Goal: Information Seeking & Learning: Learn about a topic

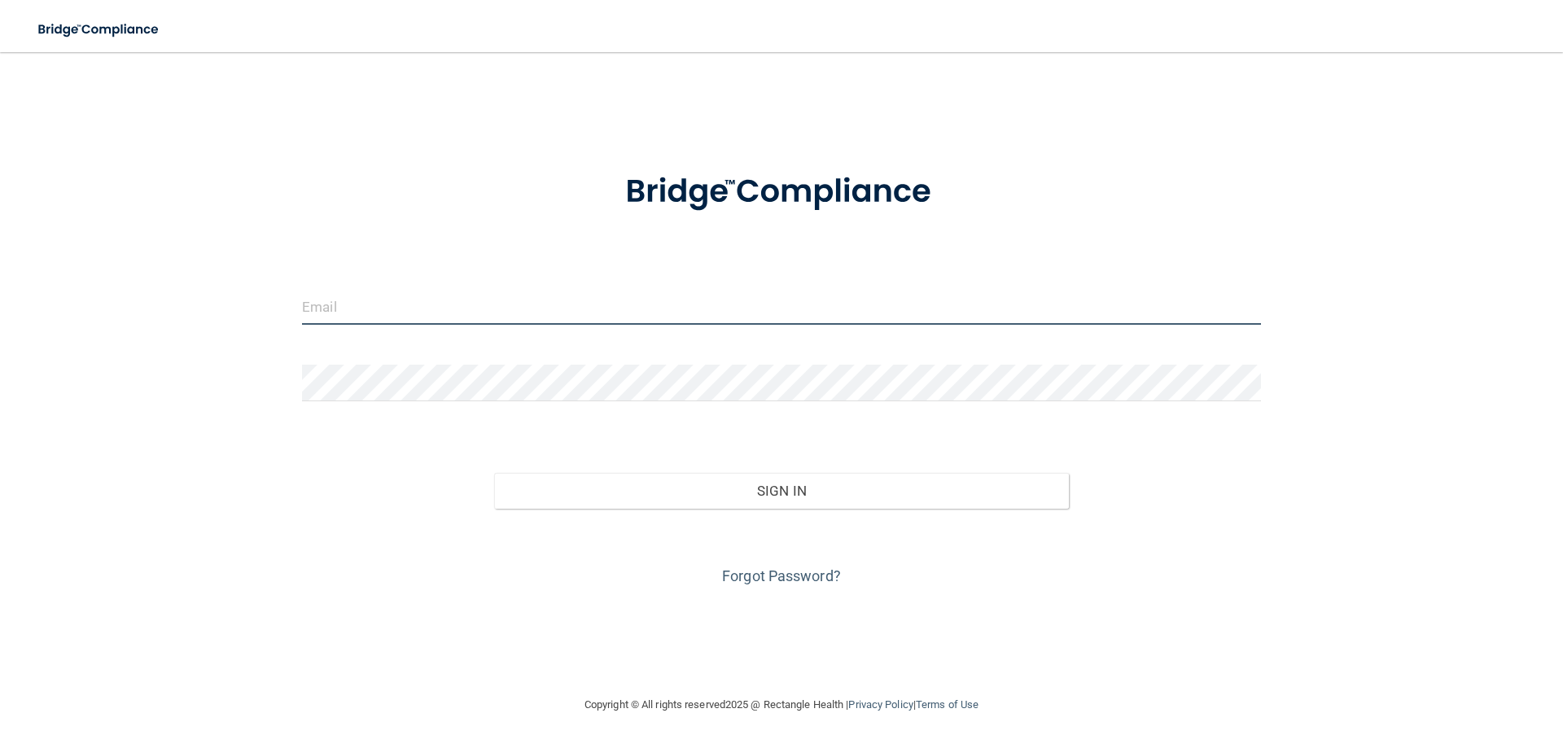
click at [466, 308] on input "email" at bounding box center [781, 306] width 959 height 37
type input "[PERSON_NAME][EMAIL_ADDRESS][PERSON_NAME][DOMAIN_NAME]"
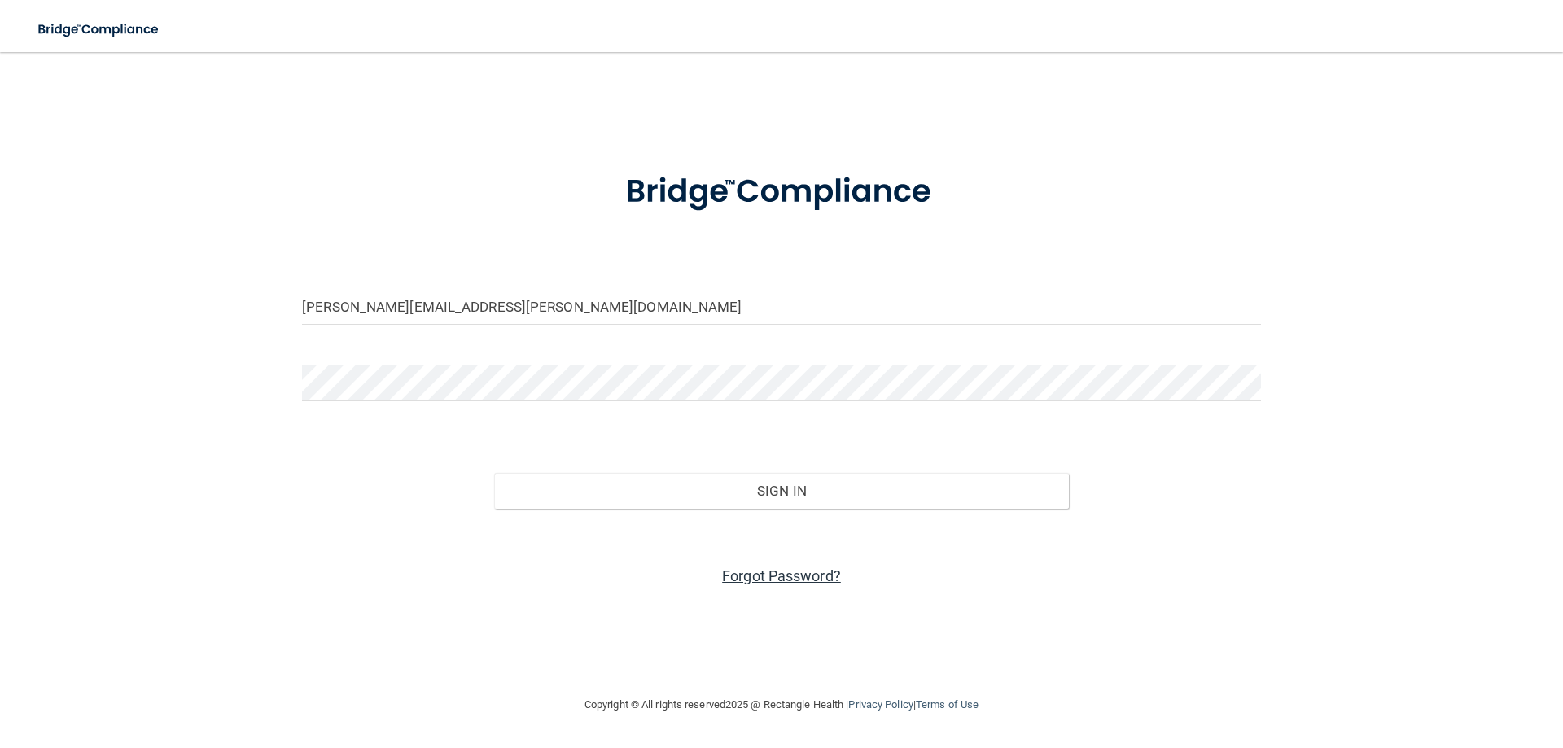
click at [802, 575] on link "Forgot Password?" at bounding box center [781, 575] width 119 height 17
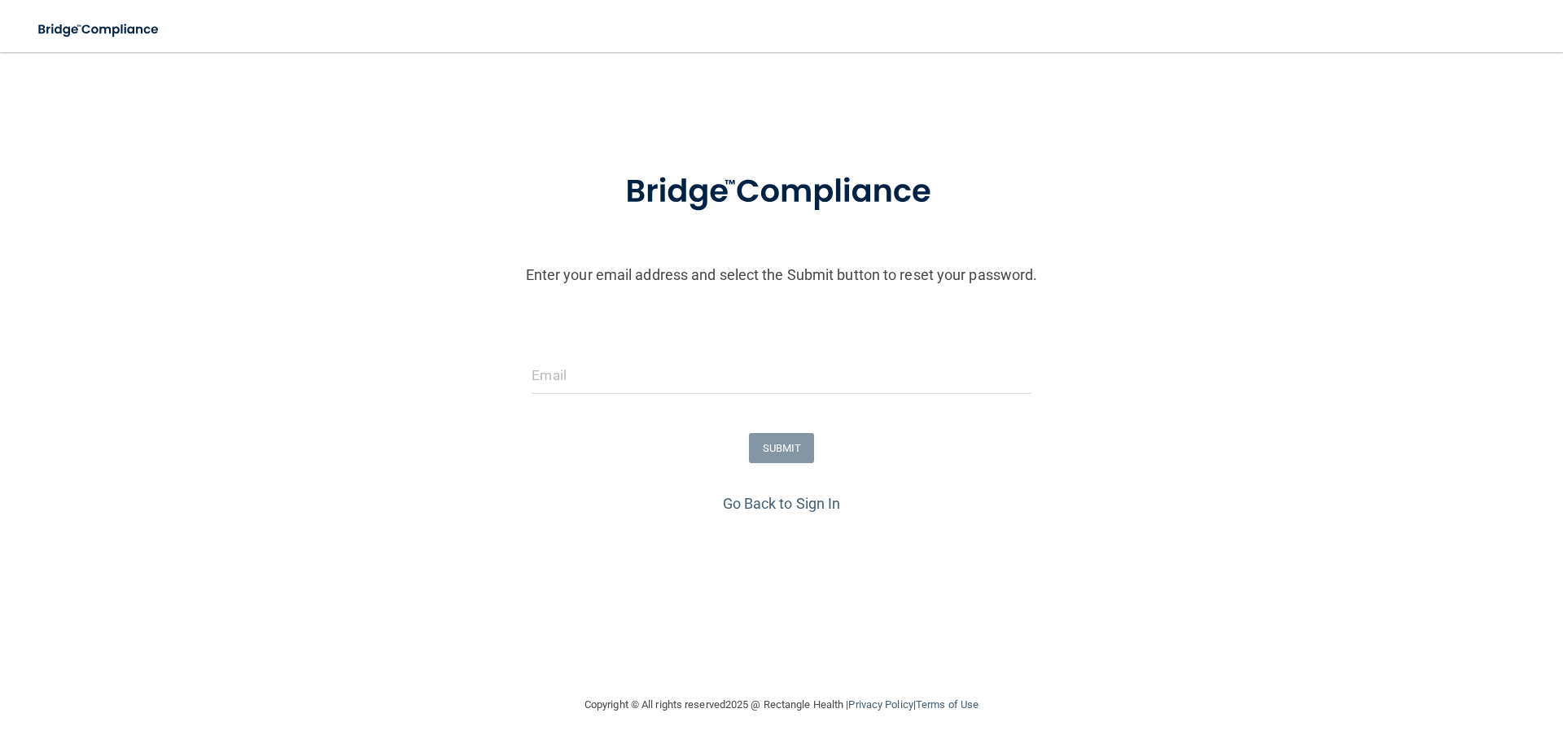
click at [692, 400] on div at bounding box center [780, 381] width 523 height 49
click at [680, 387] on input "email" at bounding box center [780, 375] width 499 height 37
type input "[PERSON_NAME][EMAIL_ADDRESS][PERSON_NAME][DOMAIN_NAME]"
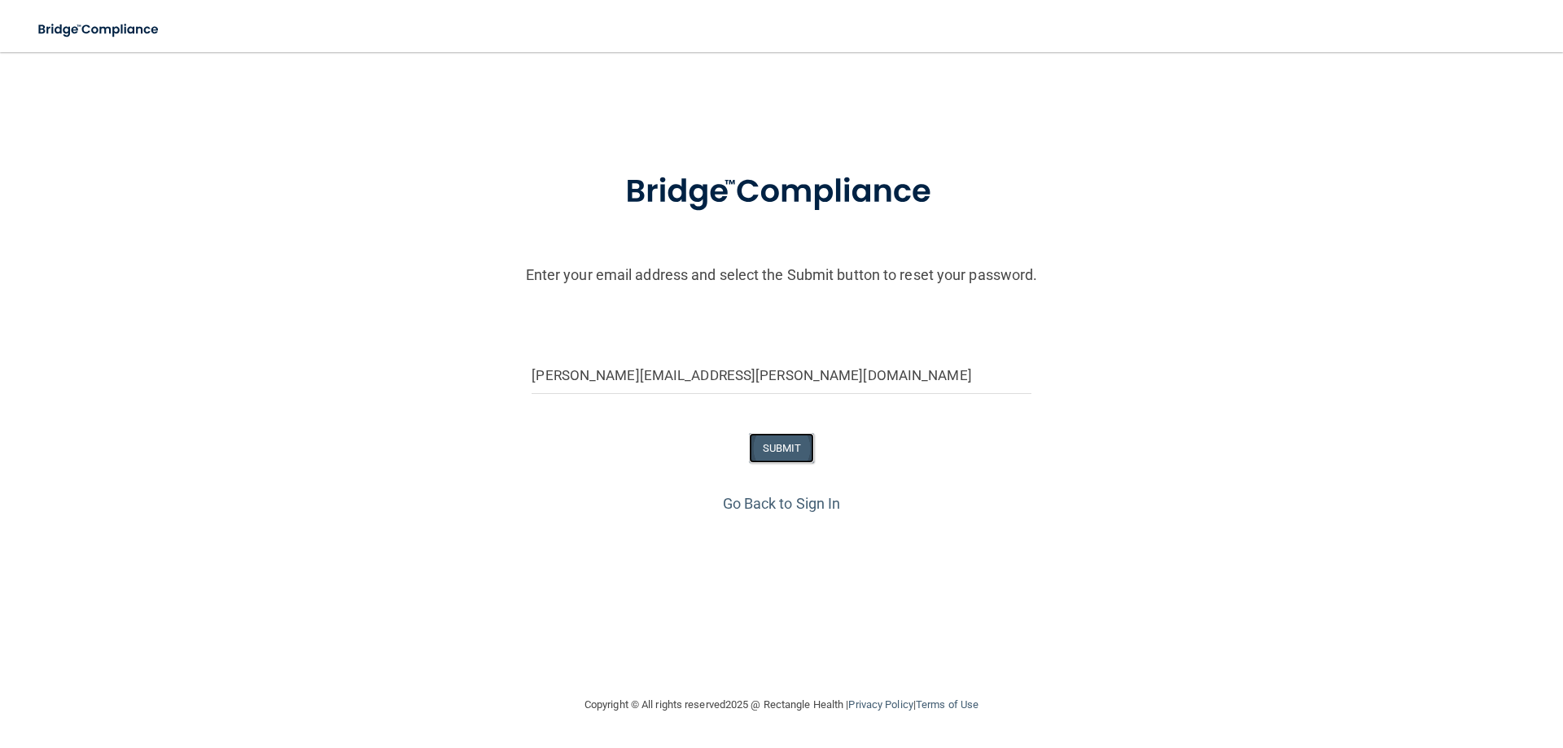
click at [779, 447] on button "SUBMIT" at bounding box center [782, 448] width 66 height 30
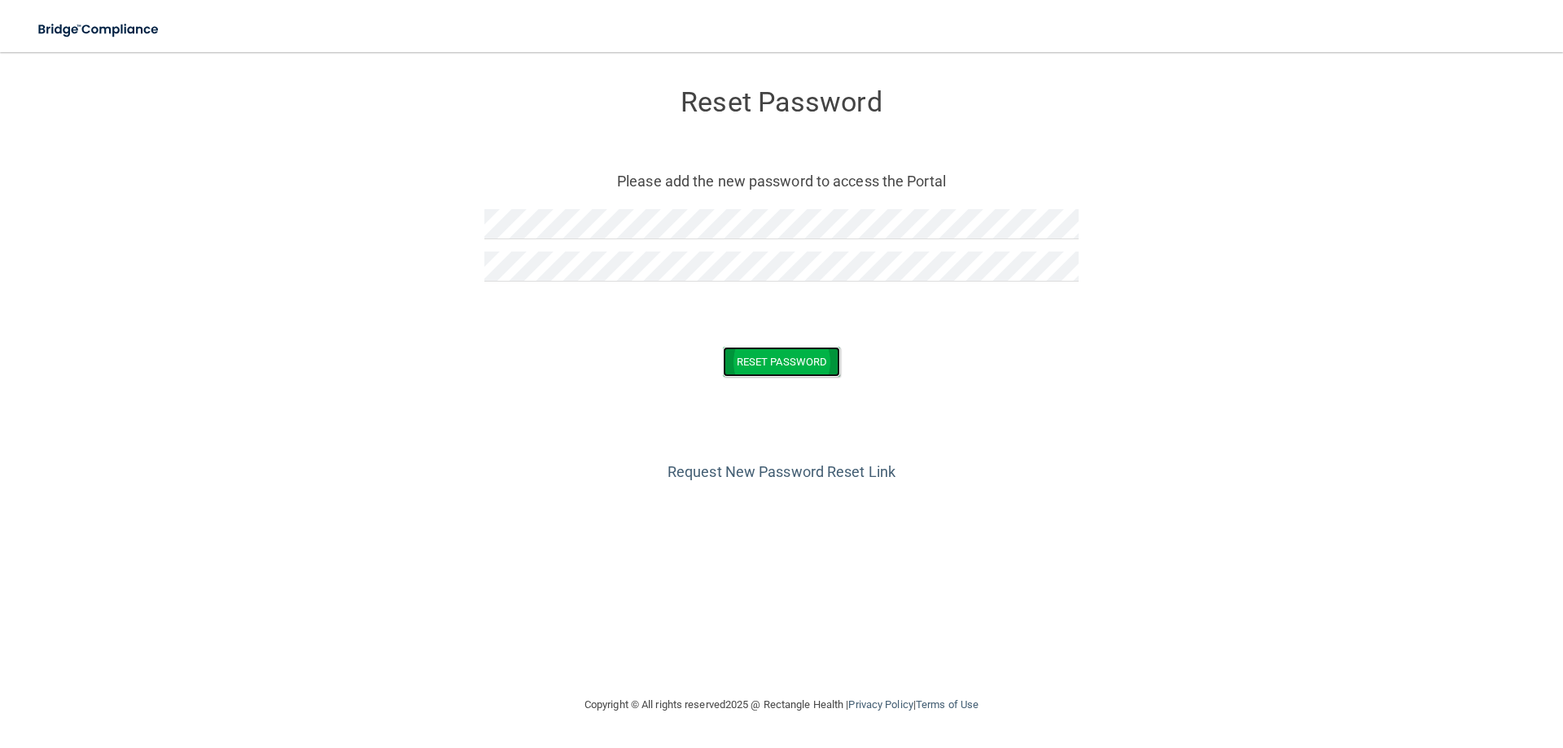
click at [817, 371] on button "Reset Password" at bounding box center [781, 362] width 117 height 30
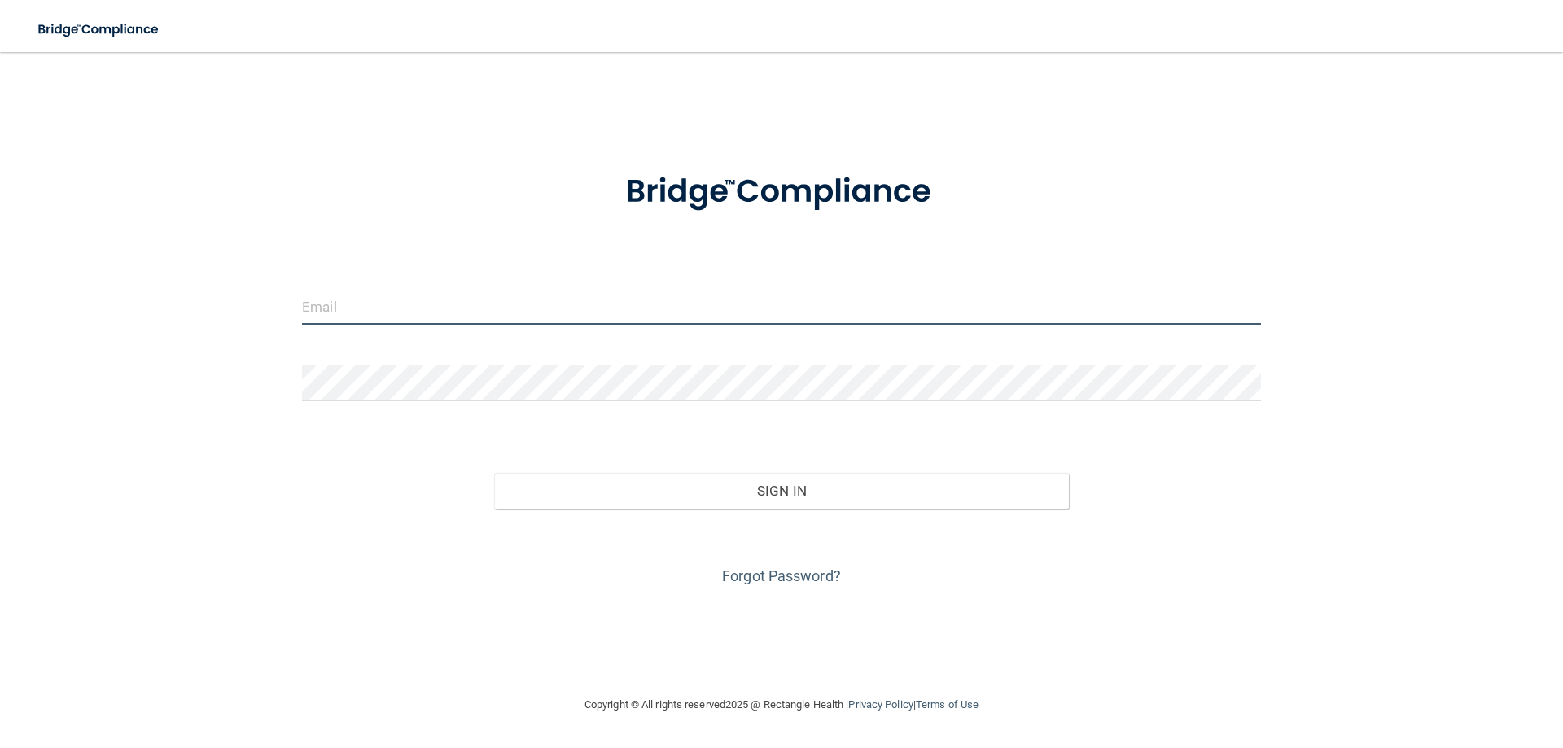
click at [567, 323] on input "email" at bounding box center [781, 306] width 959 height 37
type input "[PERSON_NAME][EMAIL_ADDRESS][PERSON_NAME][DOMAIN_NAME]"
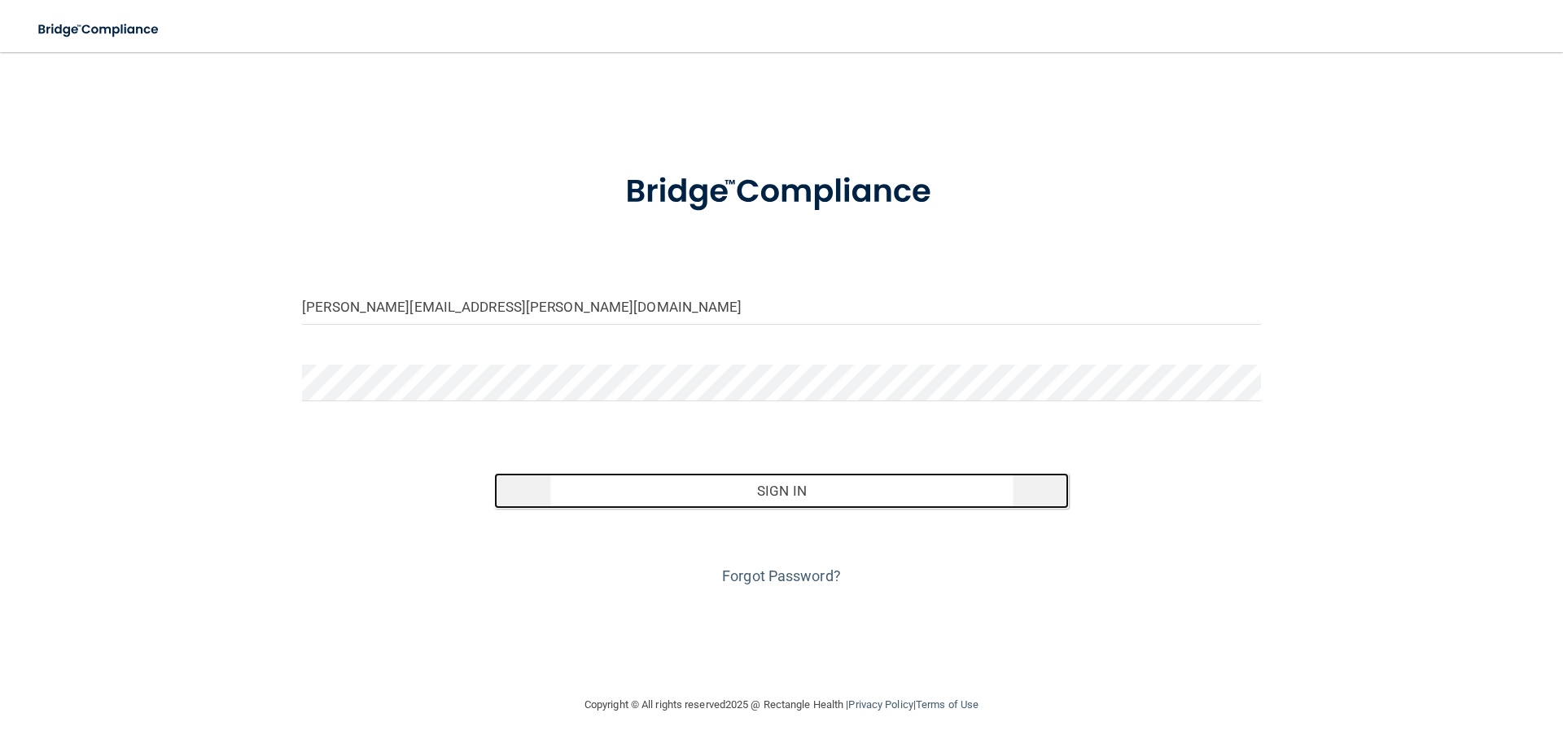
click at [805, 488] on button "Sign In" at bounding box center [781, 491] width 575 height 36
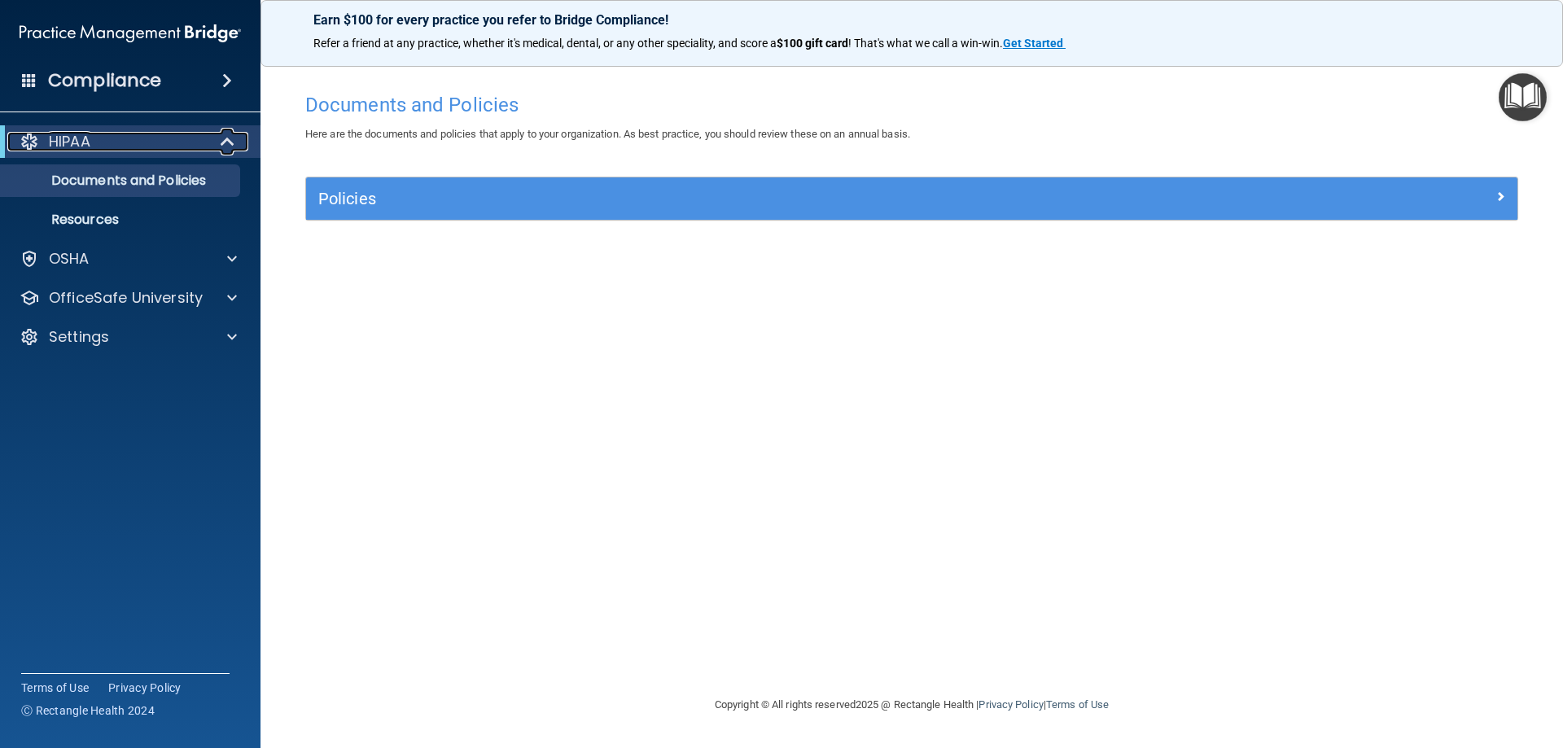
click at [116, 138] on div "HIPAA" at bounding box center [107, 142] width 201 height 20
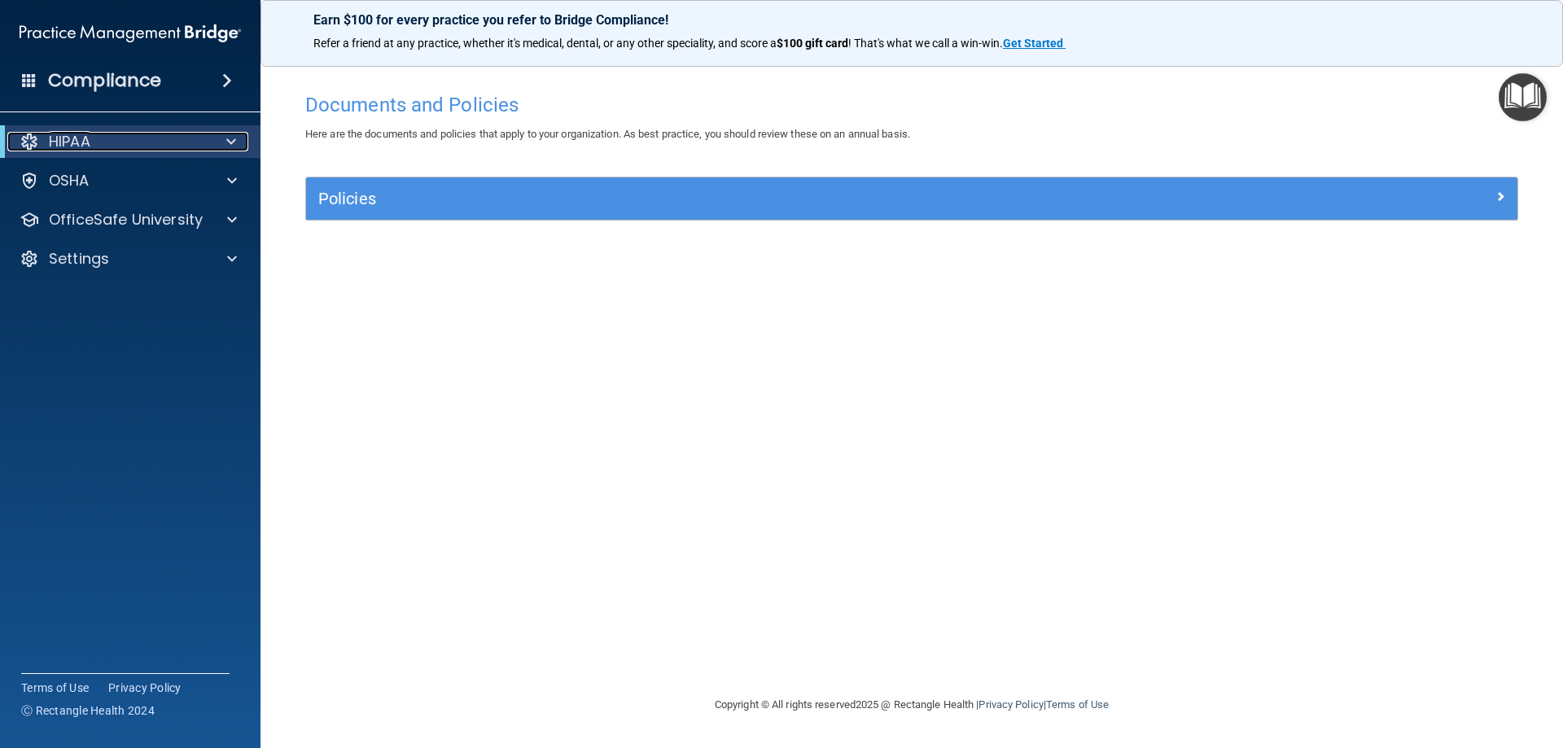
click at [77, 143] on p "HIPAA" at bounding box center [70, 142] width 42 height 20
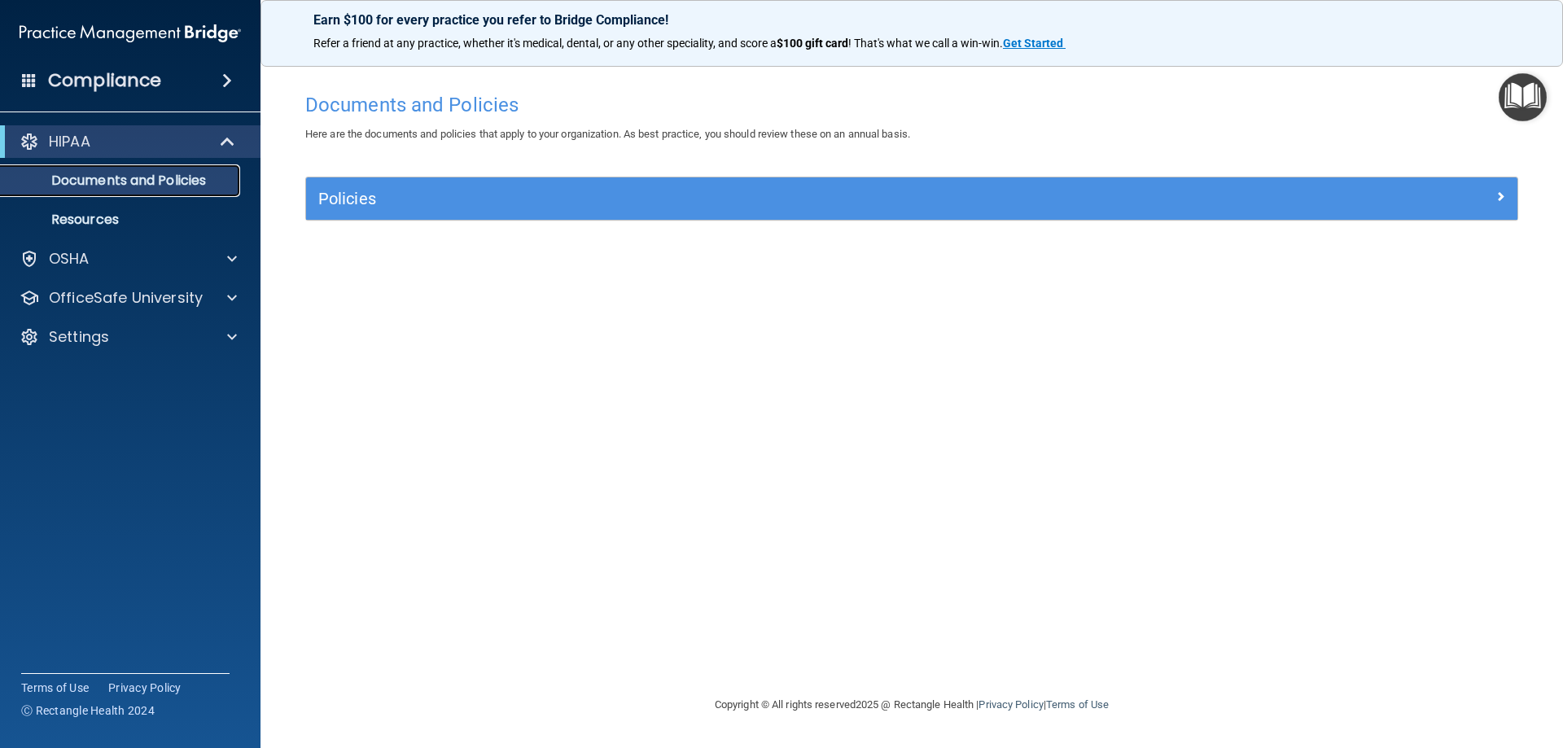
click at [177, 178] on p "Documents and Policies" at bounding box center [122, 181] width 222 height 16
click at [111, 185] on p "Documents and Policies" at bounding box center [122, 181] width 222 height 16
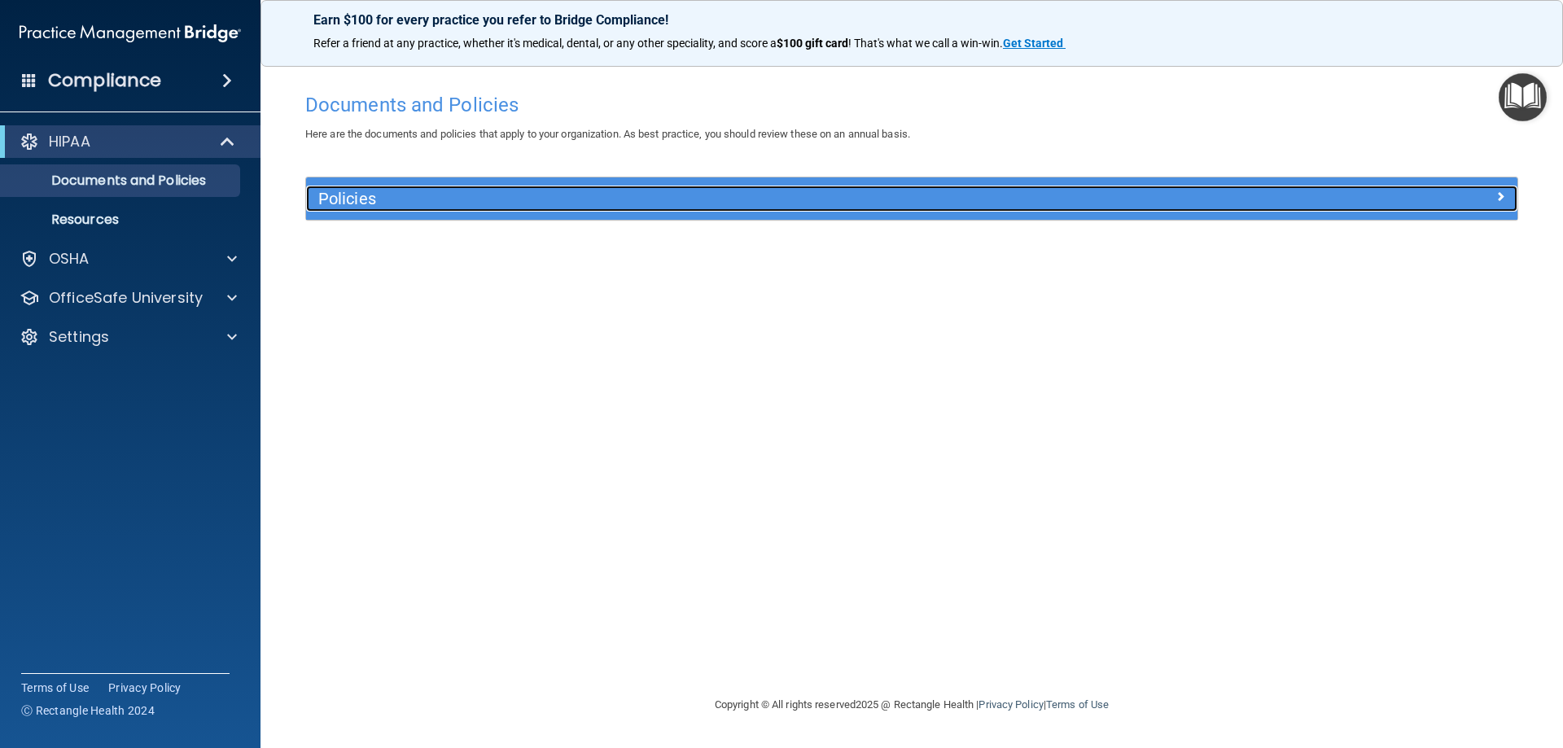
click at [1488, 193] on div at bounding box center [1365, 196] width 303 height 20
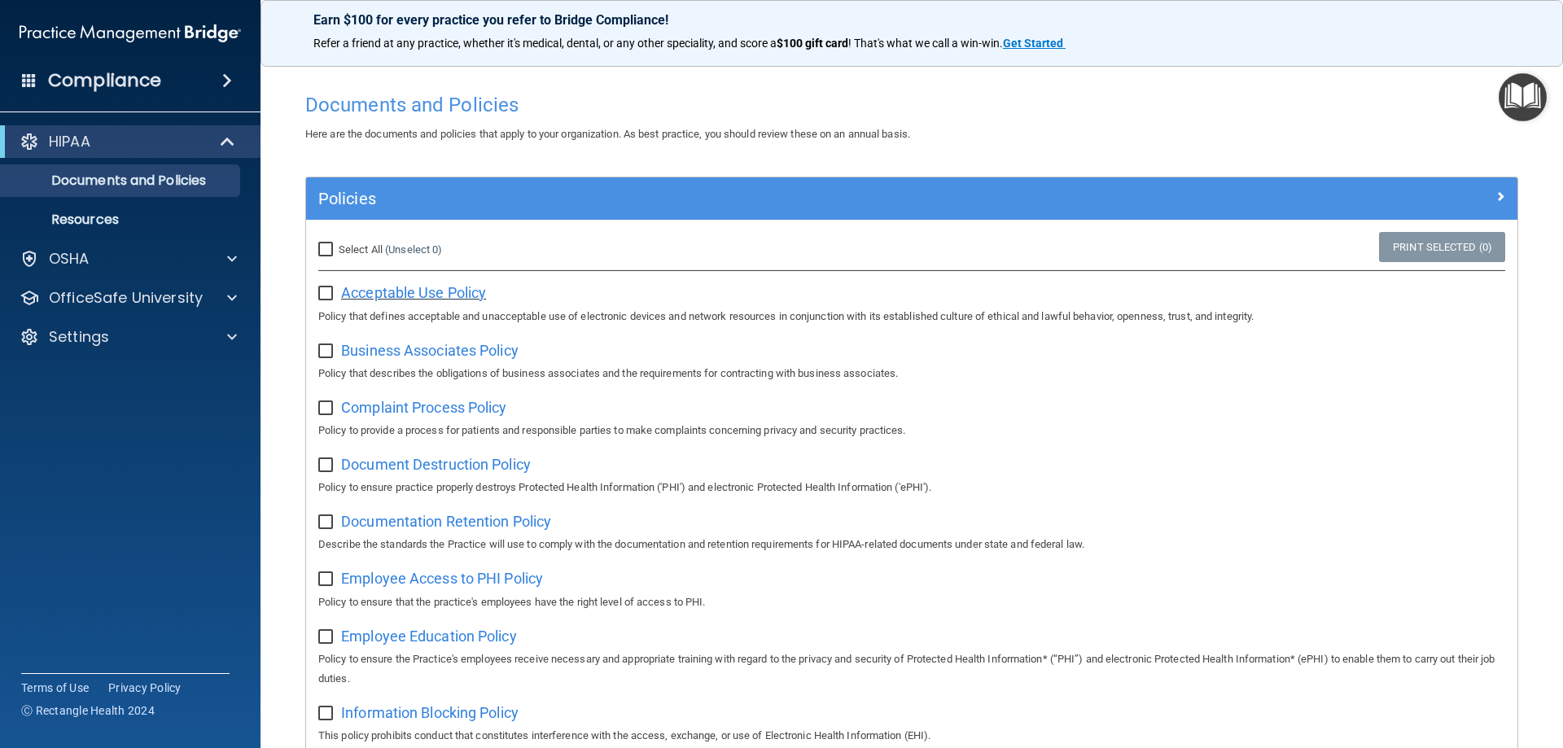
click at [448, 293] on span "Acceptable Use Policy" at bounding box center [413, 292] width 145 height 17
click at [85, 252] on p "OSHA" at bounding box center [69, 259] width 41 height 20
click at [121, 373] on p "OfficeSafe University" at bounding box center [126, 376] width 154 height 20
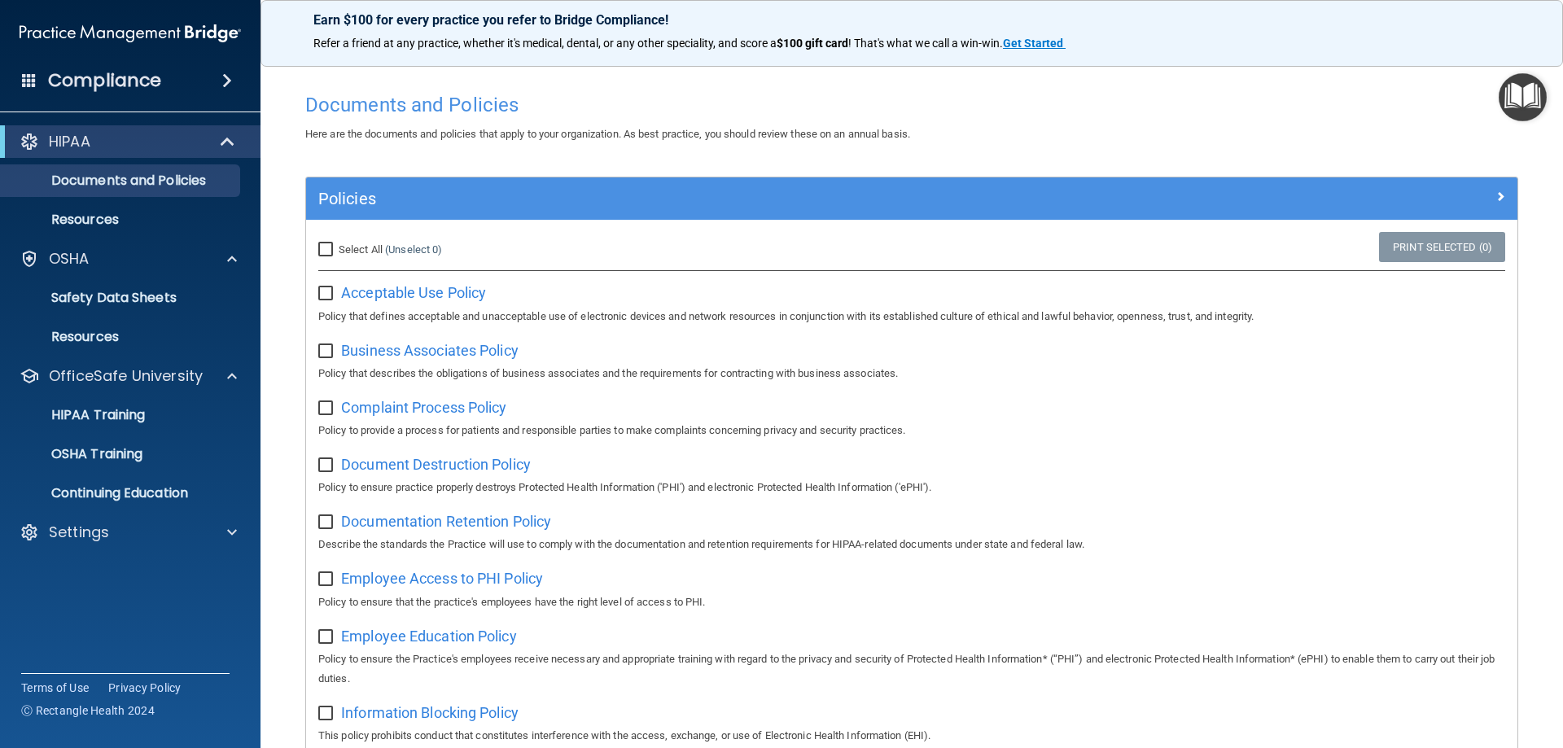
click at [232, 78] on span at bounding box center [227, 81] width 10 height 20
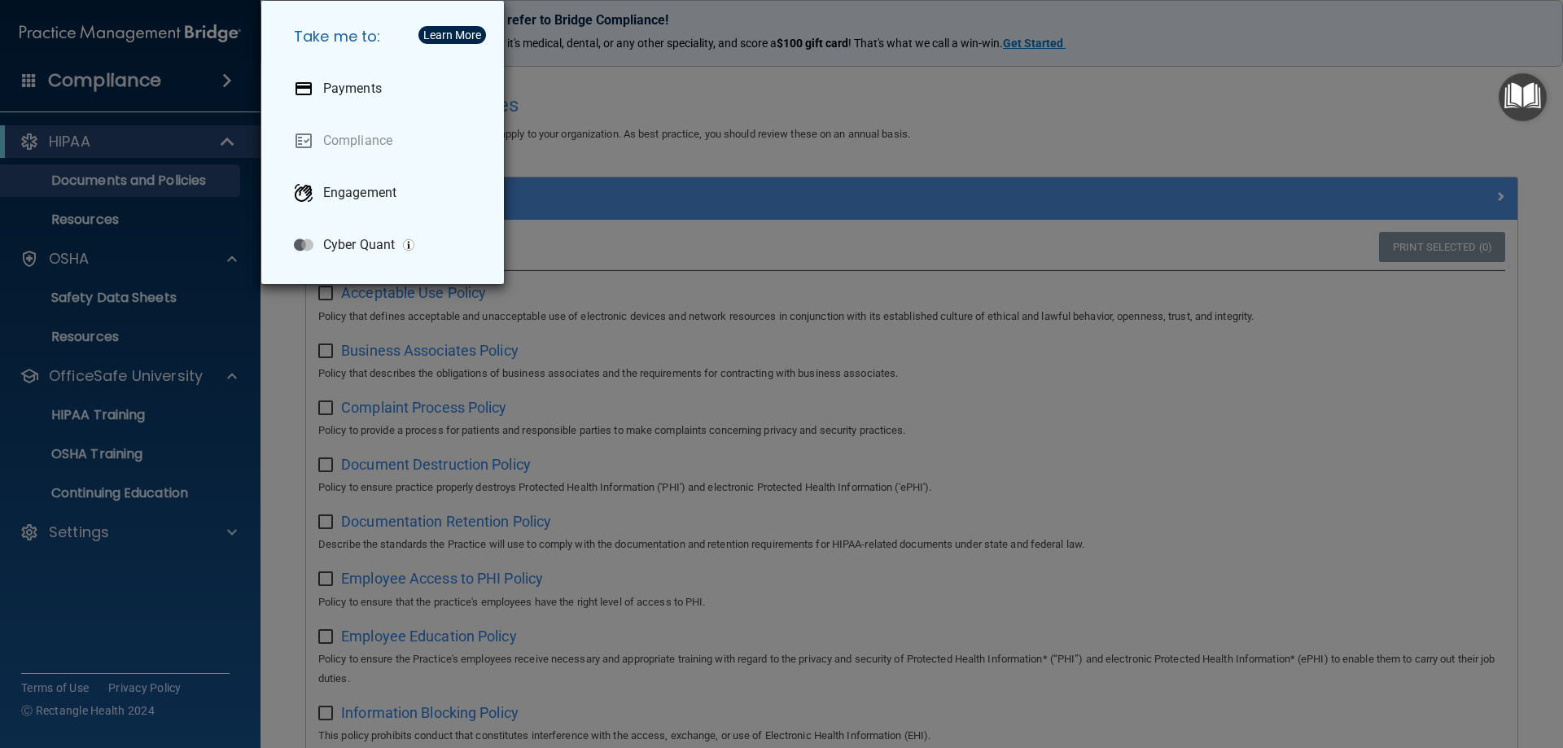
click at [1283, 54] on div "Take me to: Payments Compliance Engagement Cyber Quant" at bounding box center [781, 374] width 1563 height 748
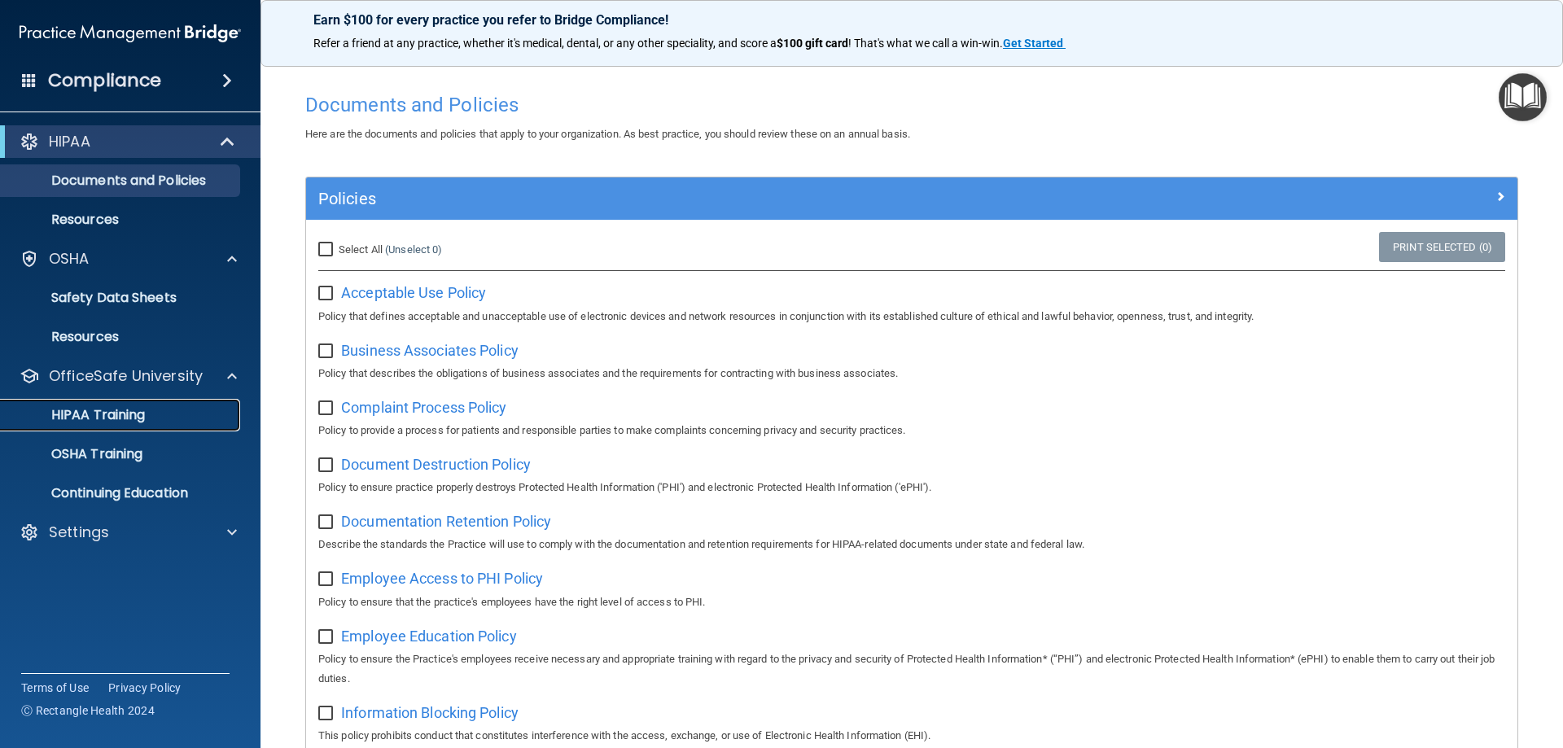
click at [116, 413] on p "HIPAA Training" at bounding box center [78, 415] width 134 height 16
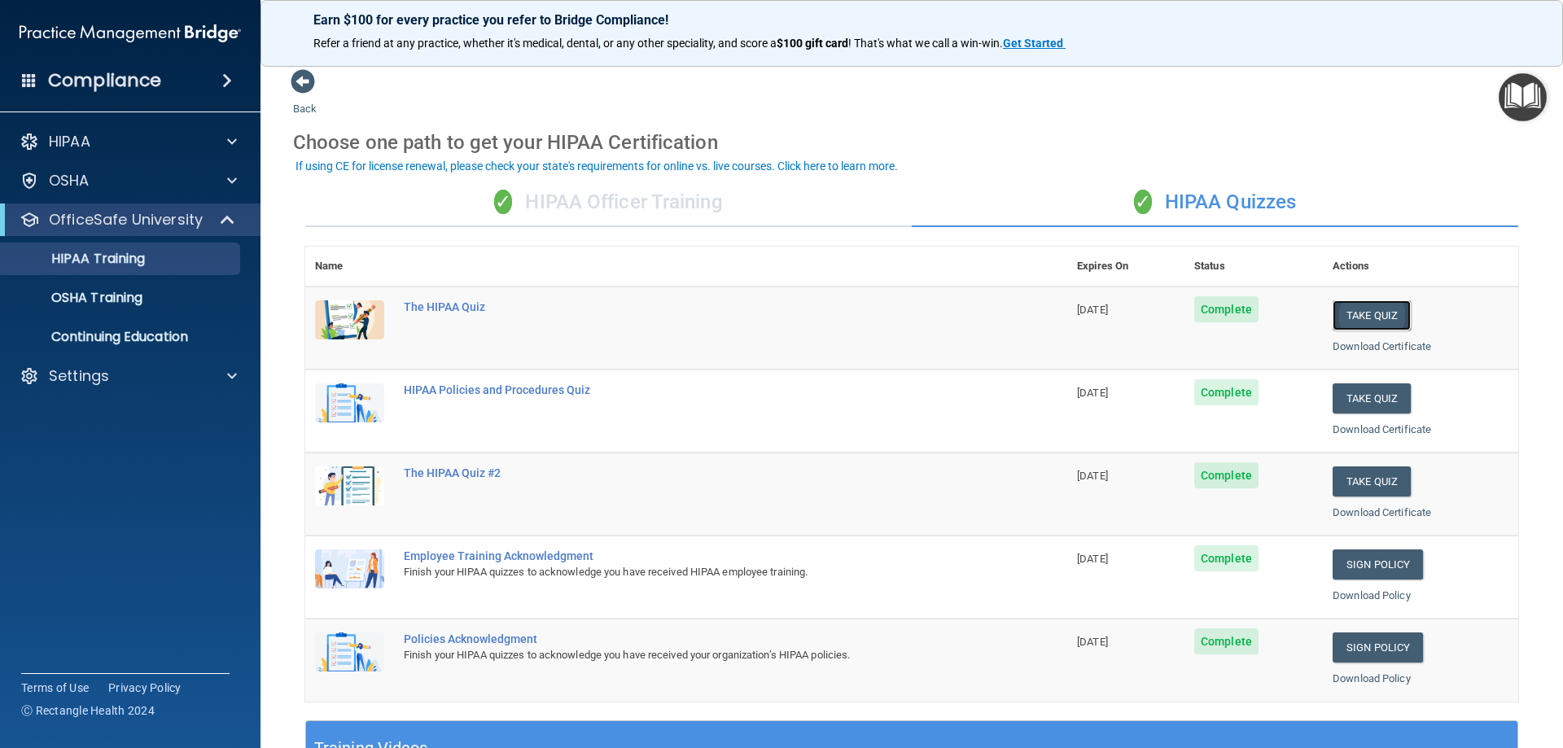
click at [1346, 313] on button "Take Quiz" at bounding box center [1371, 315] width 78 height 30
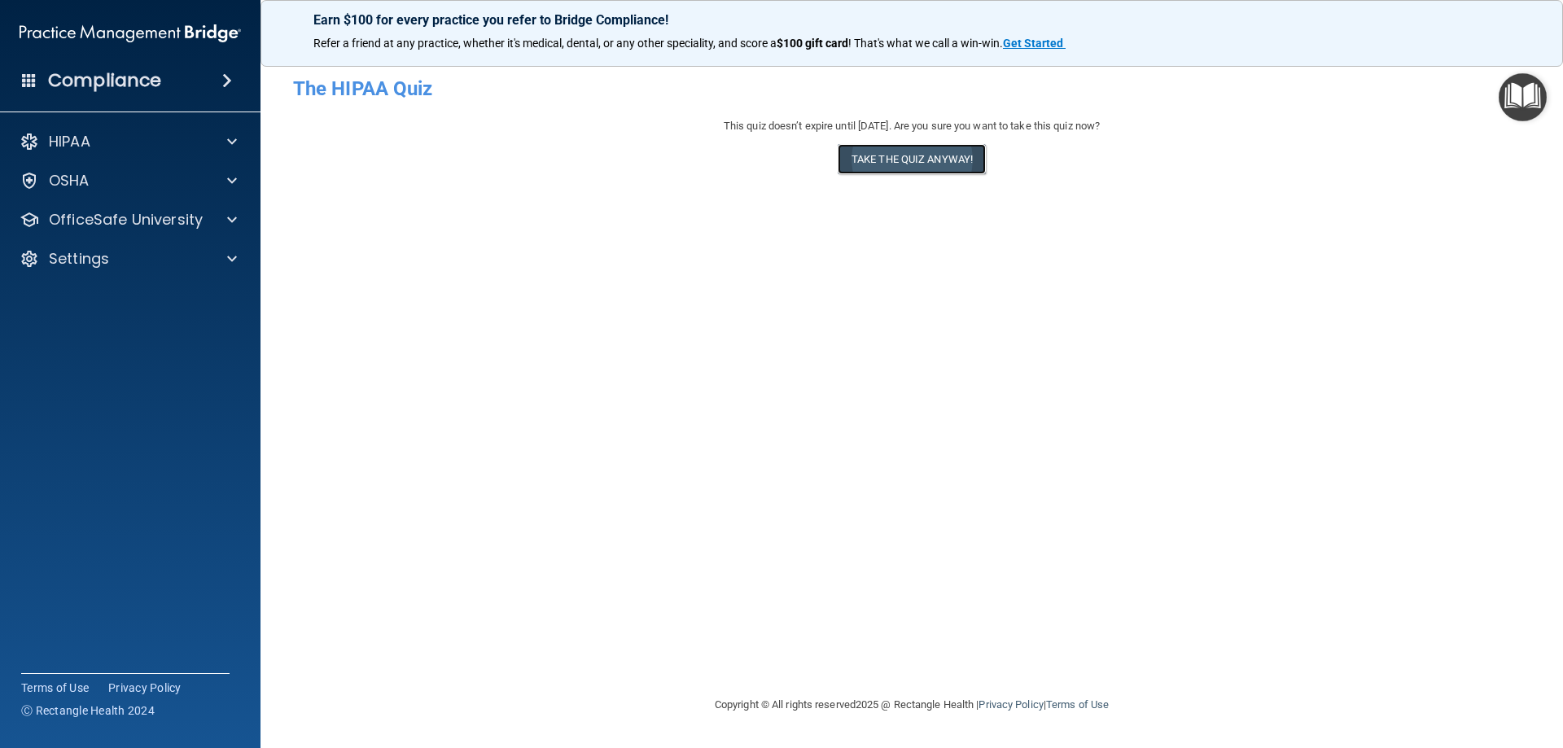
click at [947, 156] on button "Take the quiz anyway!" at bounding box center [912, 159] width 148 height 30
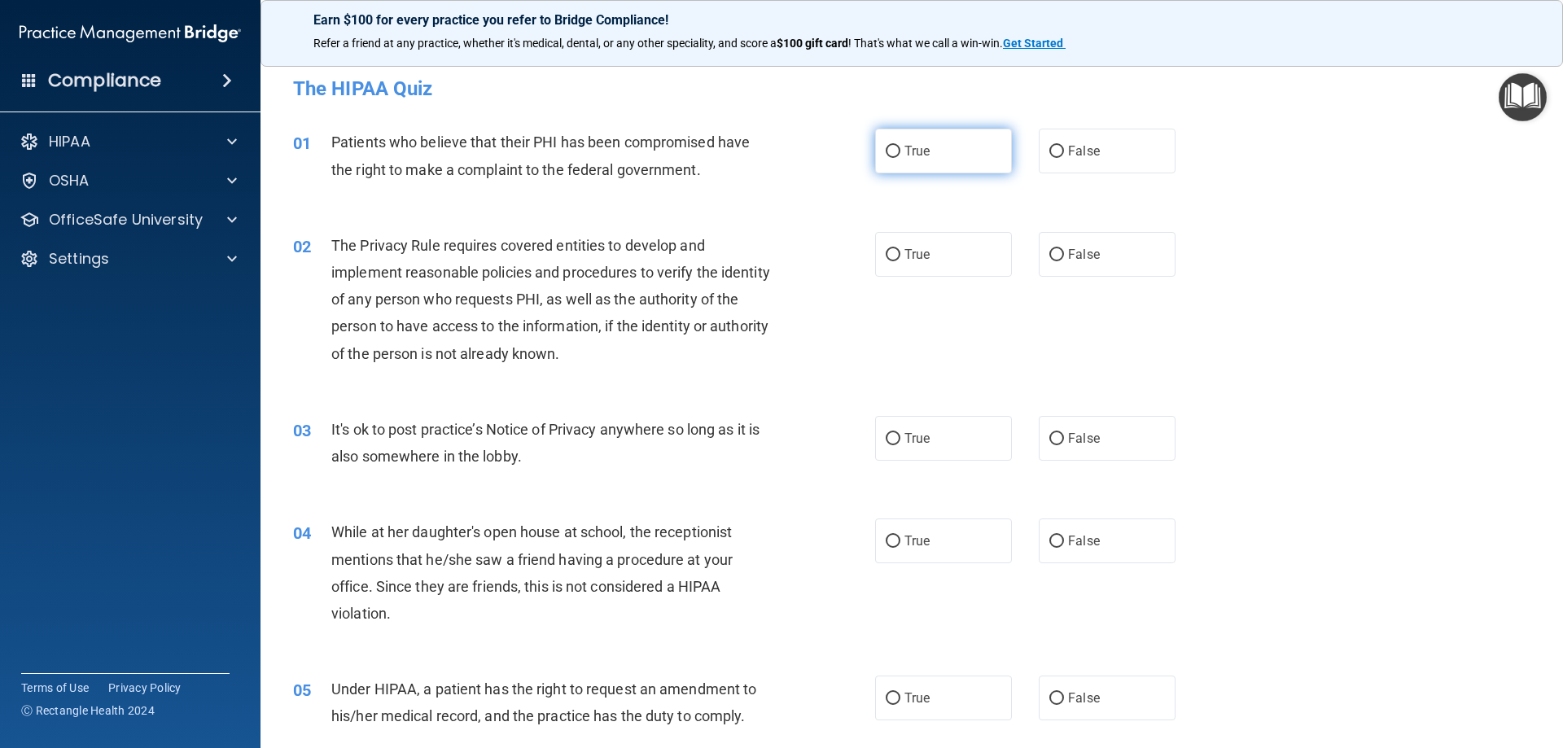
click at [897, 155] on label "True" at bounding box center [943, 151] width 137 height 45
click at [897, 155] on input "True" at bounding box center [893, 152] width 15 height 12
radio input "true"
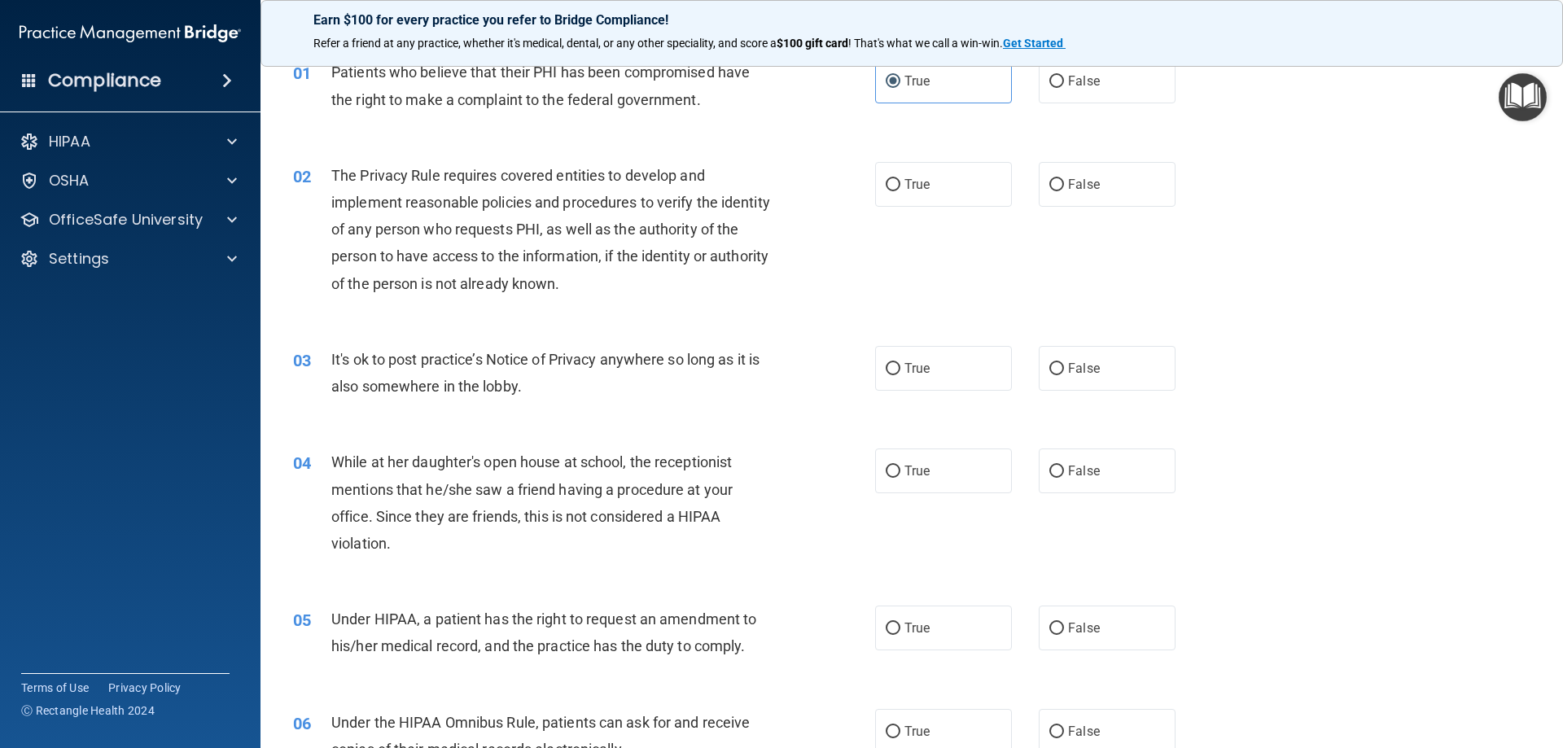
scroll to position [11, 0]
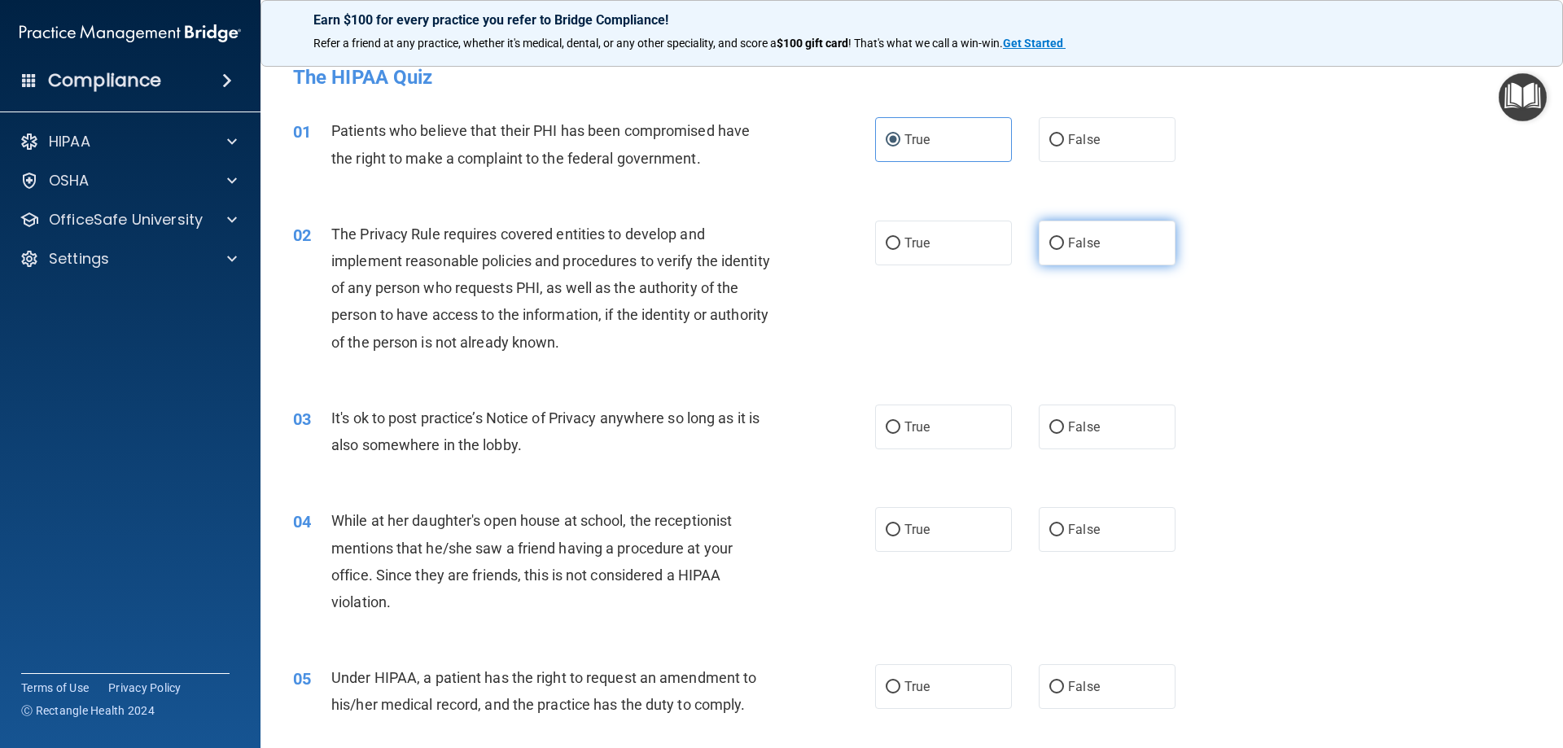
click at [1056, 247] on input "False" at bounding box center [1056, 244] width 15 height 12
radio input "true"
click at [1049, 425] on input "False" at bounding box center [1056, 428] width 15 height 12
radio input "true"
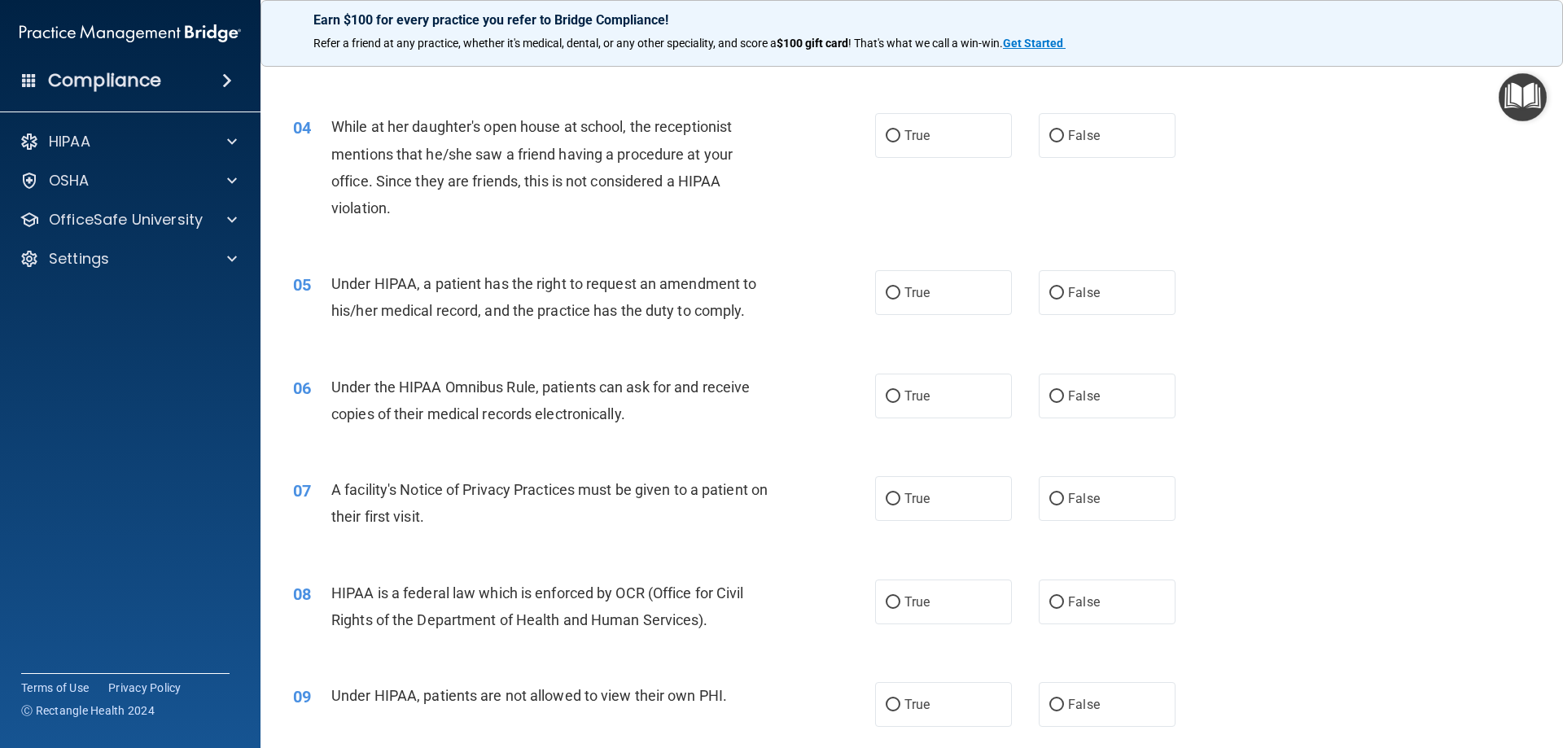
scroll to position [418, 0]
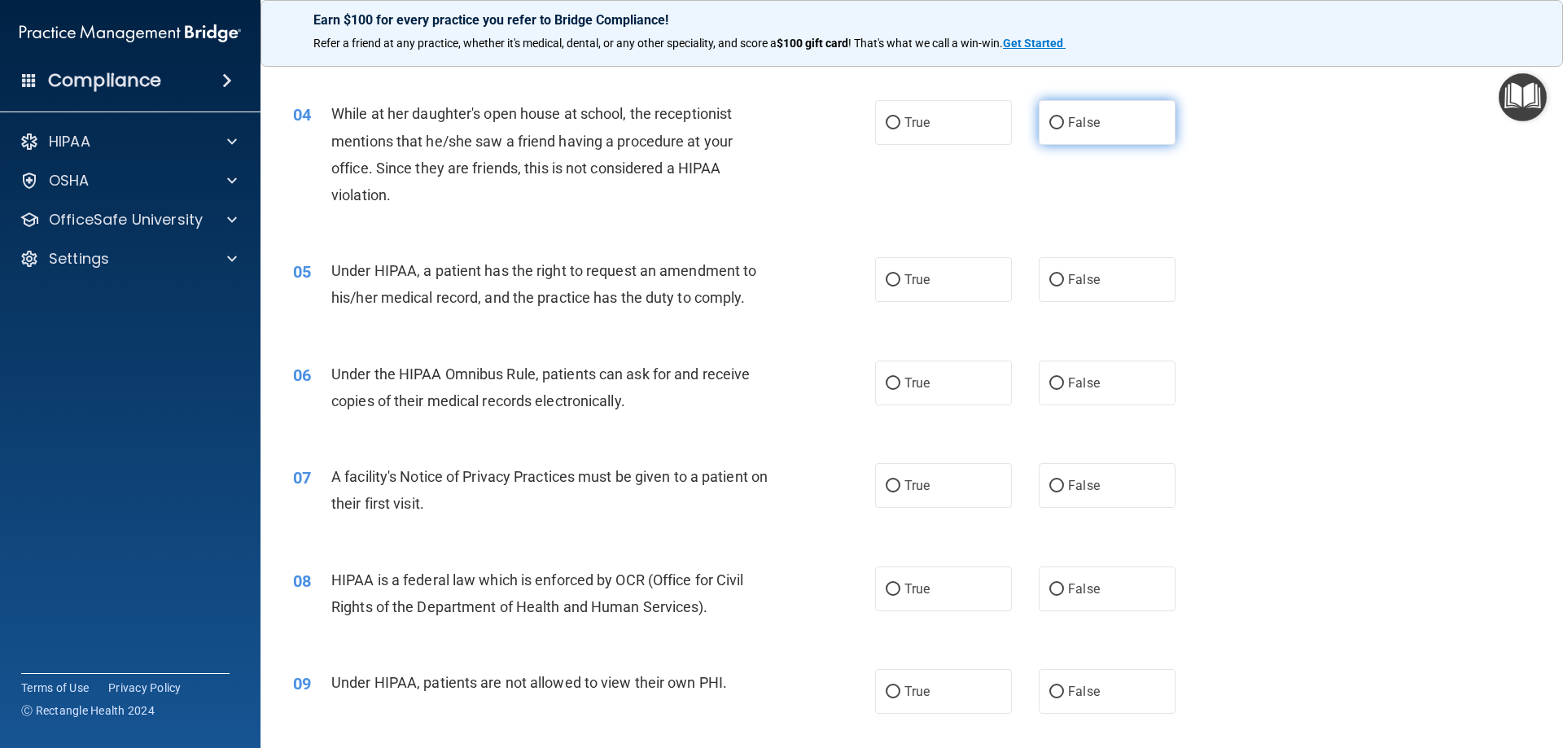
click at [1049, 120] on input "False" at bounding box center [1056, 123] width 15 height 12
radio input "true"
click at [890, 279] on input "True" at bounding box center [893, 280] width 15 height 12
radio input "true"
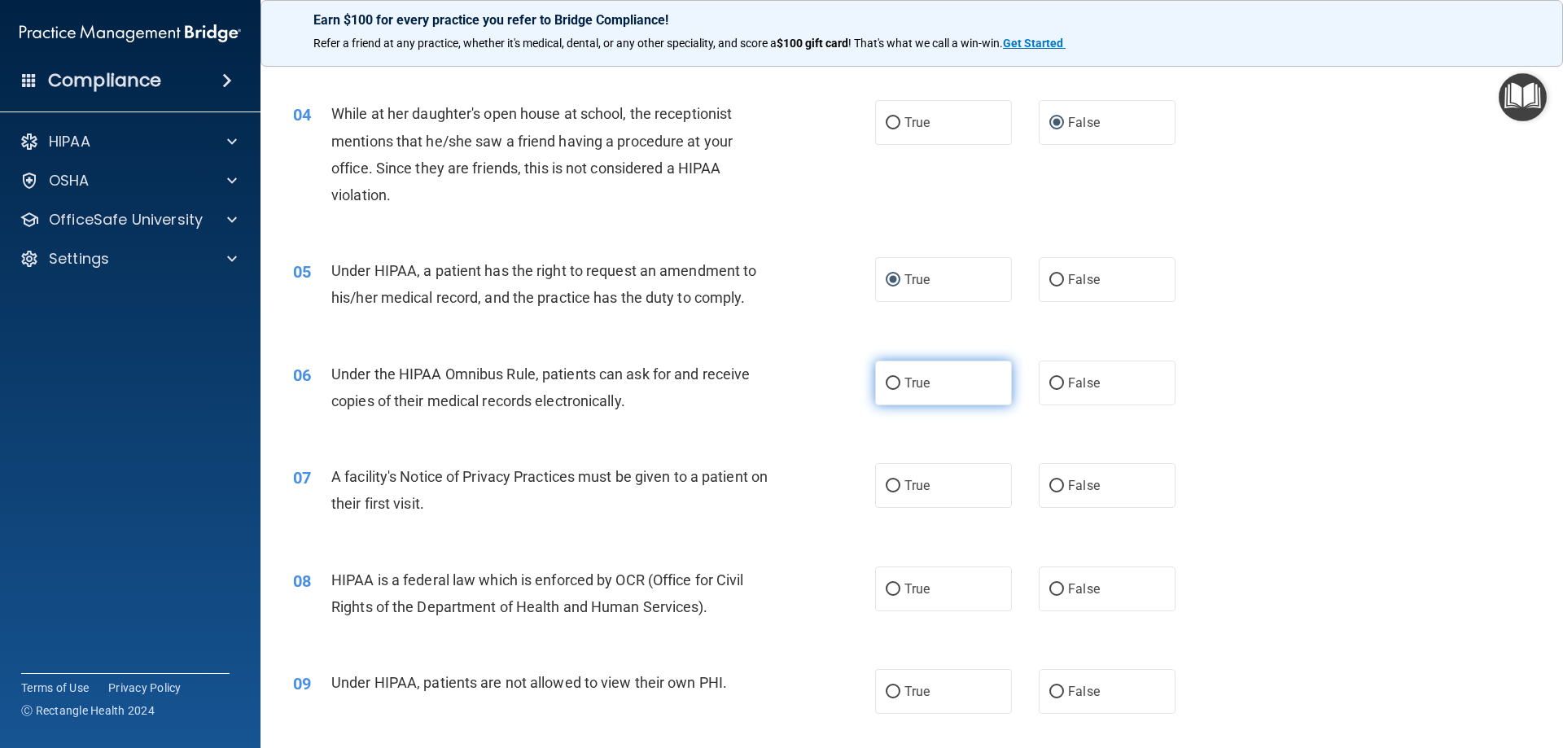
click at [890, 386] on input "True" at bounding box center [893, 384] width 15 height 12
radio input "true"
click at [886, 485] on input "True" at bounding box center [893, 486] width 15 height 12
radio input "true"
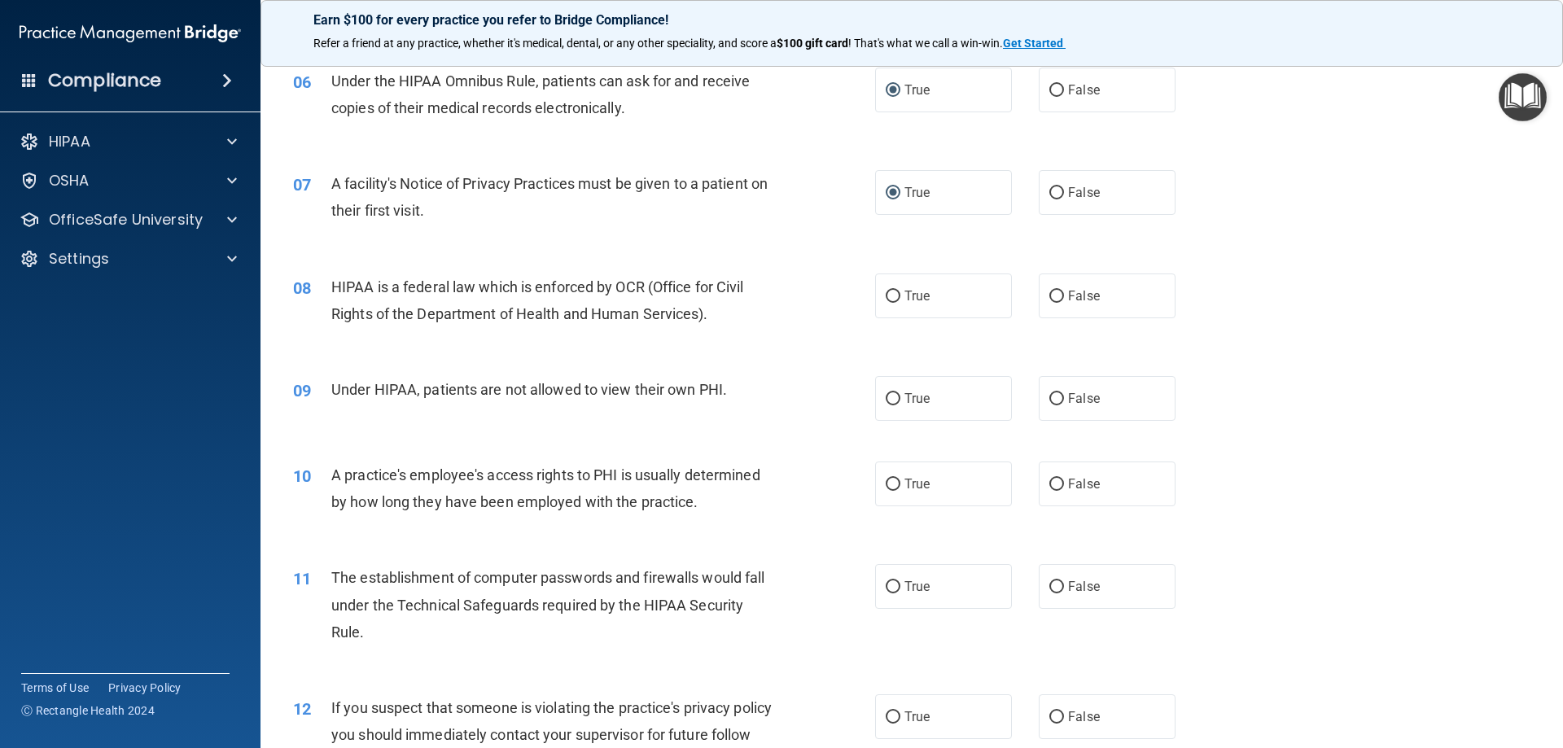
scroll to position [825, 0]
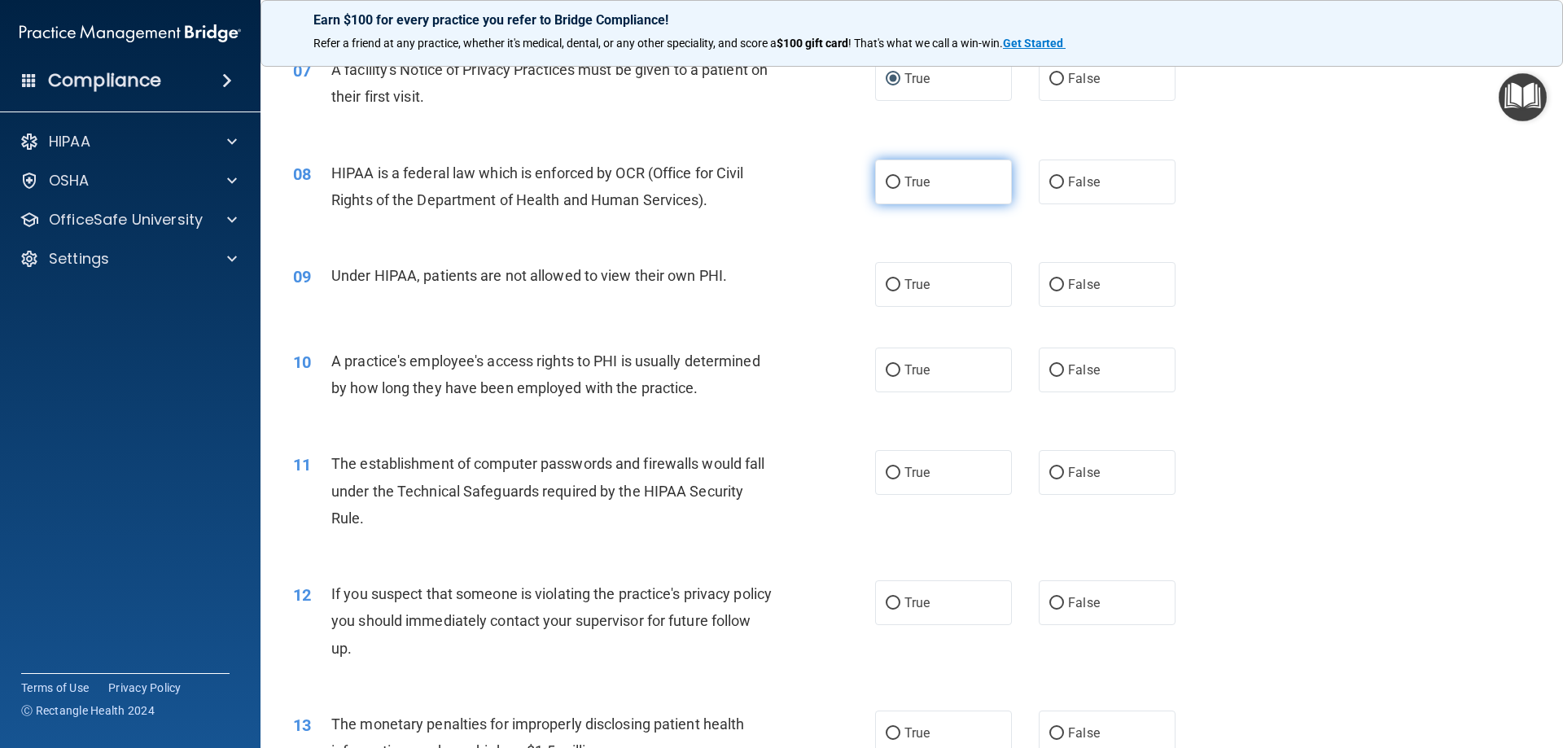
click at [886, 186] on input "True" at bounding box center [893, 183] width 15 height 12
radio input "true"
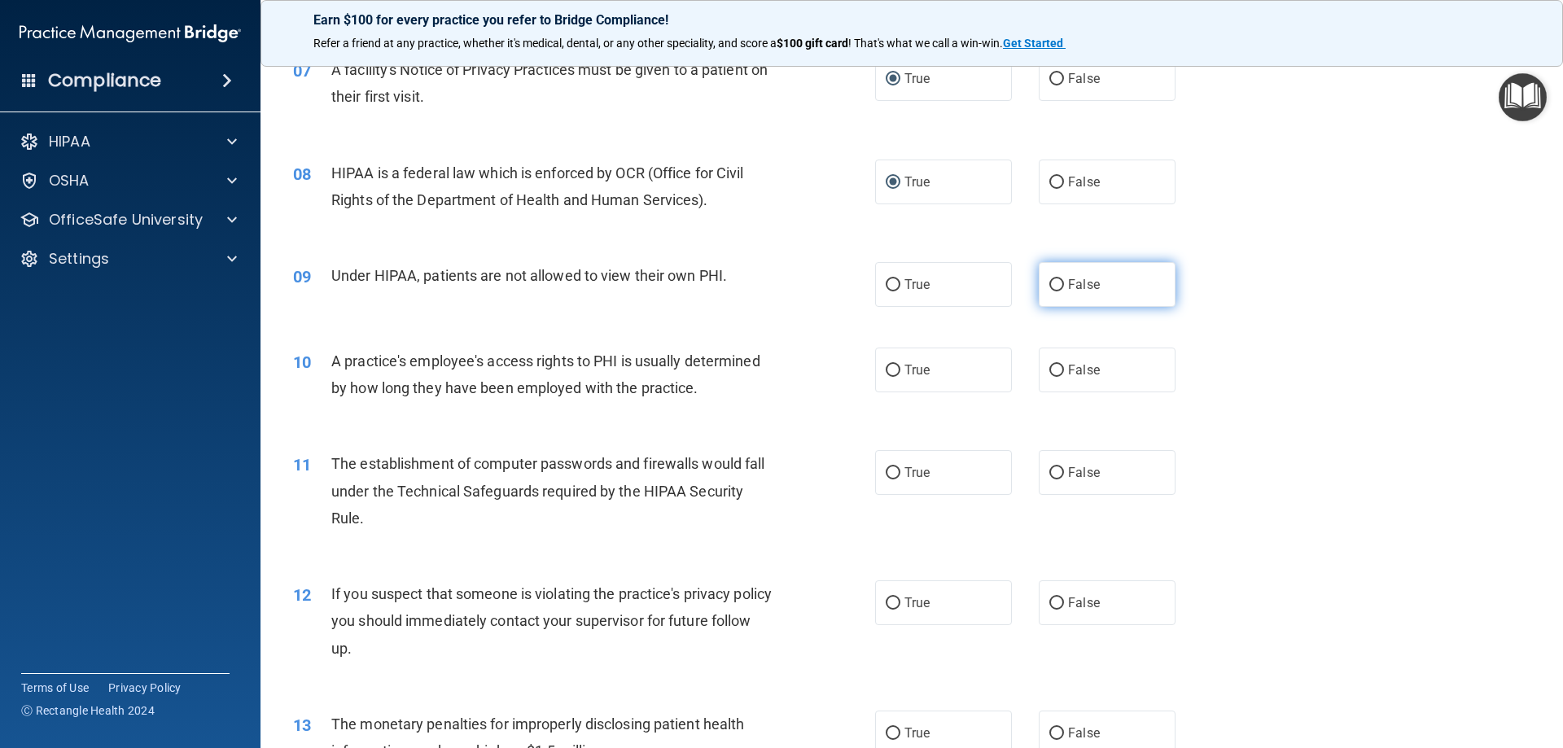
click at [1049, 285] on input "False" at bounding box center [1056, 285] width 15 height 12
radio input "true"
click at [1049, 370] on input "False" at bounding box center [1056, 371] width 15 height 12
radio input "true"
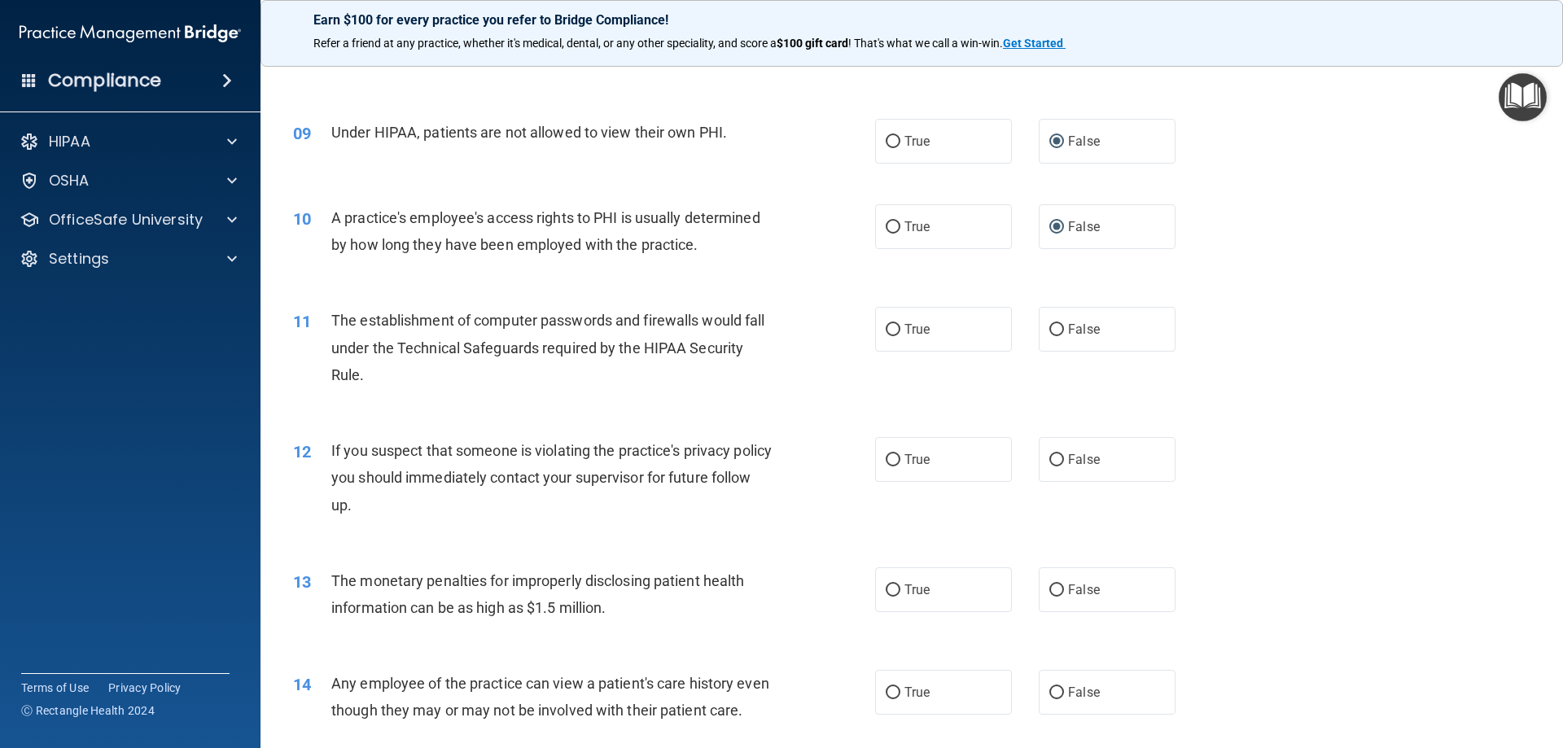
scroll to position [988, 0]
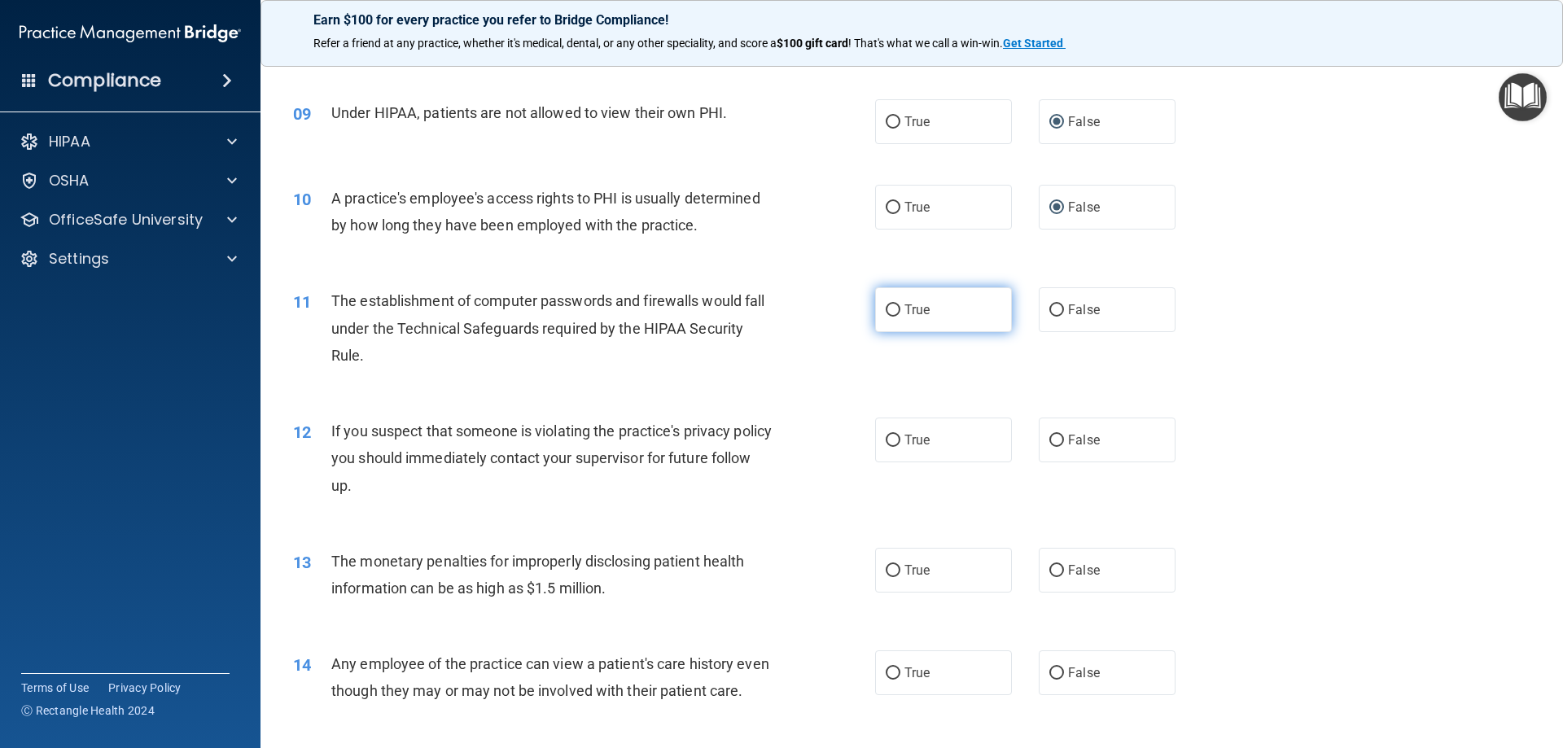
click at [889, 305] on input "True" at bounding box center [893, 310] width 15 height 12
radio input "true"
click at [894, 441] on input "True" at bounding box center [893, 441] width 15 height 12
radio input "true"
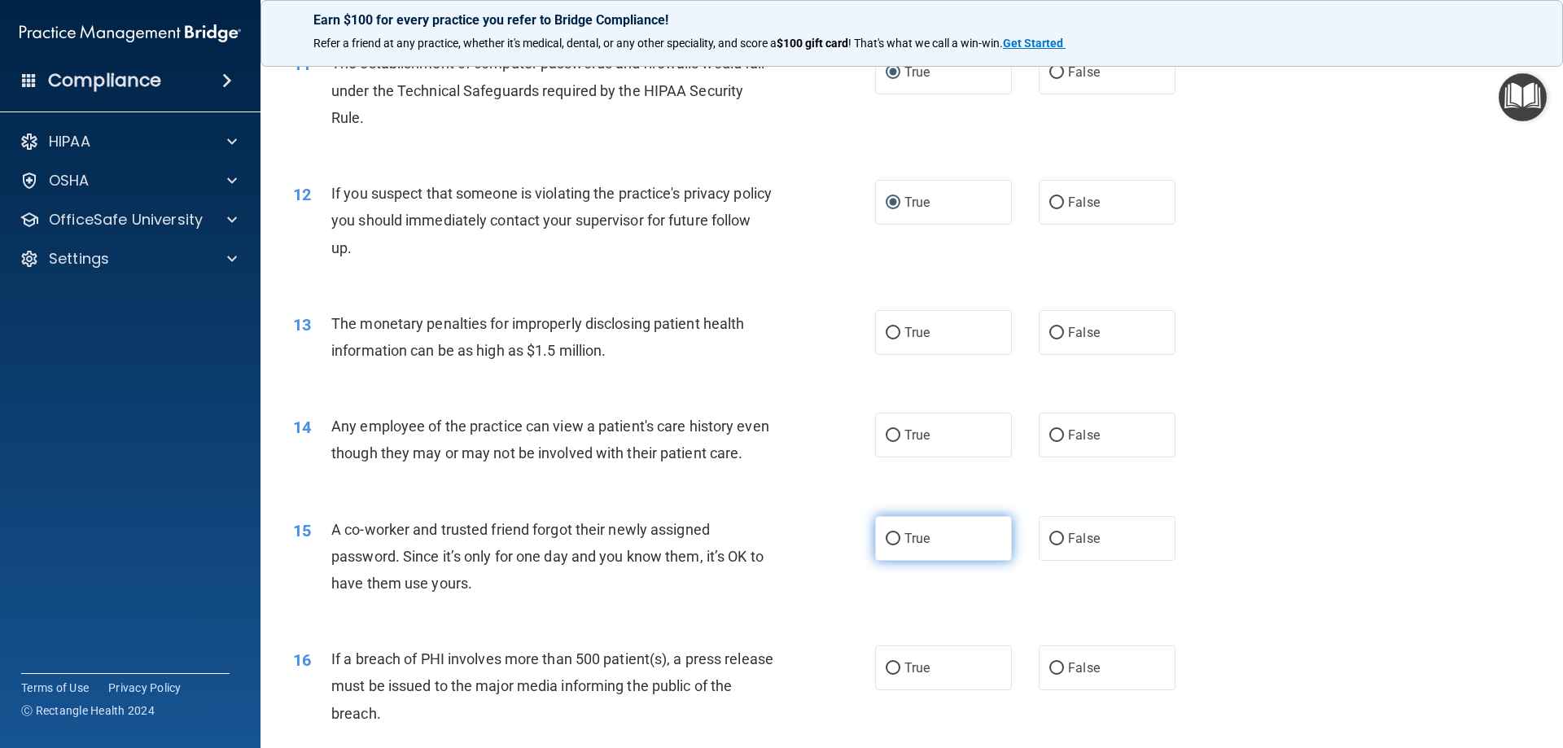
scroll to position [1314, 0]
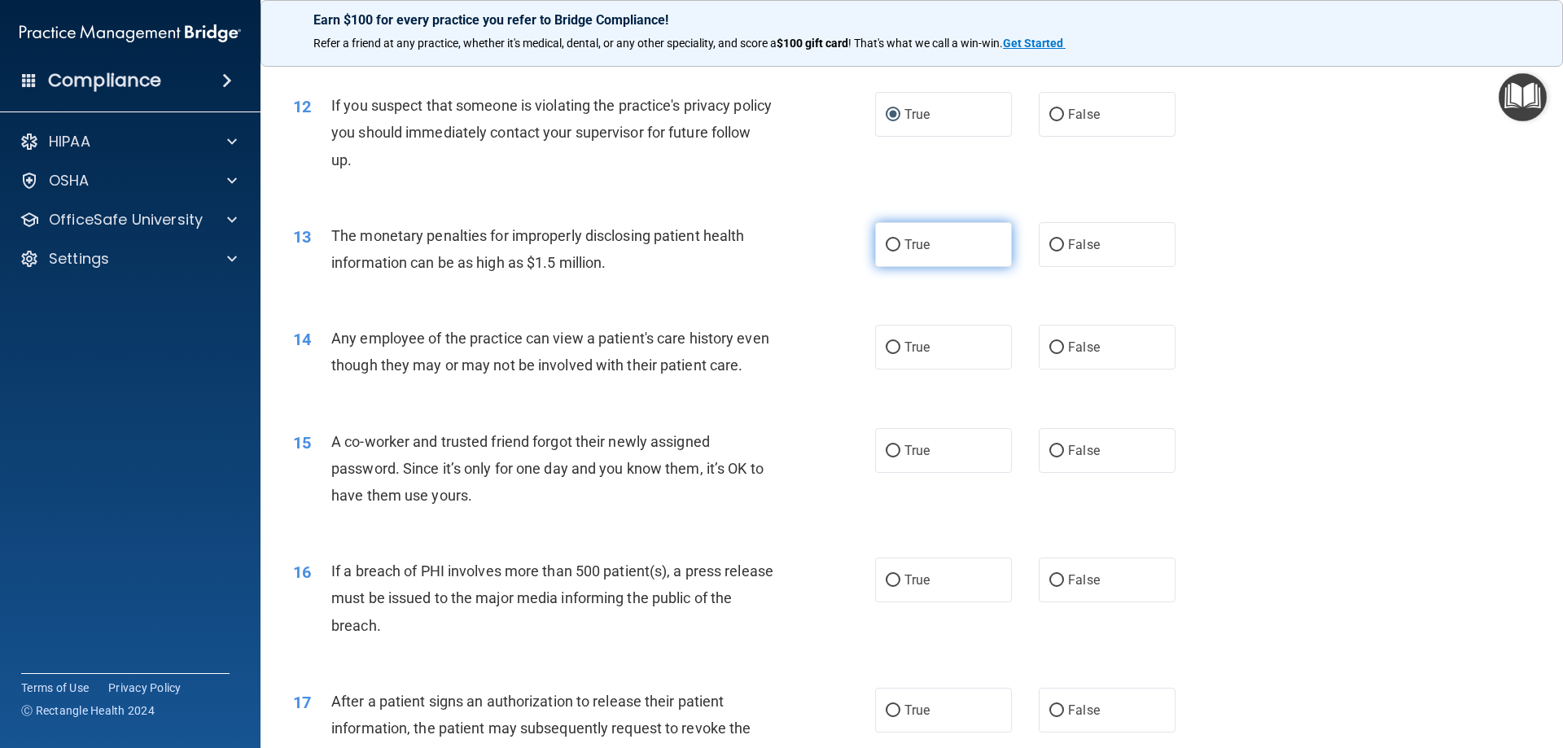
click at [904, 251] on span "True" at bounding box center [916, 244] width 25 height 15
click at [899, 251] on input "True" at bounding box center [893, 245] width 15 height 12
radio input "true"
click at [1050, 348] on input "False" at bounding box center [1056, 348] width 15 height 12
radio input "true"
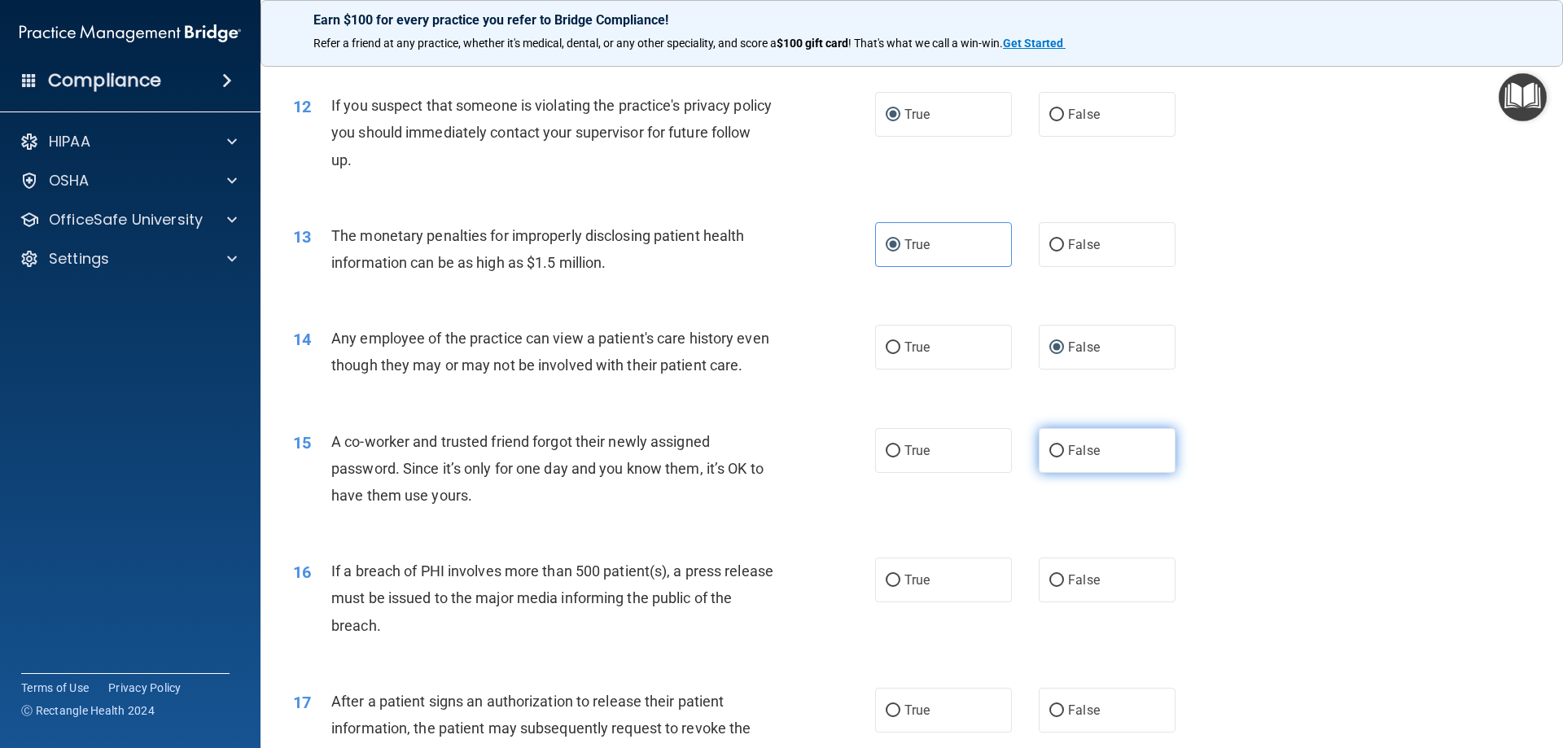
click at [1049, 457] on input "False" at bounding box center [1056, 451] width 15 height 12
radio input "true"
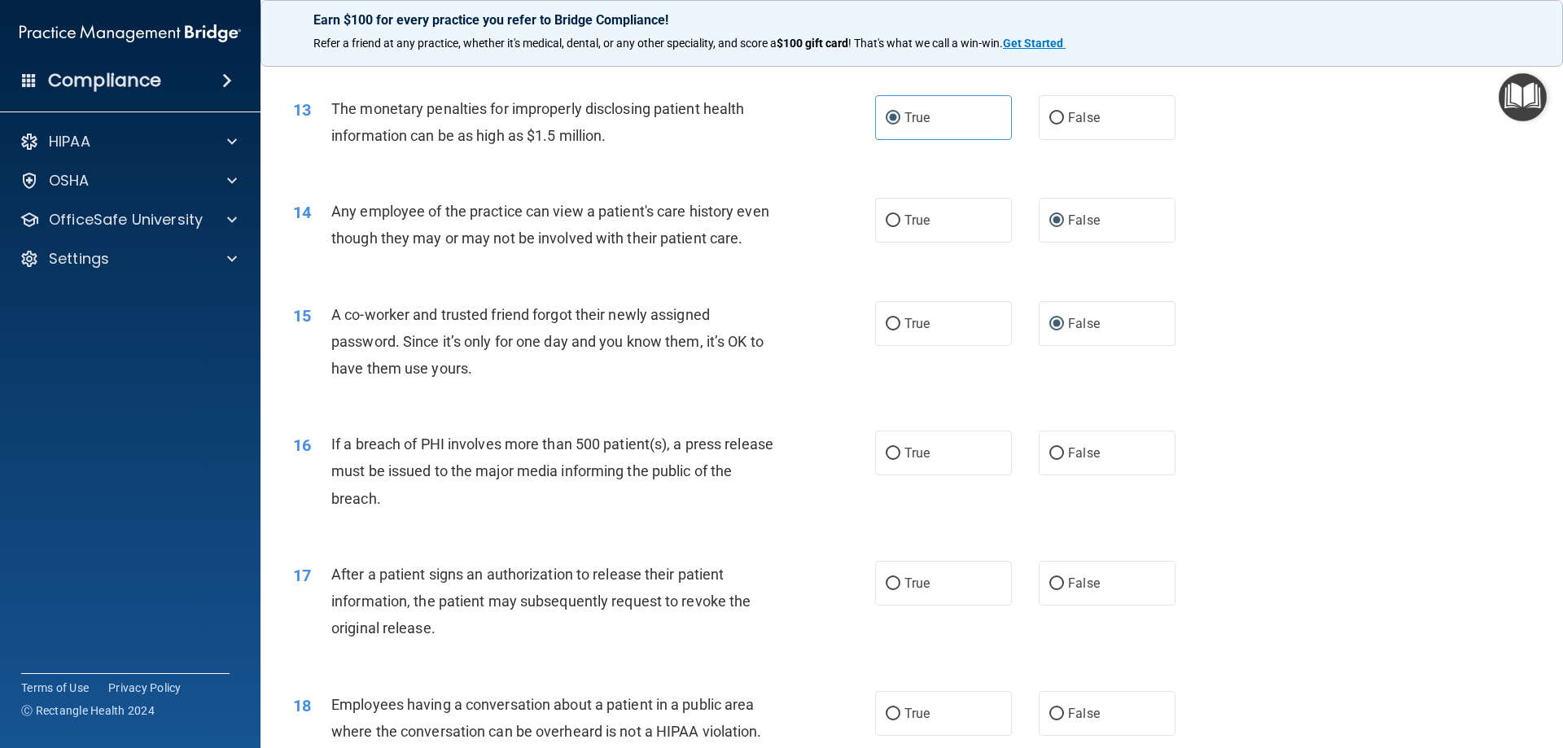
scroll to position [1639, 0]
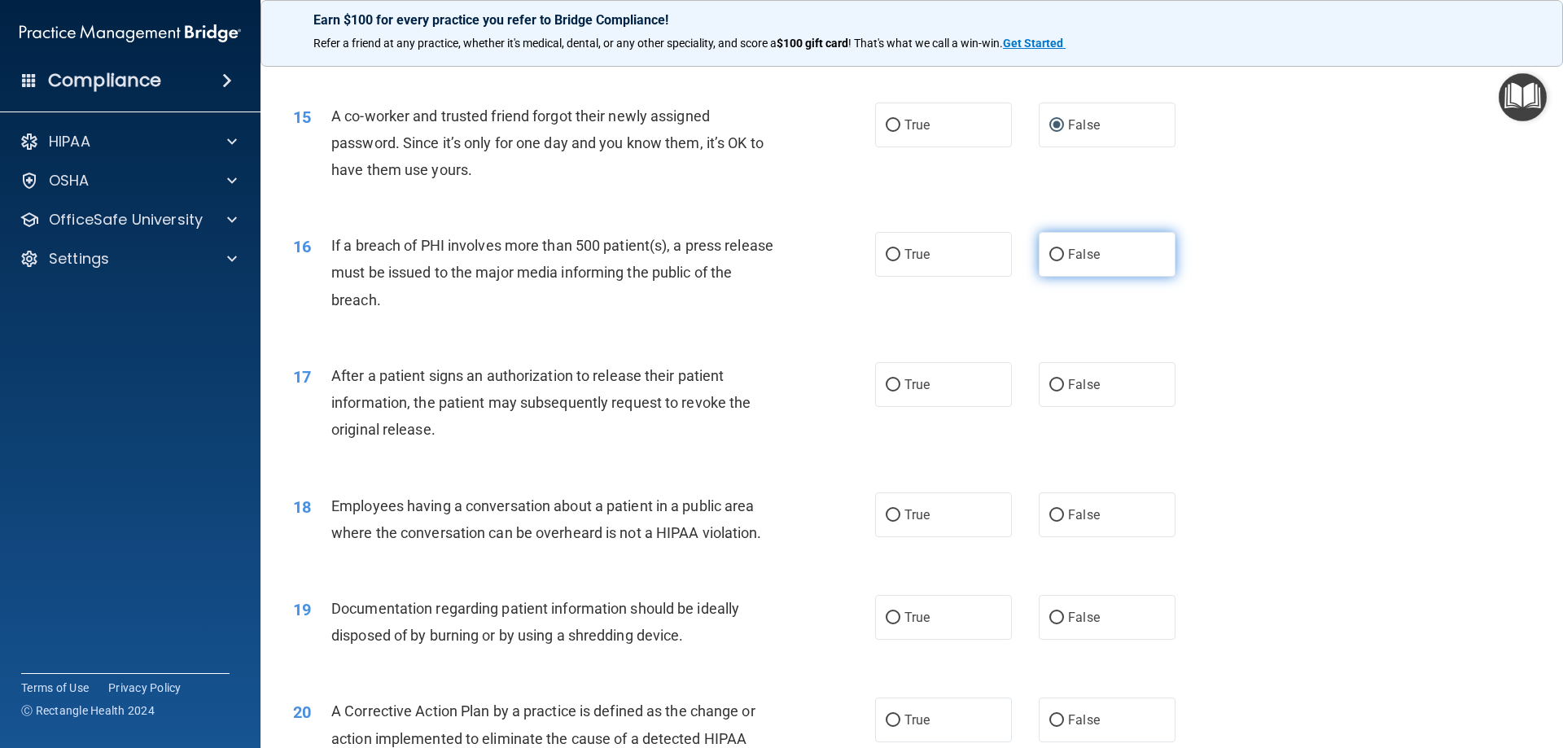
click at [1049, 261] on input "False" at bounding box center [1056, 255] width 15 height 12
radio input "true"
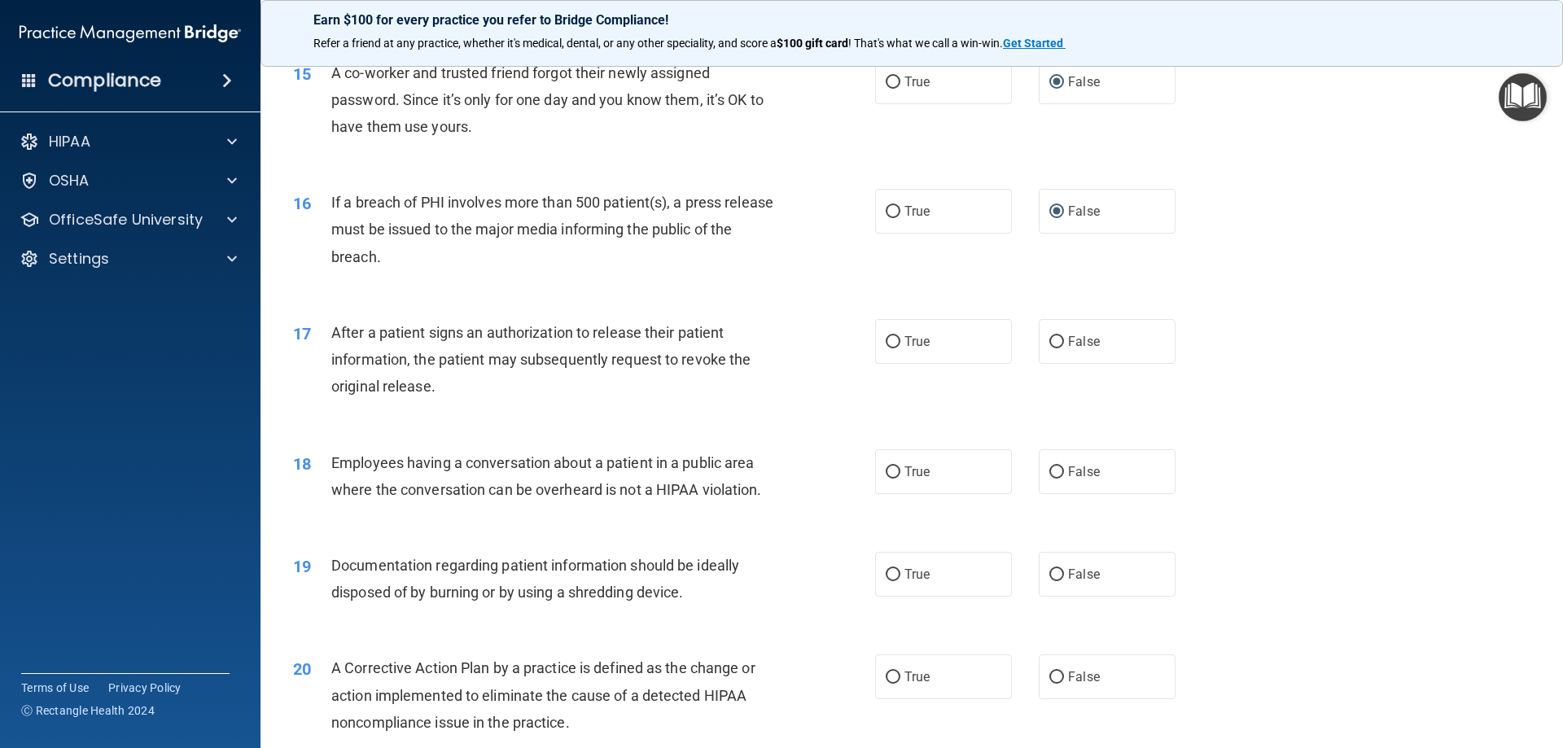
scroll to position [1883, 0]
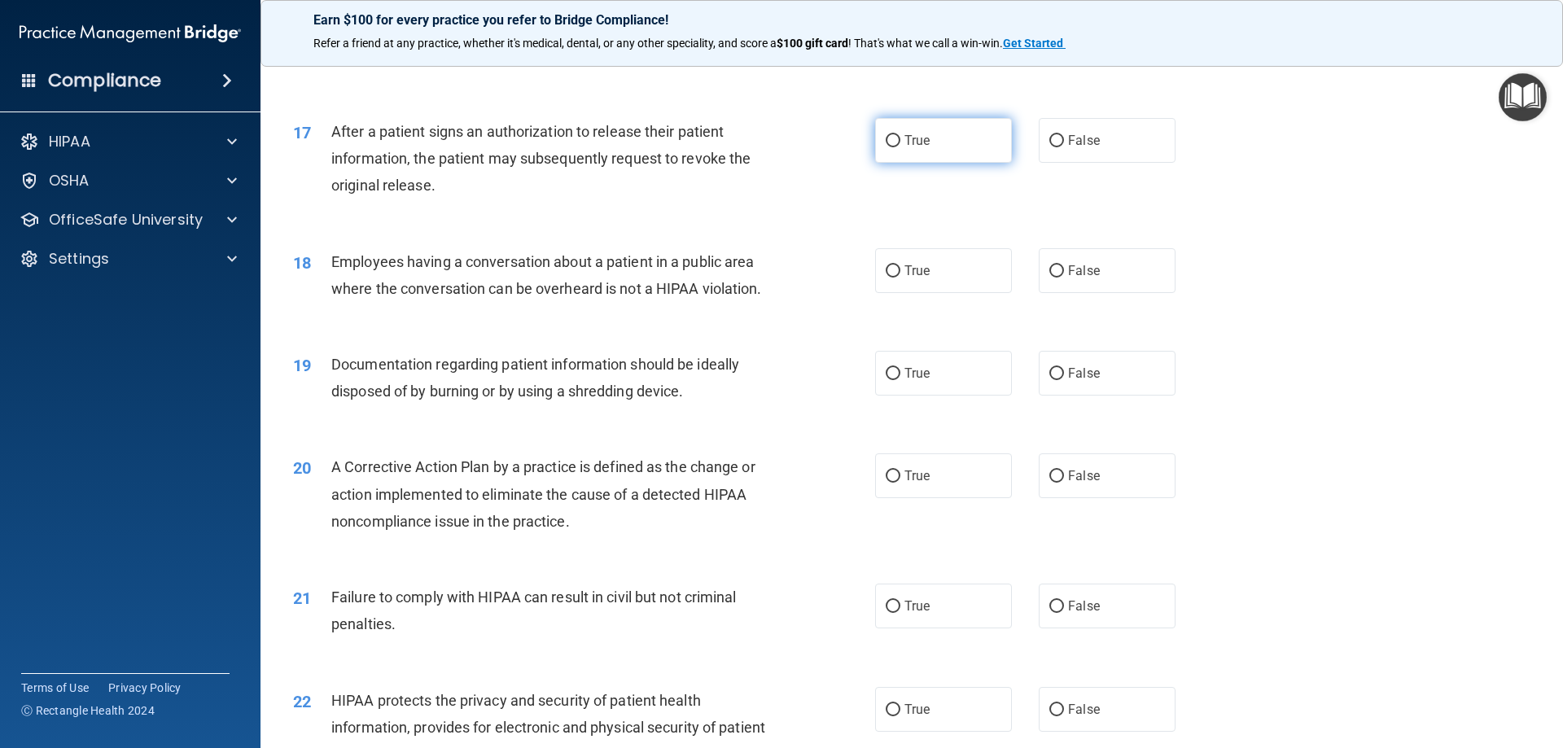
click at [886, 147] on input "True" at bounding box center [893, 141] width 15 height 12
radio input "true"
click at [1054, 278] on input "False" at bounding box center [1056, 271] width 15 height 12
radio input "true"
click at [1056, 396] on label "False" at bounding box center [1107, 373] width 137 height 45
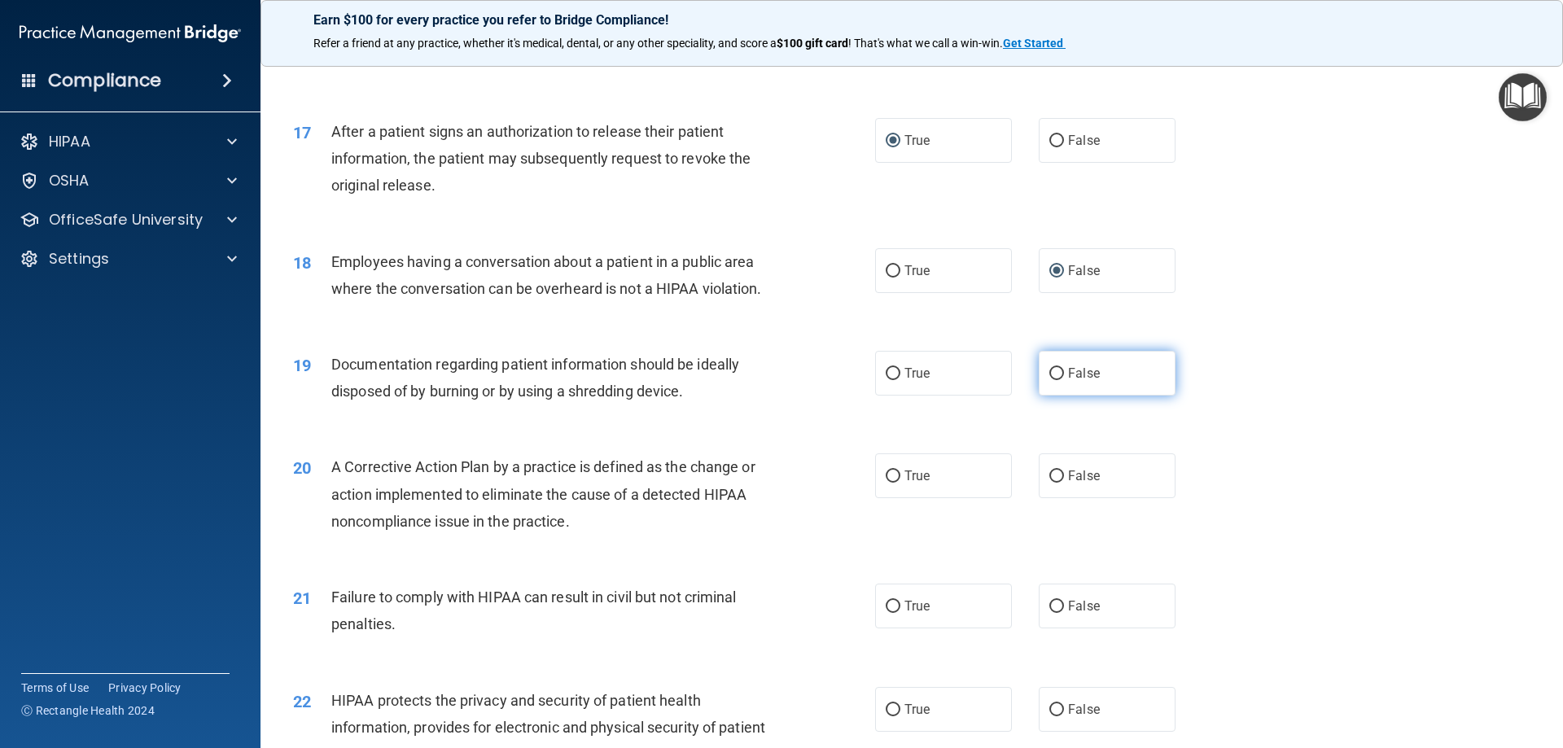
click at [1056, 380] on input "False" at bounding box center [1056, 374] width 15 height 12
radio input "true"
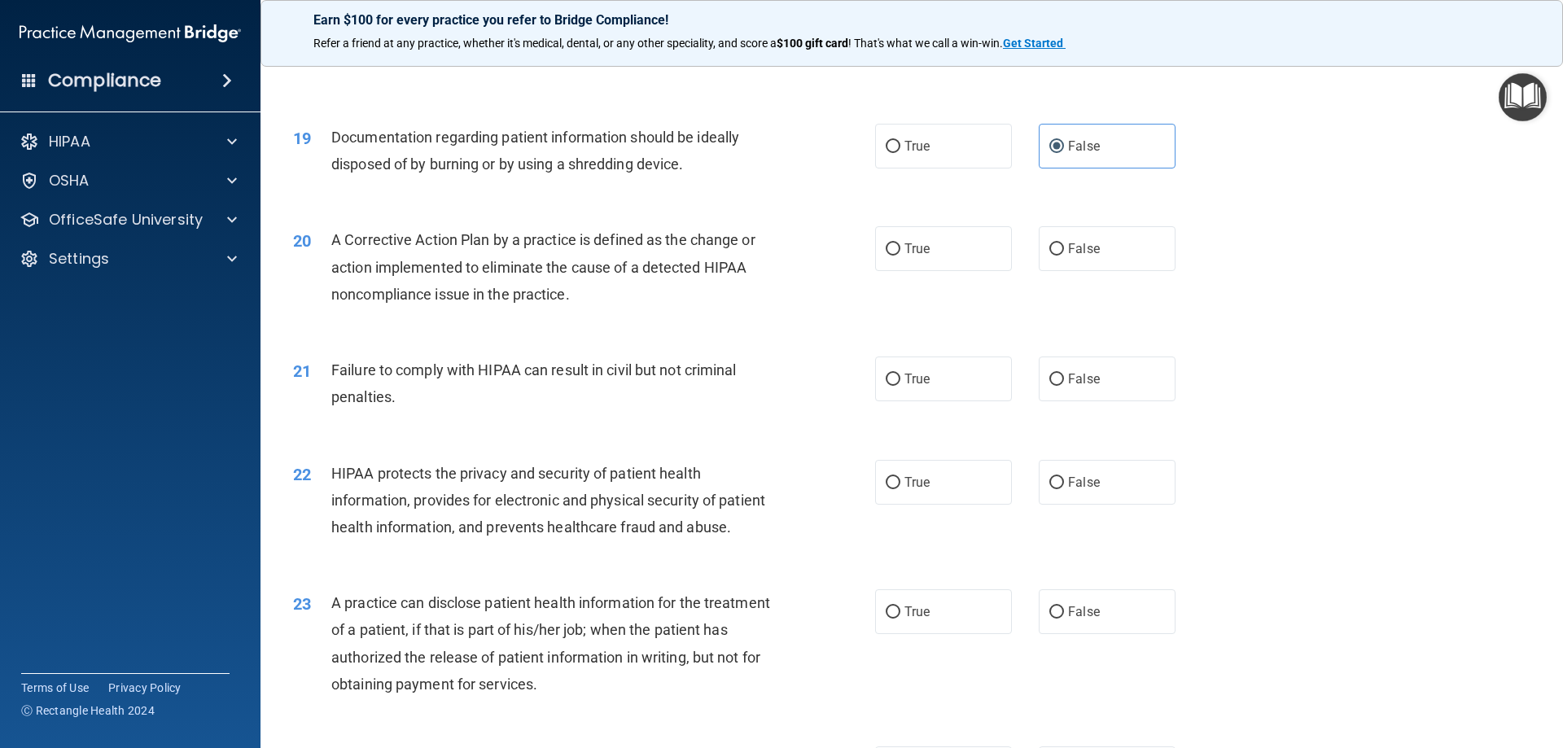
scroll to position [2128, 0]
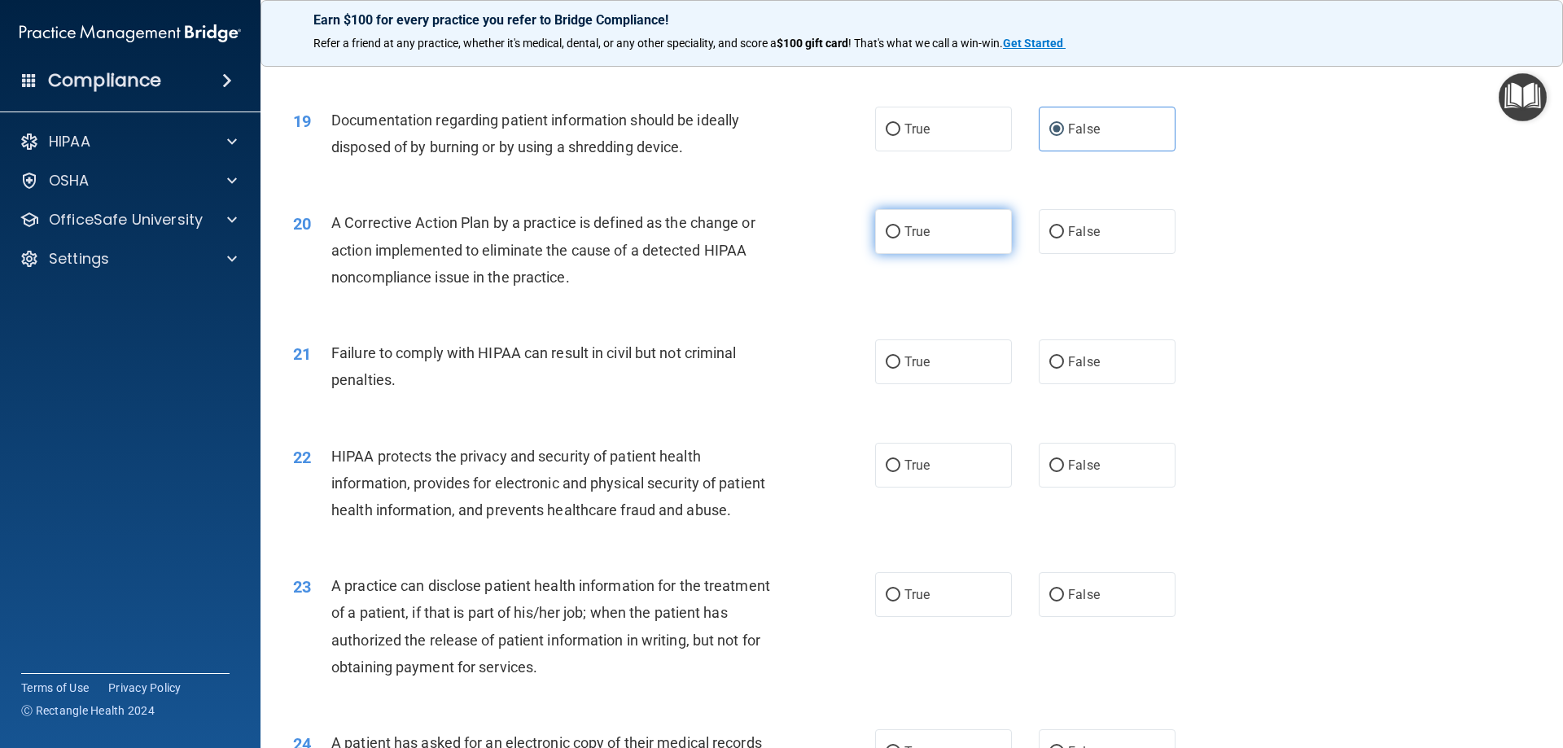
click at [894, 254] on label "True" at bounding box center [943, 231] width 137 height 45
click at [894, 238] on input "True" at bounding box center [893, 232] width 15 height 12
radio input "true"
click at [1052, 369] on input "False" at bounding box center [1056, 362] width 15 height 12
radio input "true"
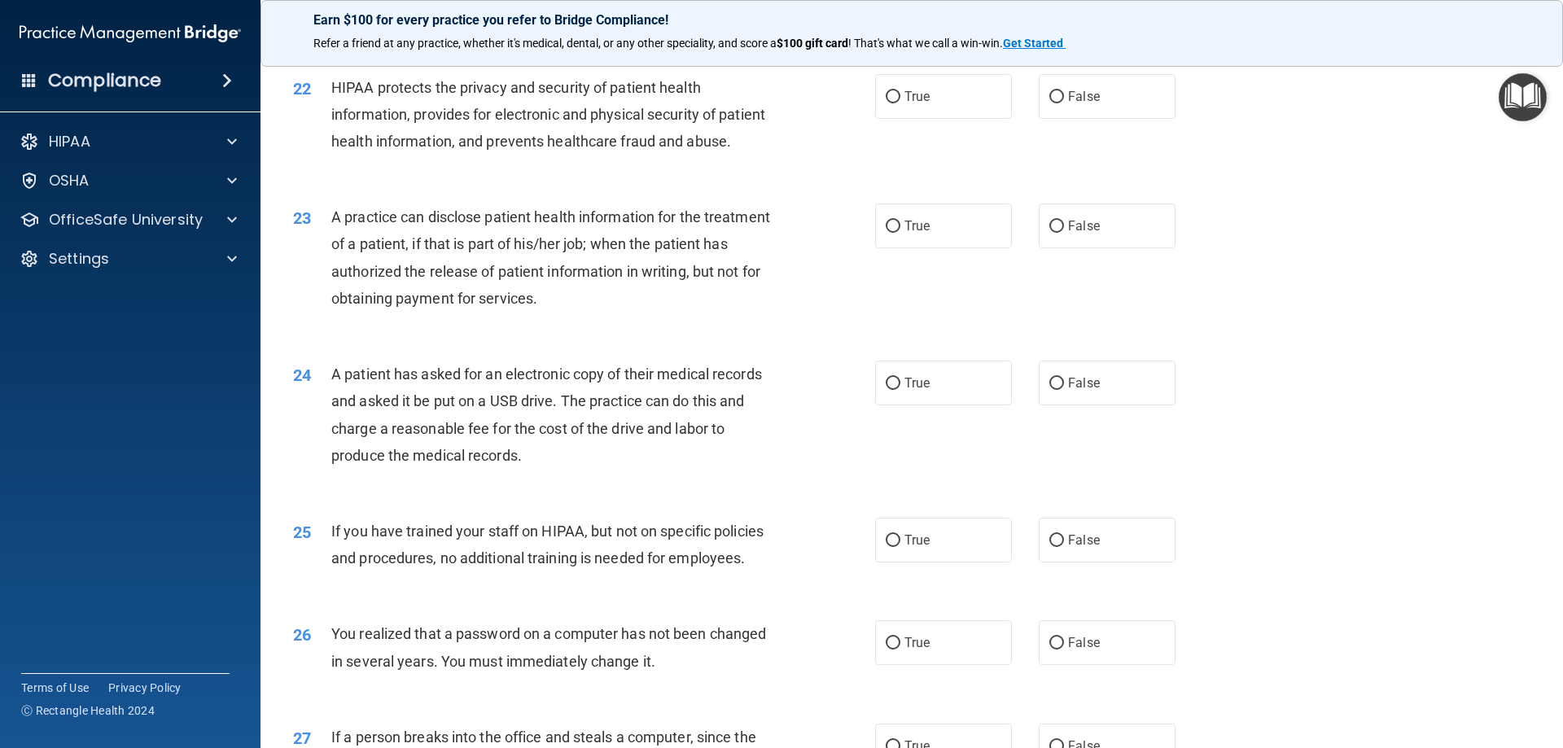
scroll to position [2453, 0]
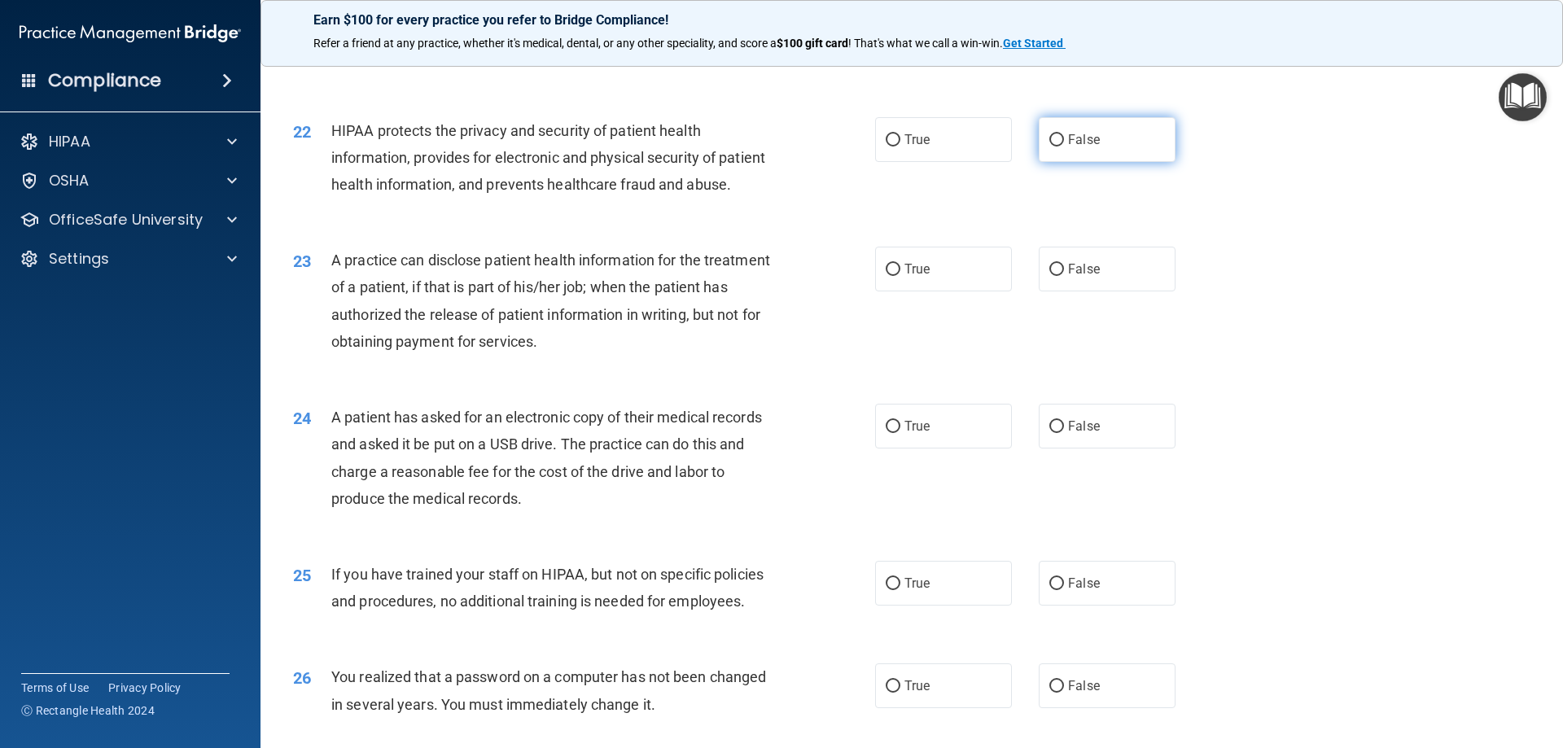
click at [1049, 147] on input "False" at bounding box center [1056, 140] width 15 height 12
radio input "true"
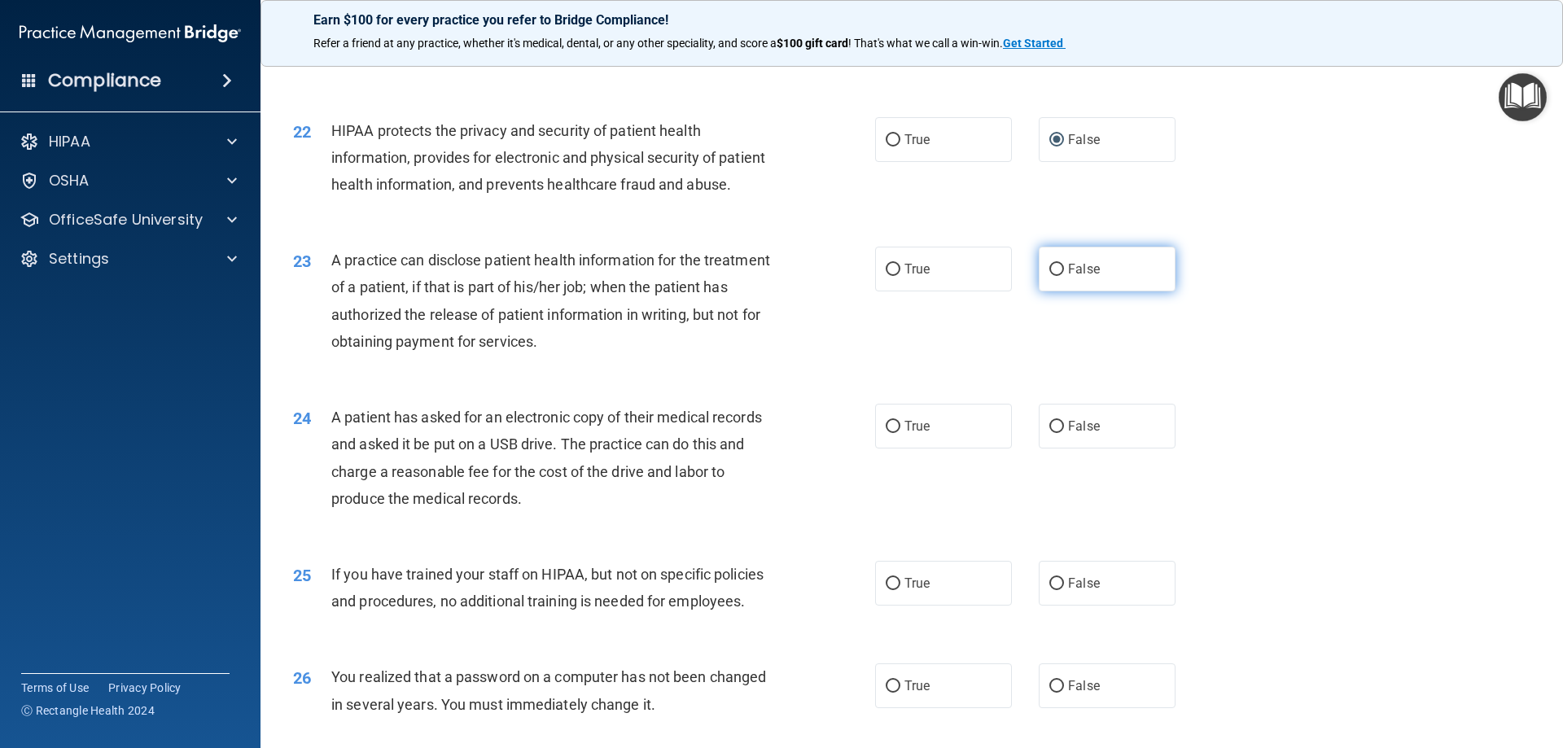
click at [1050, 276] on input "False" at bounding box center [1056, 270] width 15 height 12
radio input "true"
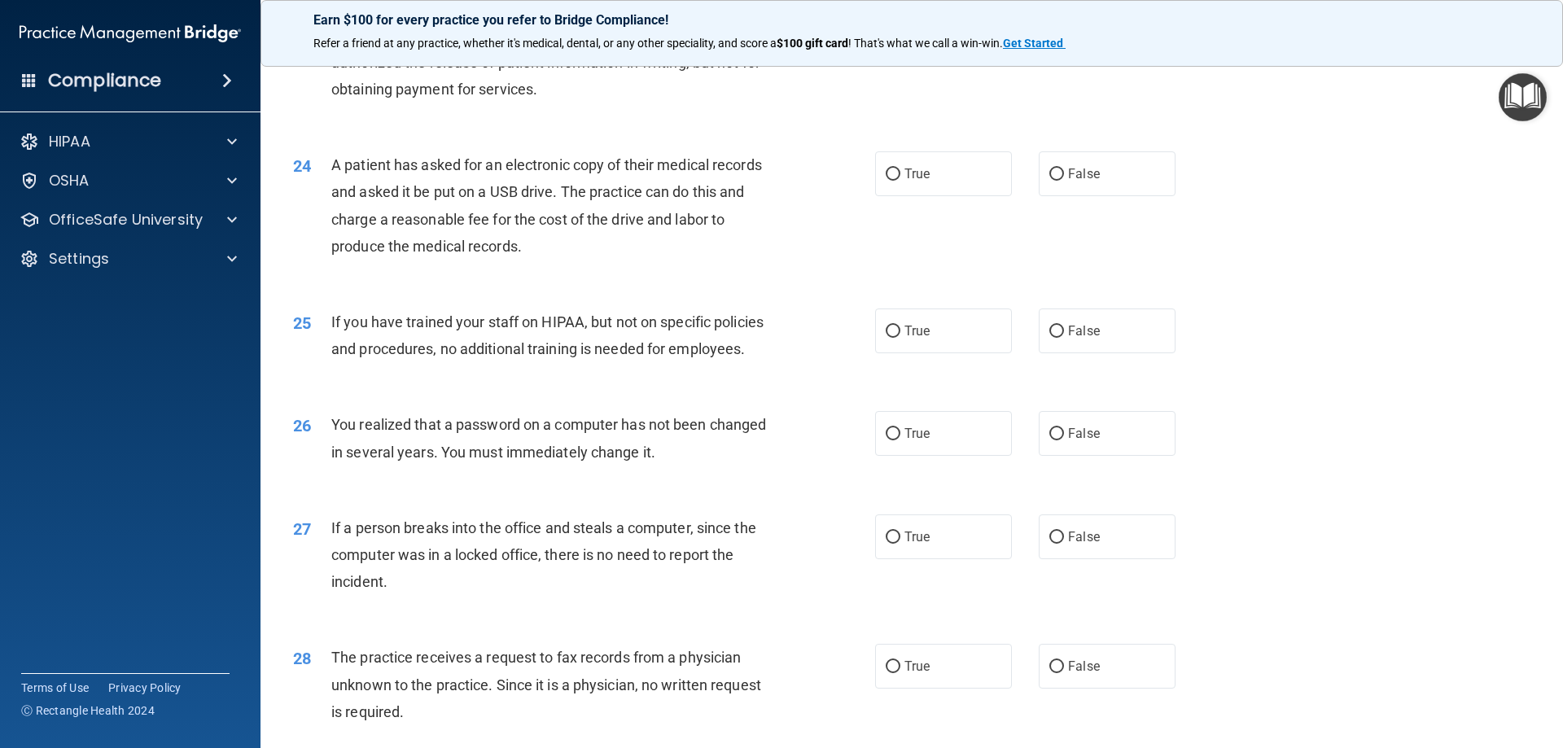
scroll to position [2779, 0]
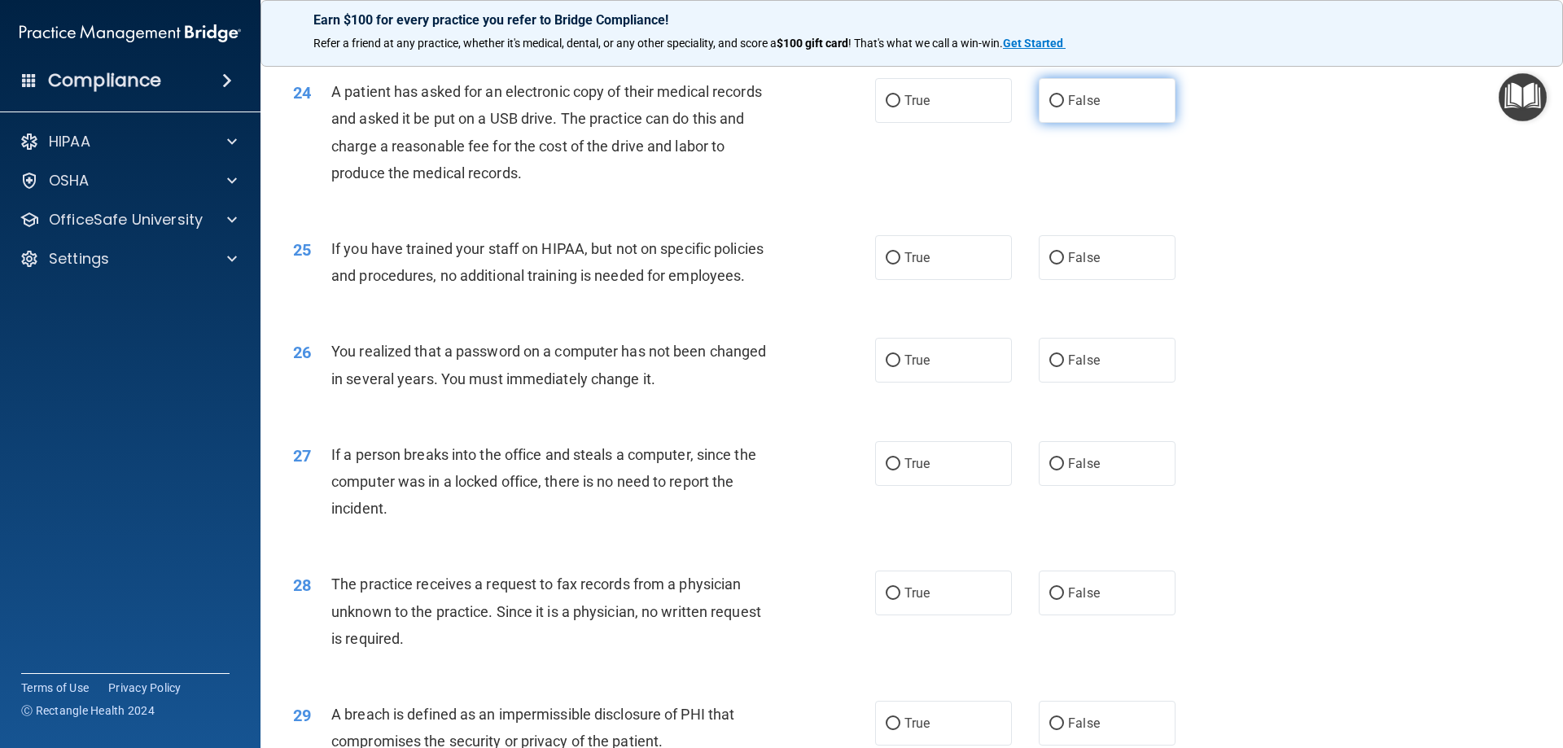
click at [1051, 107] on input "False" at bounding box center [1056, 101] width 15 height 12
radio input "true"
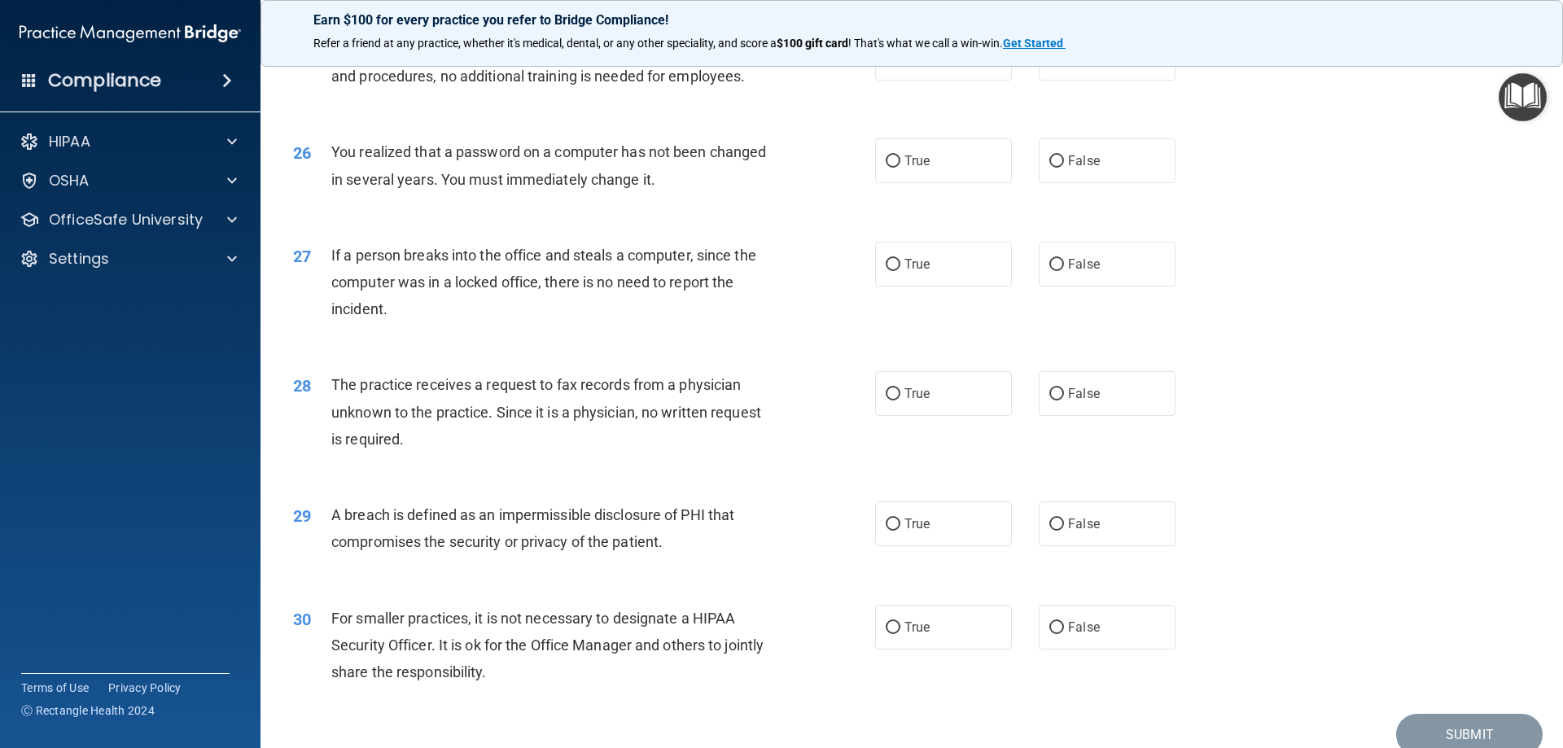
scroll to position [2941, 0]
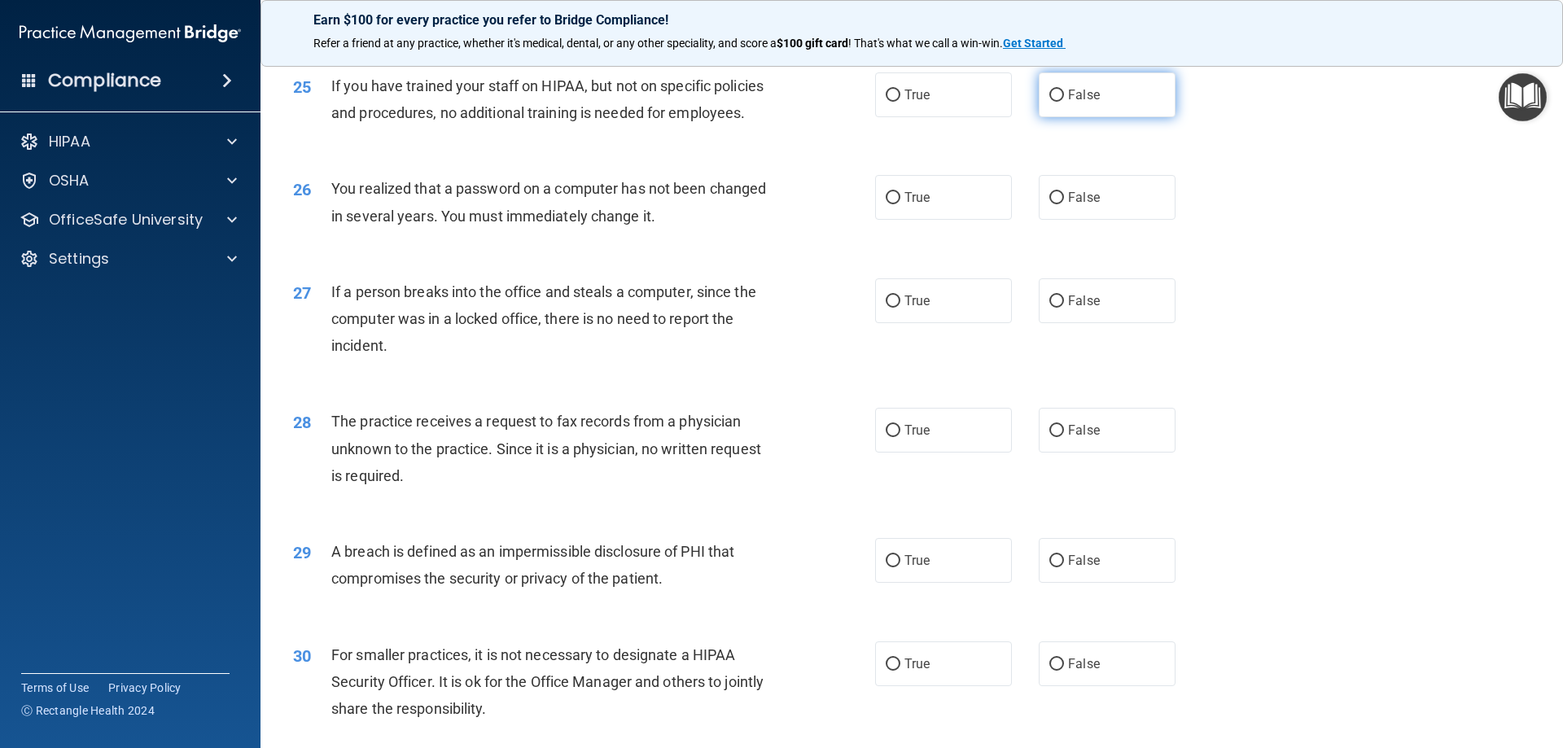
click at [1050, 102] on input "False" at bounding box center [1056, 96] width 15 height 12
radio input "true"
click at [886, 204] on input "True" at bounding box center [893, 198] width 15 height 12
radio input "true"
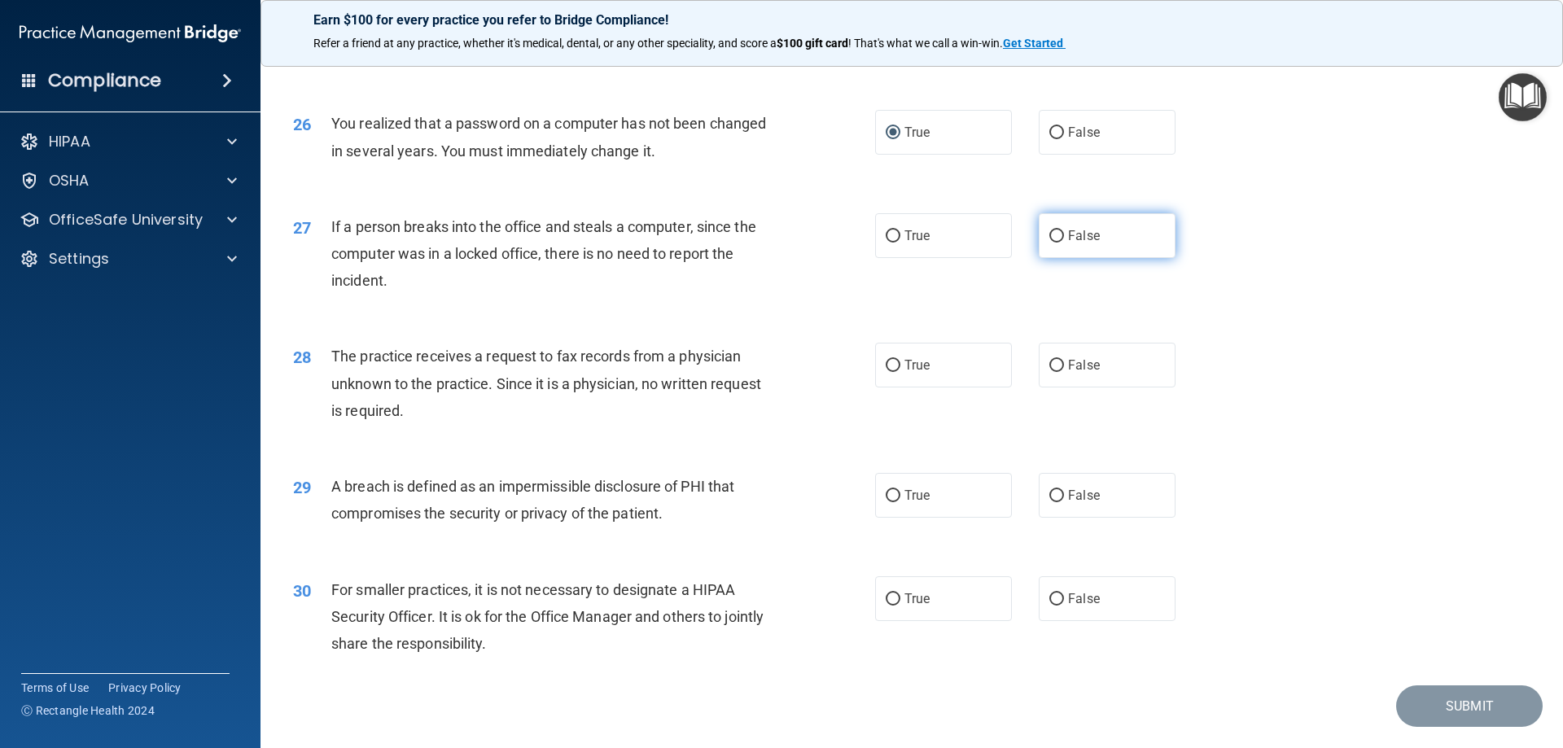
scroll to position [3104, 0]
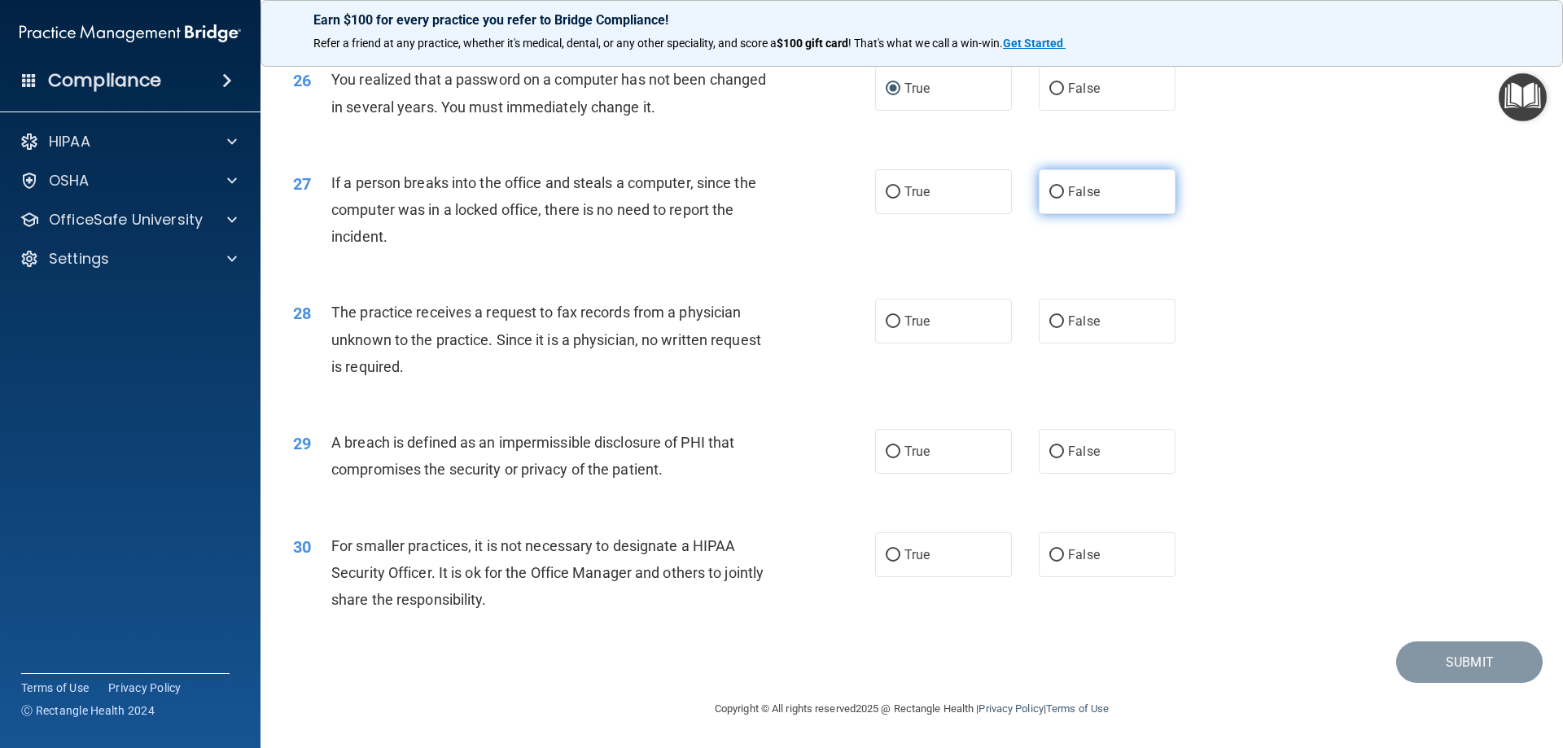
click at [1049, 199] on input "False" at bounding box center [1056, 192] width 15 height 12
radio input "true"
click at [1051, 322] on input "False" at bounding box center [1056, 322] width 15 height 12
radio input "true"
click at [892, 456] on input "True" at bounding box center [893, 452] width 15 height 12
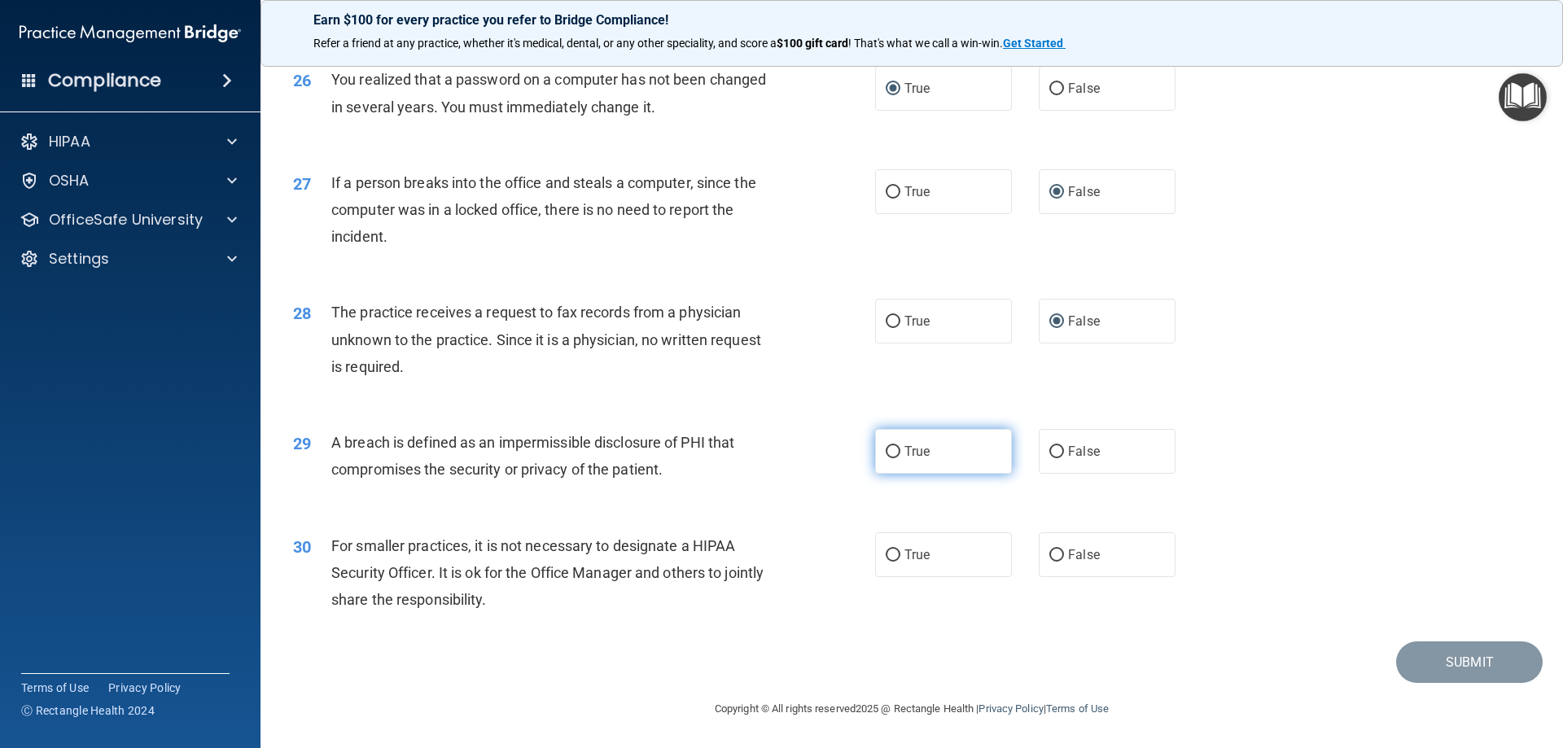
radio input "true"
drag, startPoint x: 1037, startPoint y: 545, endPoint x: 1044, endPoint y: 552, distance: 10.4
click at [1044, 552] on label "False" at bounding box center [1107, 554] width 137 height 45
click at [1054, 550] on input "False" at bounding box center [1056, 555] width 15 height 12
radio input "true"
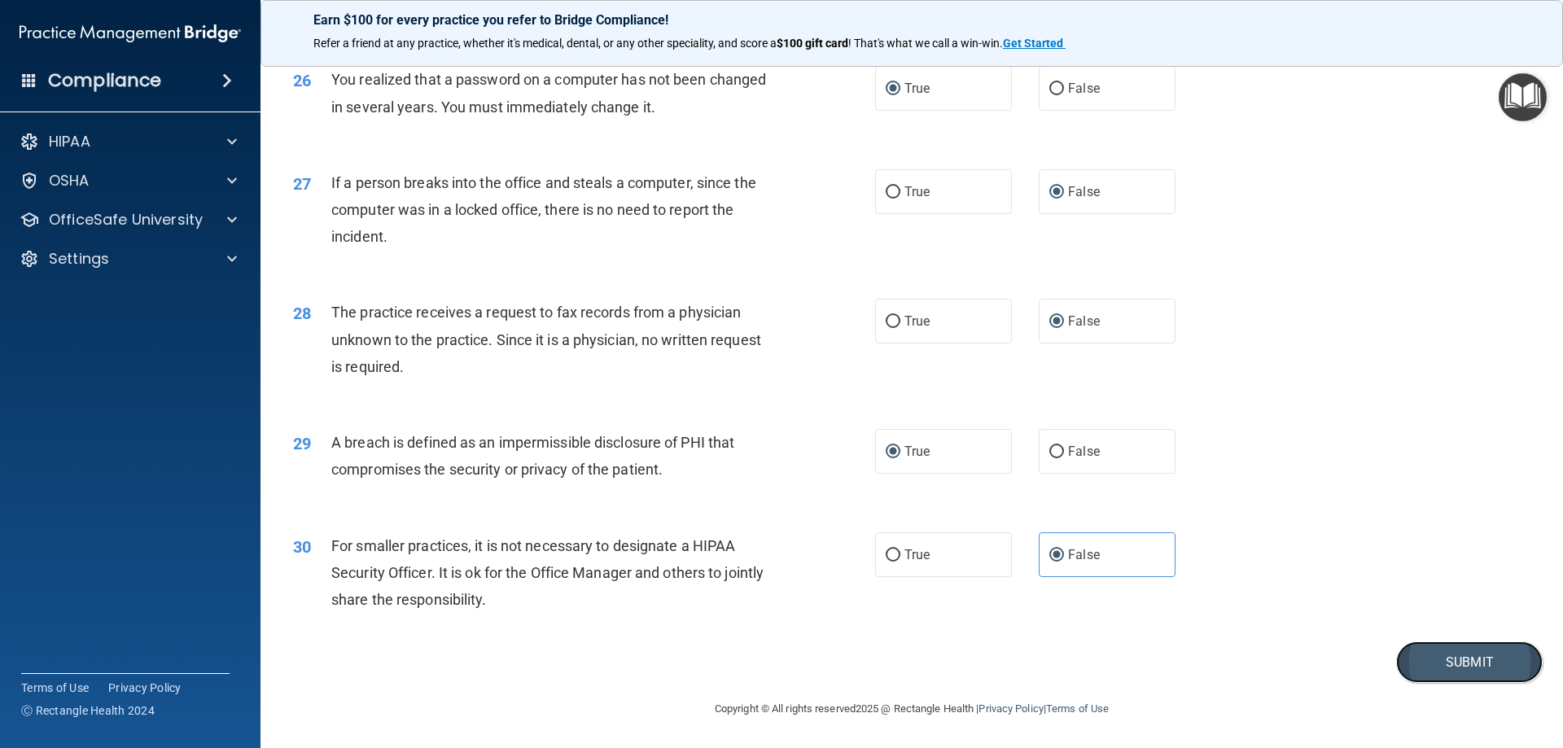
click at [1475, 666] on button "Submit" at bounding box center [1469, 662] width 147 height 42
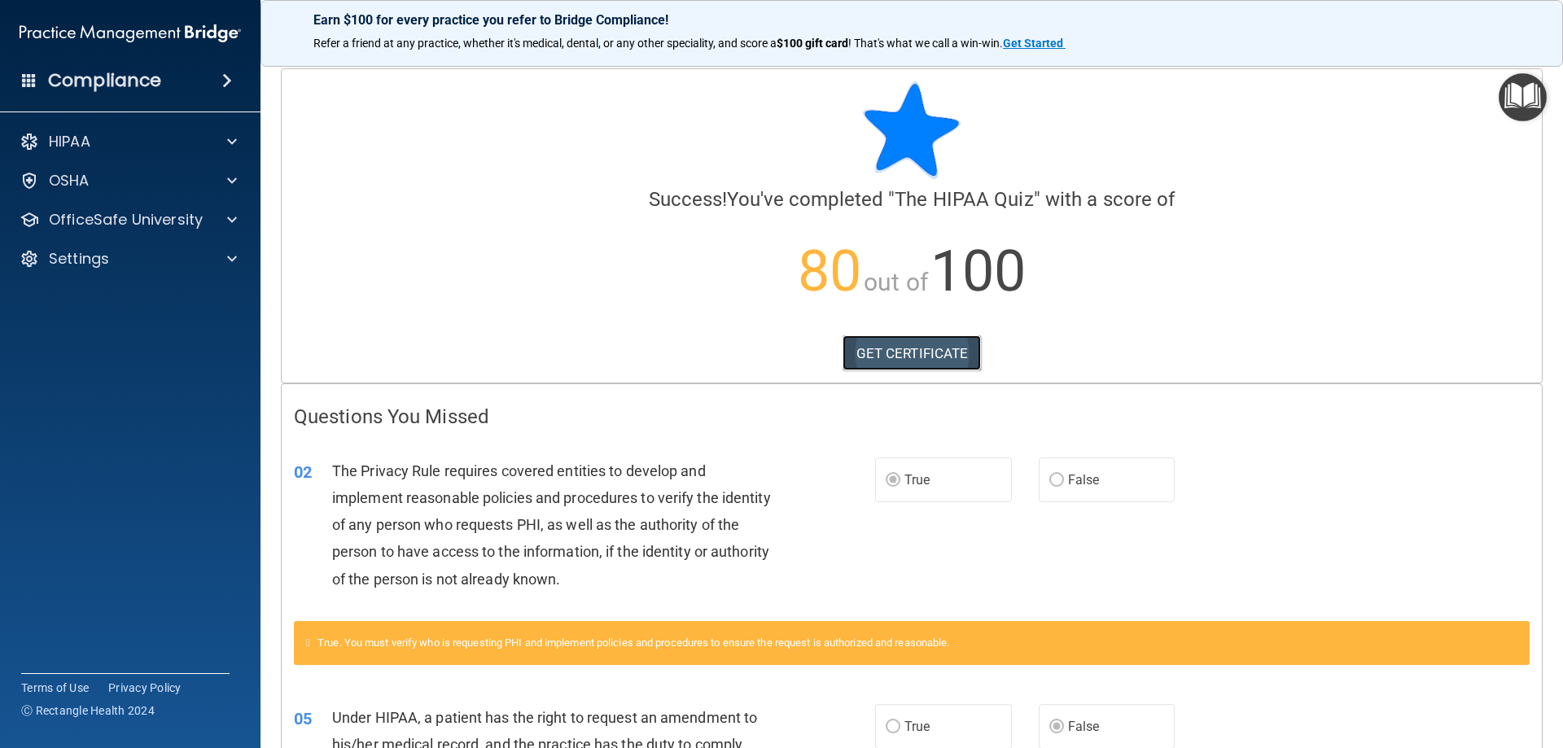
click at [886, 357] on link "GET CERTIFICATE" at bounding box center [911, 353] width 139 height 36
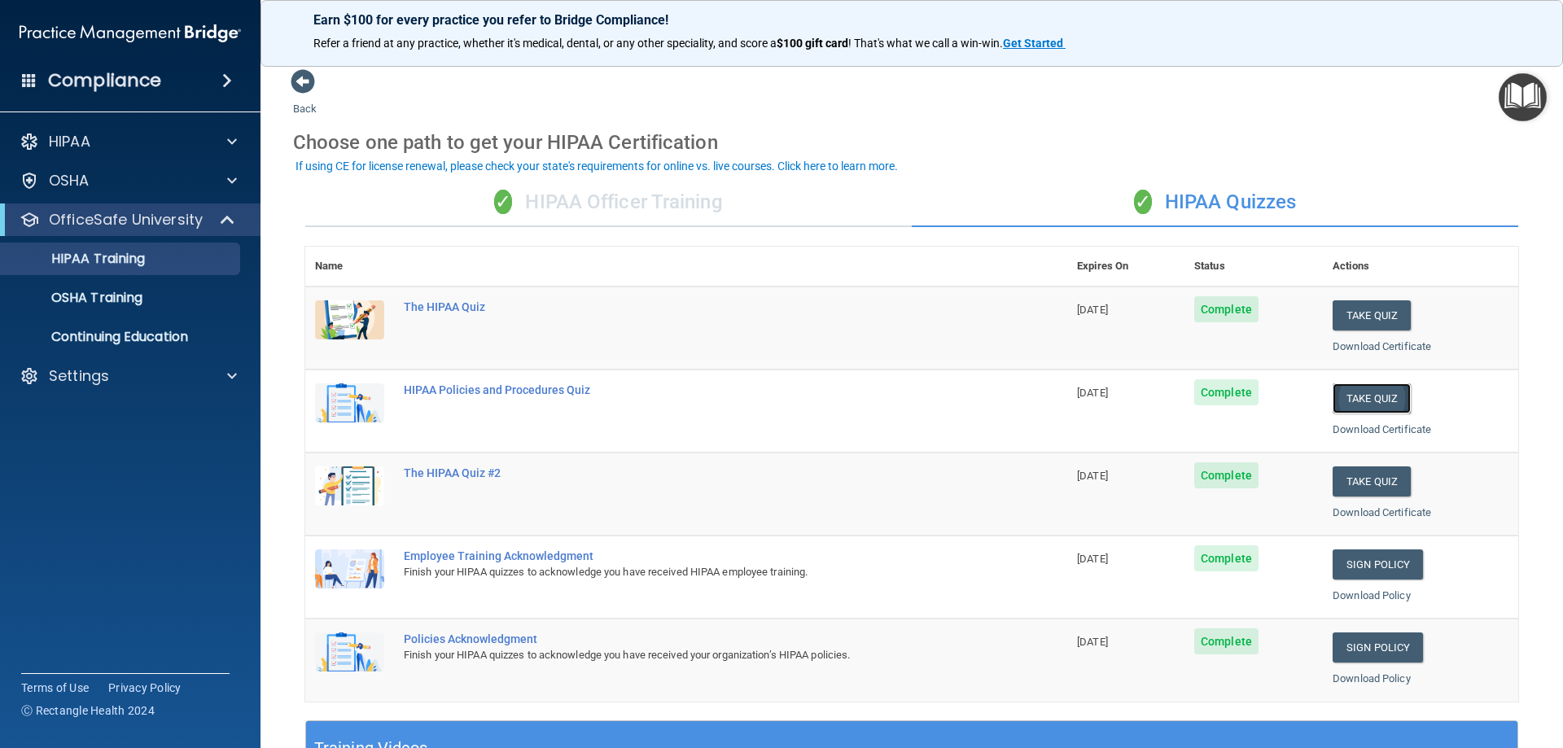
click at [1370, 407] on button "Take Quiz" at bounding box center [1371, 398] width 78 height 30
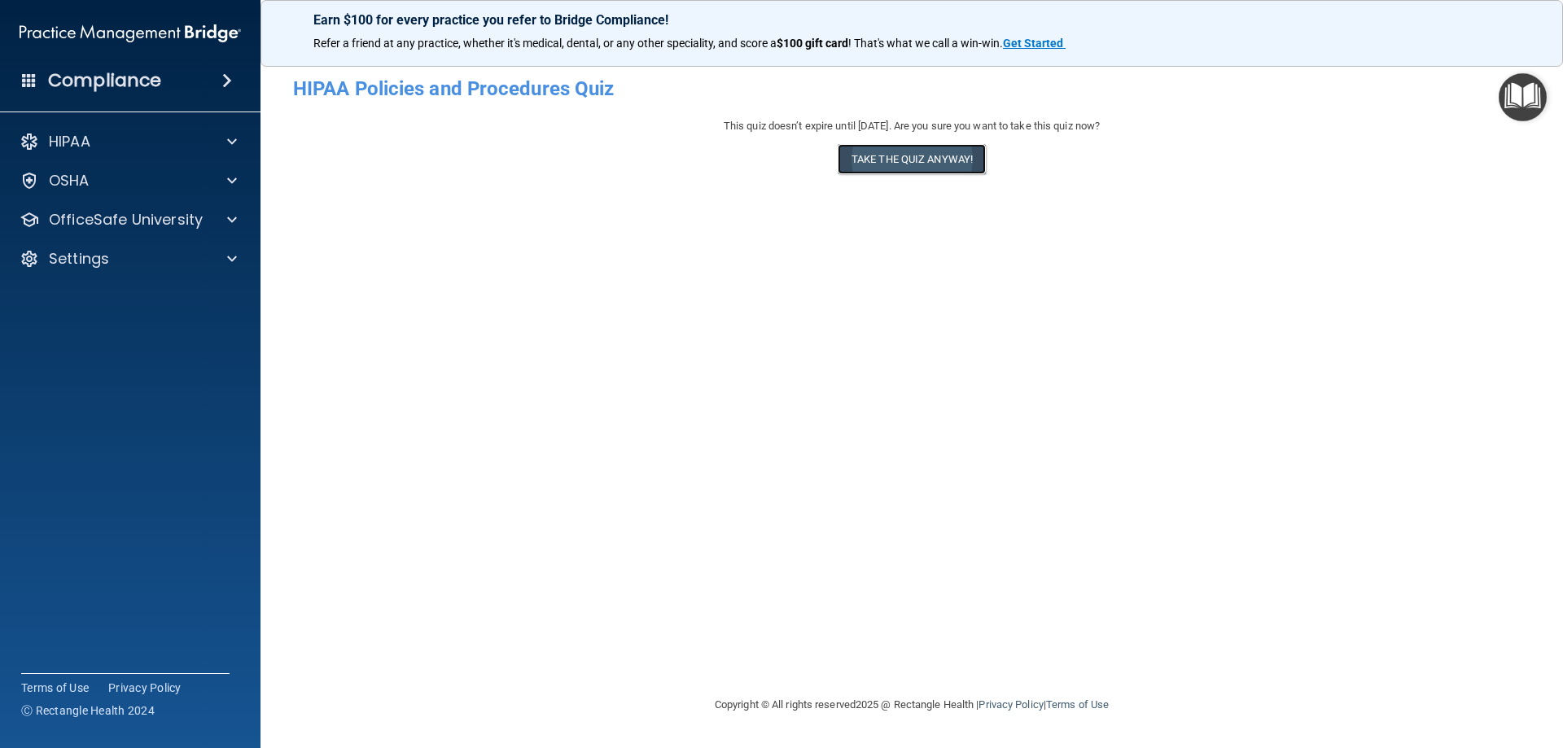
click at [870, 155] on button "Take the quiz anyway!" at bounding box center [912, 159] width 148 height 30
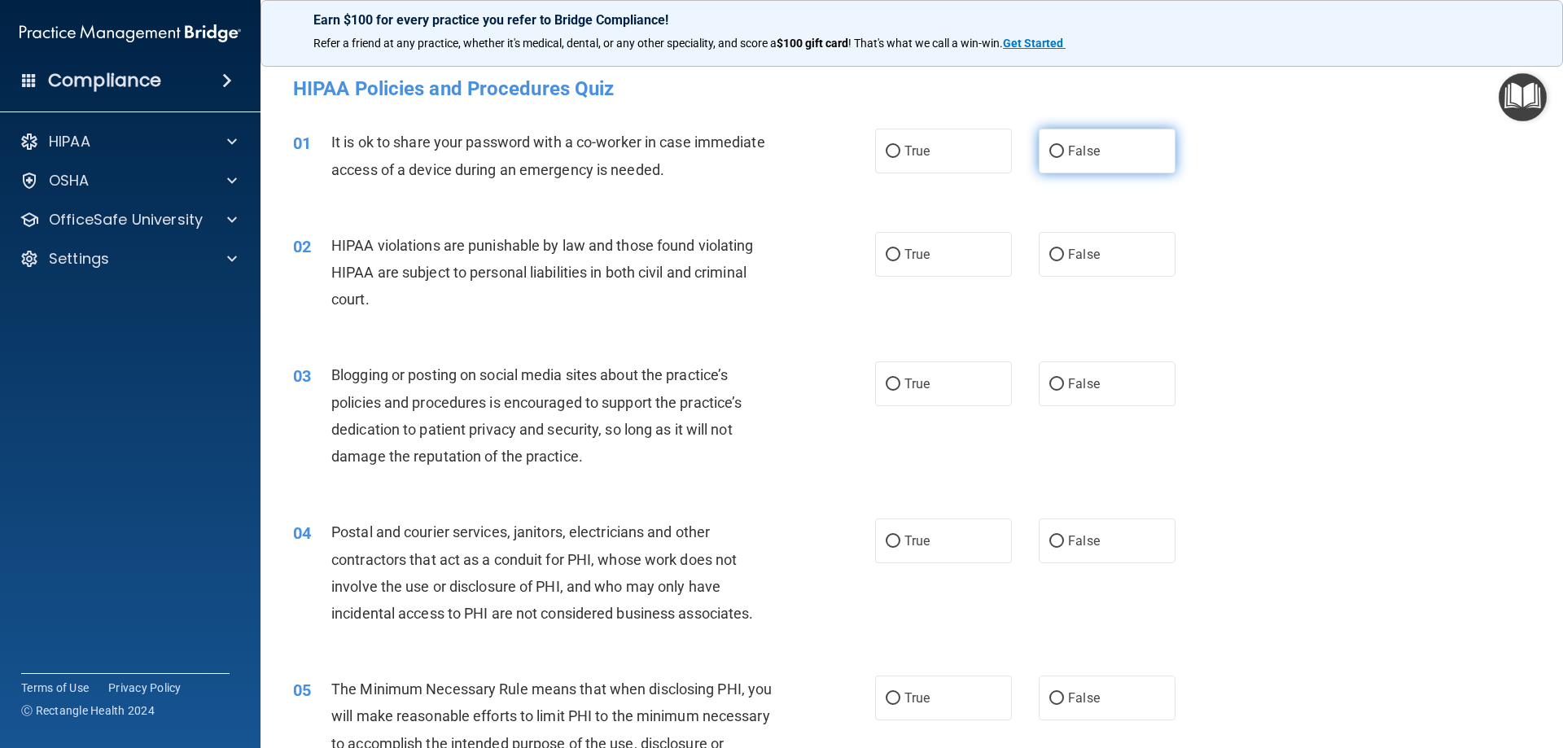
click at [1049, 154] on input "False" at bounding box center [1056, 152] width 15 height 12
radio input "true"
click at [886, 256] on input "True" at bounding box center [893, 255] width 15 height 12
radio input "true"
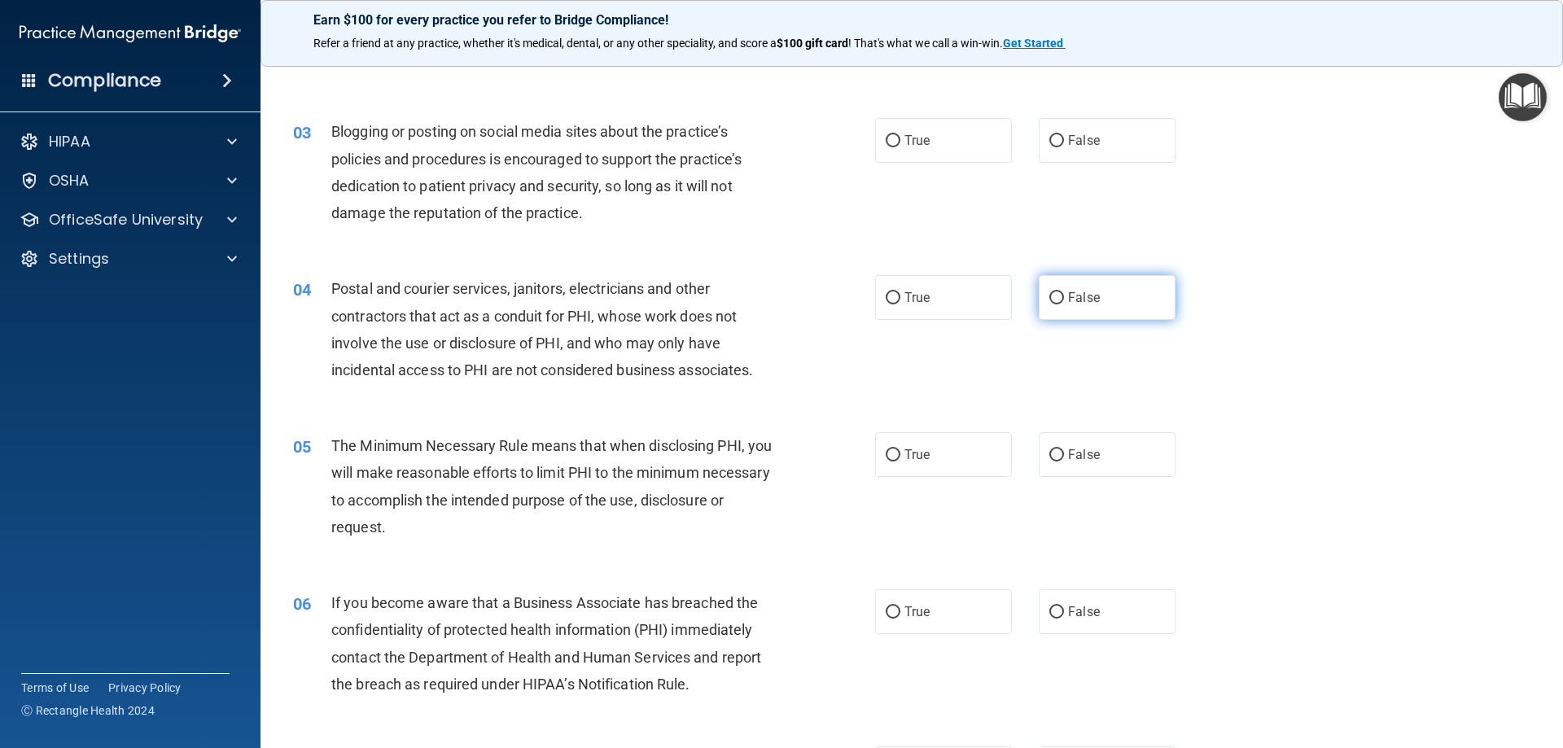
scroll to position [244, 0]
click at [1050, 136] on input "False" at bounding box center [1056, 140] width 15 height 12
radio input "true"
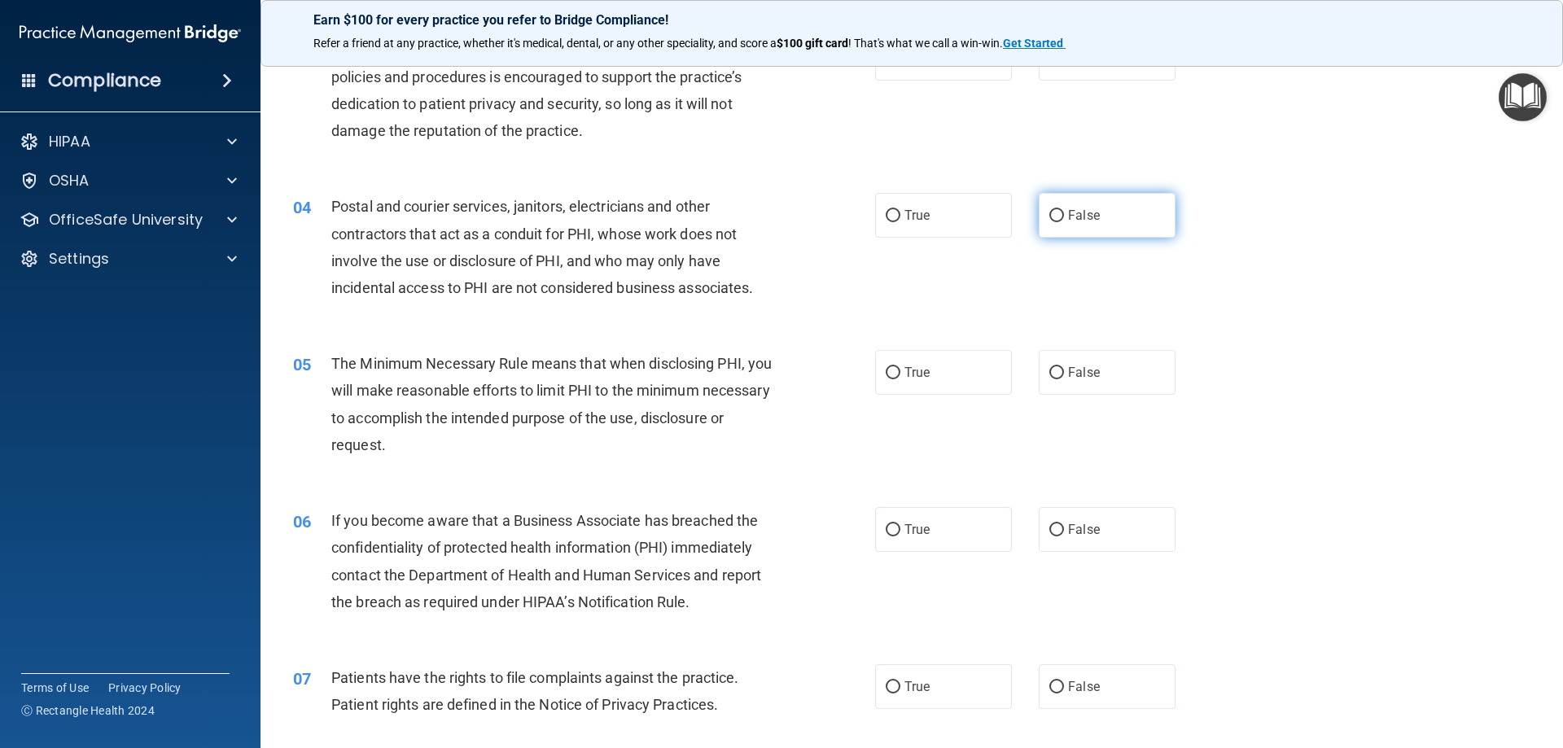
click at [1053, 218] on input "False" at bounding box center [1056, 216] width 15 height 12
radio input "true"
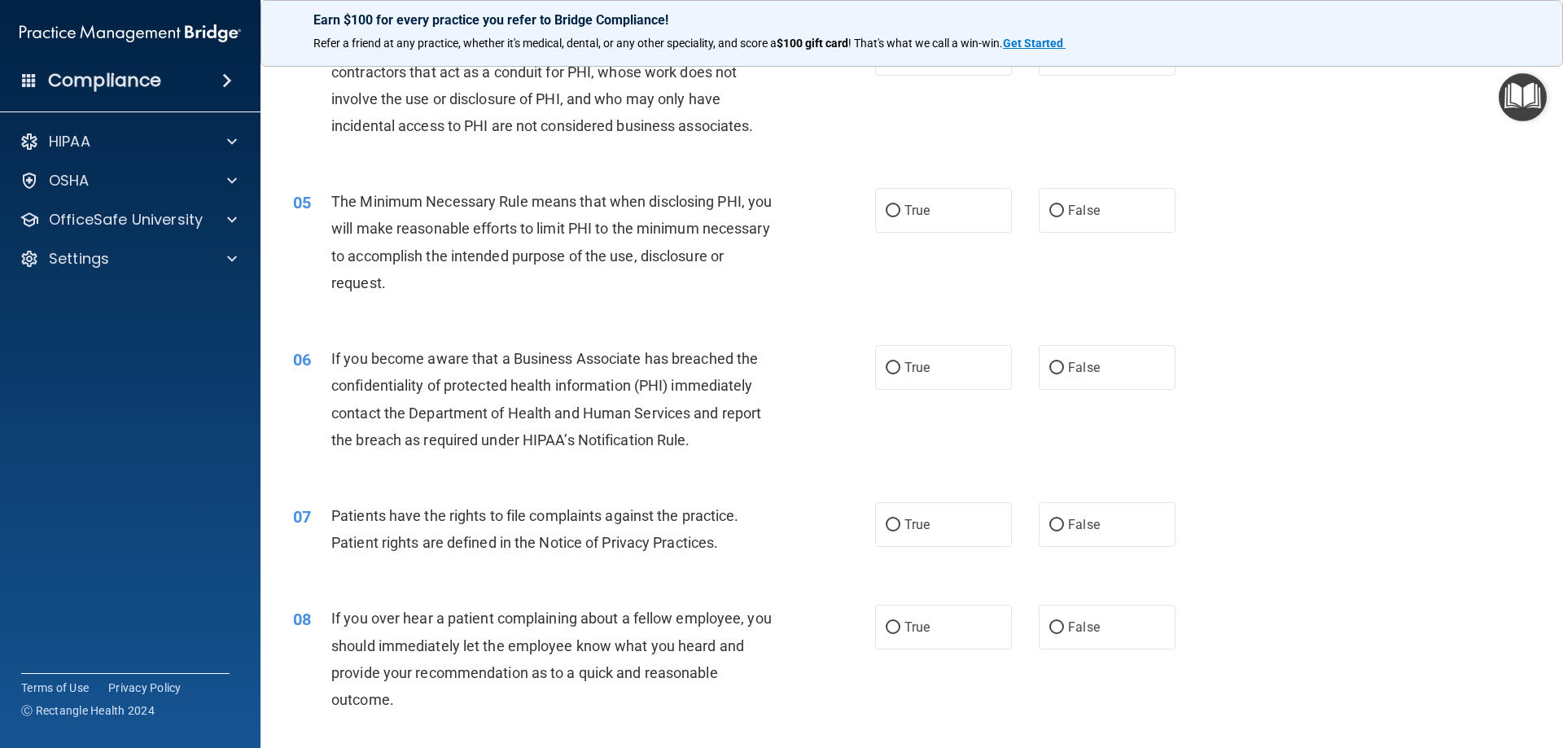
scroll to position [488, 0]
click at [893, 206] on input "True" at bounding box center [893, 210] width 15 height 12
radio input "true"
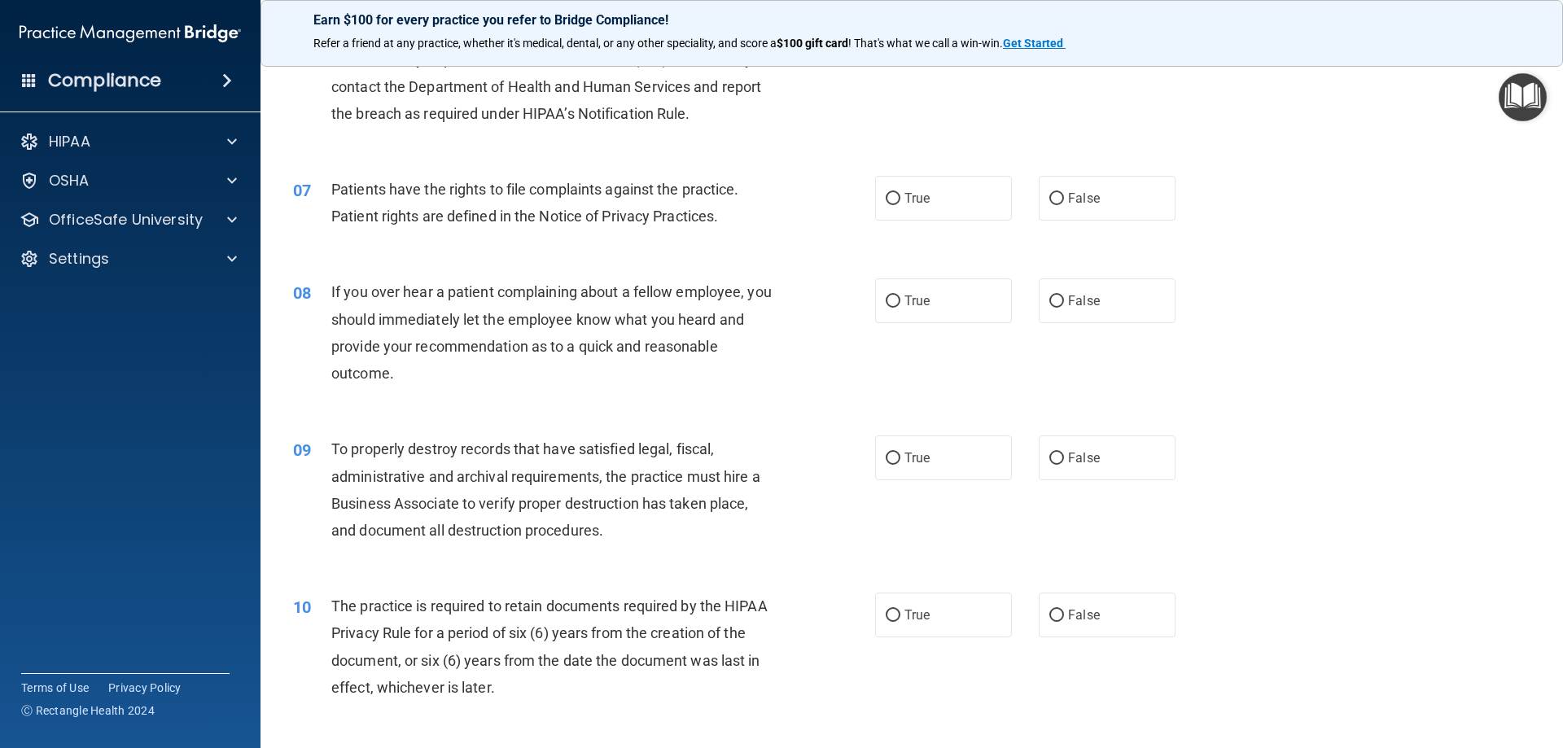
scroll to position [733, 0]
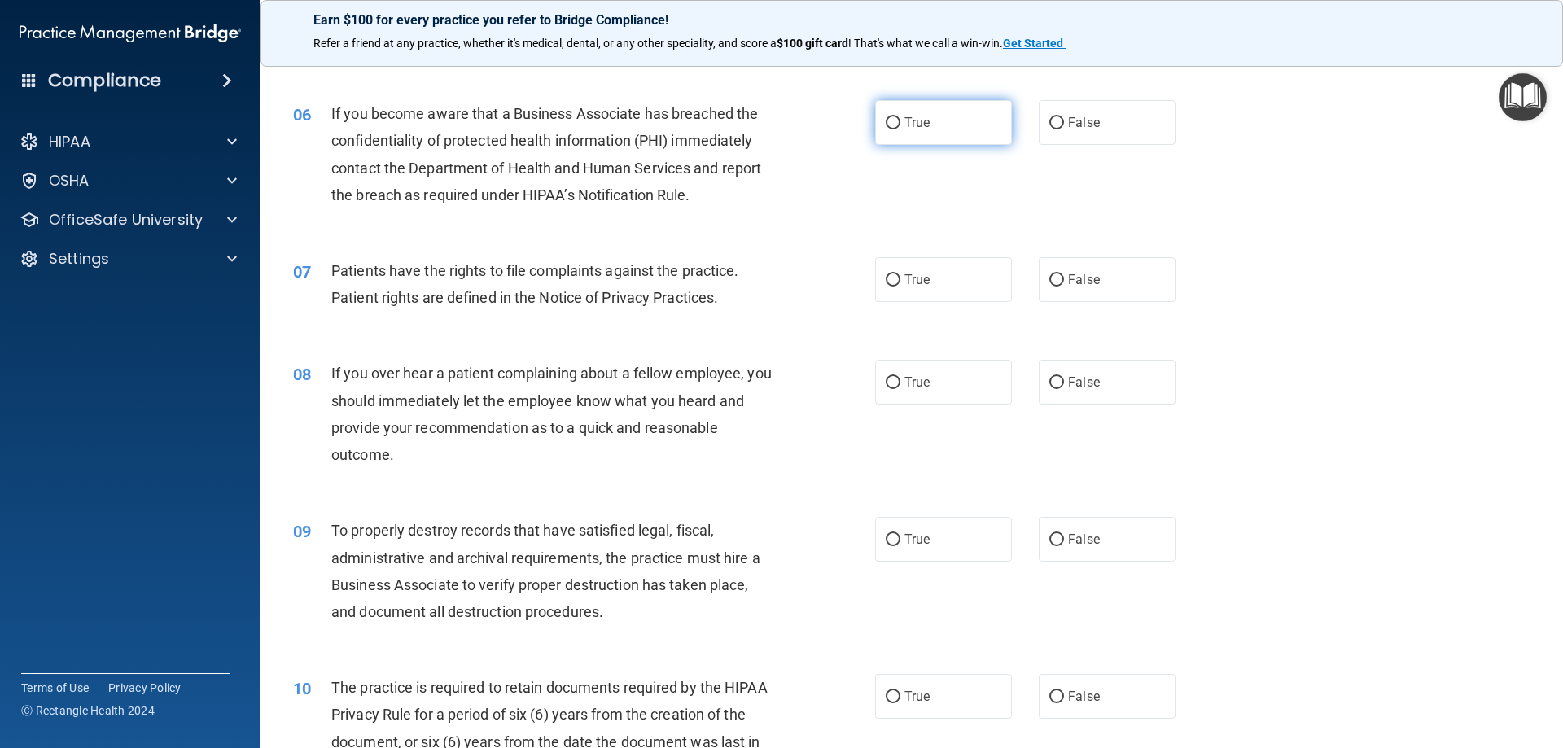
click at [890, 127] on input "True" at bounding box center [893, 123] width 15 height 12
radio input "true"
click at [886, 283] on input "True" at bounding box center [893, 280] width 15 height 12
radio input "true"
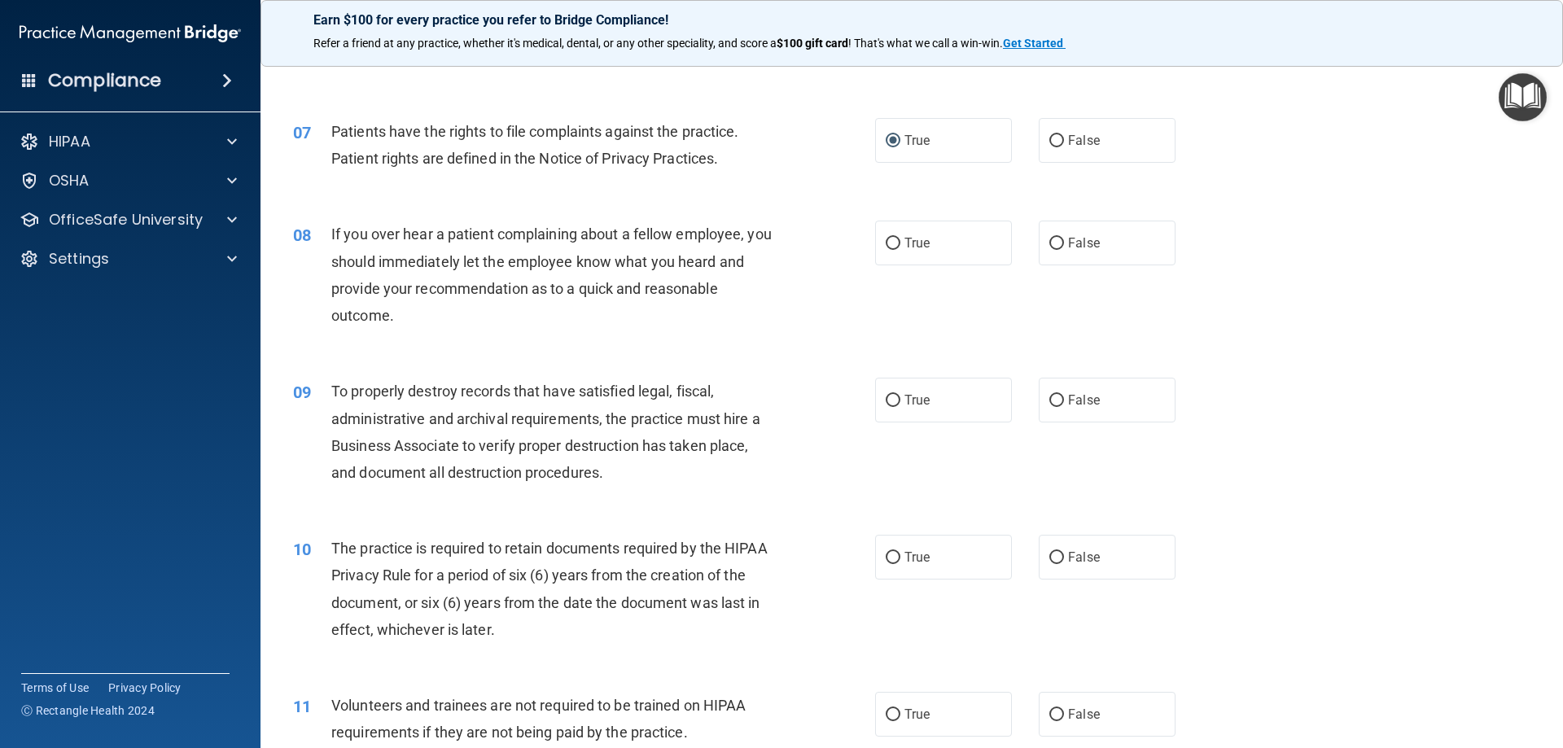
scroll to position [895, 0]
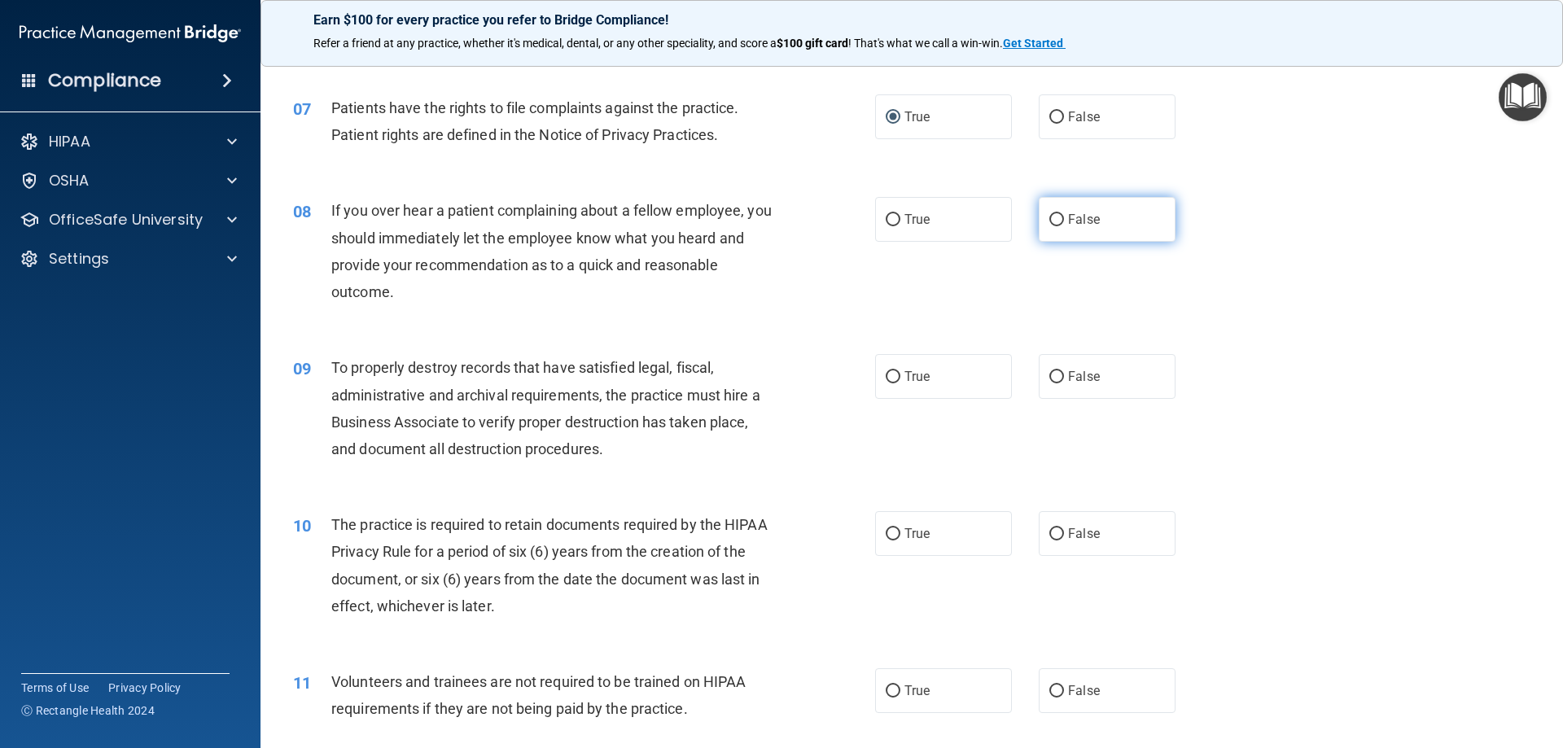
click at [1049, 217] on input "False" at bounding box center [1056, 220] width 15 height 12
radio input "true"
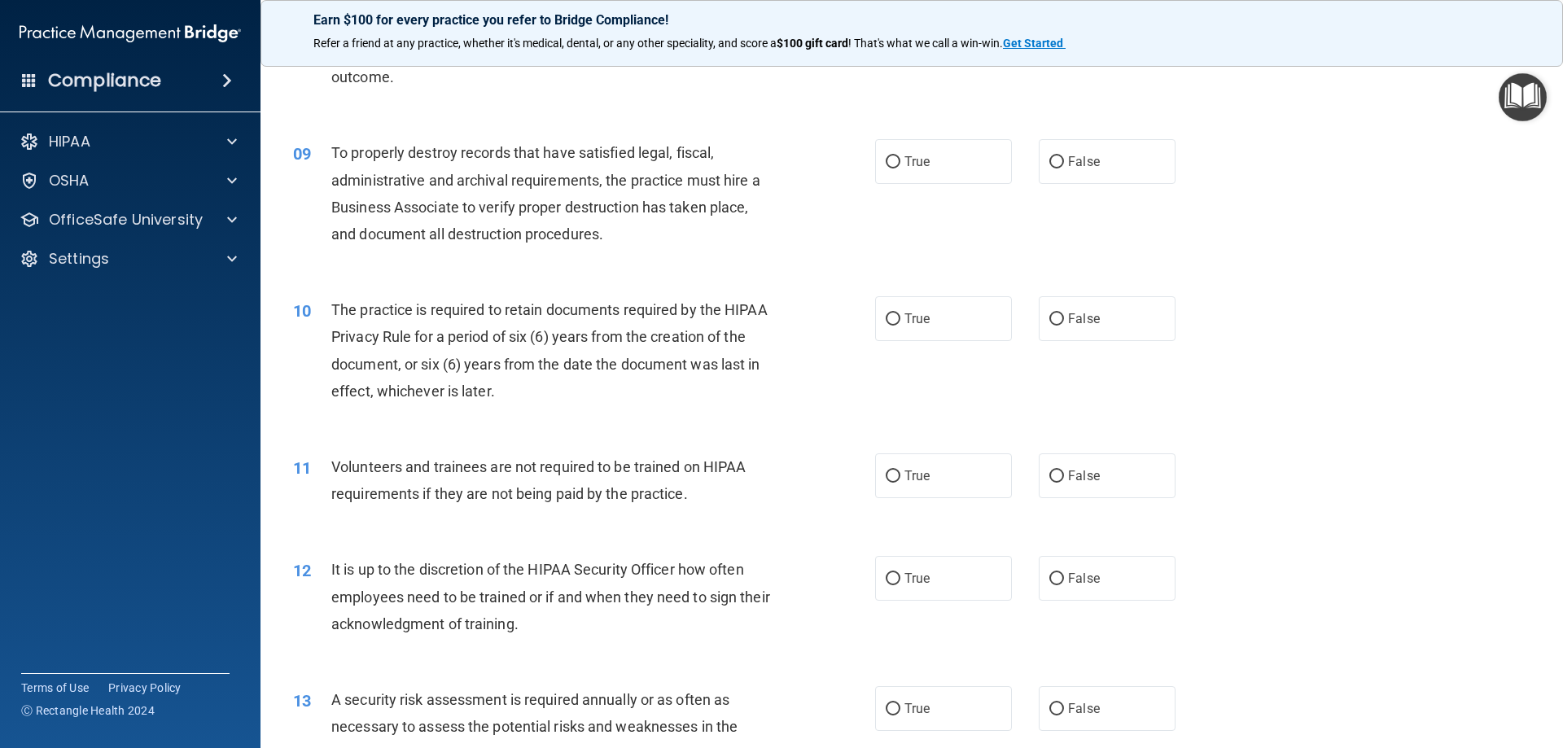
scroll to position [1139, 0]
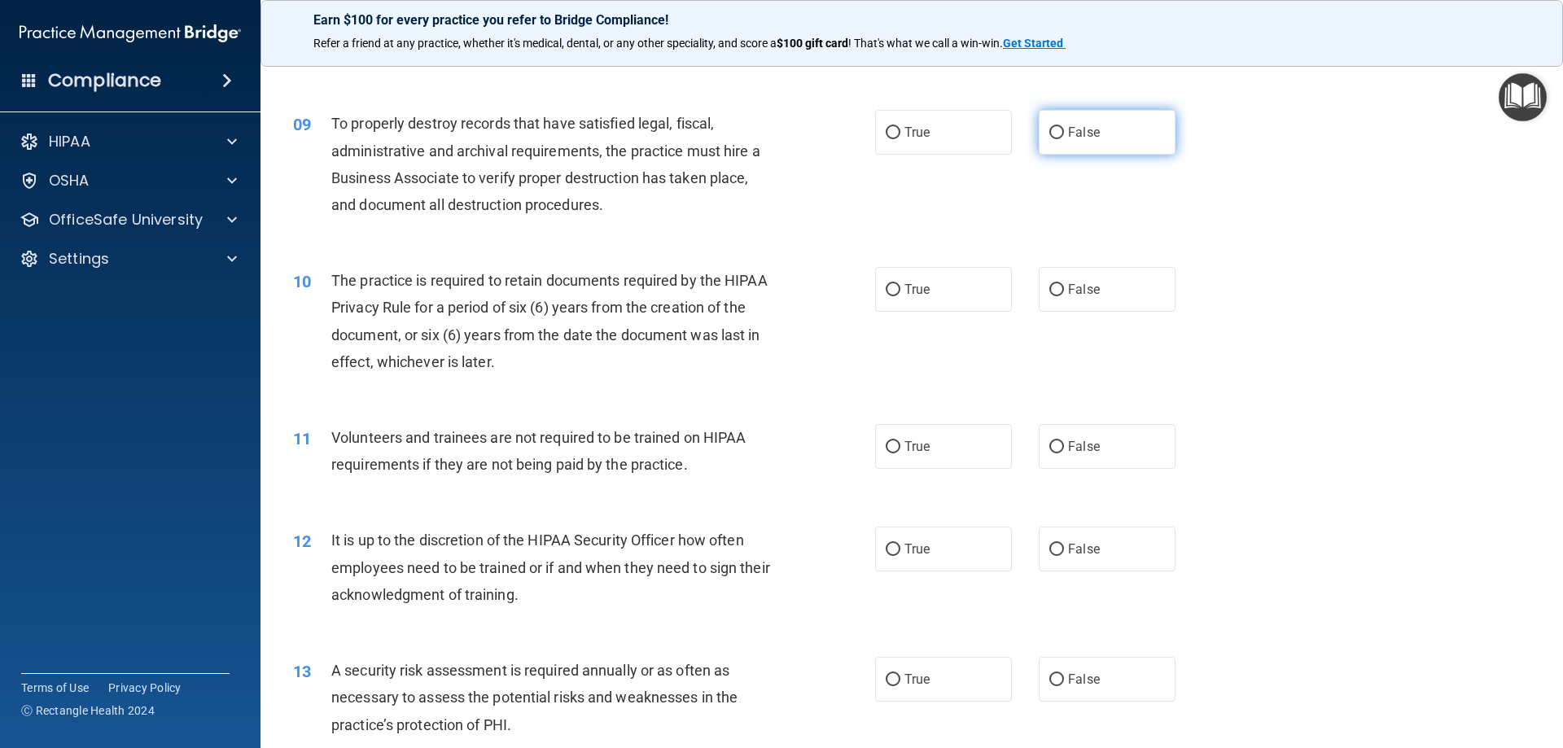
click at [1054, 133] on input "False" at bounding box center [1056, 133] width 15 height 12
radio input "true"
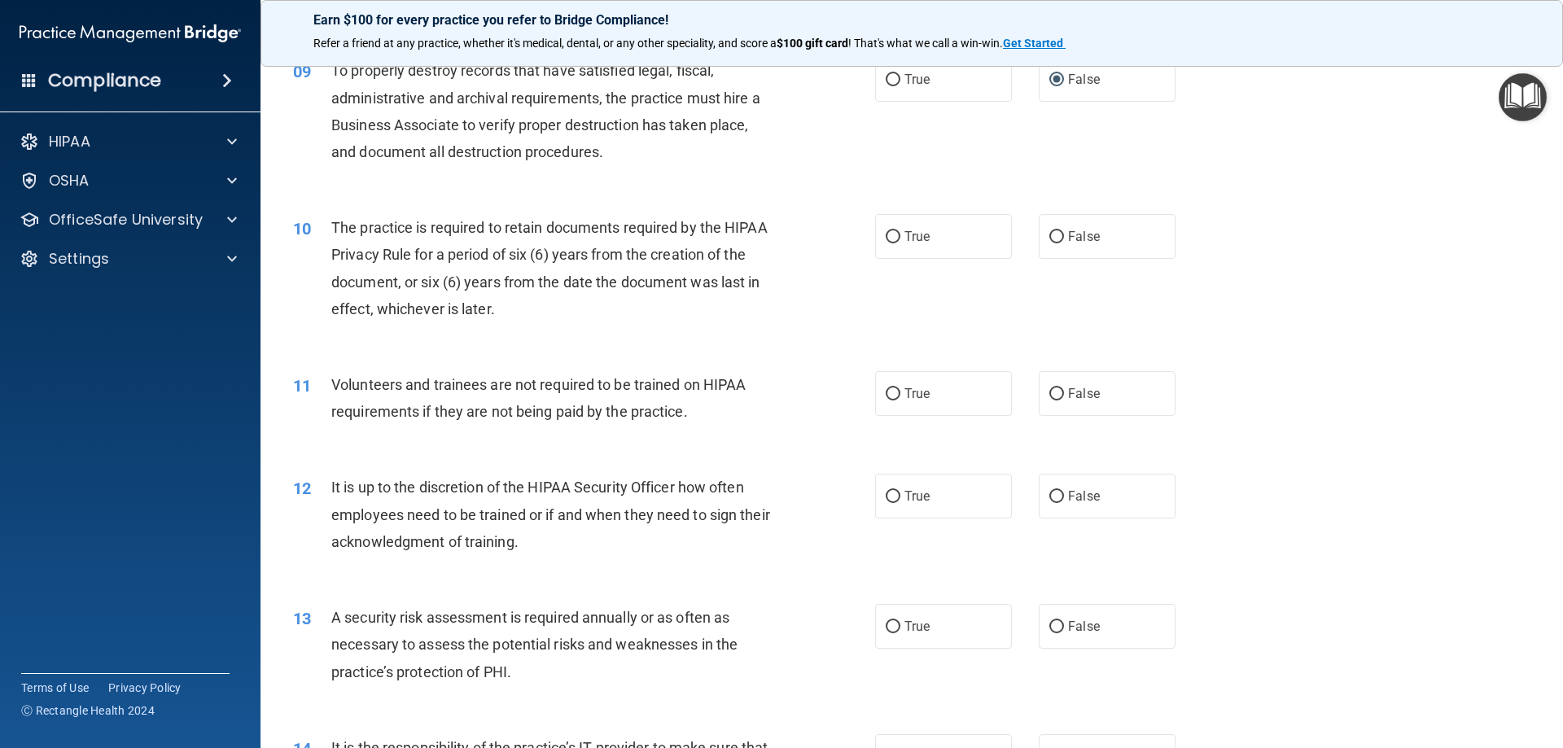
scroll to position [1221, 0]
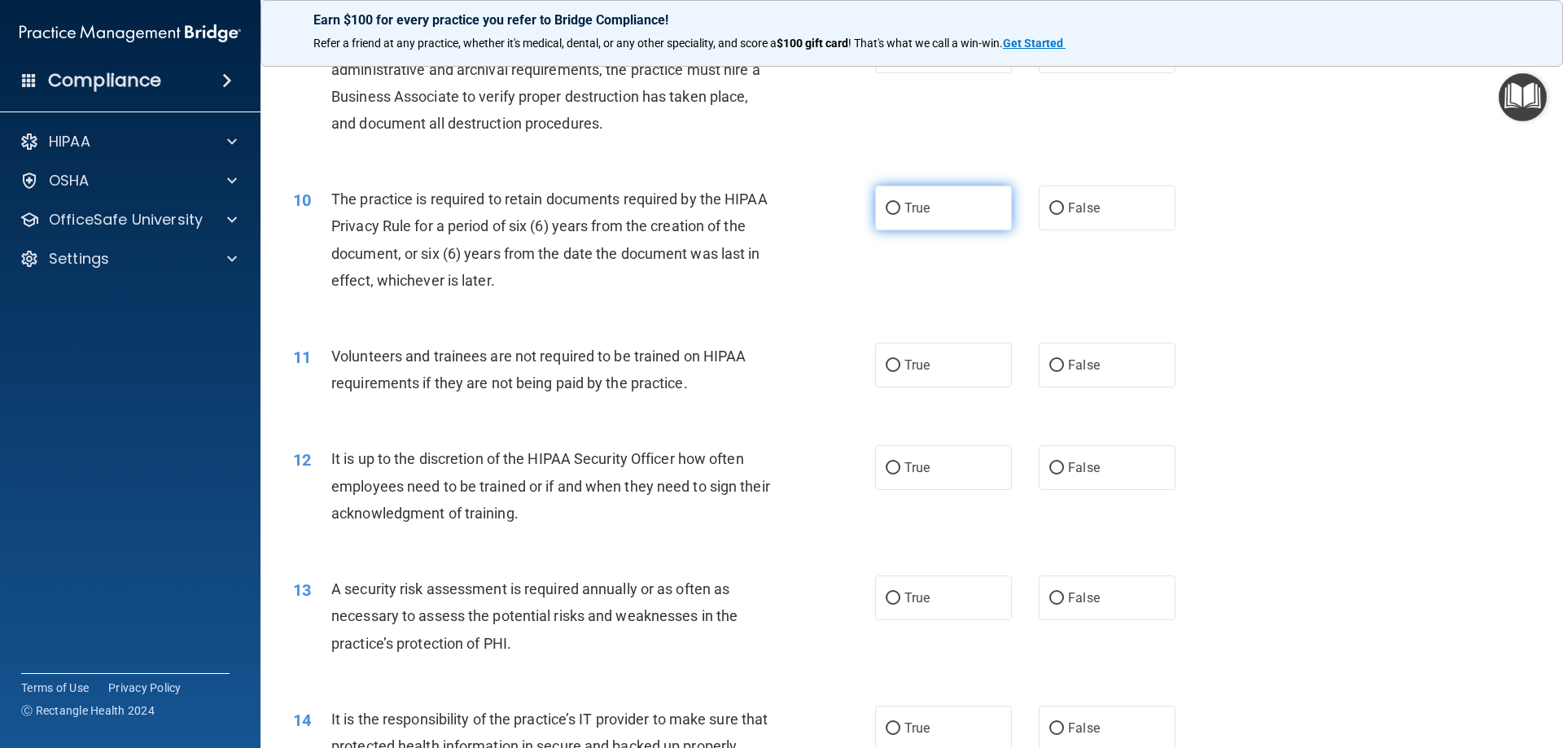
click at [888, 210] on input "True" at bounding box center [893, 209] width 15 height 12
radio input "true"
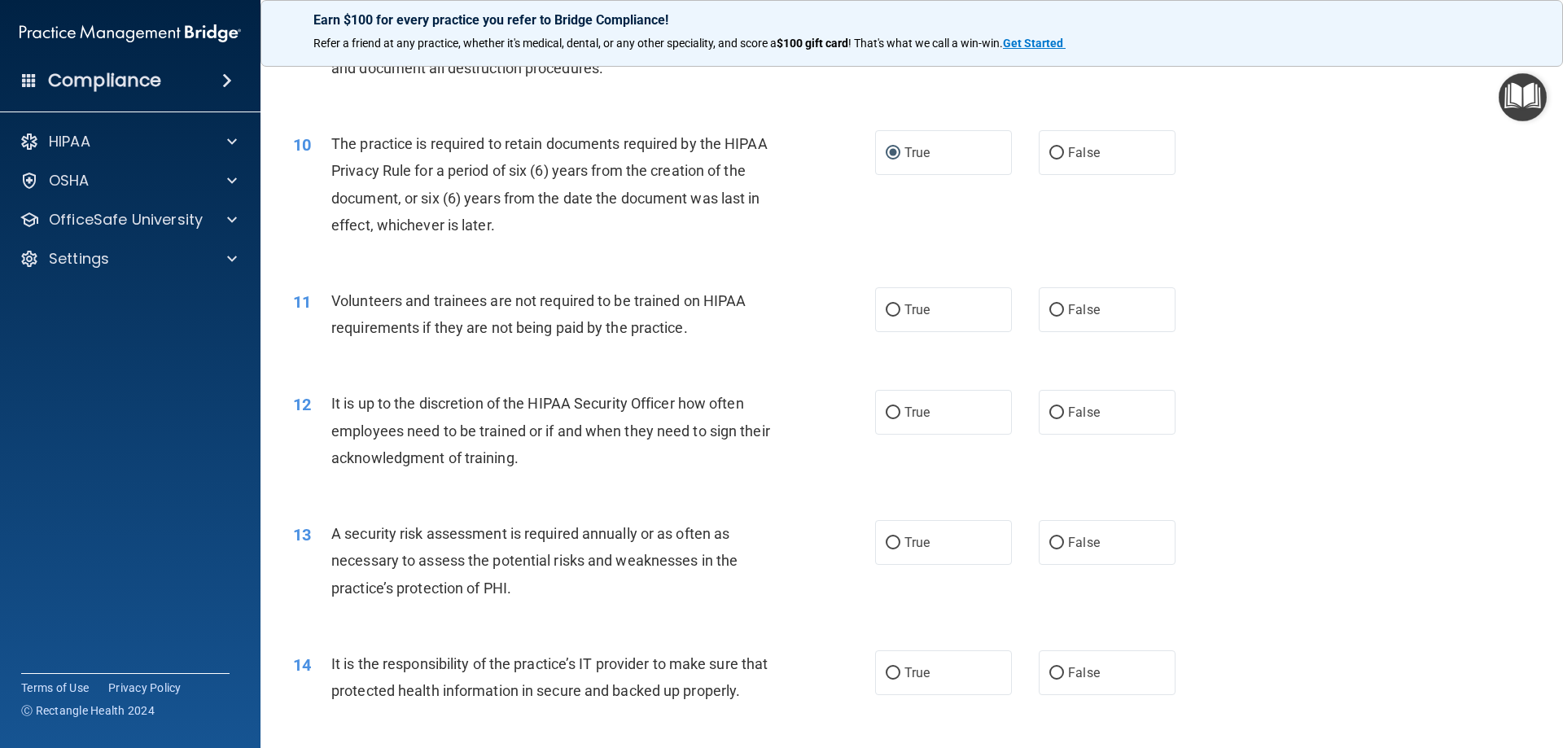
scroll to position [1384, 0]
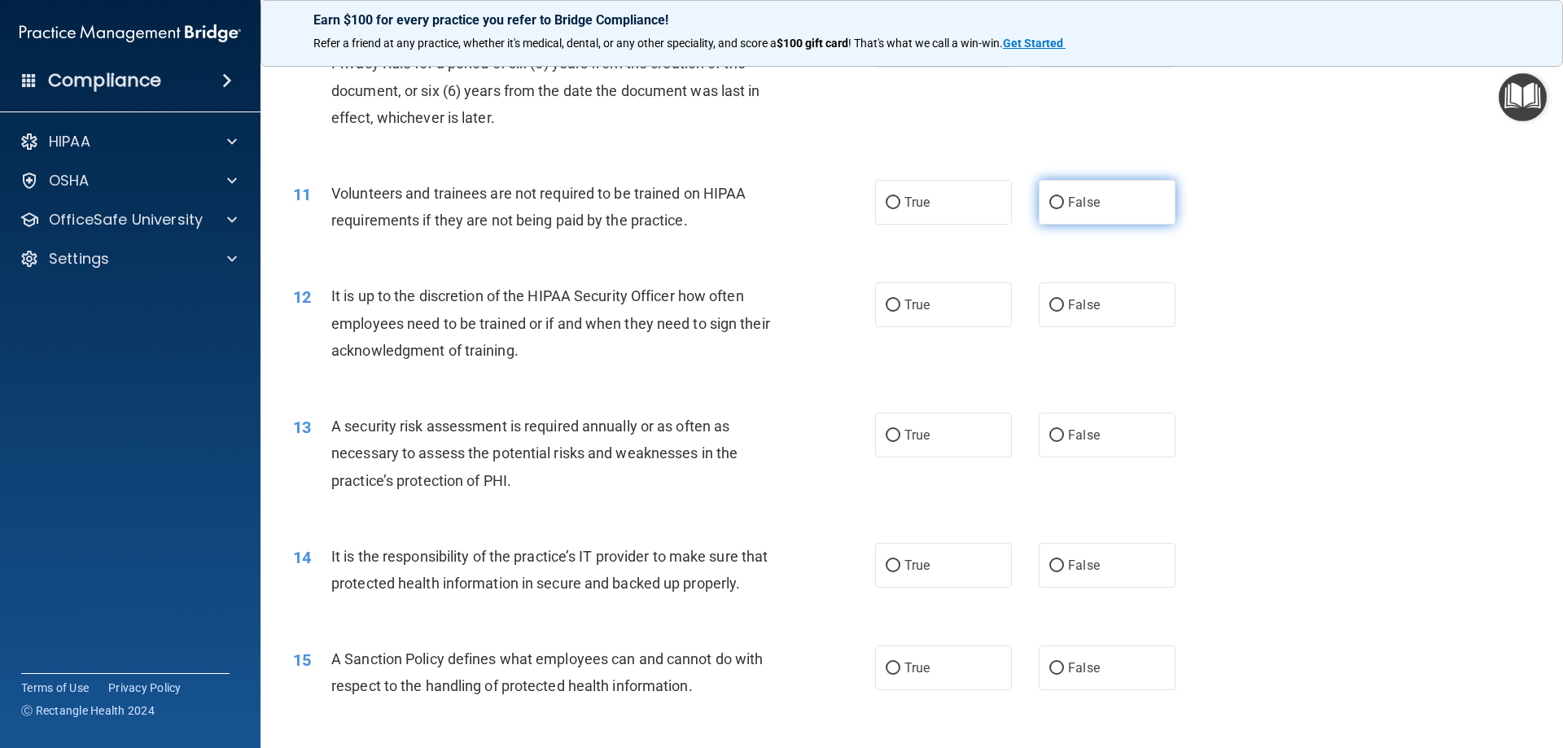
click at [1049, 204] on input "False" at bounding box center [1056, 203] width 15 height 12
radio input "true"
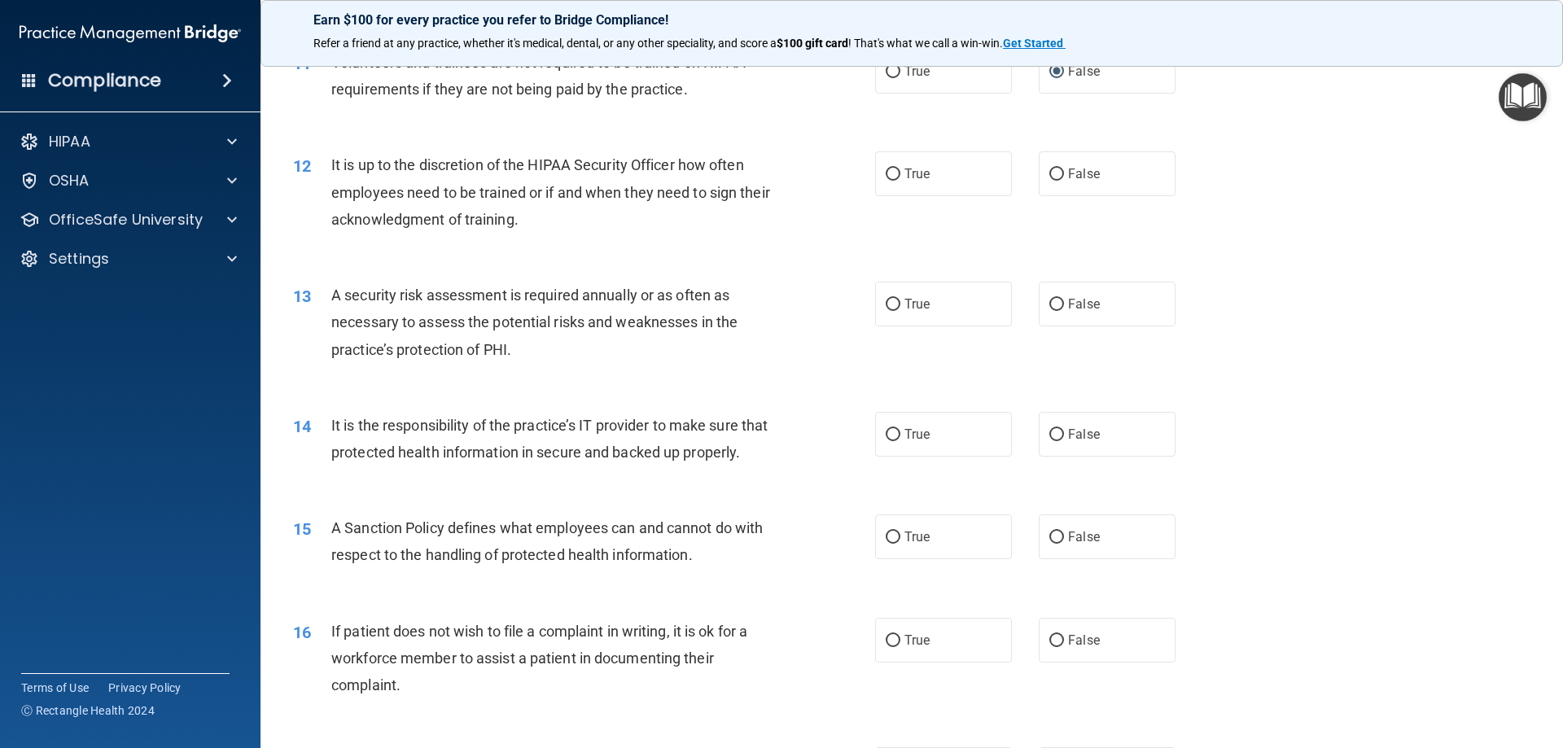
scroll to position [1546, 0]
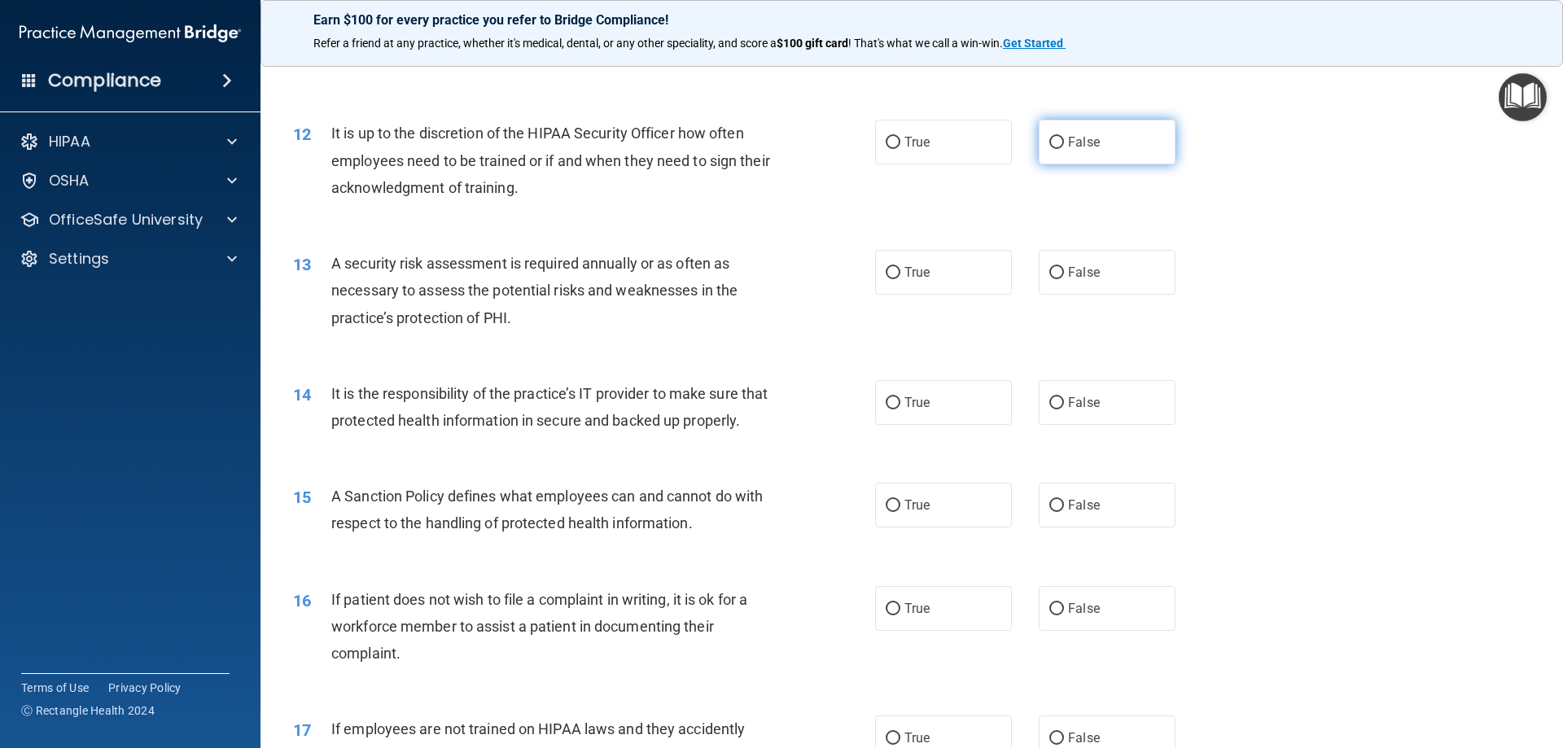
click at [1049, 146] on input "False" at bounding box center [1056, 143] width 15 height 12
radio input "true"
click at [890, 271] on input "True" at bounding box center [893, 273] width 15 height 12
radio input "true"
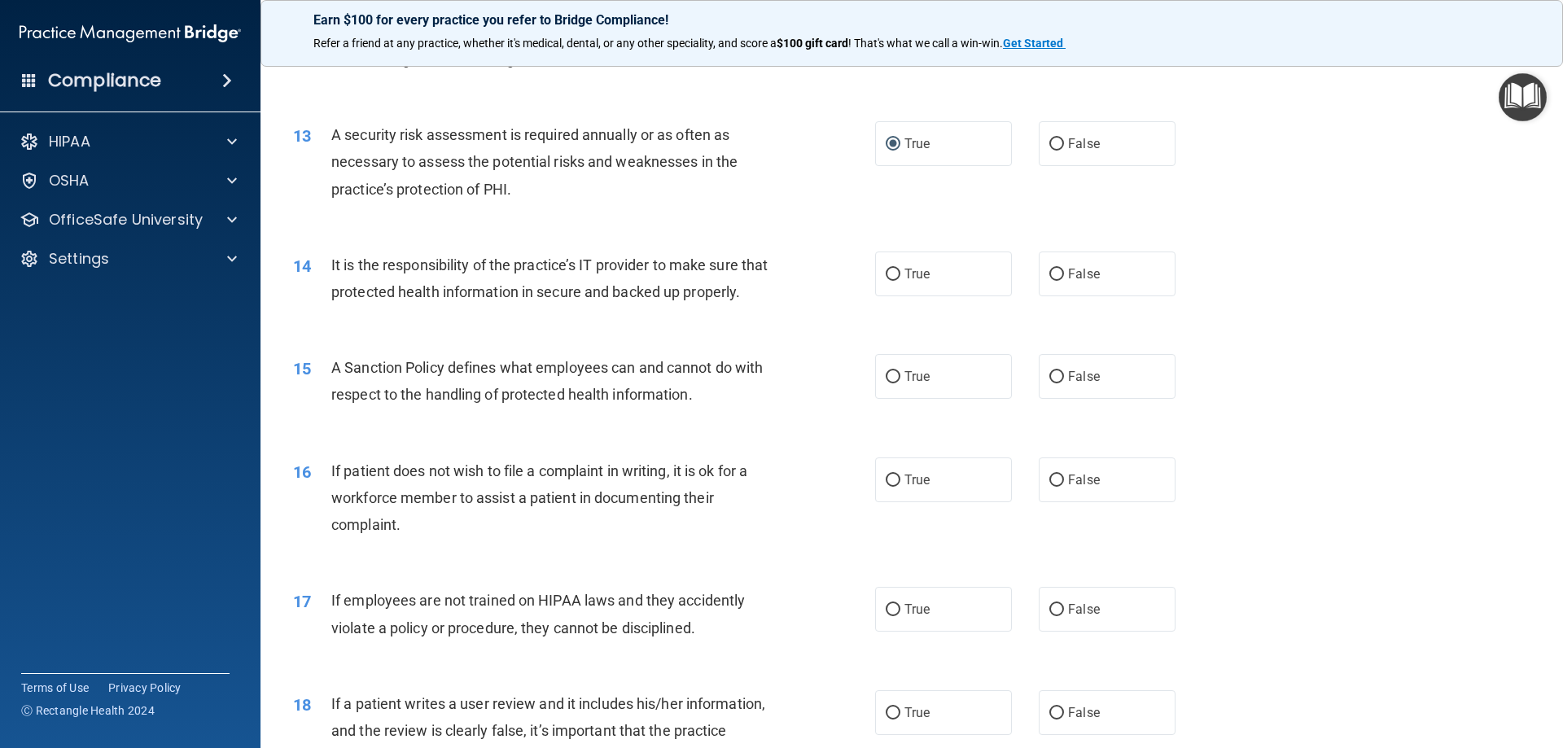
scroll to position [1709, 0]
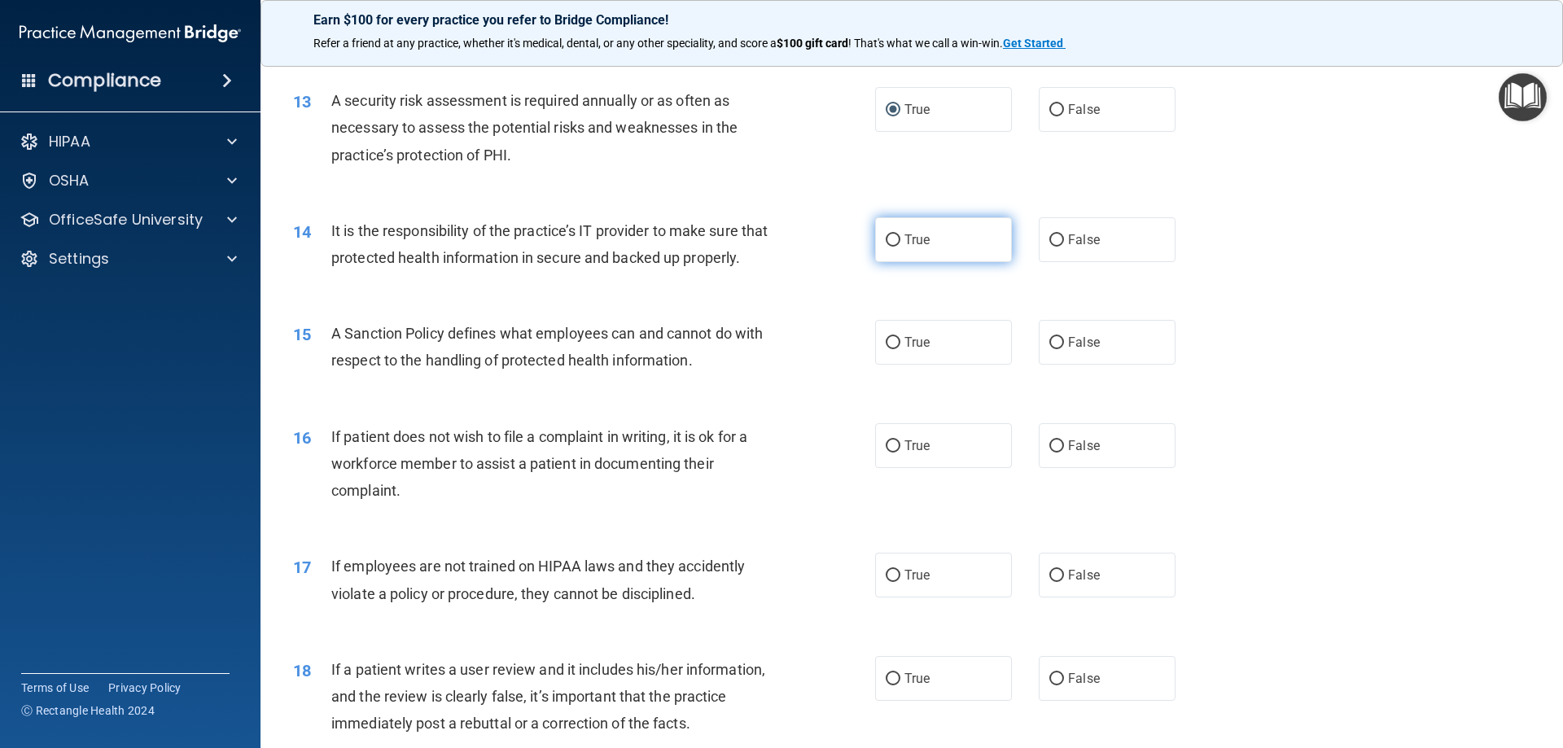
click at [889, 240] on input "True" at bounding box center [893, 240] width 15 height 12
radio input "true"
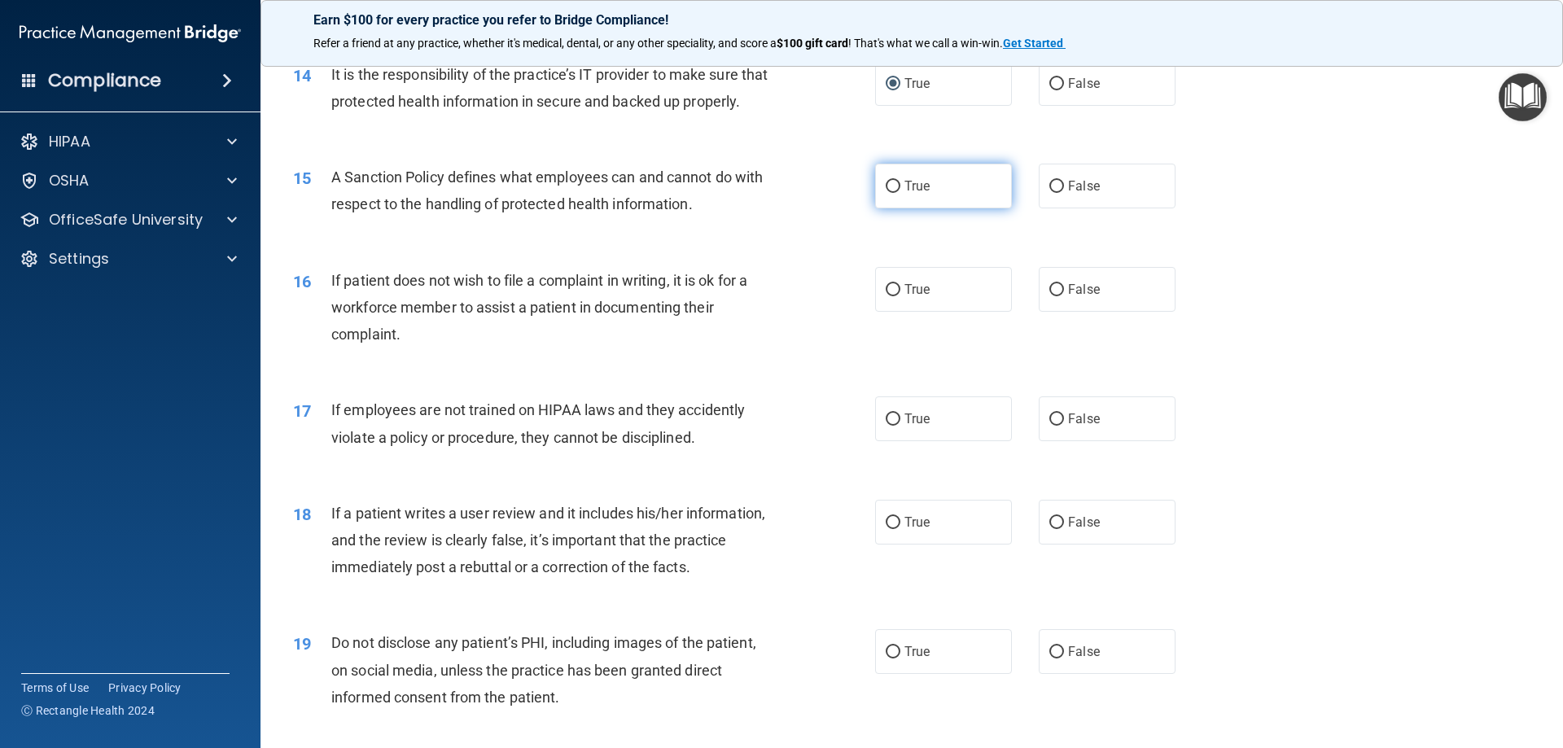
scroll to position [1872, 0]
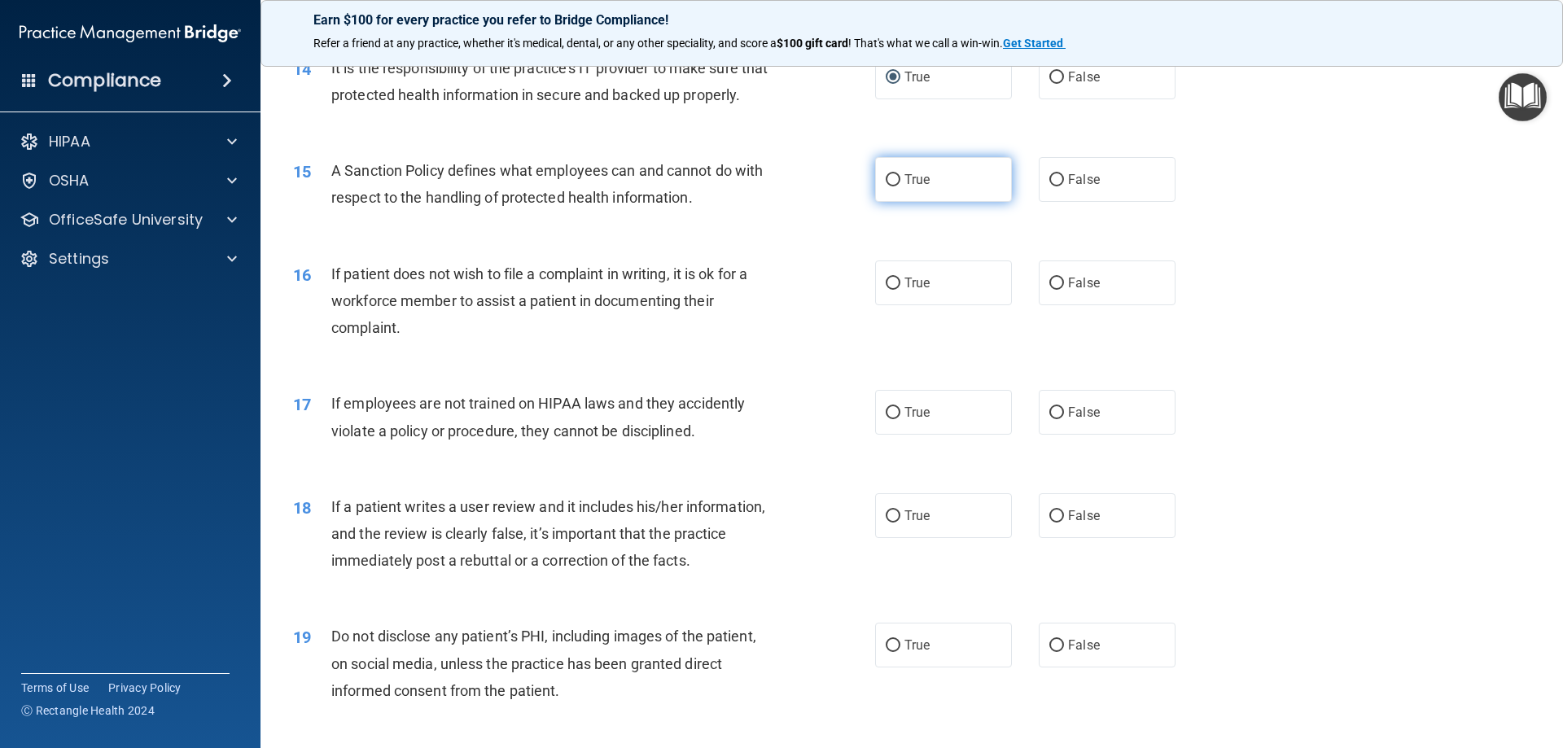
click at [889, 186] on input "True" at bounding box center [893, 180] width 15 height 12
radio input "true"
click at [1052, 290] on input "False" at bounding box center [1056, 284] width 15 height 12
radio input "true"
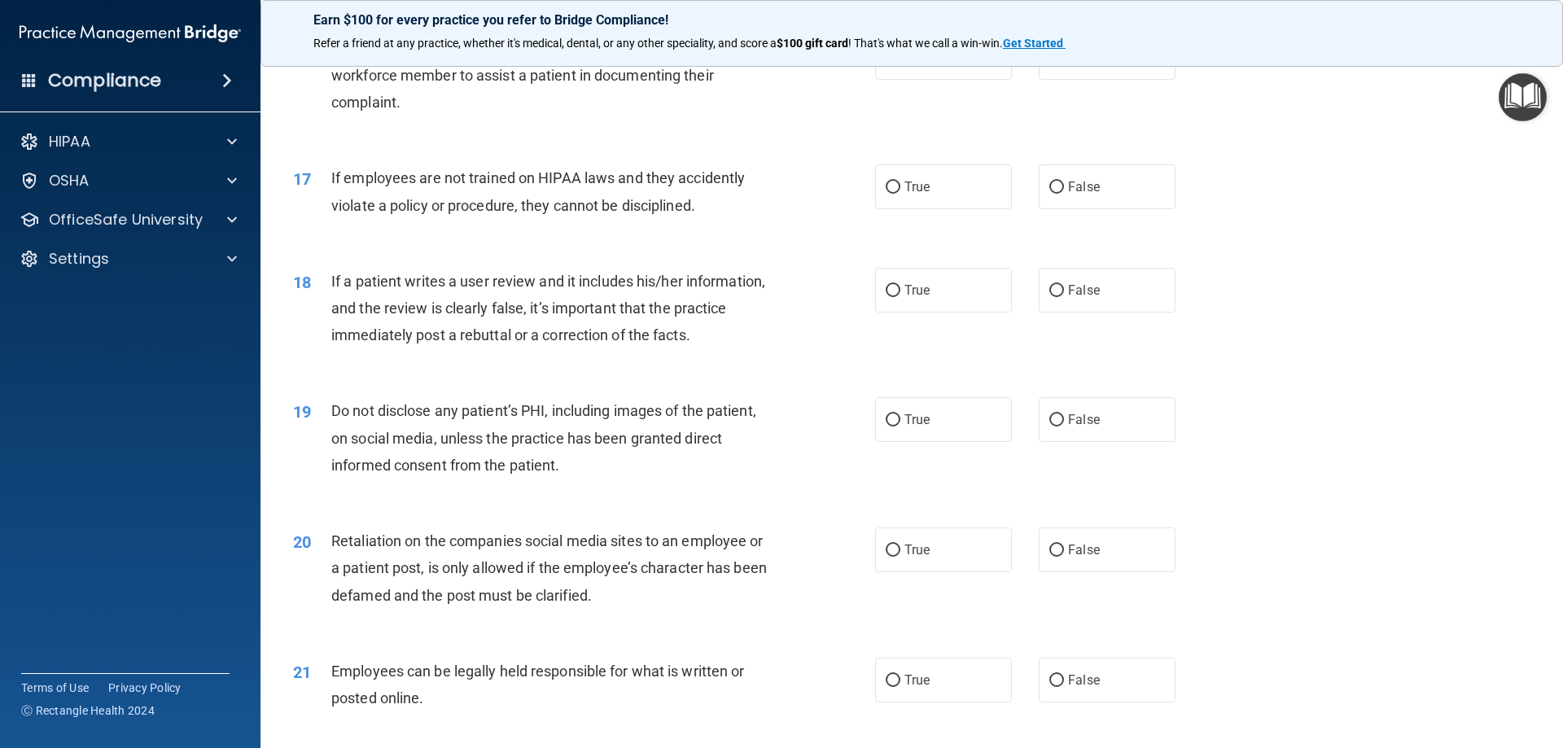
scroll to position [2116, 0]
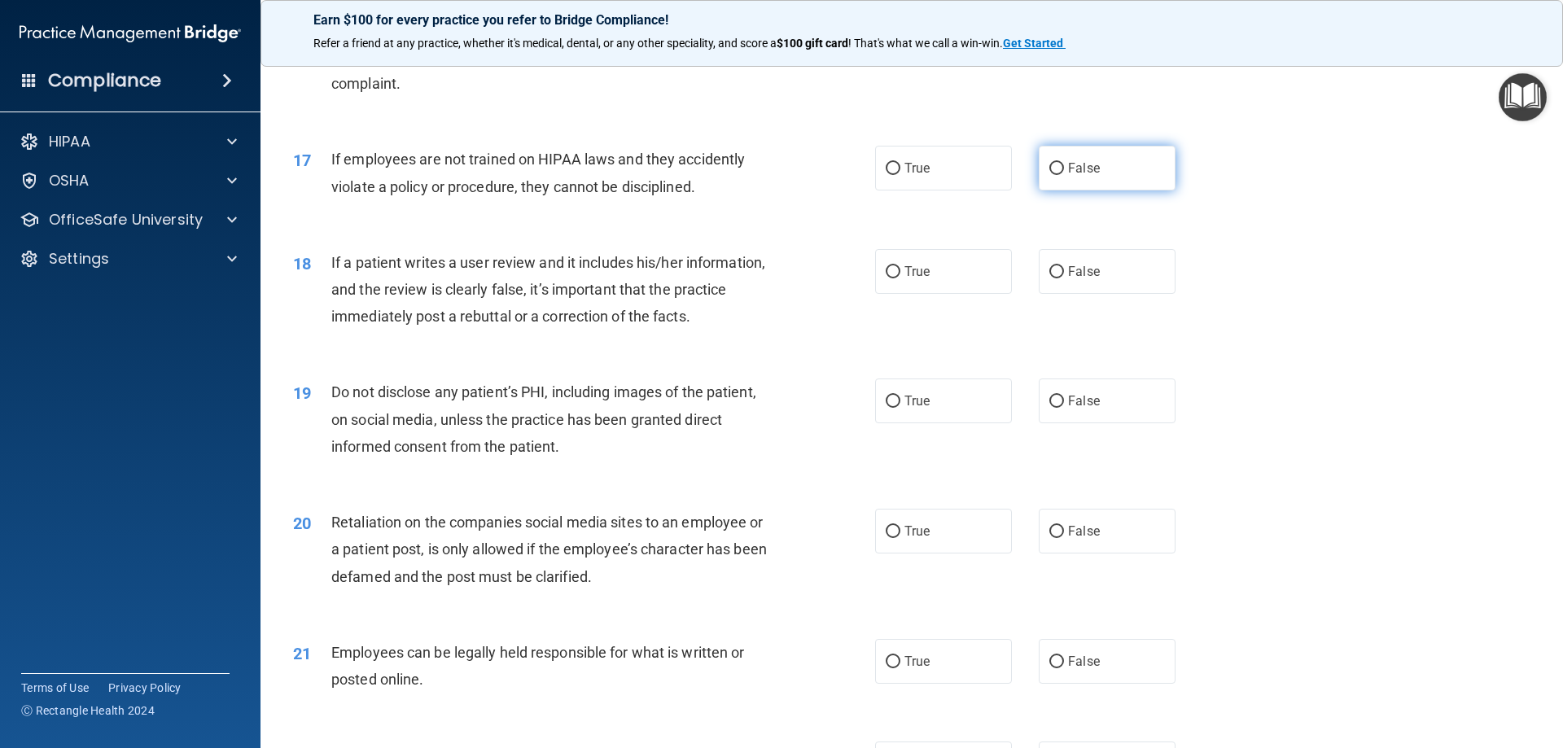
drag, startPoint x: 1043, startPoint y: 195, endPoint x: 1058, endPoint y: 217, distance: 26.2
click at [1049, 175] on input "False" at bounding box center [1056, 169] width 15 height 12
radio input "true"
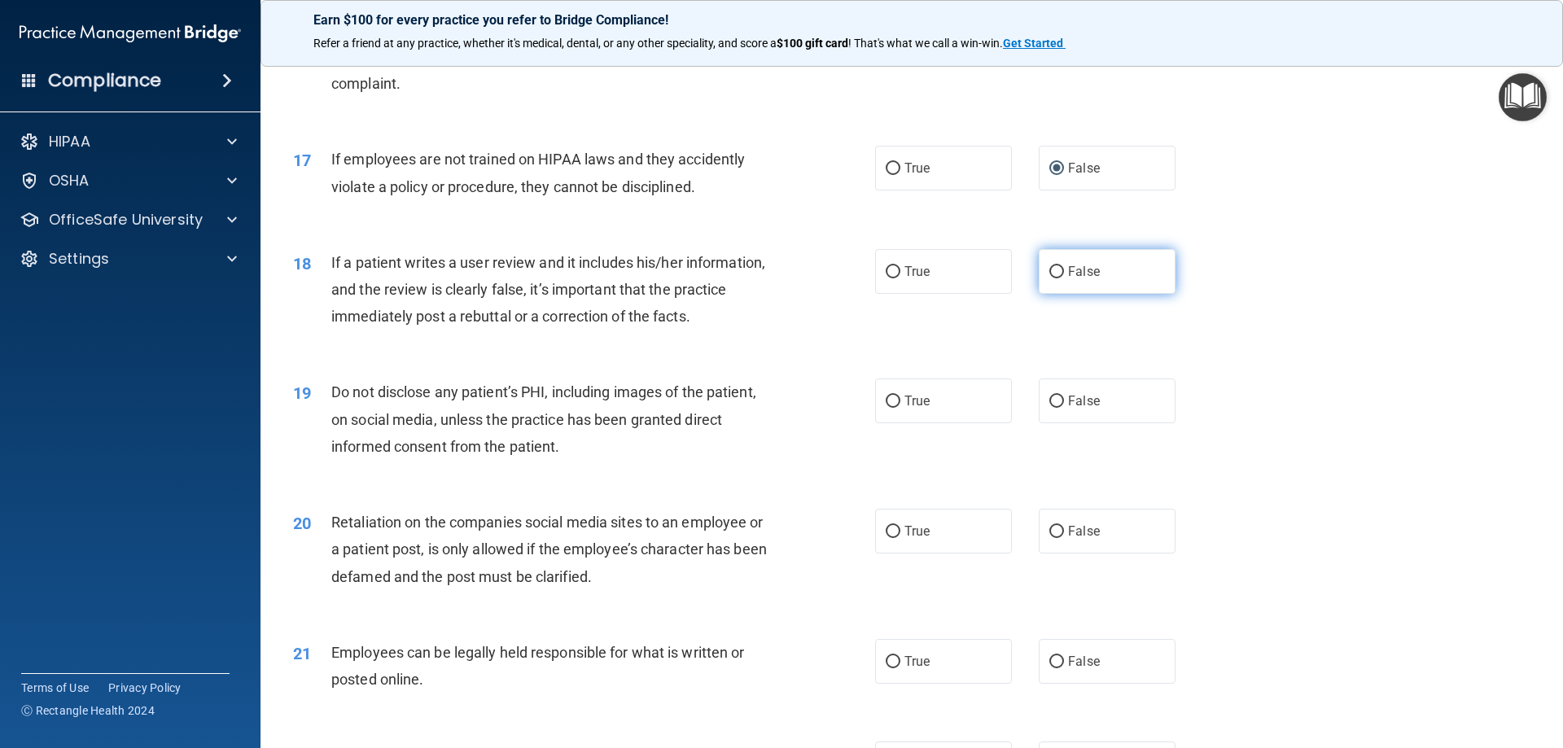
click at [1049, 278] on input "False" at bounding box center [1056, 272] width 15 height 12
radio input "true"
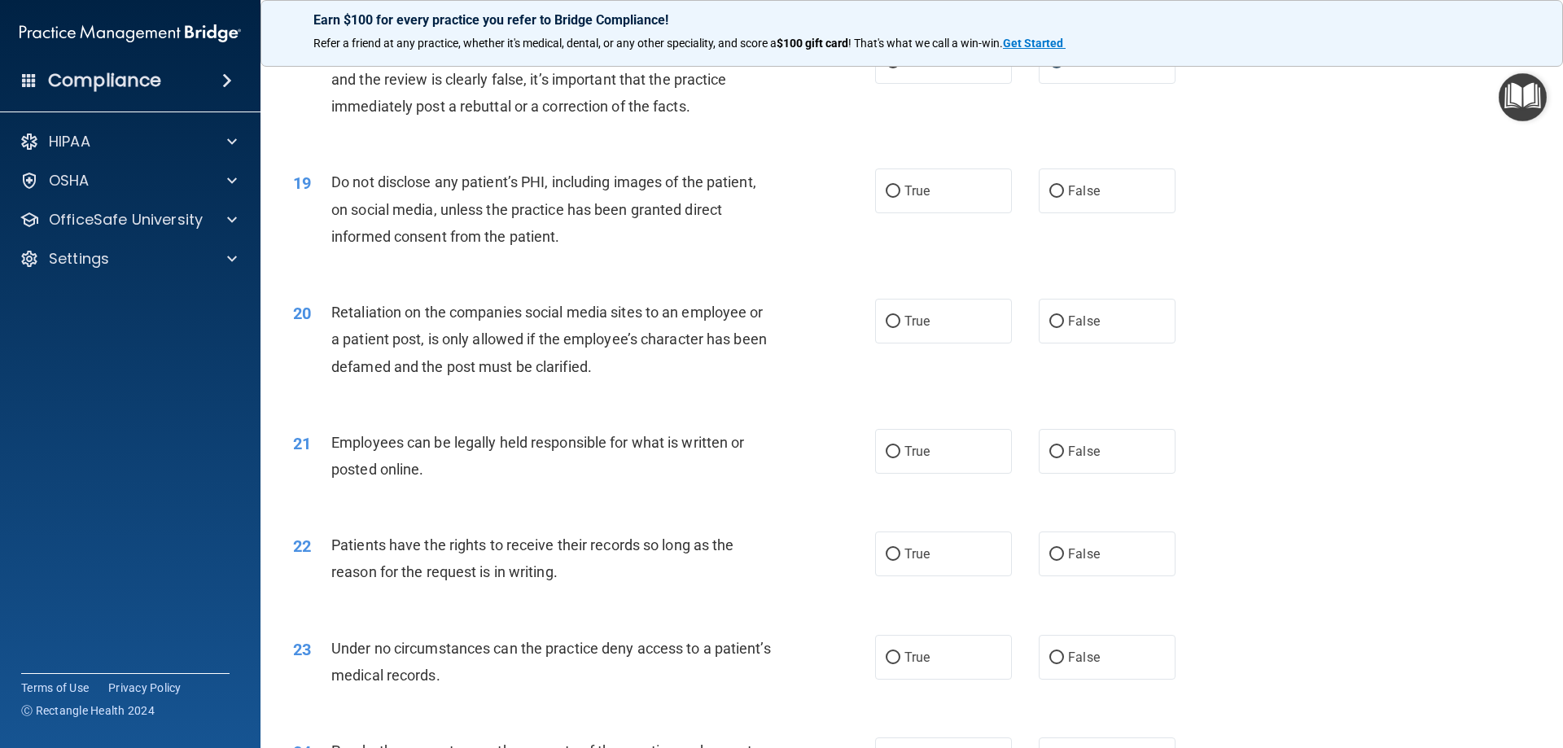
scroll to position [2360, 0]
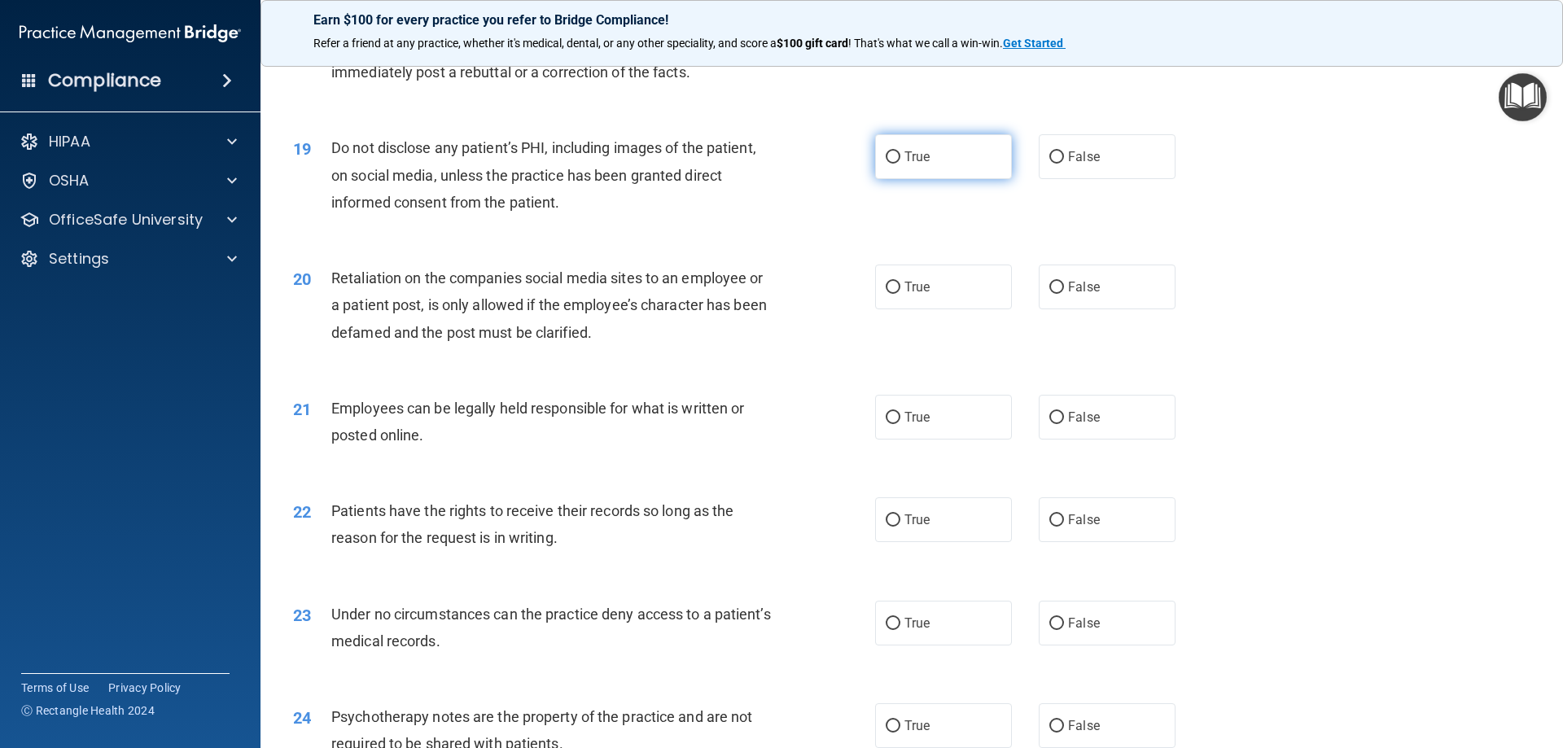
click at [886, 164] on input "True" at bounding box center [893, 157] width 15 height 12
radio input "true"
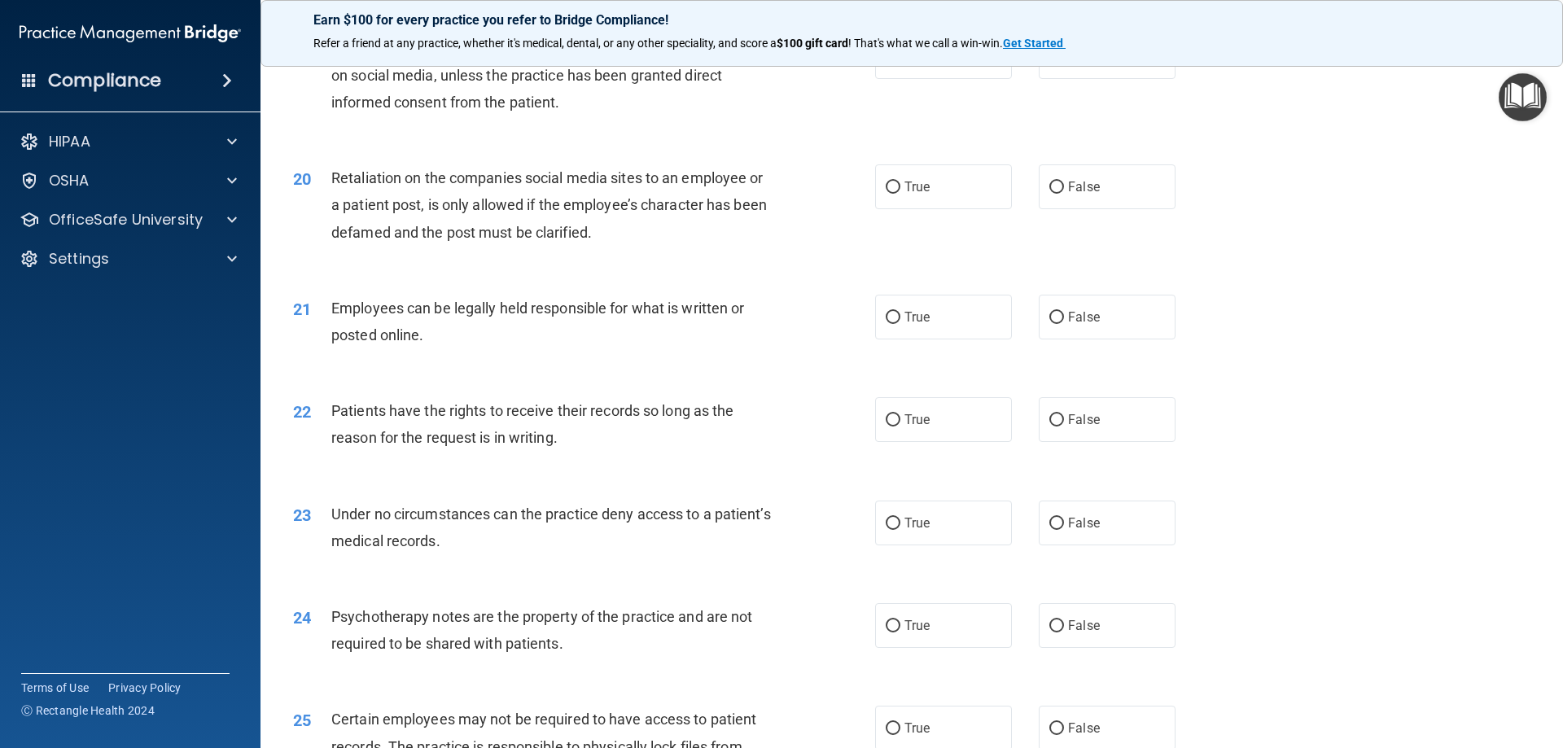
scroll to position [2523, 0]
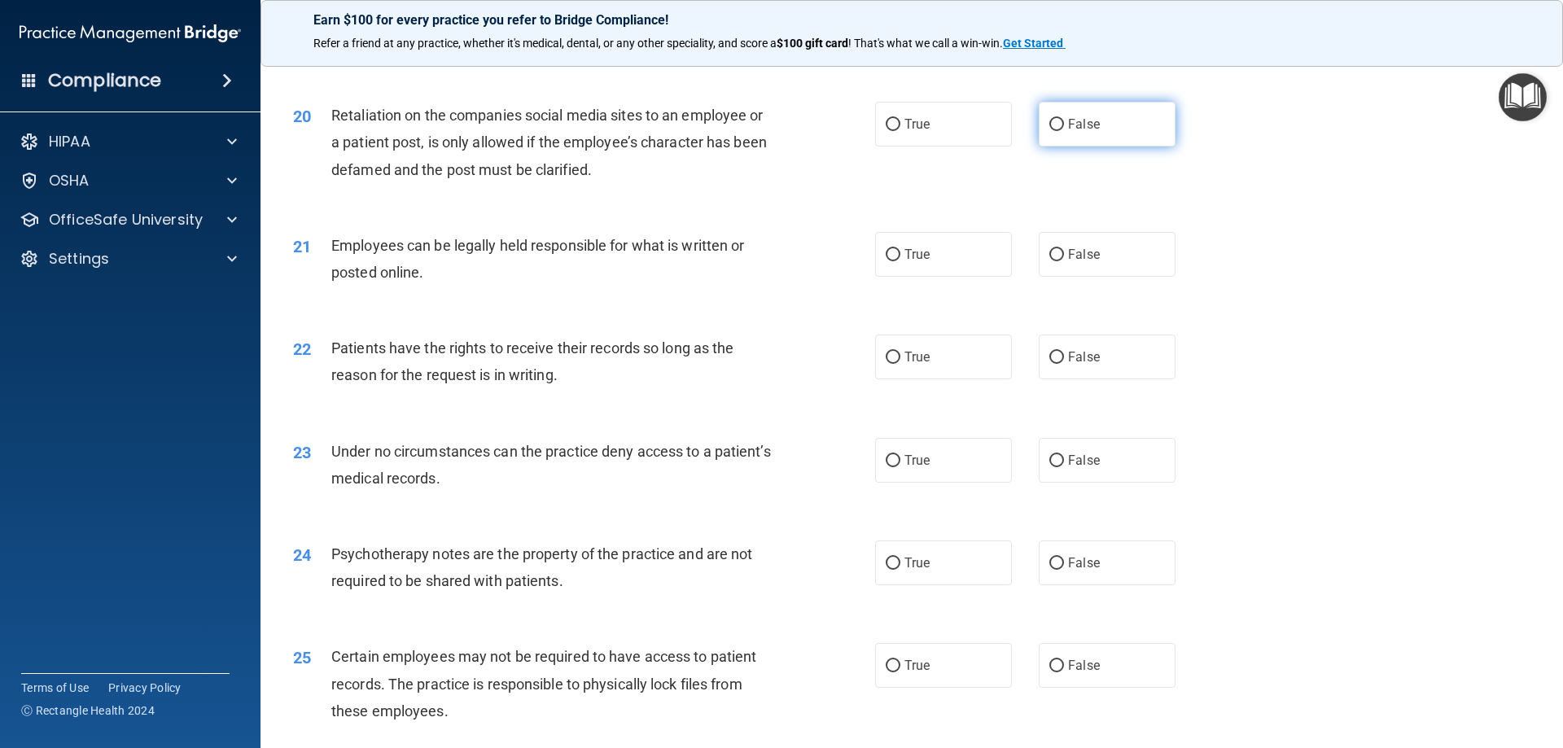
click at [1039, 147] on label "False" at bounding box center [1107, 124] width 137 height 45
click at [1049, 131] on input "False" at bounding box center [1056, 125] width 15 height 12
radio input "true"
click at [889, 261] on input "True" at bounding box center [893, 255] width 15 height 12
radio input "true"
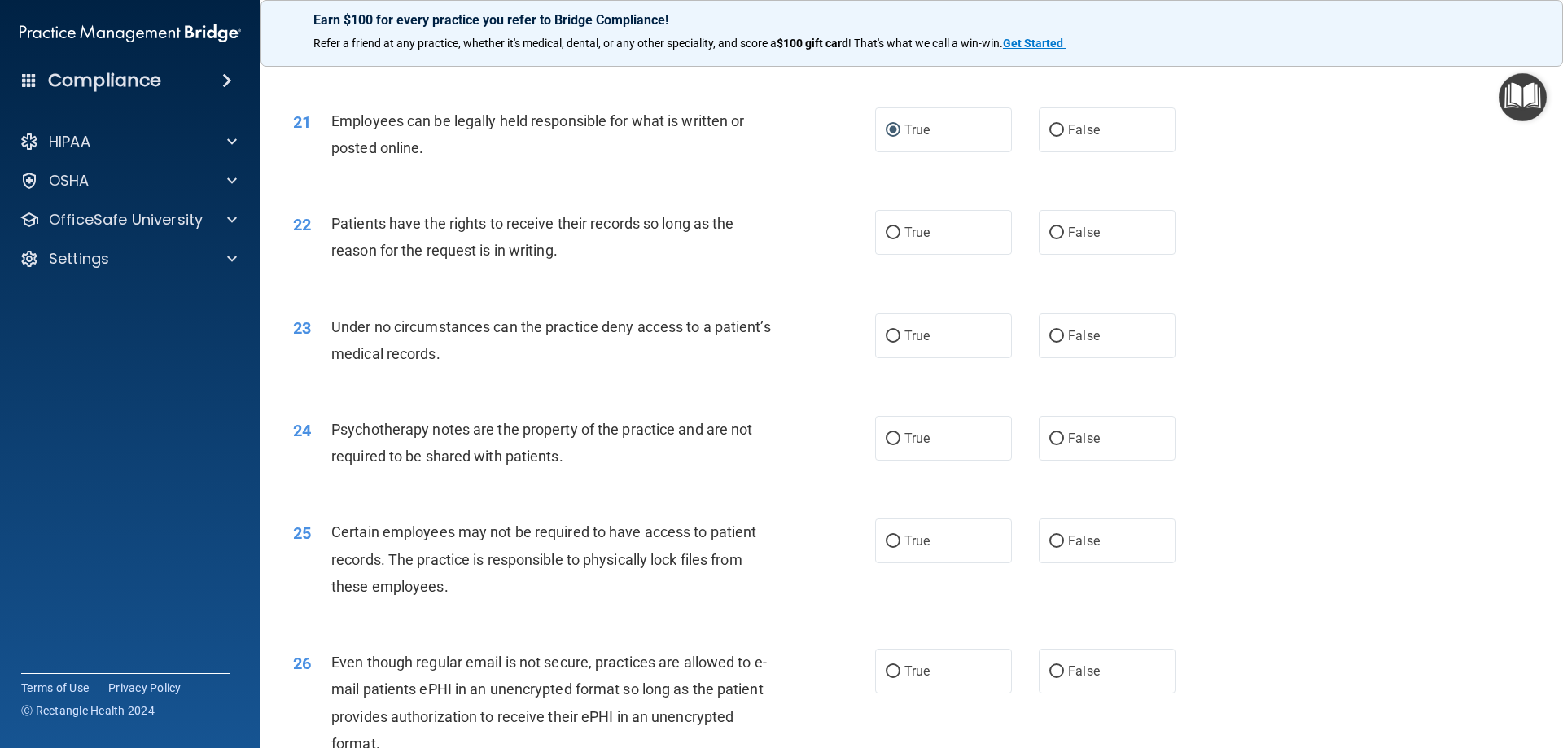
scroll to position [2686, 0]
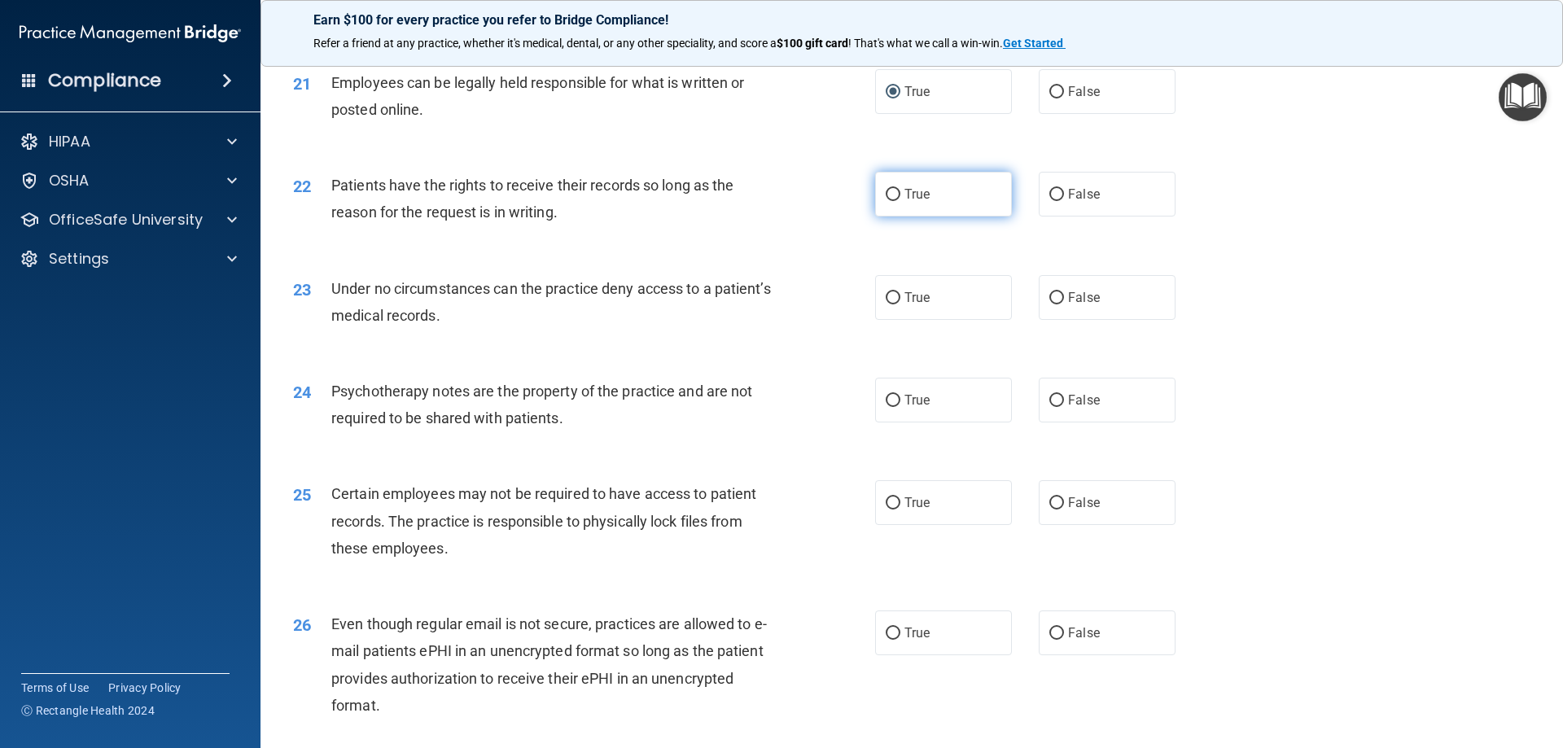
click at [897, 217] on label "True" at bounding box center [943, 194] width 137 height 45
click at [897, 201] on input "True" at bounding box center [893, 195] width 15 height 12
radio input "true"
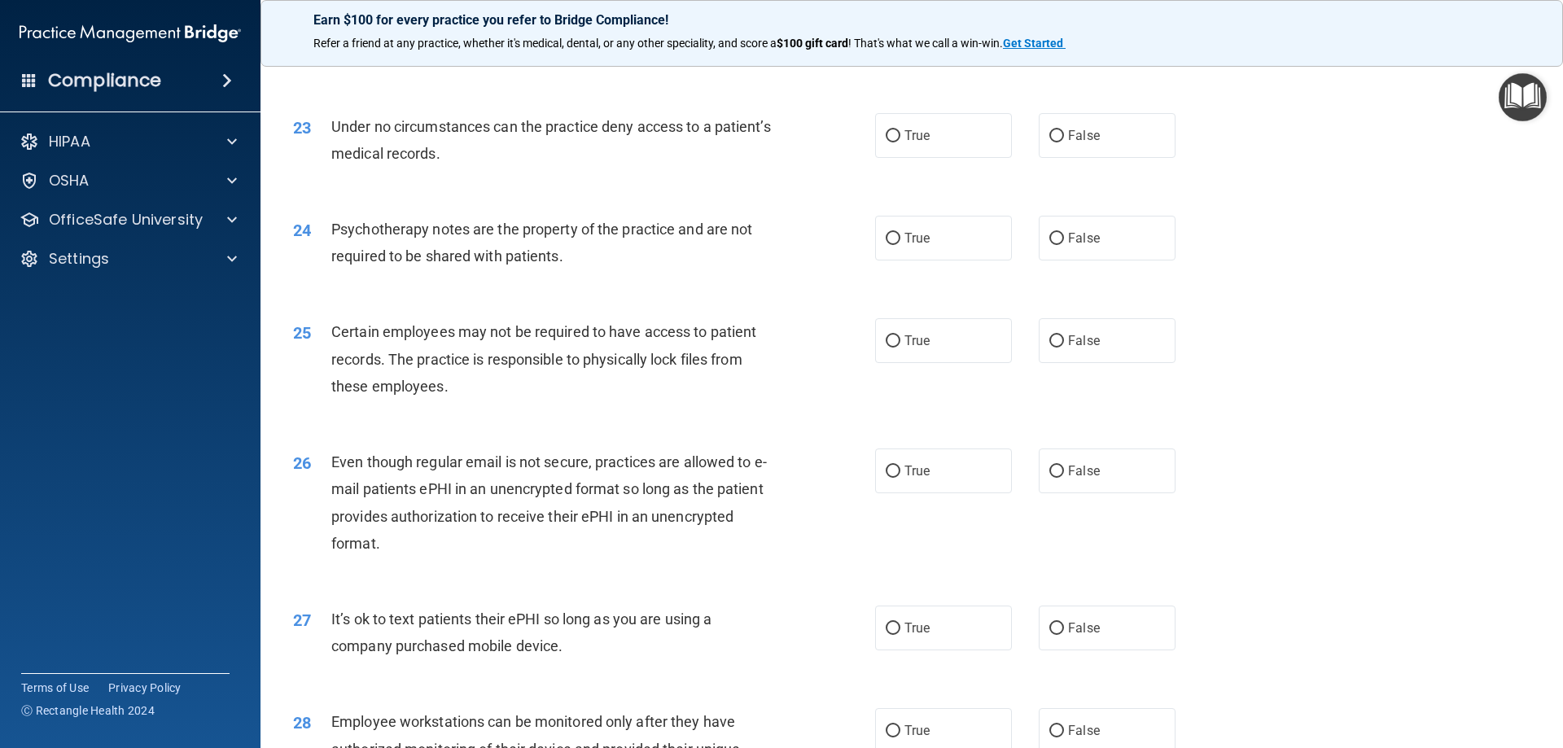
scroll to position [2849, 0]
click at [886, 142] on input "True" at bounding box center [893, 135] width 15 height 12
radio input "true"
click at [1049, 244] on input "False" at bounding box center [1056, 238] width 15 height 12
radio input "true"
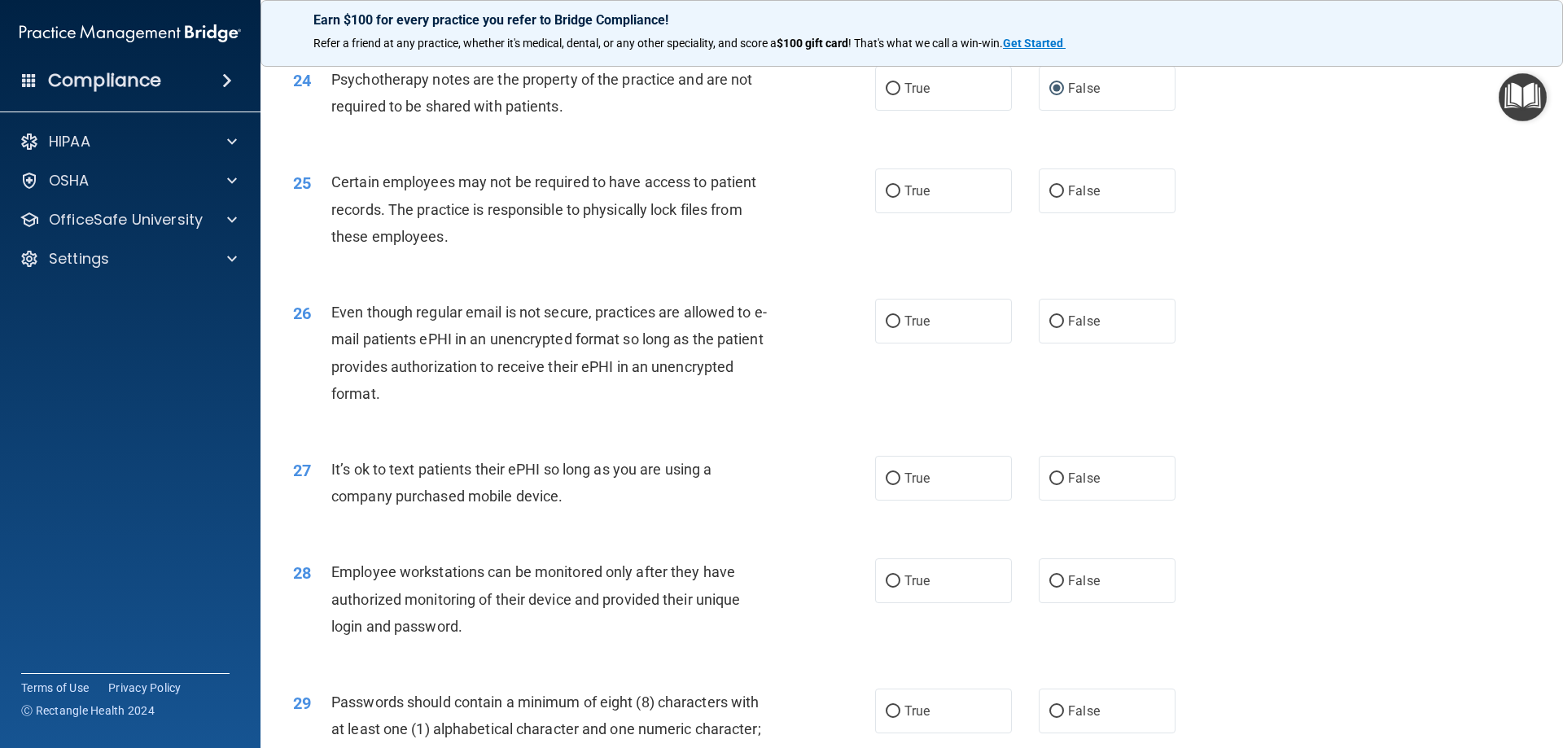
scroll to position [3011, 0]
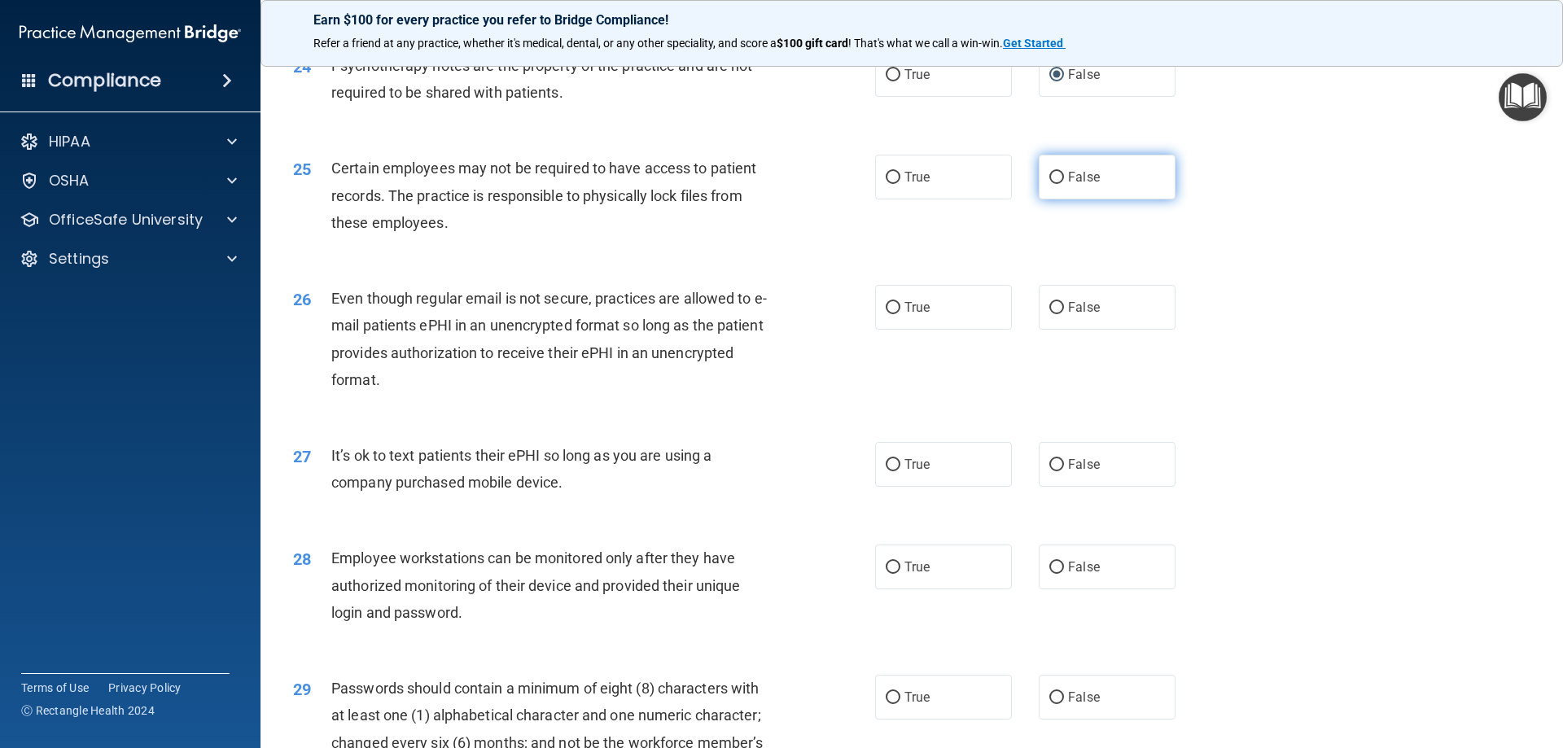
click at [1052, 184] on input "False" at bounding box center [1056, 178] width 15 height 12
radio input "true"
click at [1049, 314] on input "False" at bounding box center [1056, 308] width 15 height 12
radio input "true"
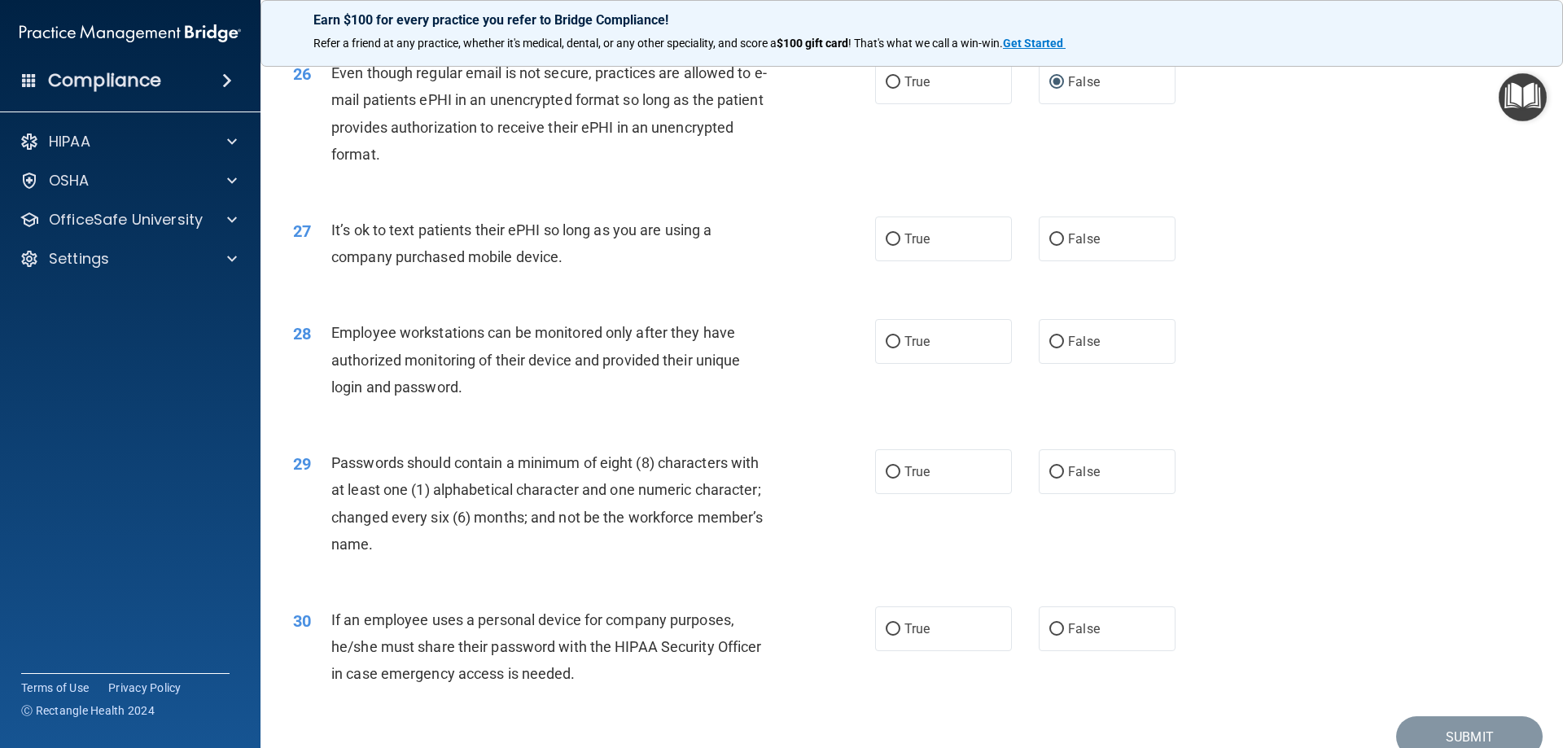
scroll to position [3256, 0]
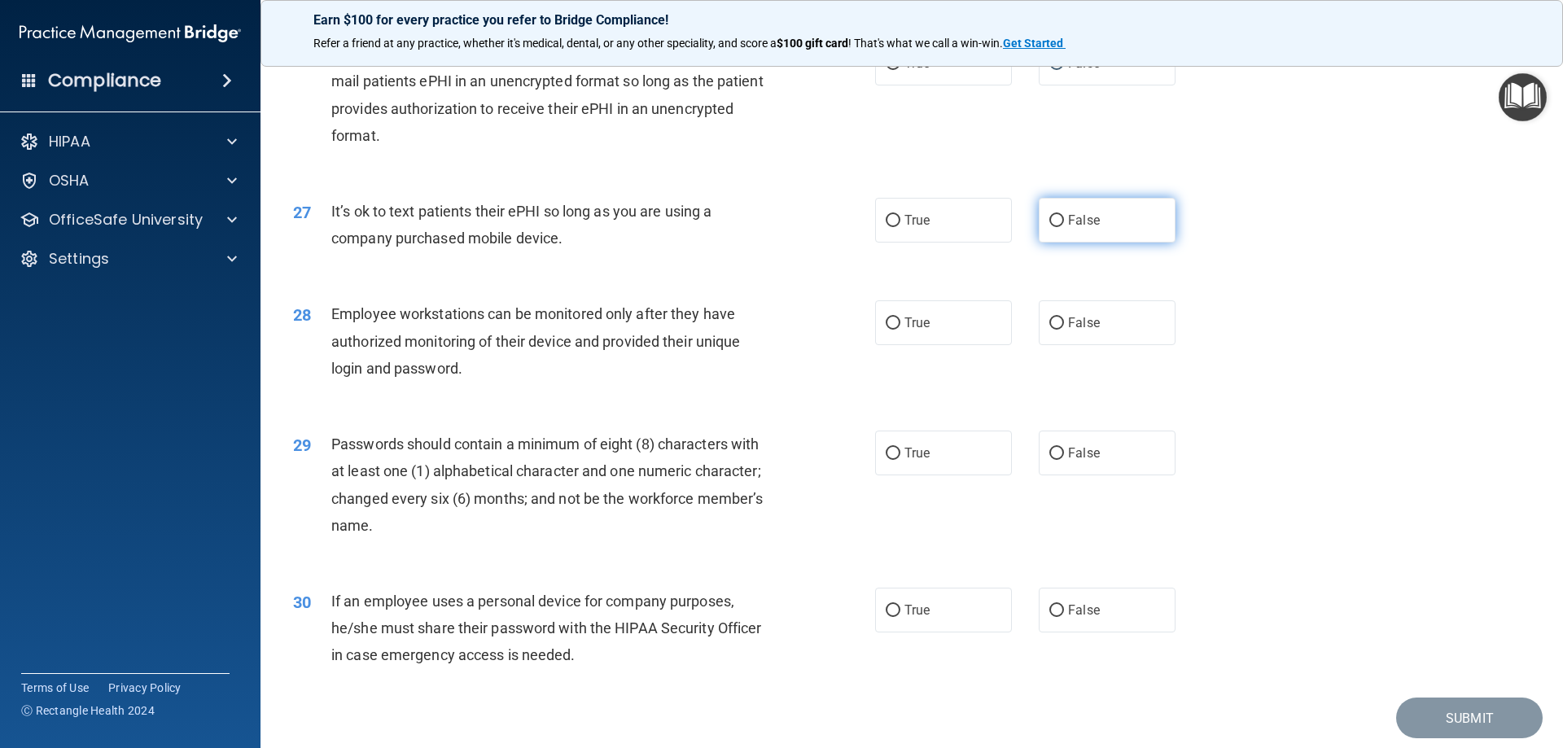
click at [1049, 227] on input "False" at bounding box center [1056, 221] width 15 height 12
radio input "true"
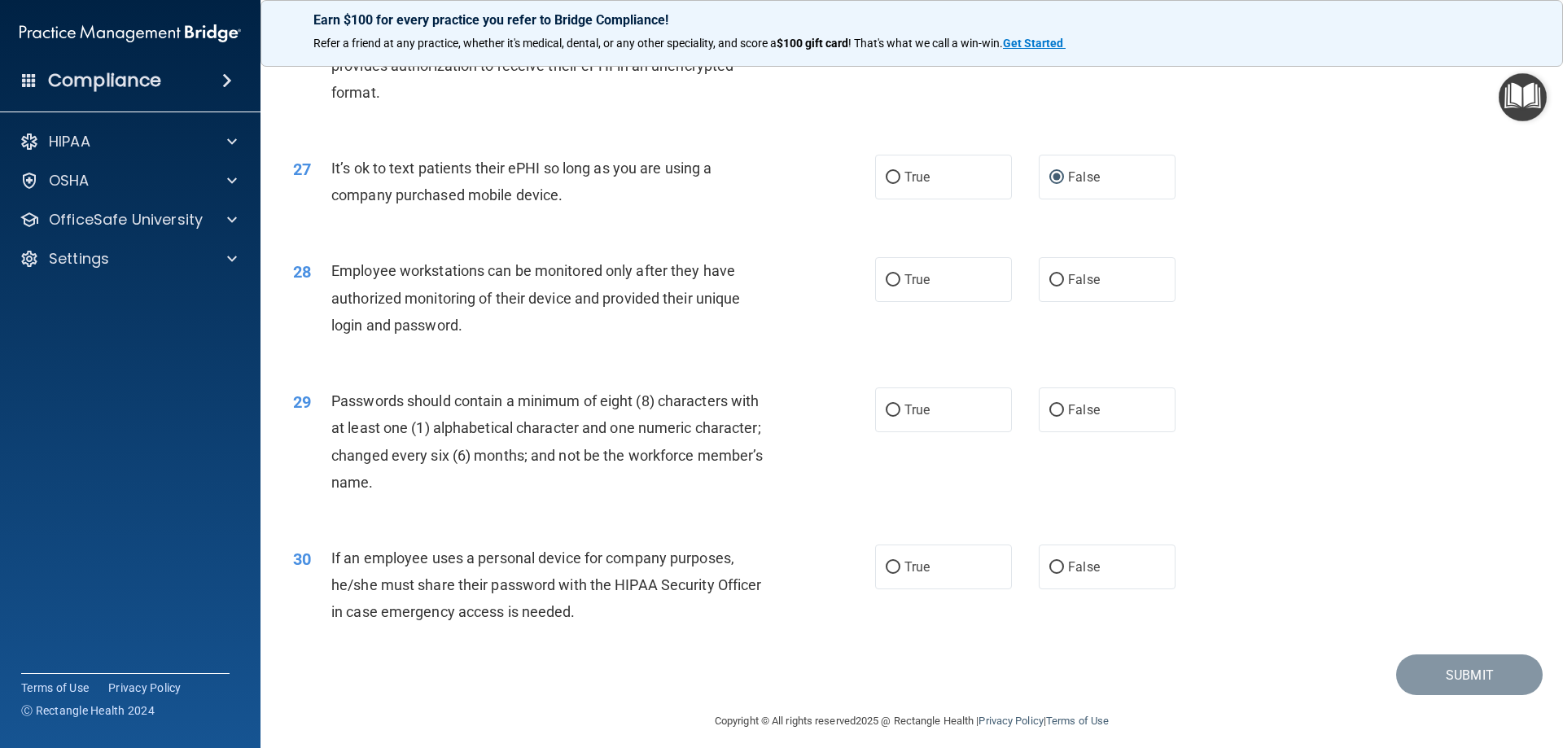
scroll to position [3338, 0]
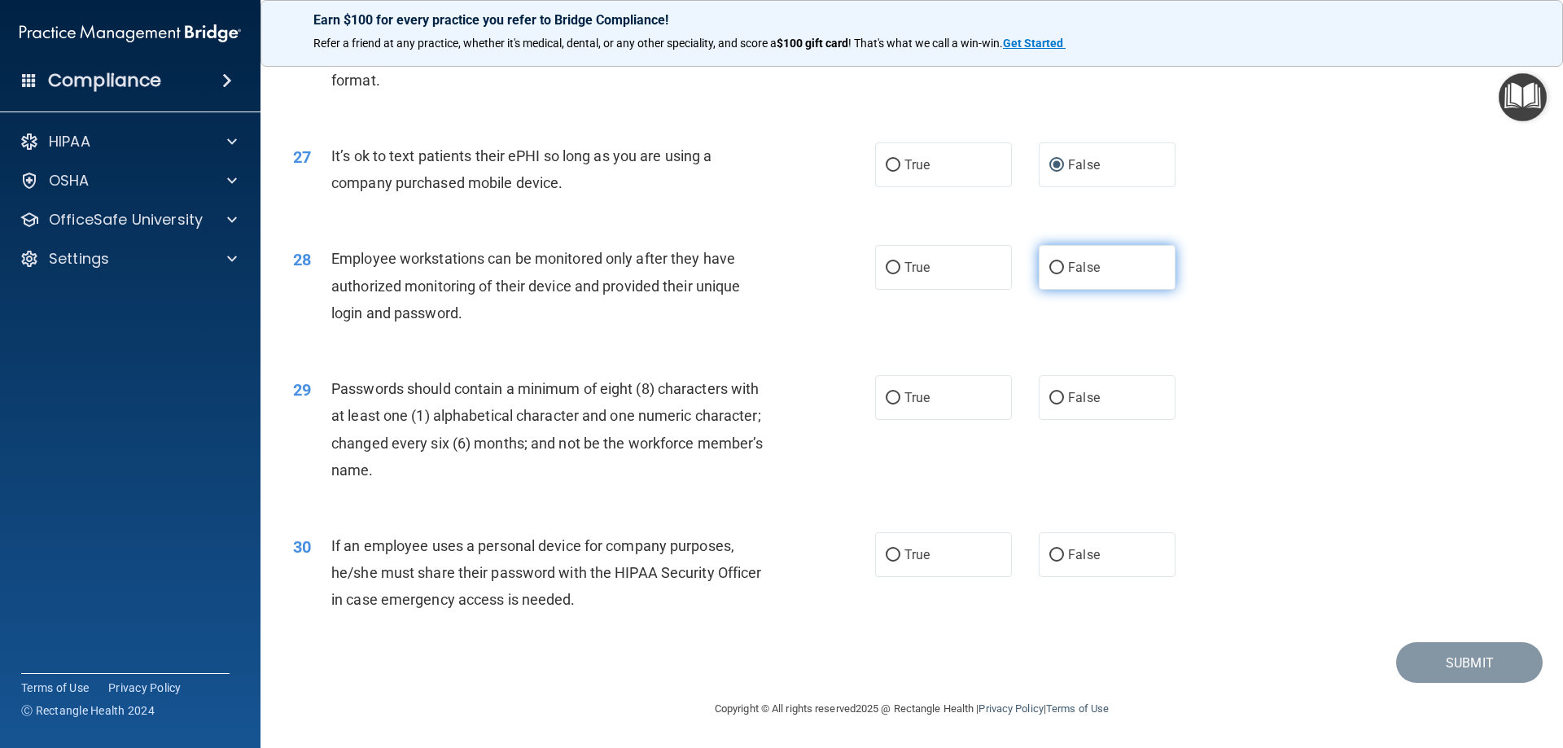
click at [1052, 269] on input "False" at bounding box center [1056, 268] width 15 height 12
radio input "true"
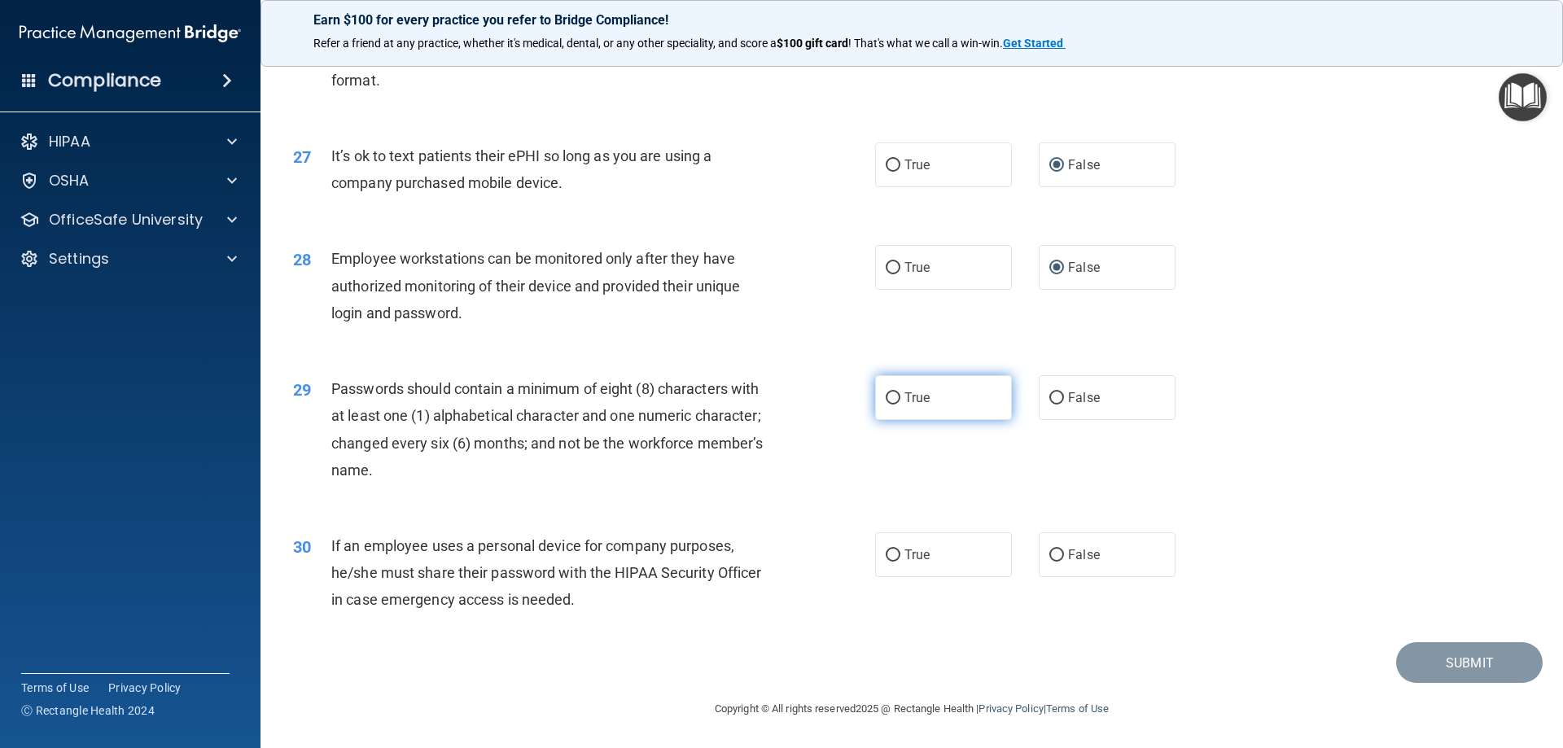
click at [886, 393] on input "True" at bounding box center [893, 398] width 15 height 12
radio input "true"
click at [1053, 557] on input "False" at bounding box center [1056, 555] width 15 height 12
radio input "true"
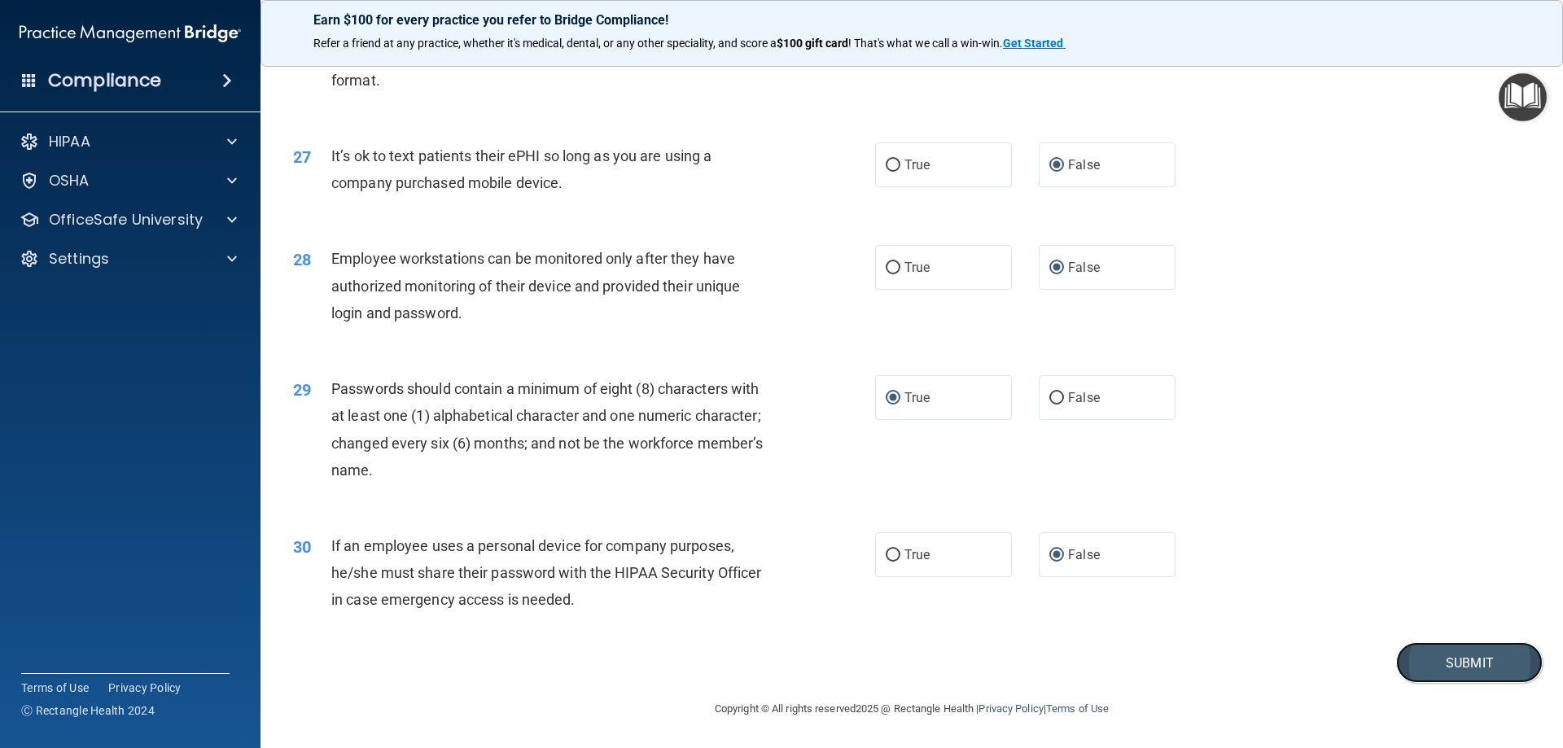
click at [1433, 664] on button "Submit" at bounding box center [1469, 663] width 147 height 42
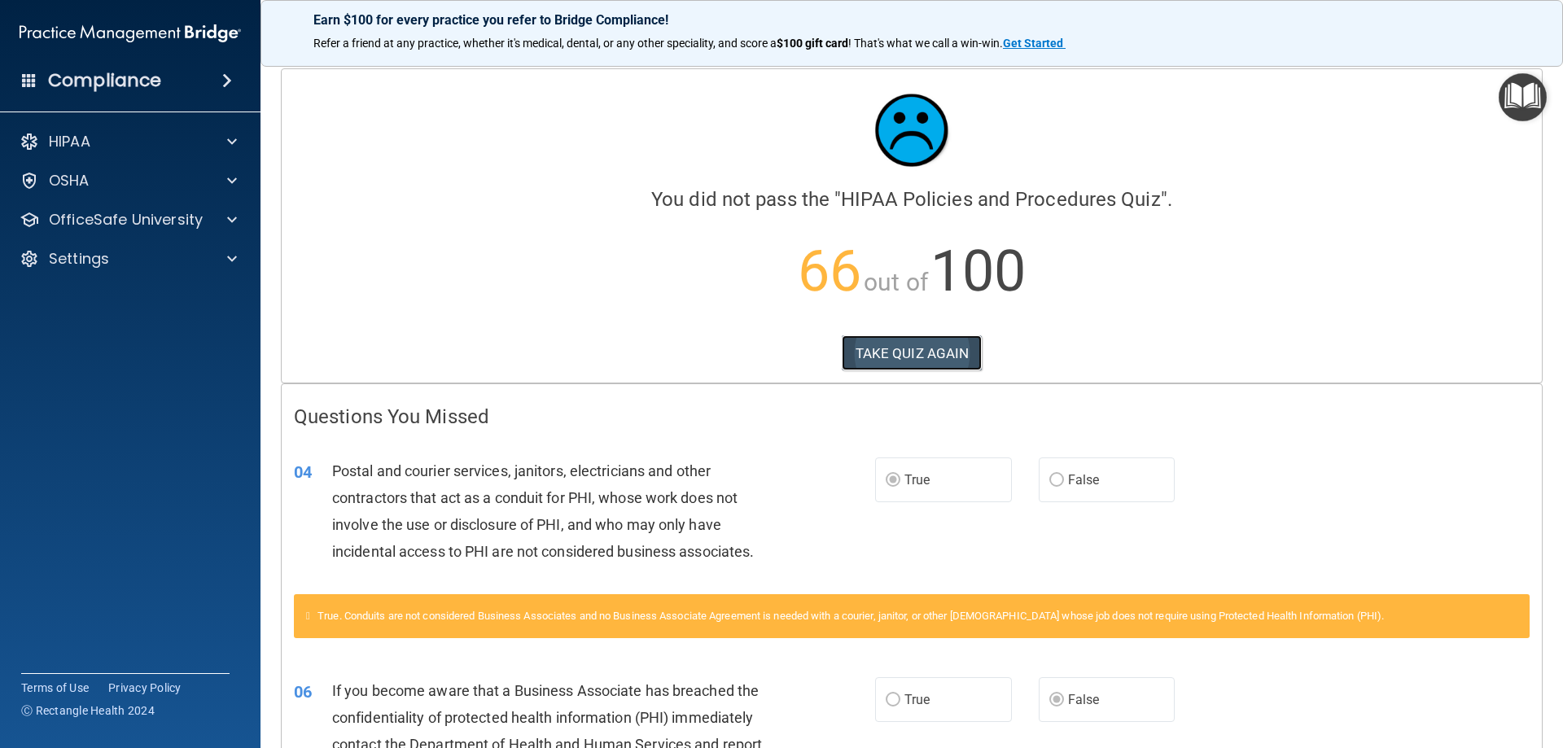
click at [898, 349] on button "TAKE QUIZ AGAIN" at bounding box center [912, 353] width 141 height 36
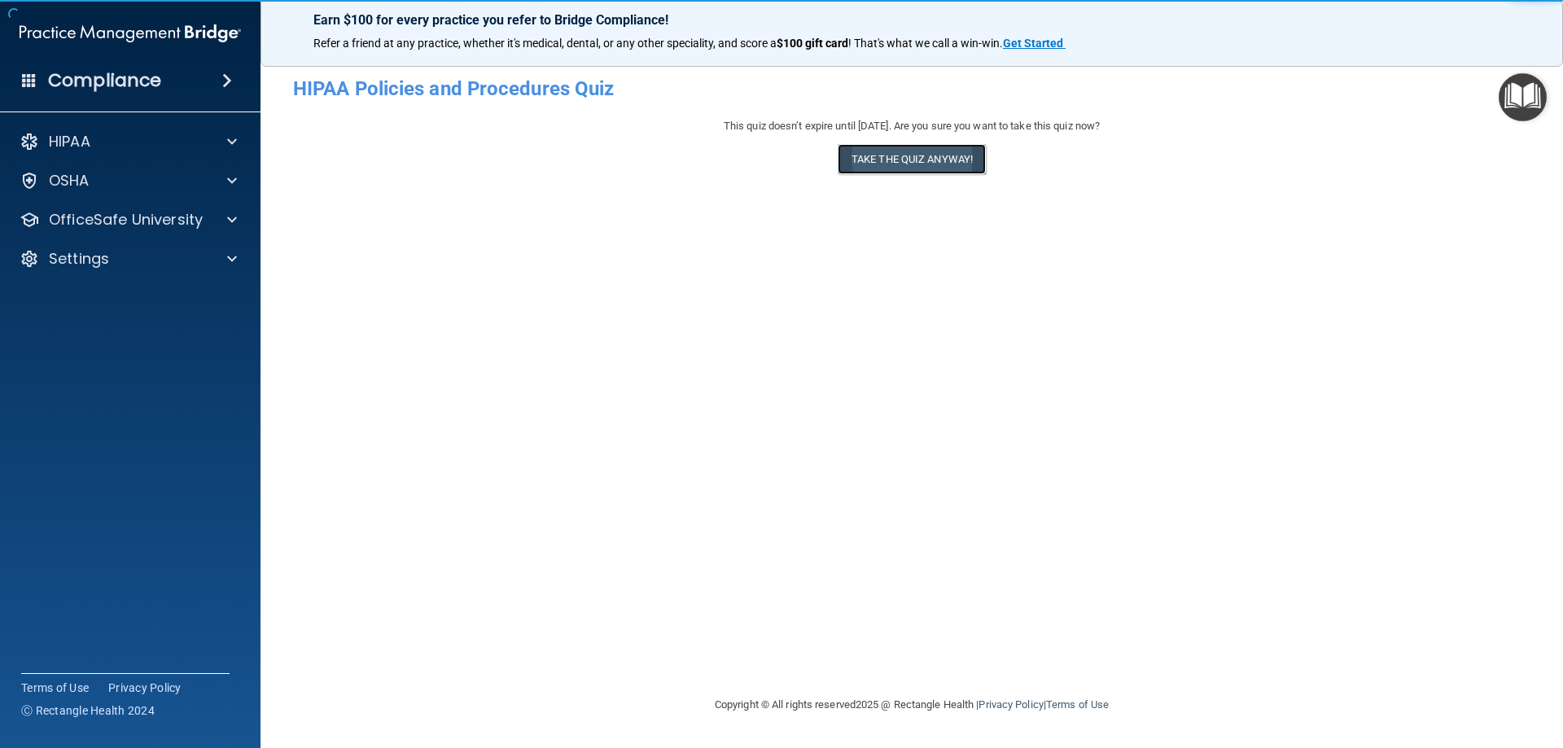
click at [968, 153] on button "Take the quiz anyway!" at bounding box center [912, 159] width 148 height 30
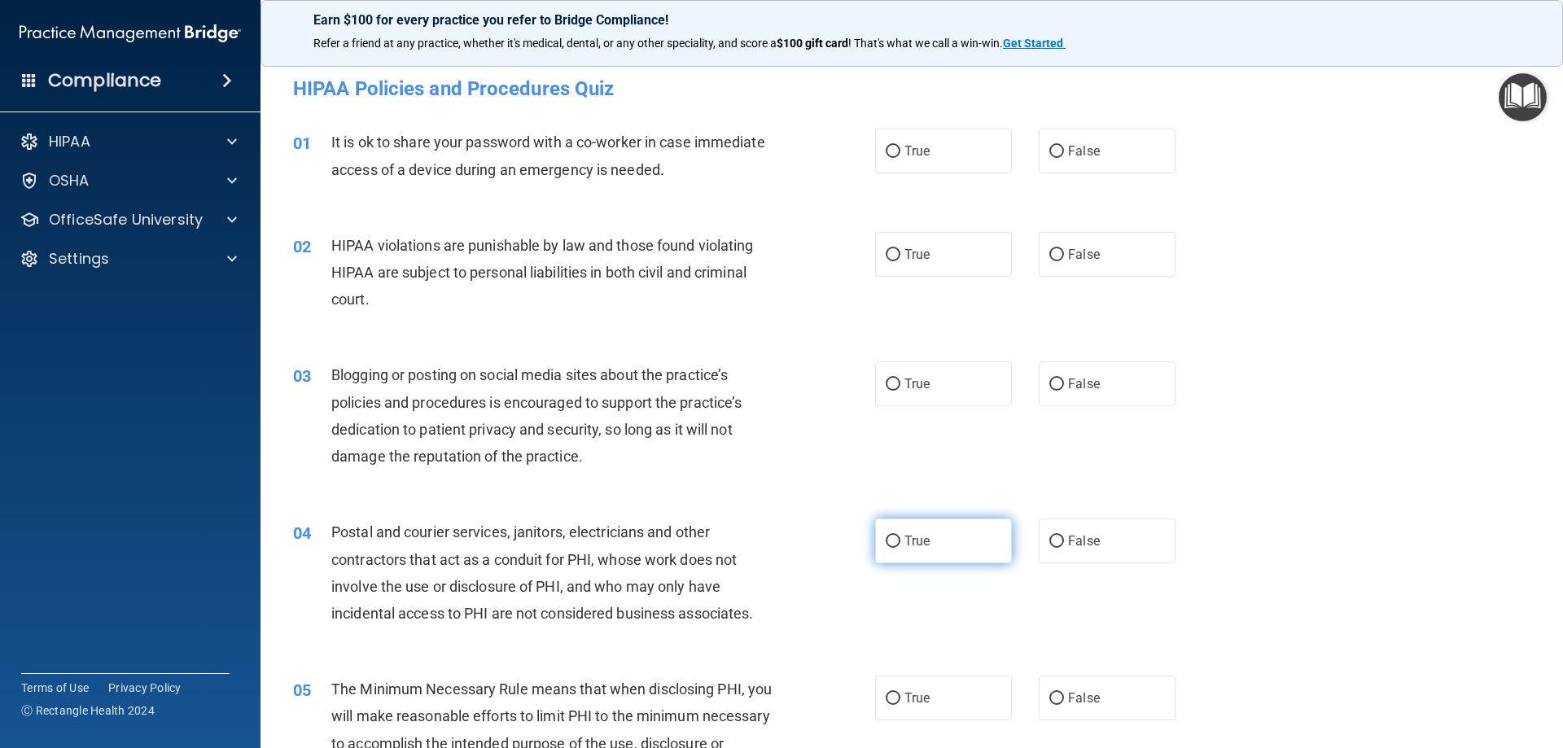
click at [896, 542] on label "True" at bounding box center [943, 540] width 137 height 45
click at [896, 542] on input "True" at bounding box center [893, 542] width 15 height 12
radio input "true"
click at [1050, 152] on input "False" at bounding box center [1056, 152] width 15 height 12
radio input "true"
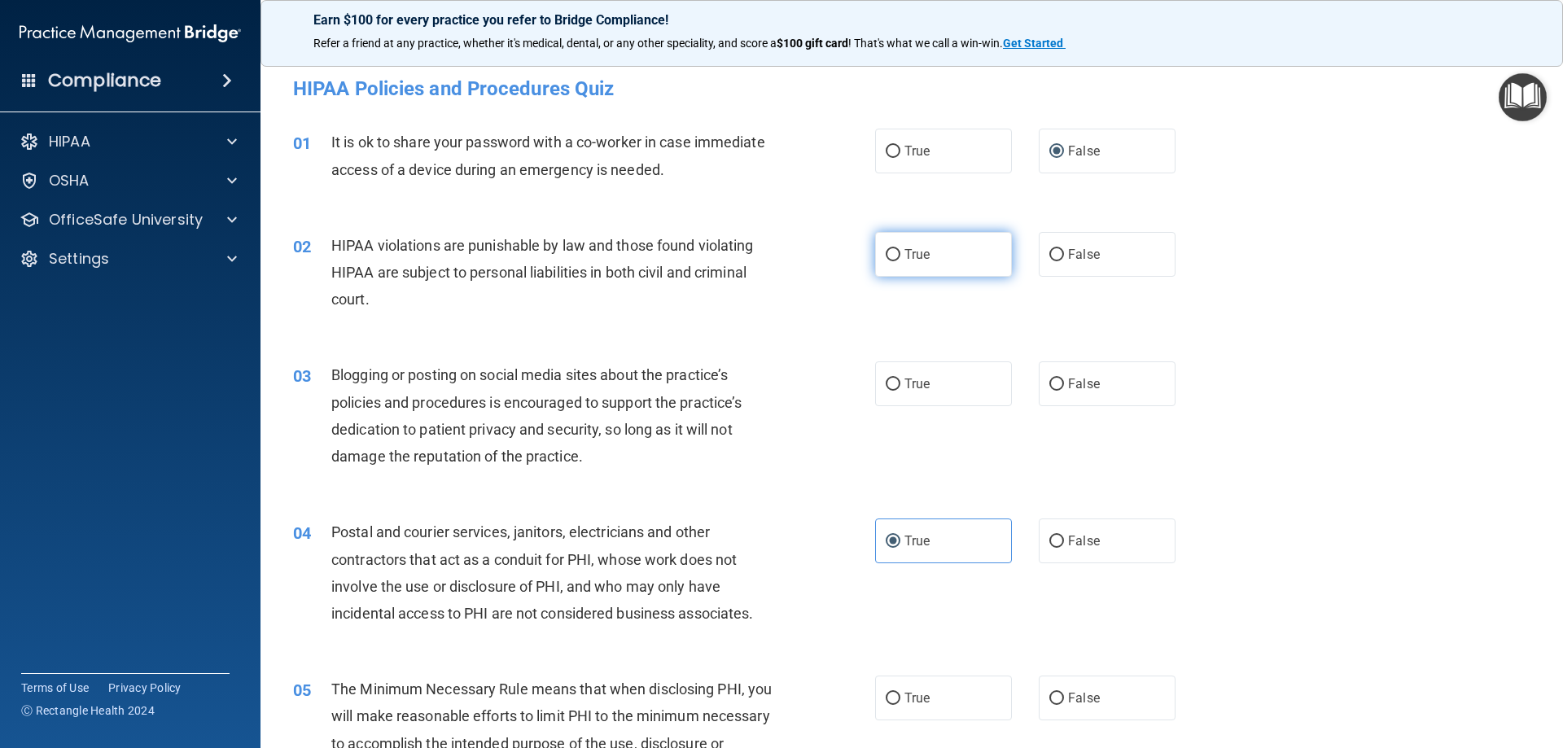
click at [888, 257] on input "True" at bounding box center [893, 255] width 15 height 12
radio input "true"
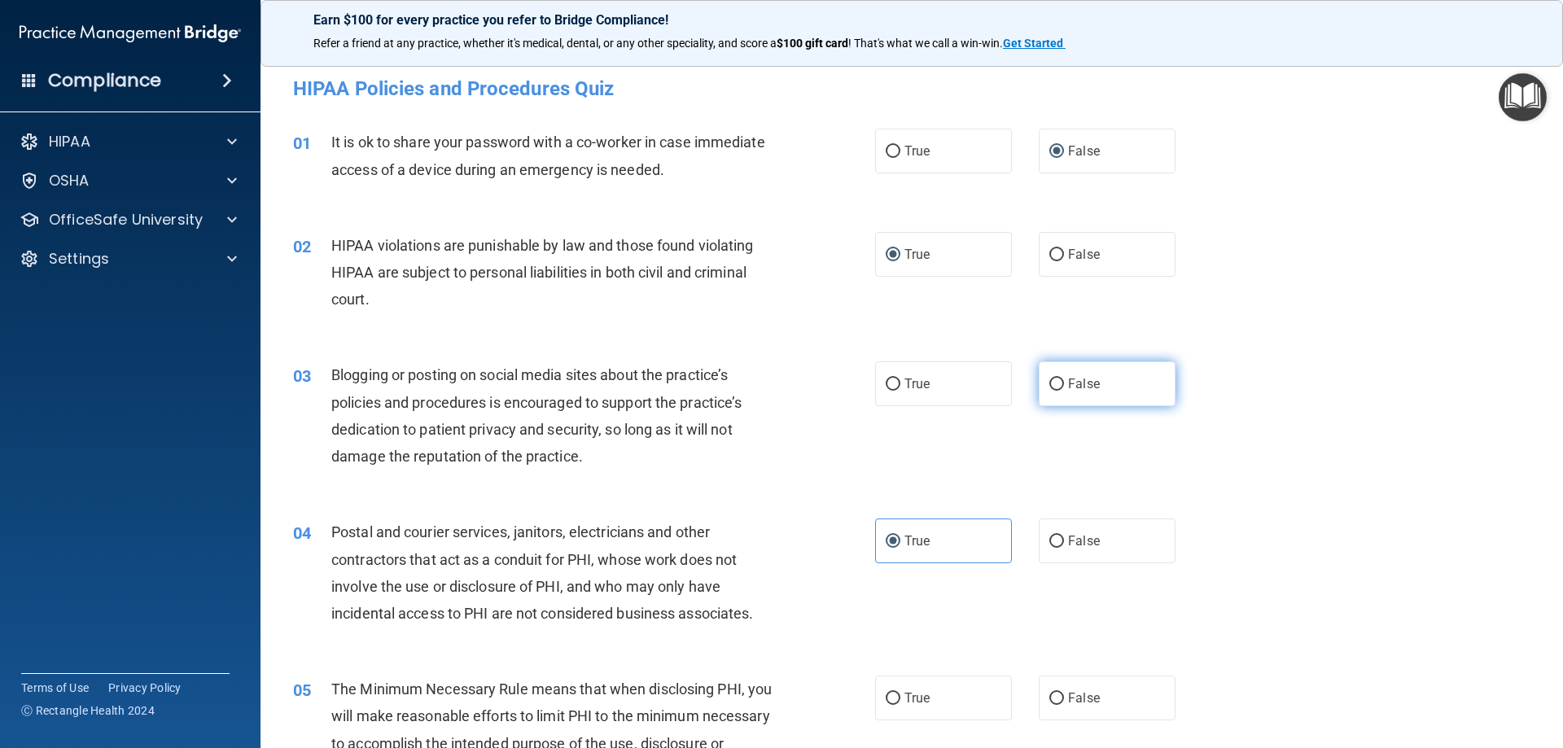
click at [1049, 380] on input "False" at bounding box center [1056, 384] width 15 height 12
radio input "true"
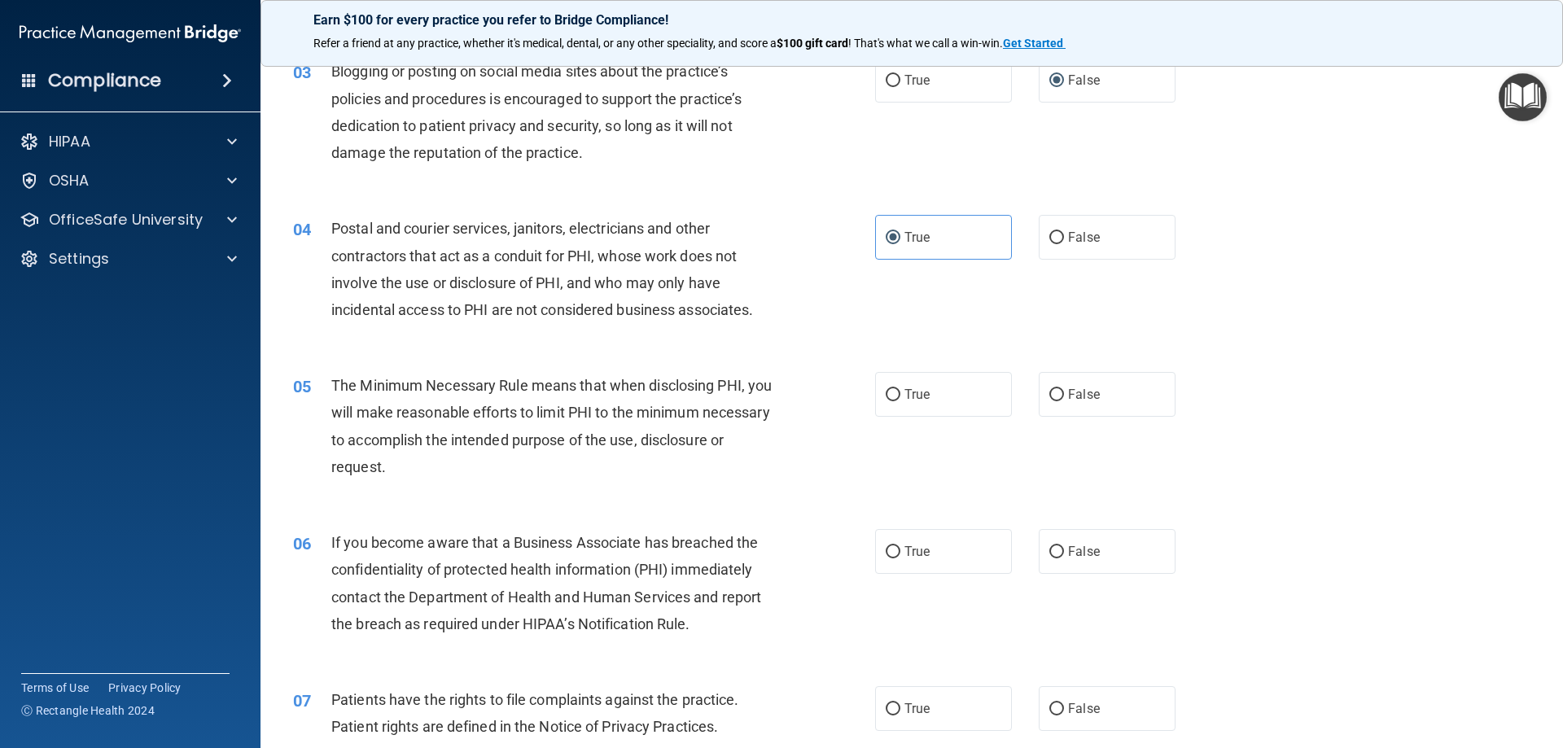
scroll to position [326, 0]
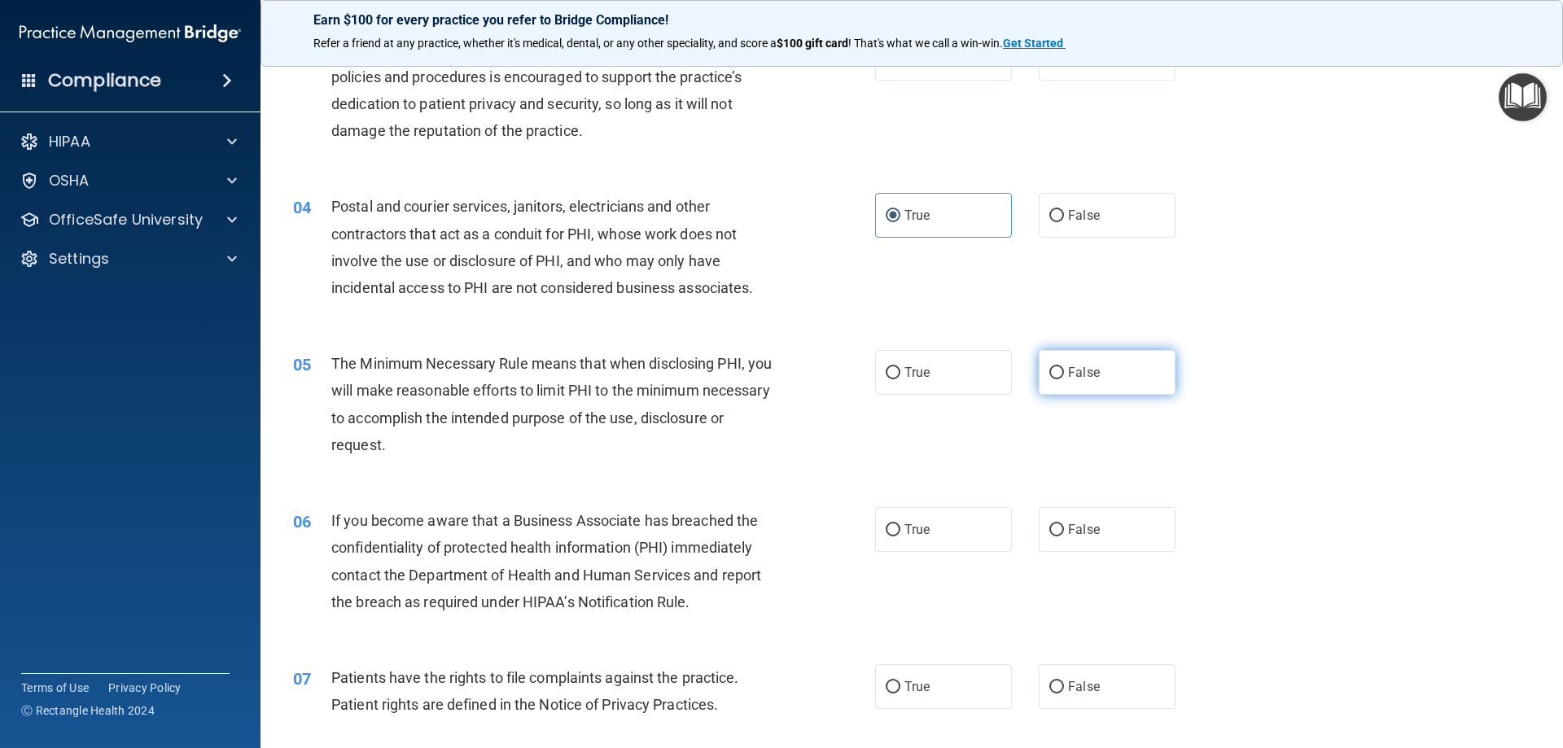
click at [1049, 371] on input "False" at bounding box center [1056, 373] width 15 height 12
radio input "true"
click at [1060, 529] on label "False" at bounding box center [1107, 529] width 137 height 45
click at [1060, 529] on input "False" at bounding box center [1056, 530] width 15 height 12
radio input "true"
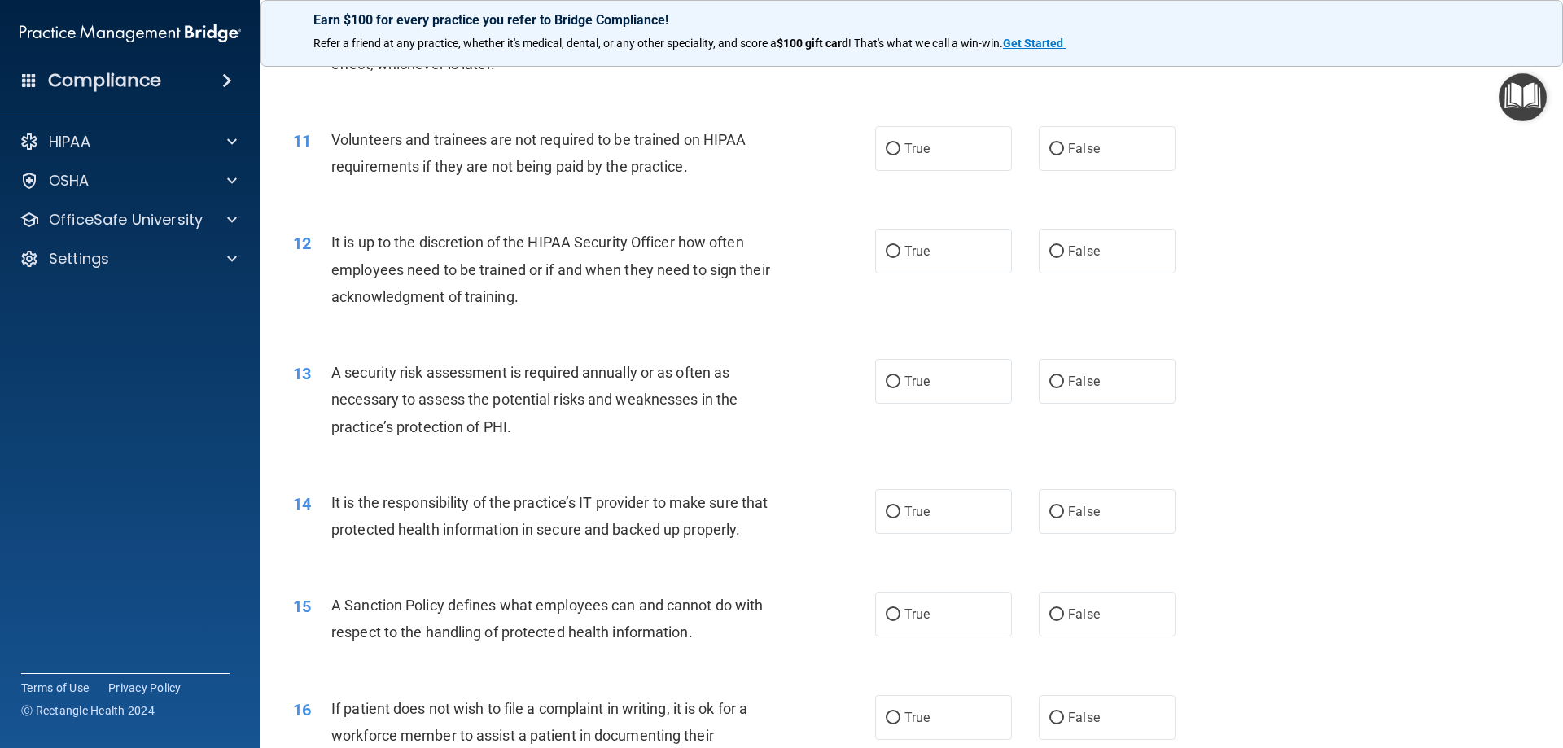
scroll to position [1465, 0]
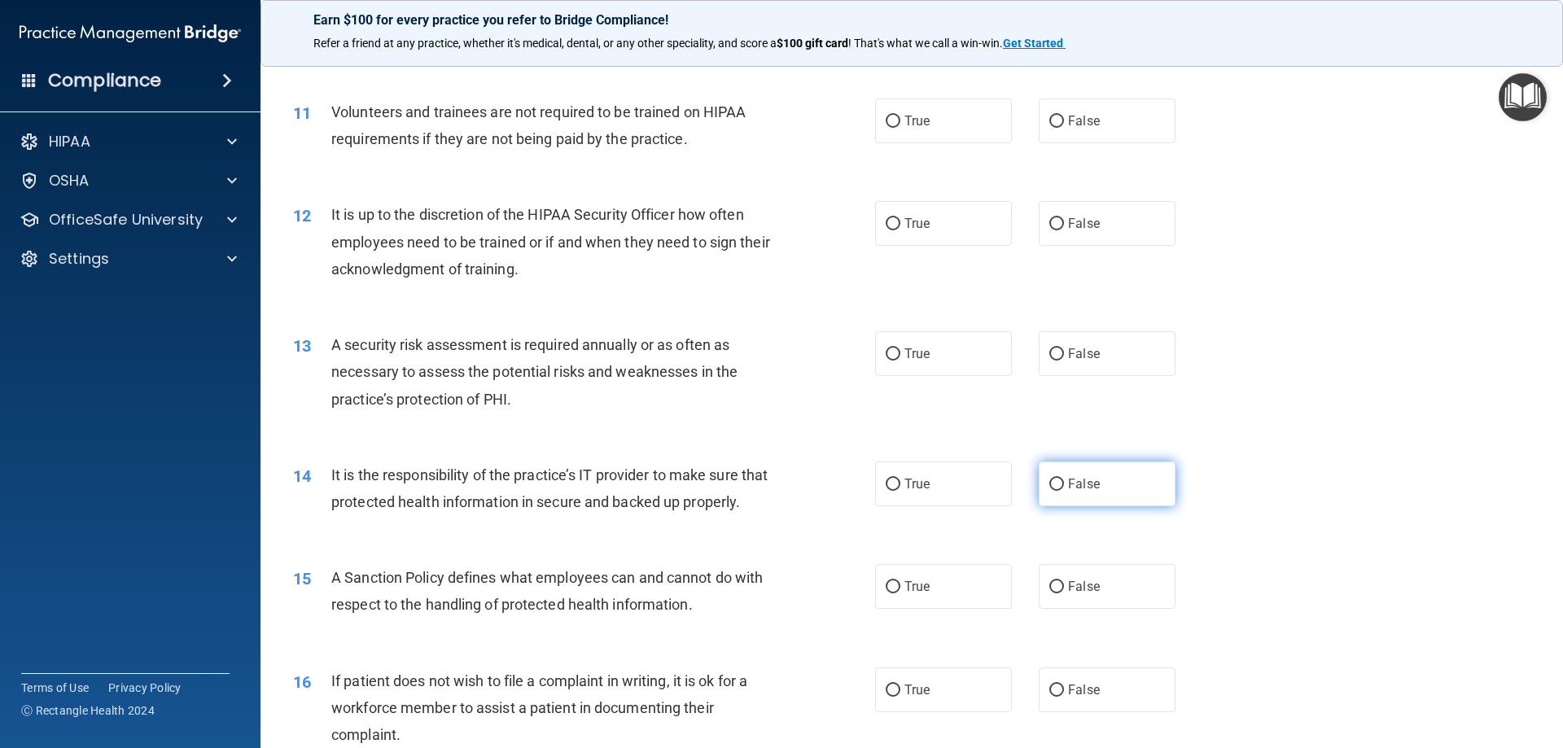
click at [1049, 485] on input "False" at bounding box center [1056, 485] width 15 height 12
radio input "true"
click at [1057, 609] on label "False" at bounding box center [1107, 586] width 137 height 45
click at [1057, 593] on input "False" at bounding box center [1056, 587] width 15 height 12
radio input "true"
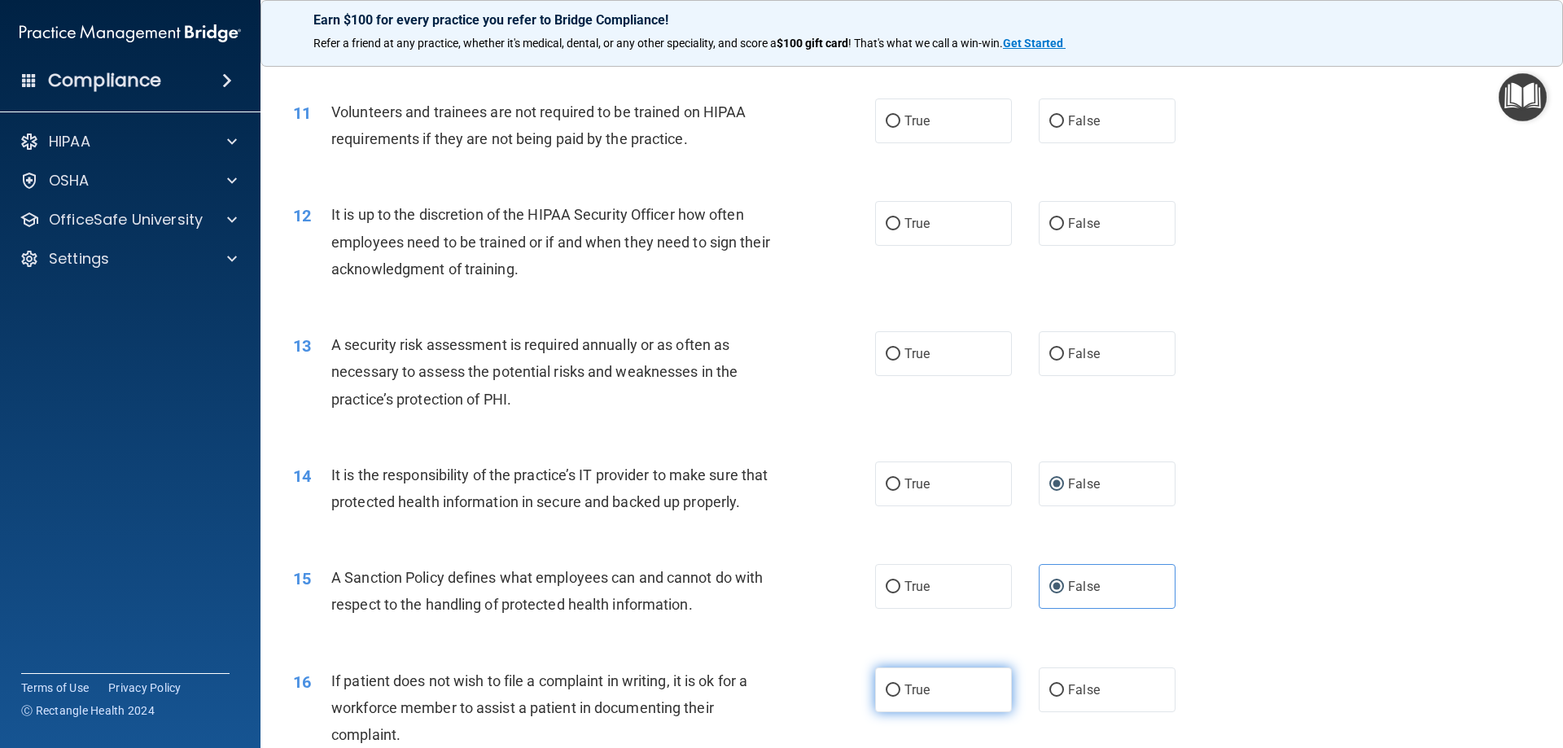
click at [886, 697] on input "True" at bounding box center [893, 691] width 15 height 12
radio input "true"
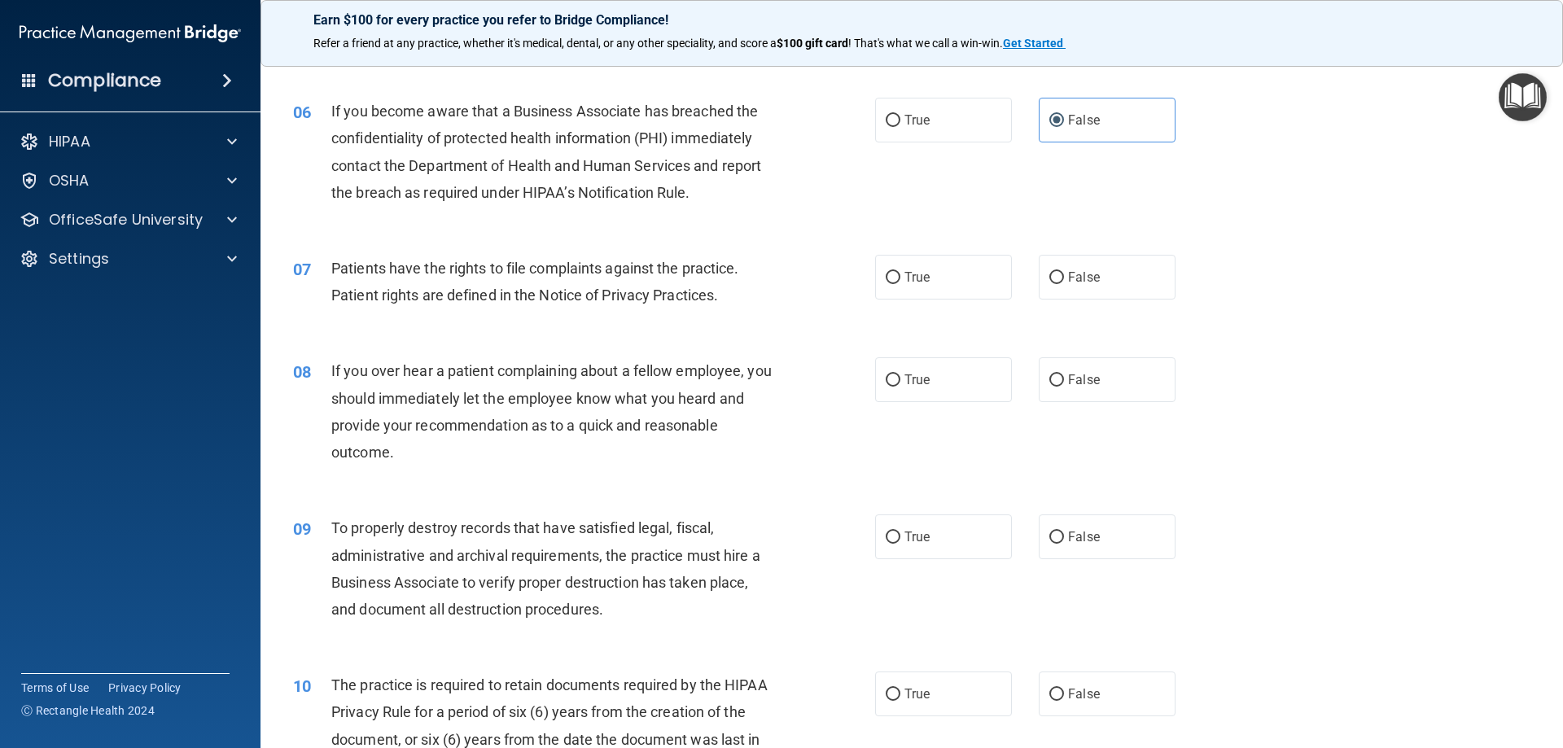
scroll to position [733, 0]
click at [892, 279] on input "True" at bounding box center [893, 280] width 15 height 12
radio input "true"
click at [886, 383] on input "True" at bounding box center [893, 383] width 15 height 12
radio input "true"
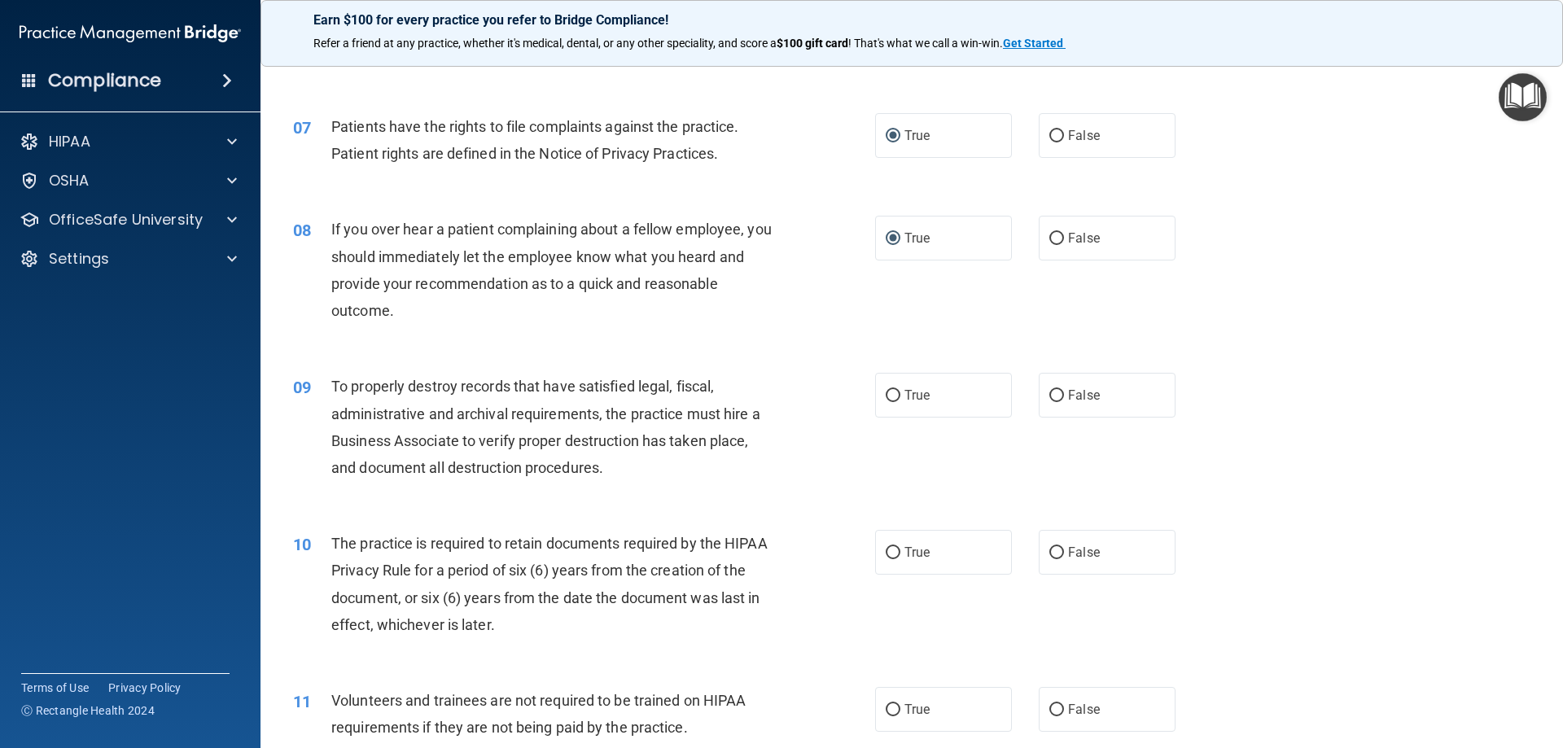
scroll to position [895, 0]
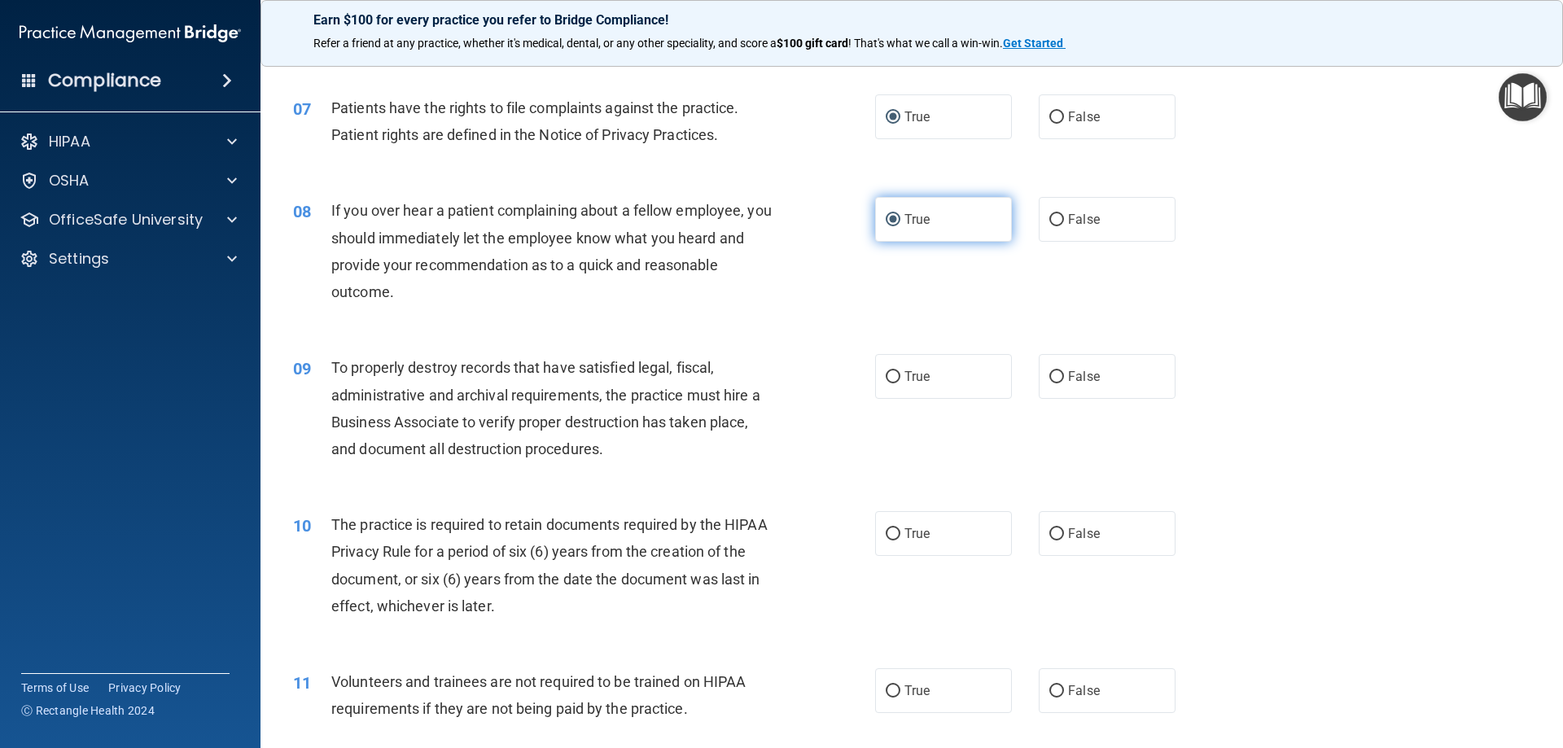
click at [888, 221] on input "True" at bounding box center [893, 220] width 15 height 12
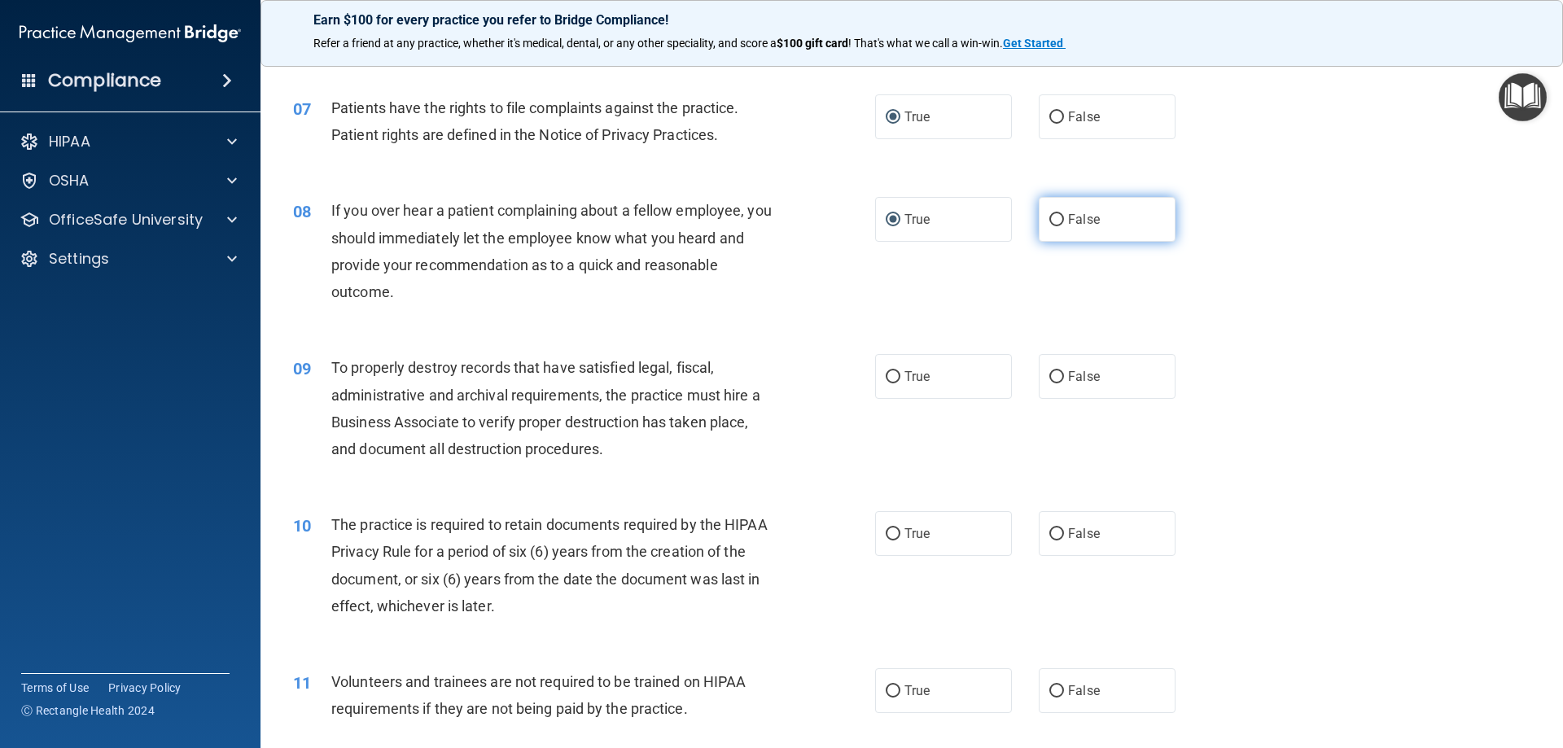
click at [1050, 219] on input "False" at bounding box center [1056, 220] width 15 height 12
radio input "true"
radio input "false"
click at [886, 376] on input "True" at bounding box center [893, 377] width 15 height 12
radio input "true"
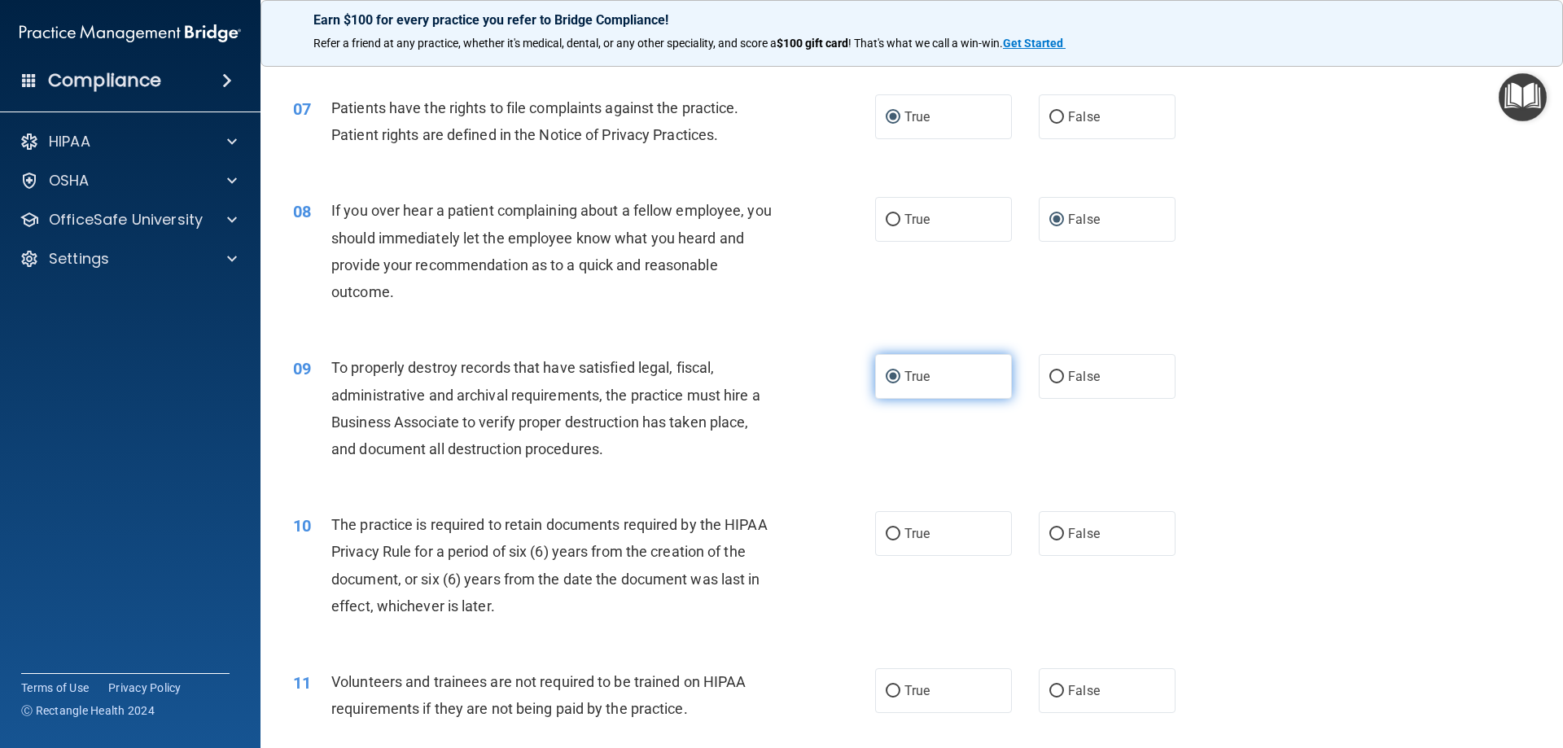
click at [886, 379] on input "True" at bounding box center [893, 377] width 15 height 12
click at [1049, 378] on input "False" at bounding box center [1056, 377] width 15 height 12
radio input "true"
radio input "false"
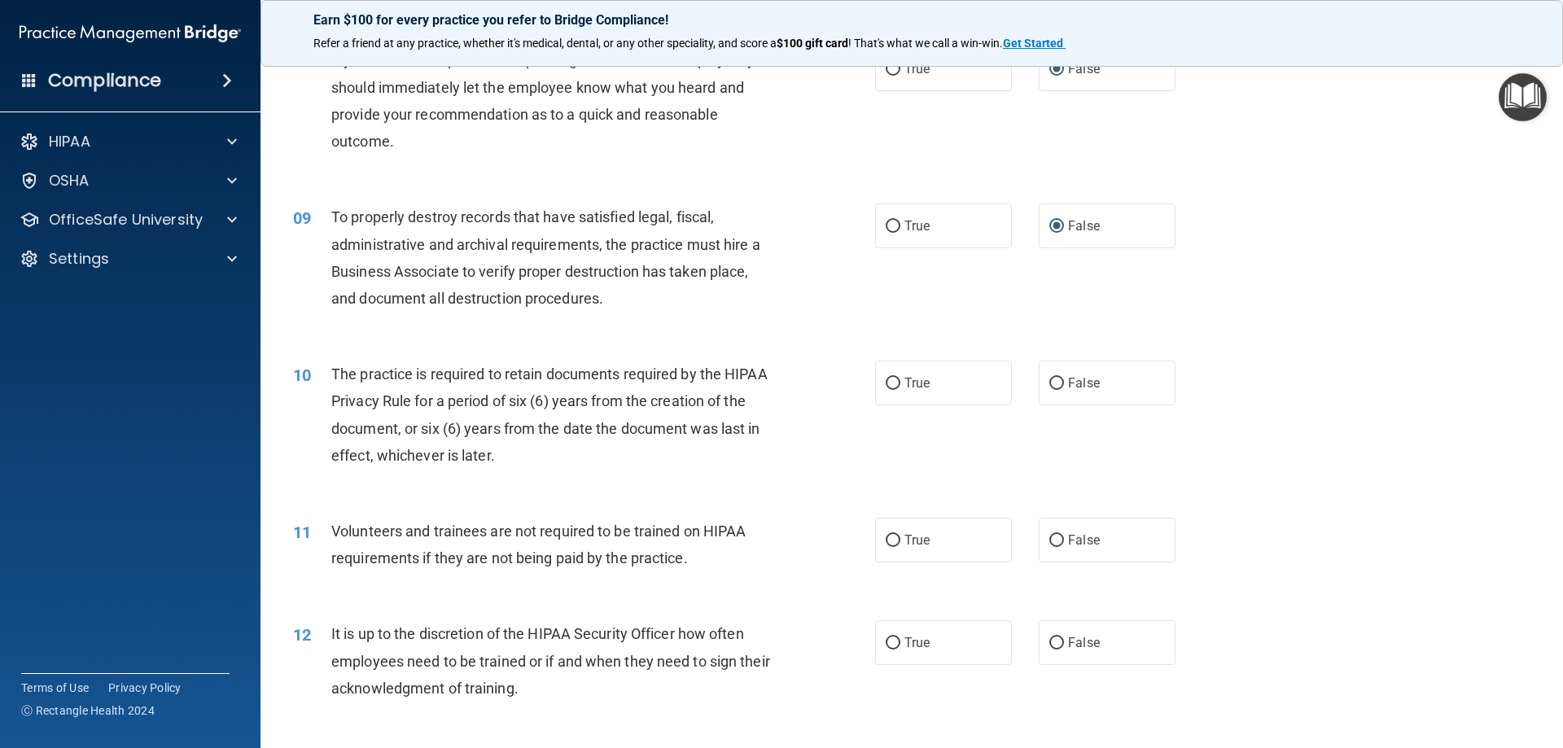
scroll to position [1058, 0]
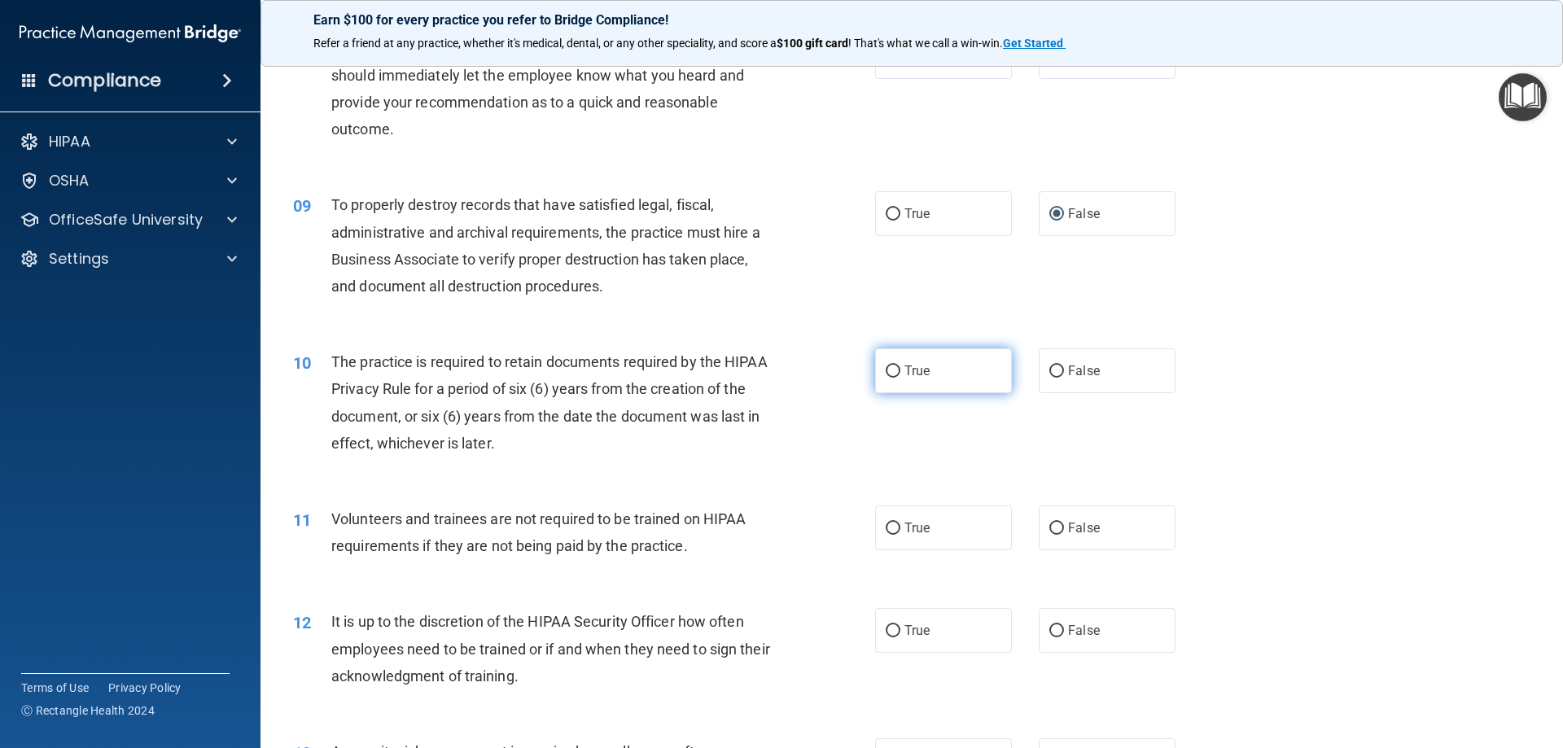
click at [886, 372] on input "True" at bounding box center [893, 371] width 15 height 12
radio input "true"
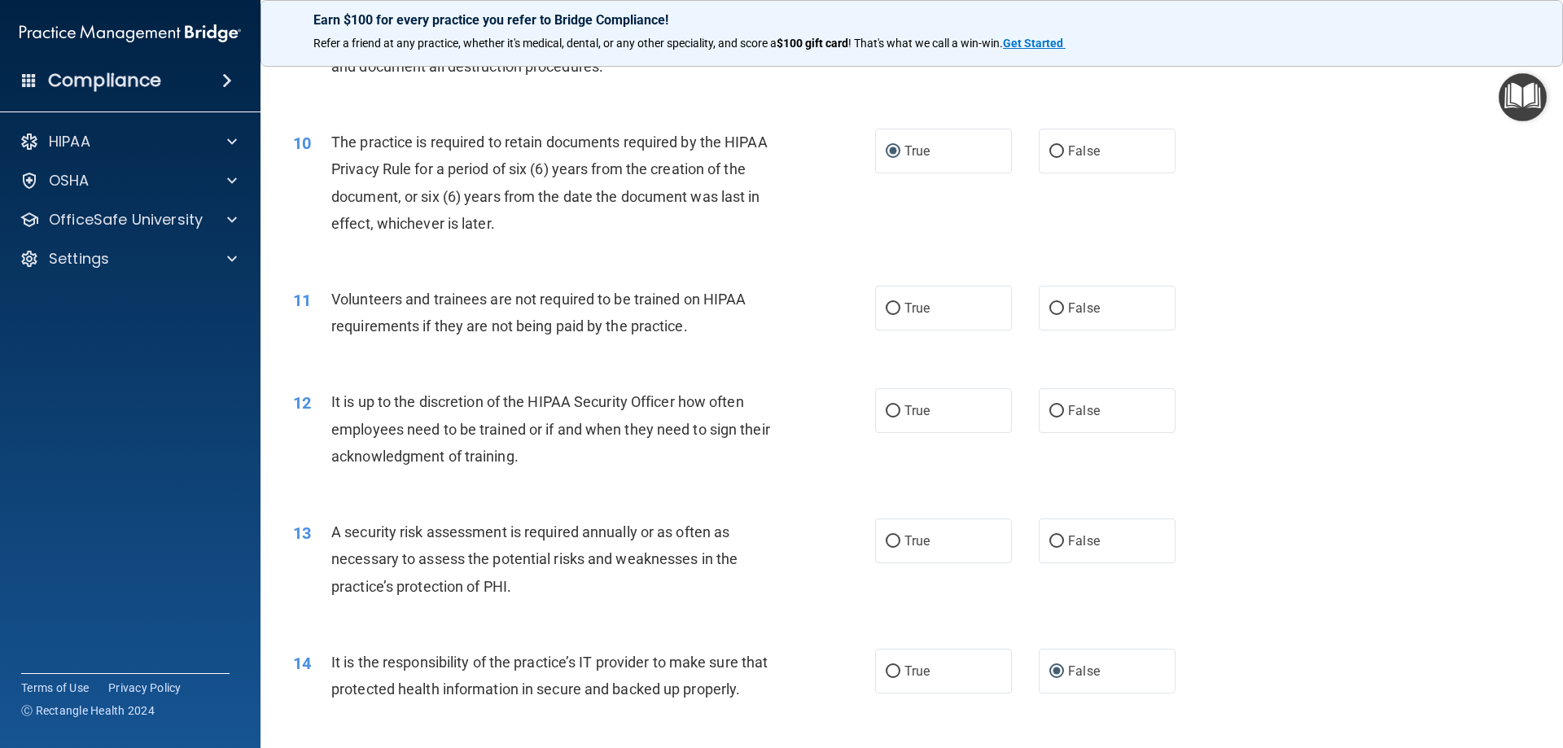
scroll to position [1302, 0]
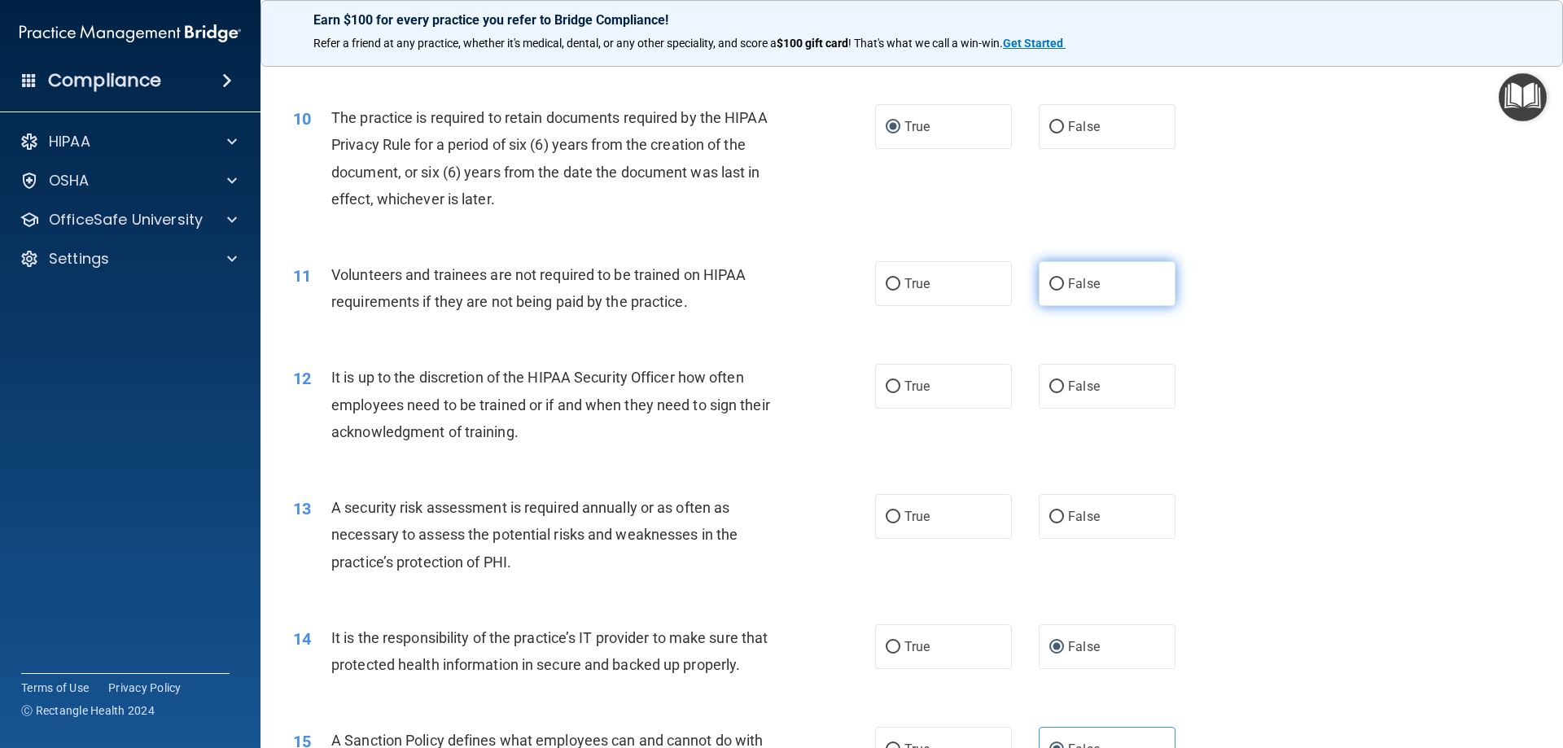
click at [1049, 284] on input "False" at bounding box center [1056, 284] width 15 height 12
radio input "true"
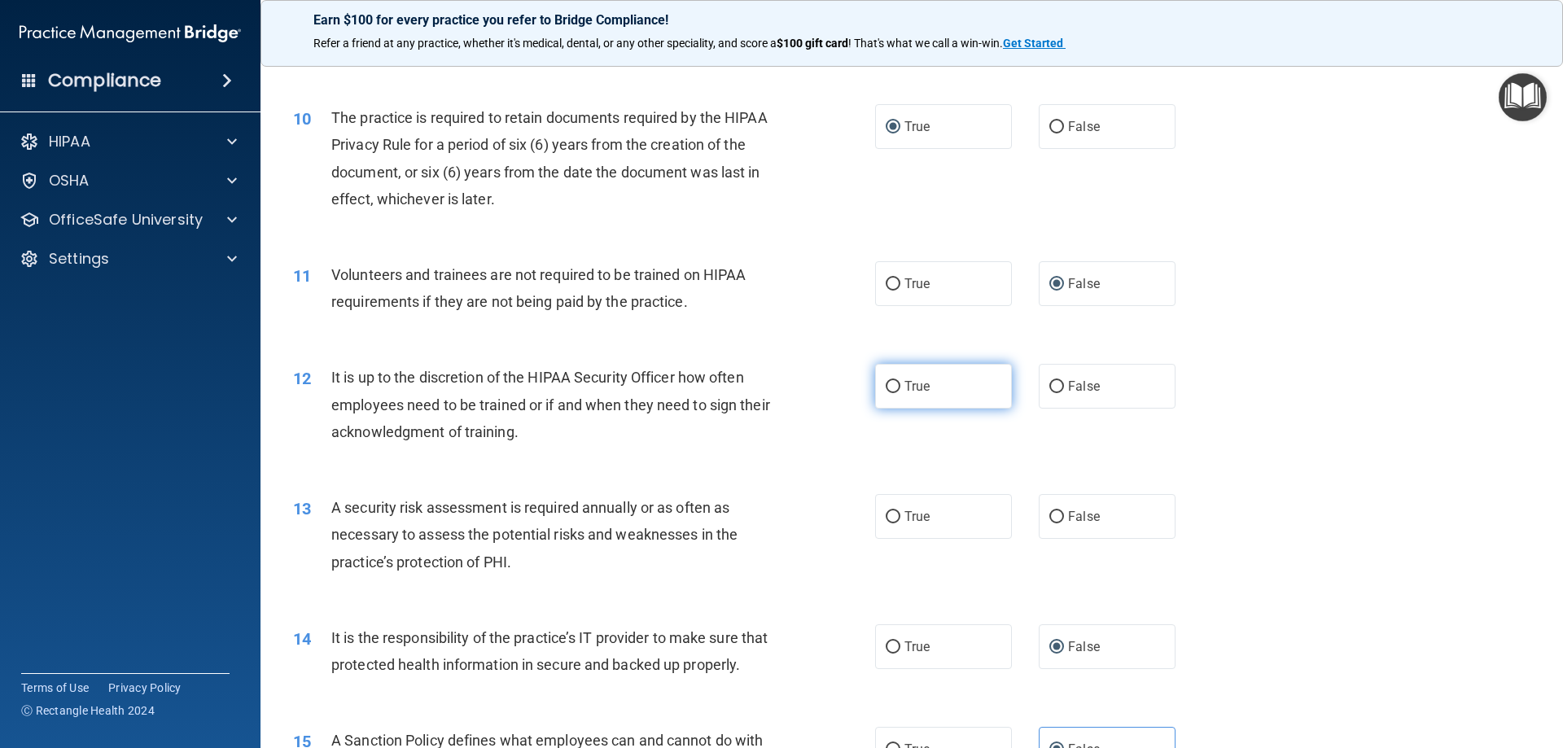
click at [886, 385] on input "True" at bounding box center [893, 387] width 15 height 12
radio input "true"
click at [886, 511] on input "True" at bounding box center [893, 517] width 15 height 12
radio input "true"
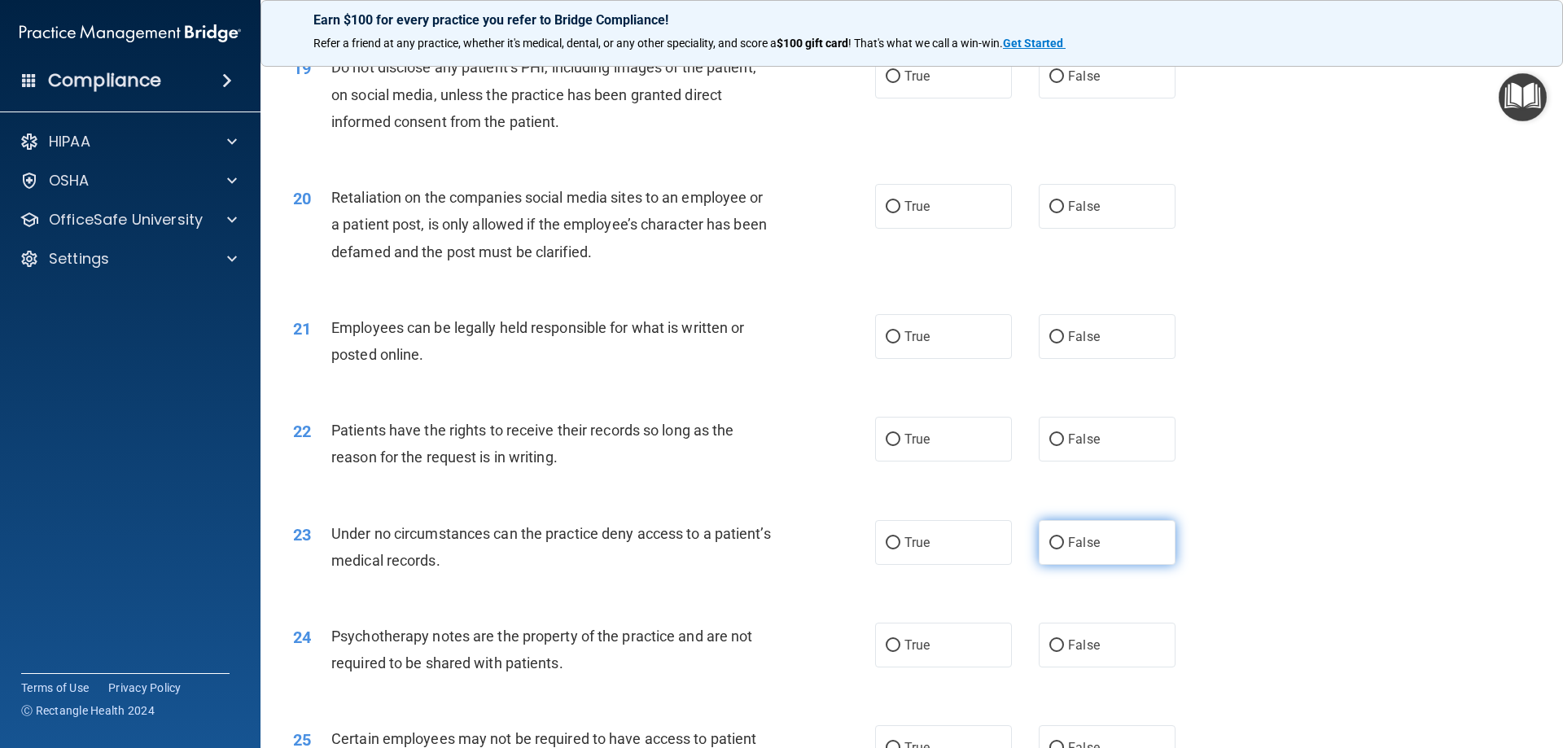
scroll to position [2442, 0]
click at [1053, 445] on input "False" at bounding box center [1056, 439] width 15 height 12
radio input "true"
click at [1051, 549] on input "False" at bounding box center [1056, 542] width 15 height 12
radio input "true"
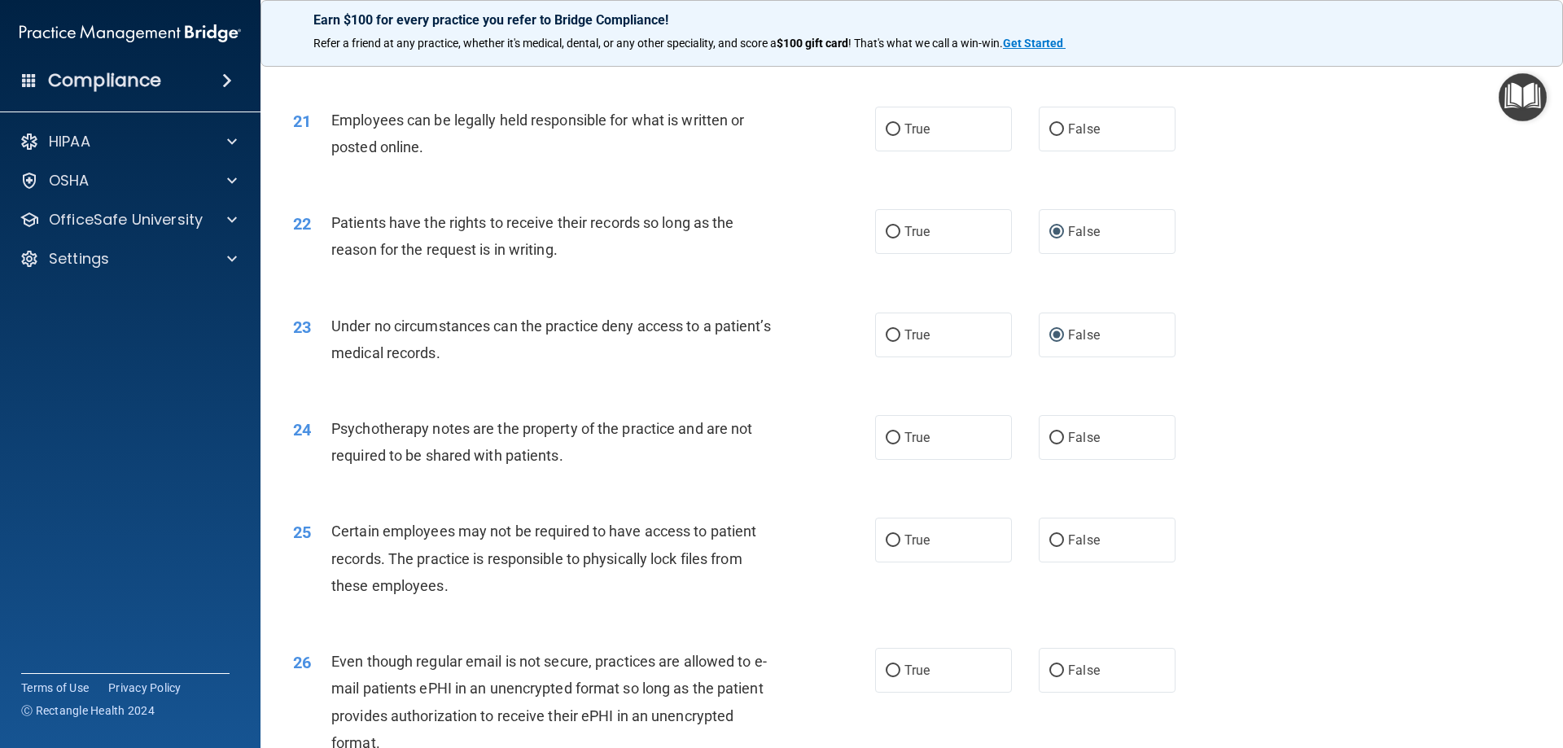
scroll to position [2686, 0]
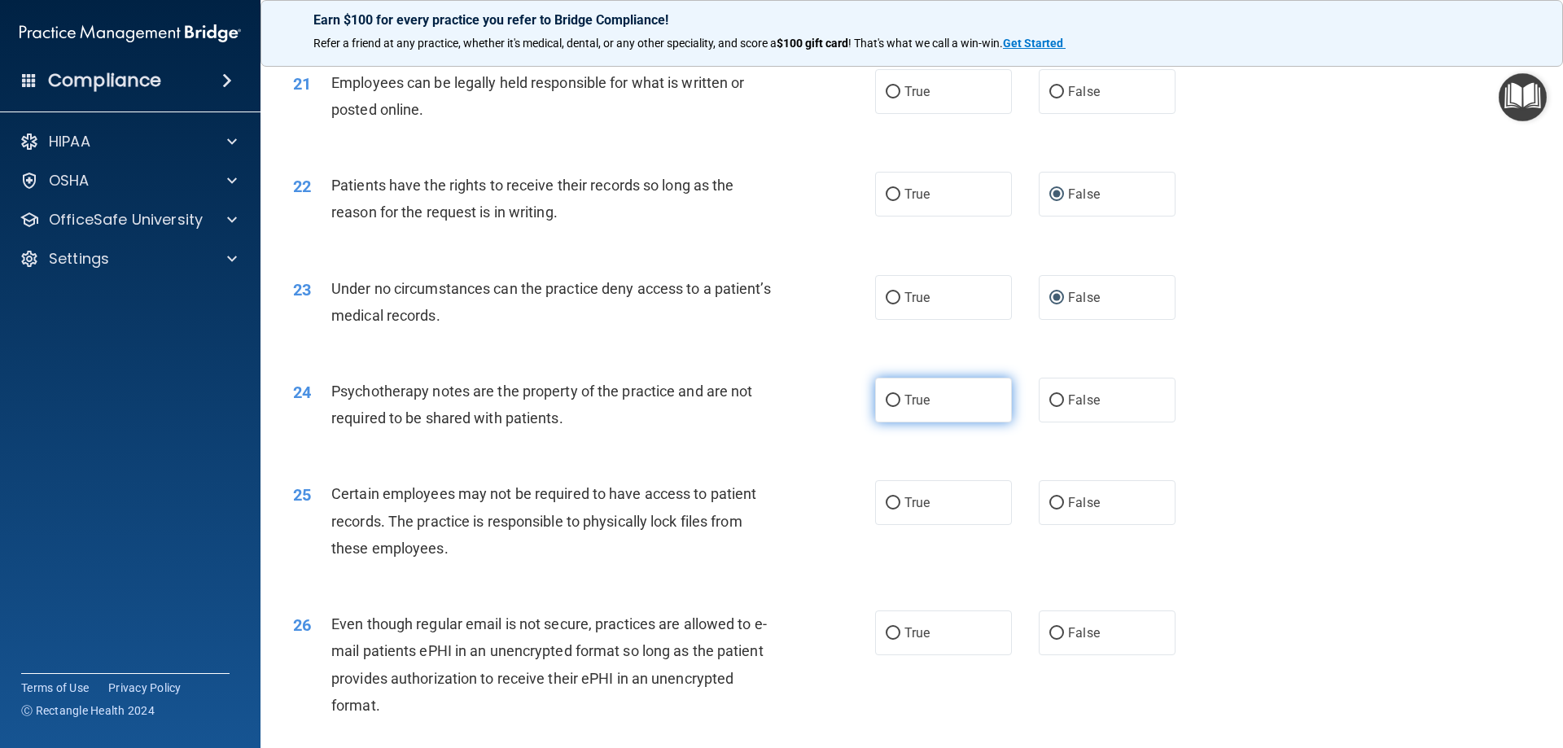
click at [891, 422] on label "True" at bounding box center [943, 400] width 137 height 45
click at [891, 407] on input "True" at bounding box center [893, 401] width 15 height 12
radio input "true"
click at [890, 510] on input "True" at bounding box center [893, 503] width 15 height 12
radio input "true"
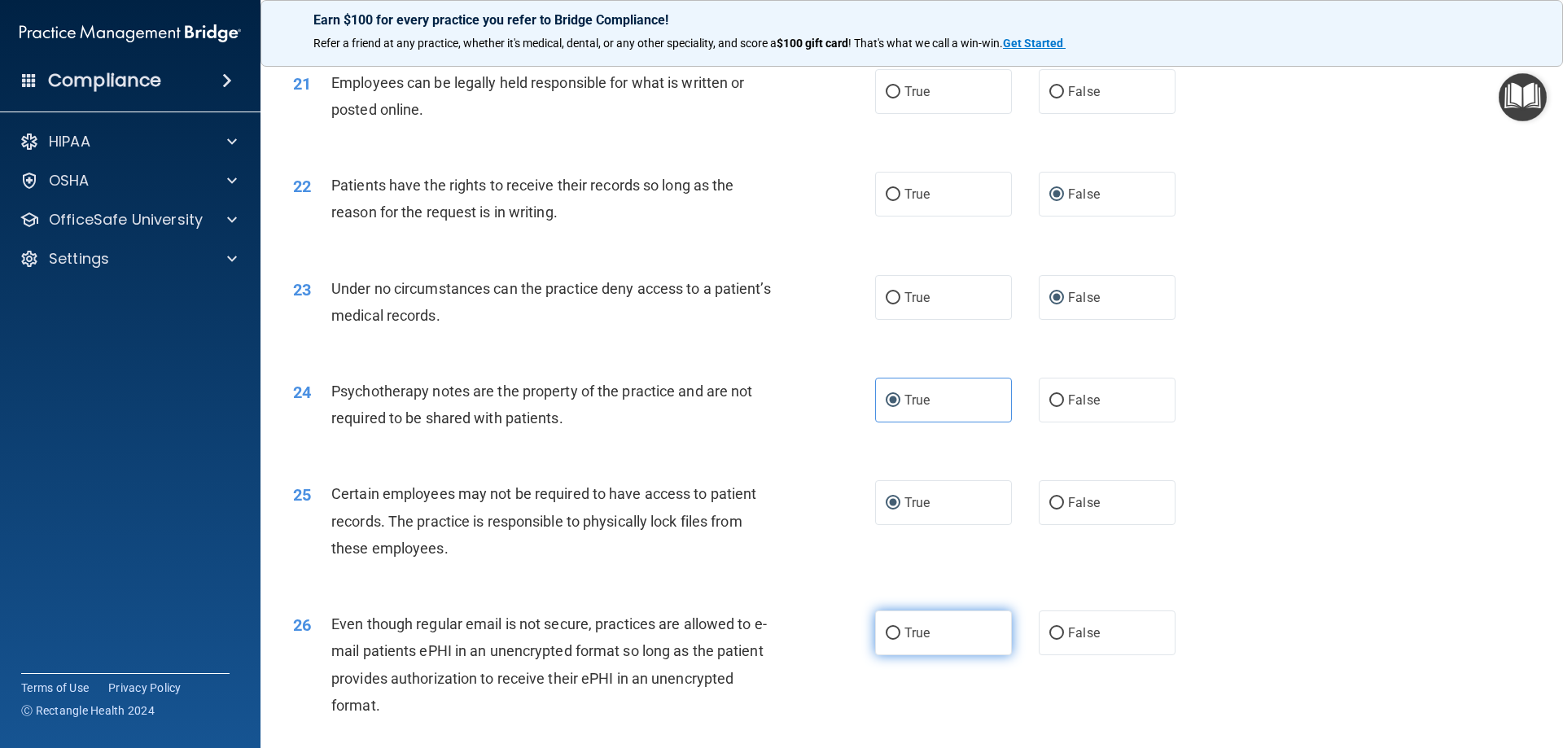
click at [886, 640] on input "True" at bounding box center [893, 634] width 15 height 12
radio input "true"
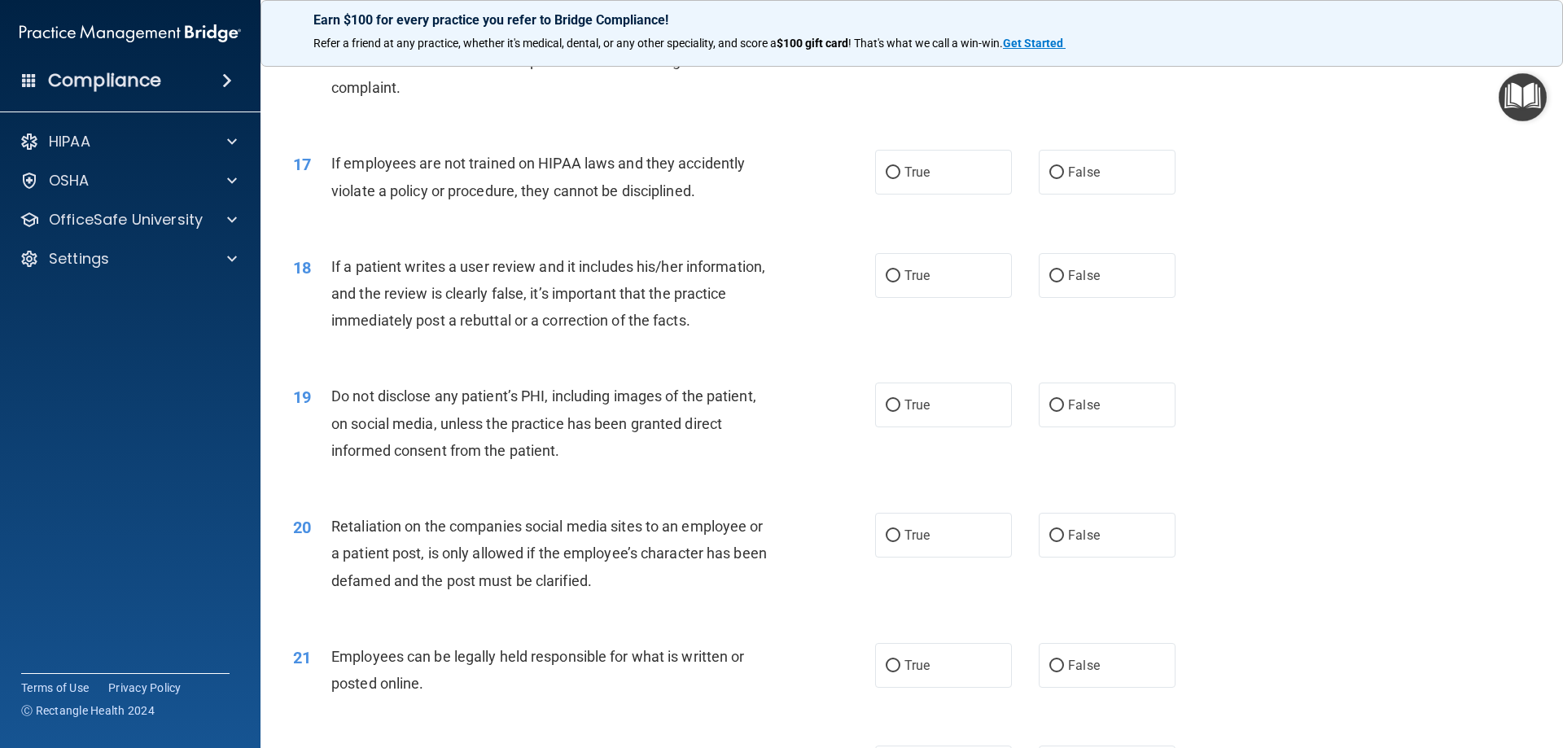
scroll to position [2116, 0]
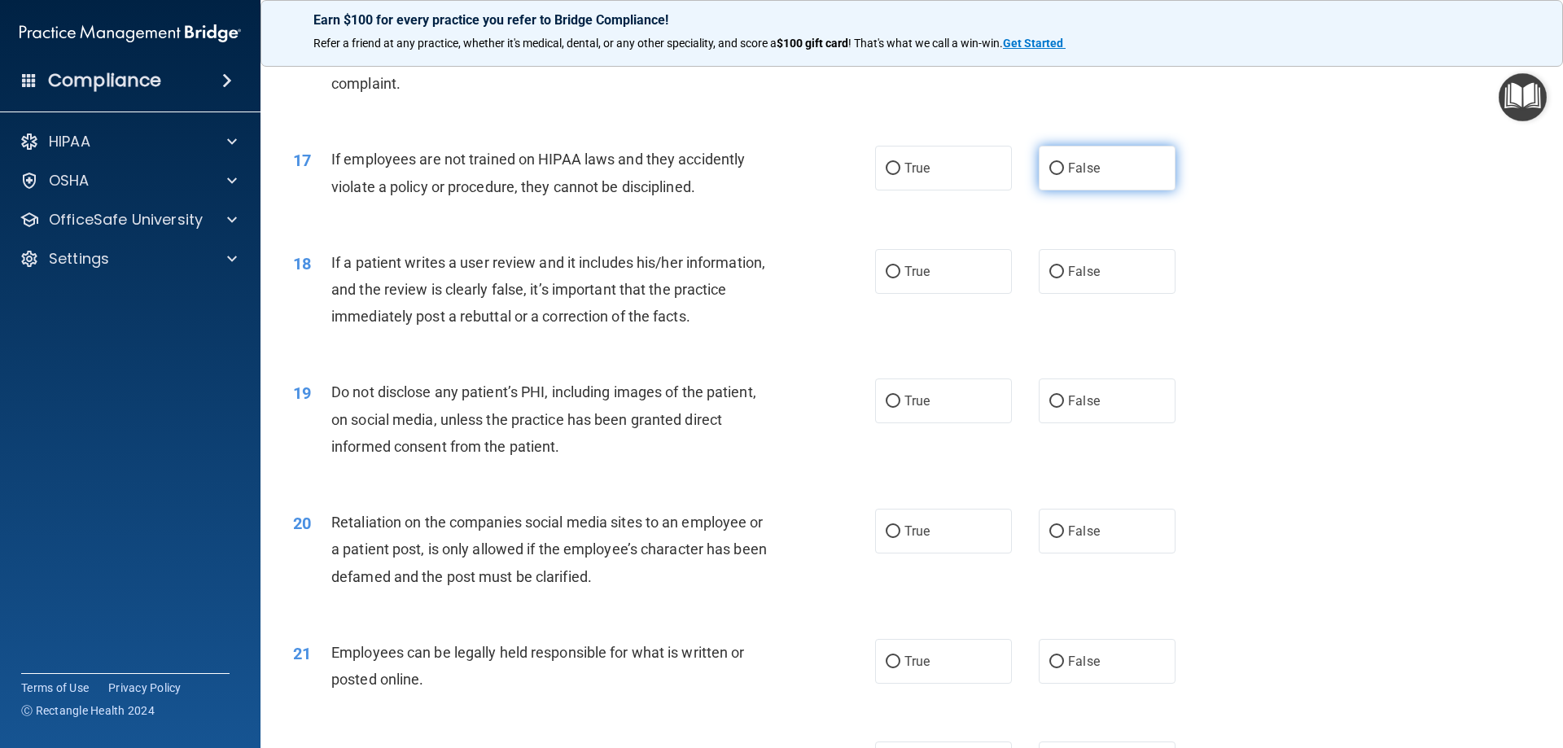
click at [1051, 175] on input "False" at bounding box center [1056, 169] width 15 height 12
radio input "true"
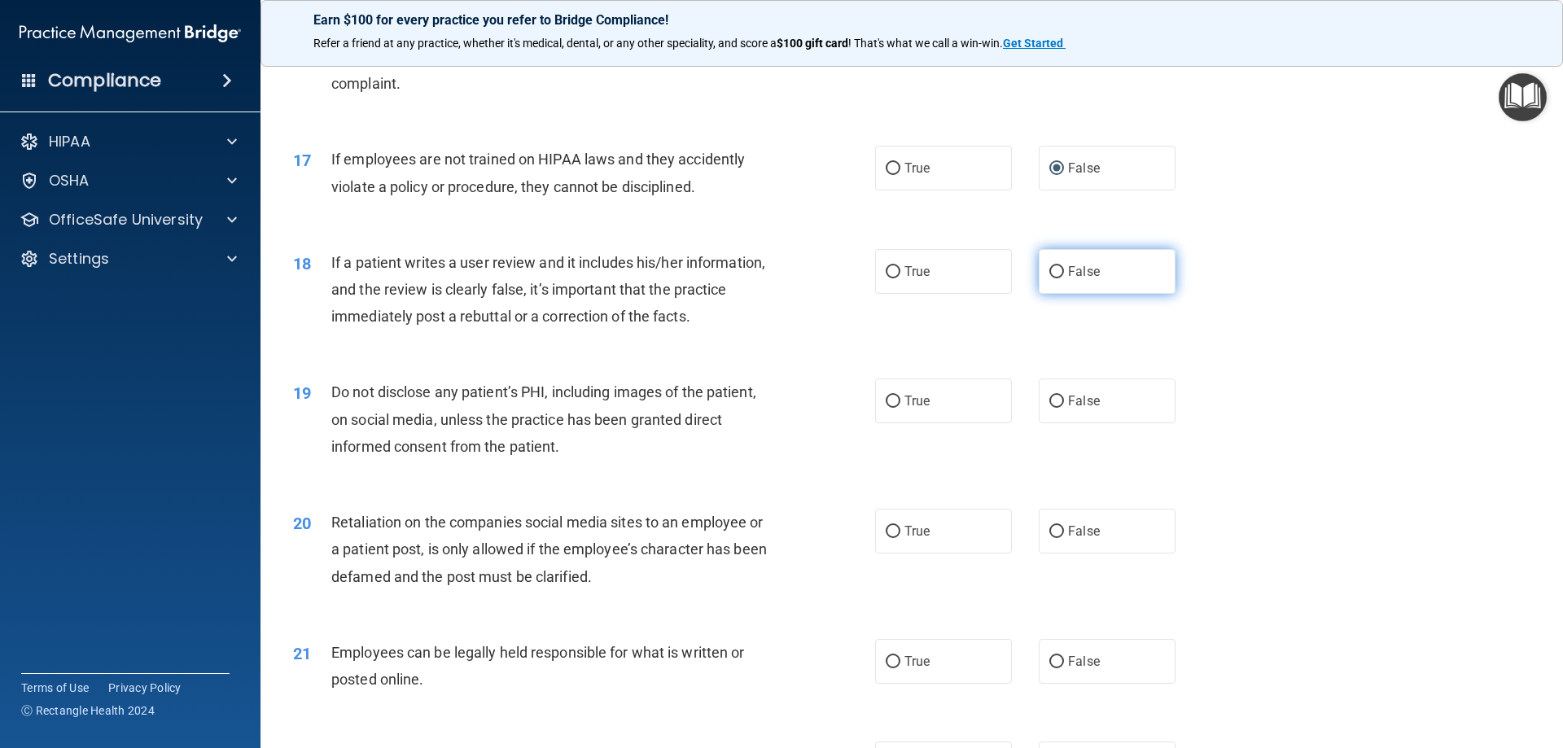
click at [1052, 278] on input "False" at bounding box center [1056, 272] width 15 height 12
radio input "true"
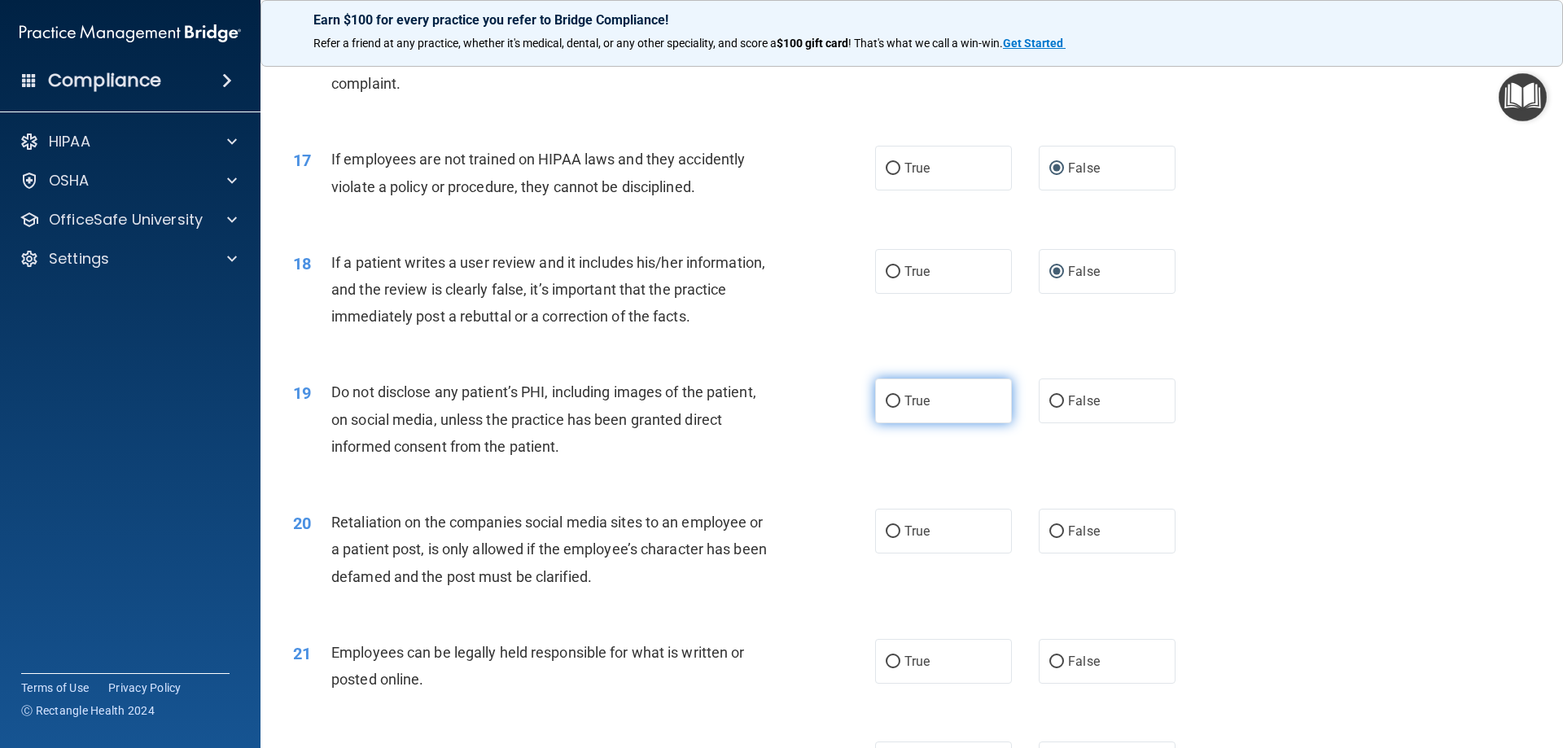
click at [892, 408] on input "True" at bounding box center [893, 402] width 15 height 12
radio input "true"
click at [1049, 538] on input "False" at bounding box center [1056, 532] width 15 height 12
radio input "true"
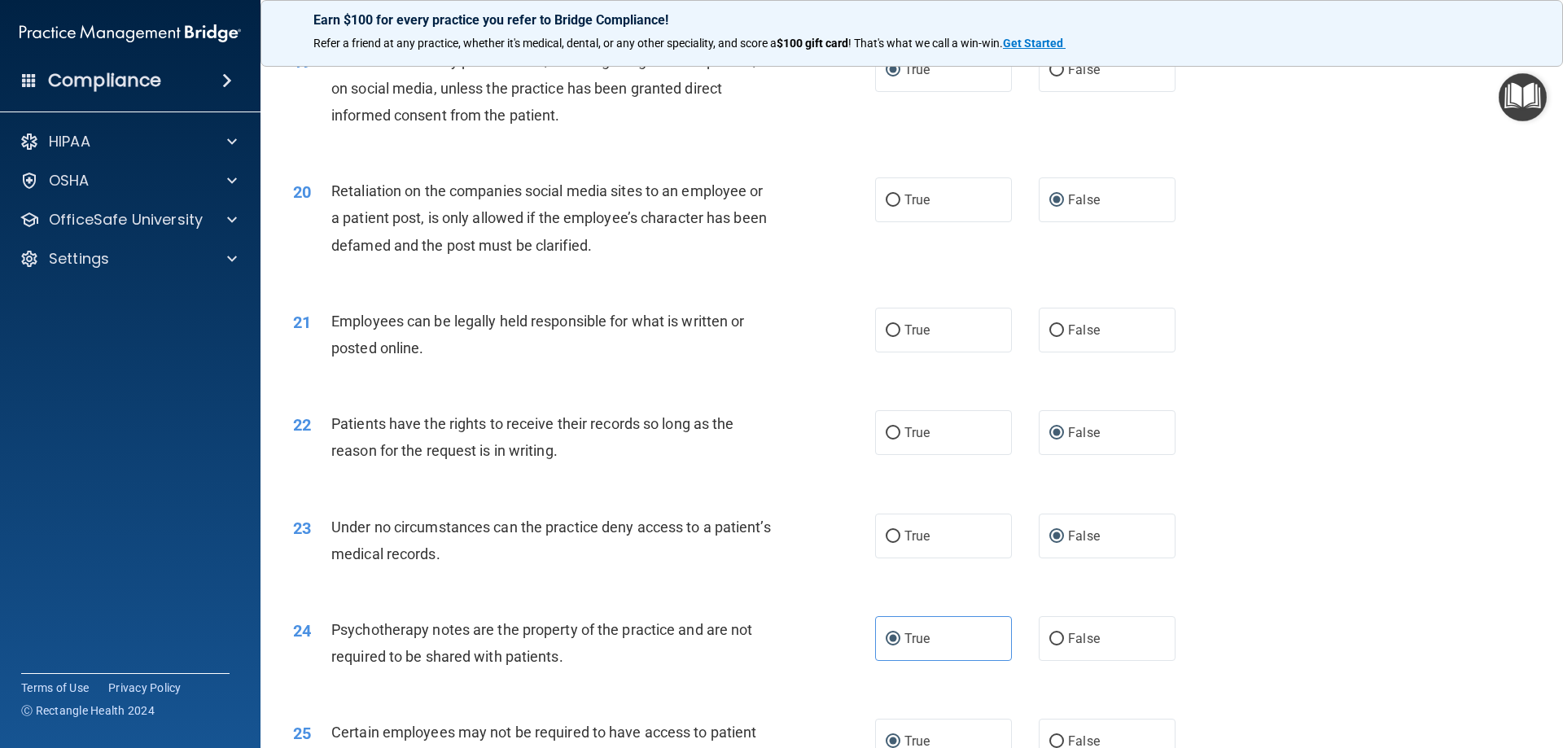
scroll to position [2523, 0]
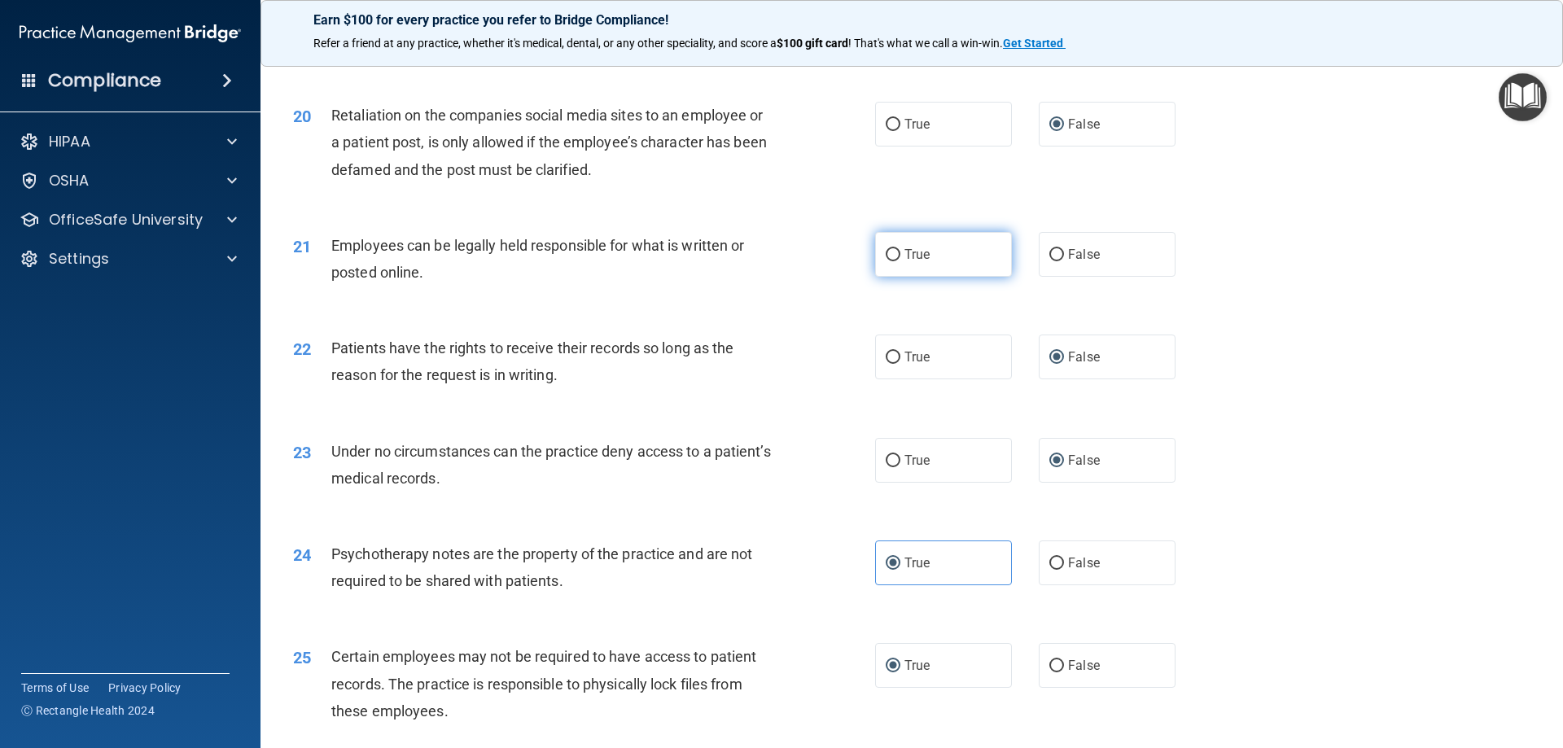
click at [890, 261] on input "True" at bounding box center [893, 255] width 15 height 12
radio input "true"
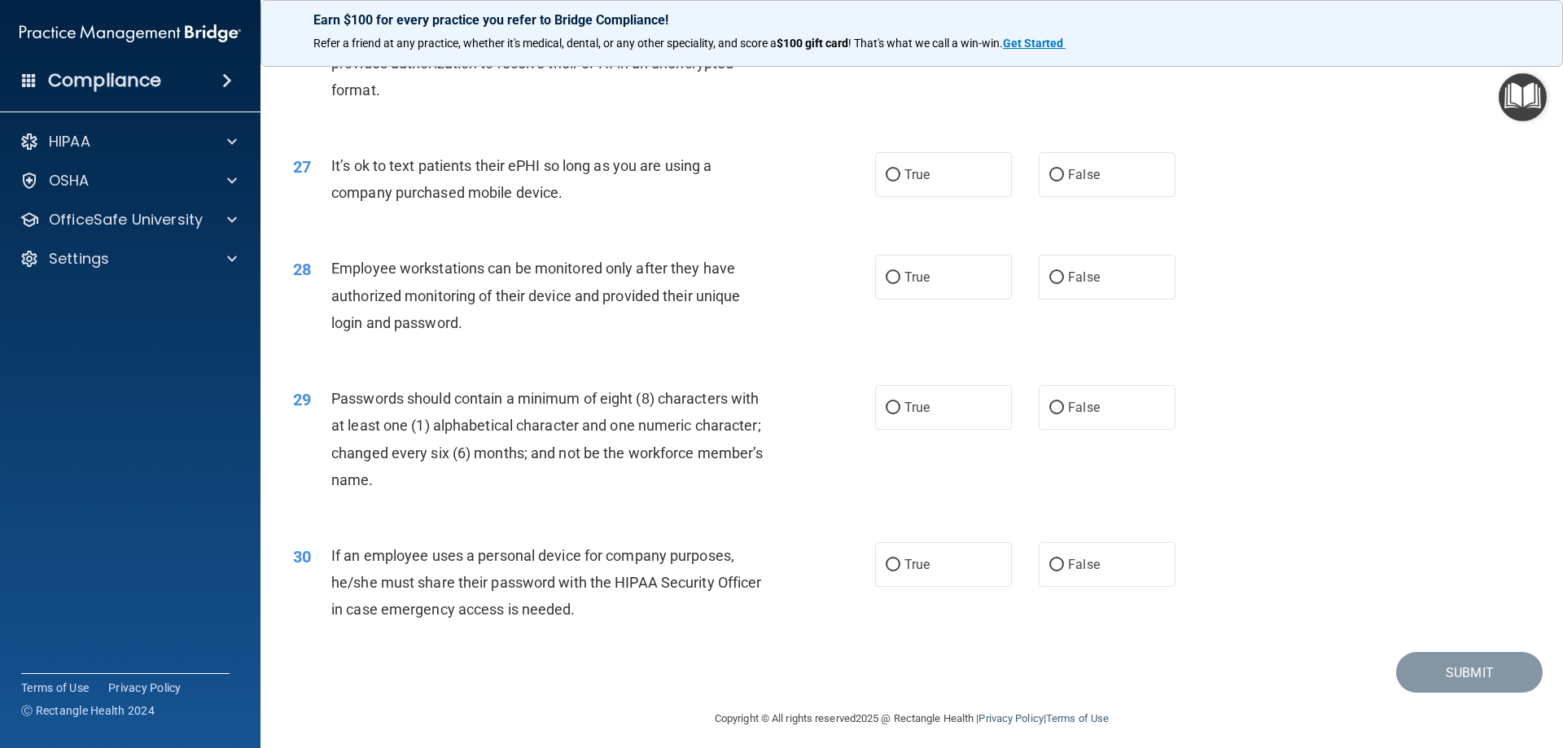
scroll to position [3338, 0]
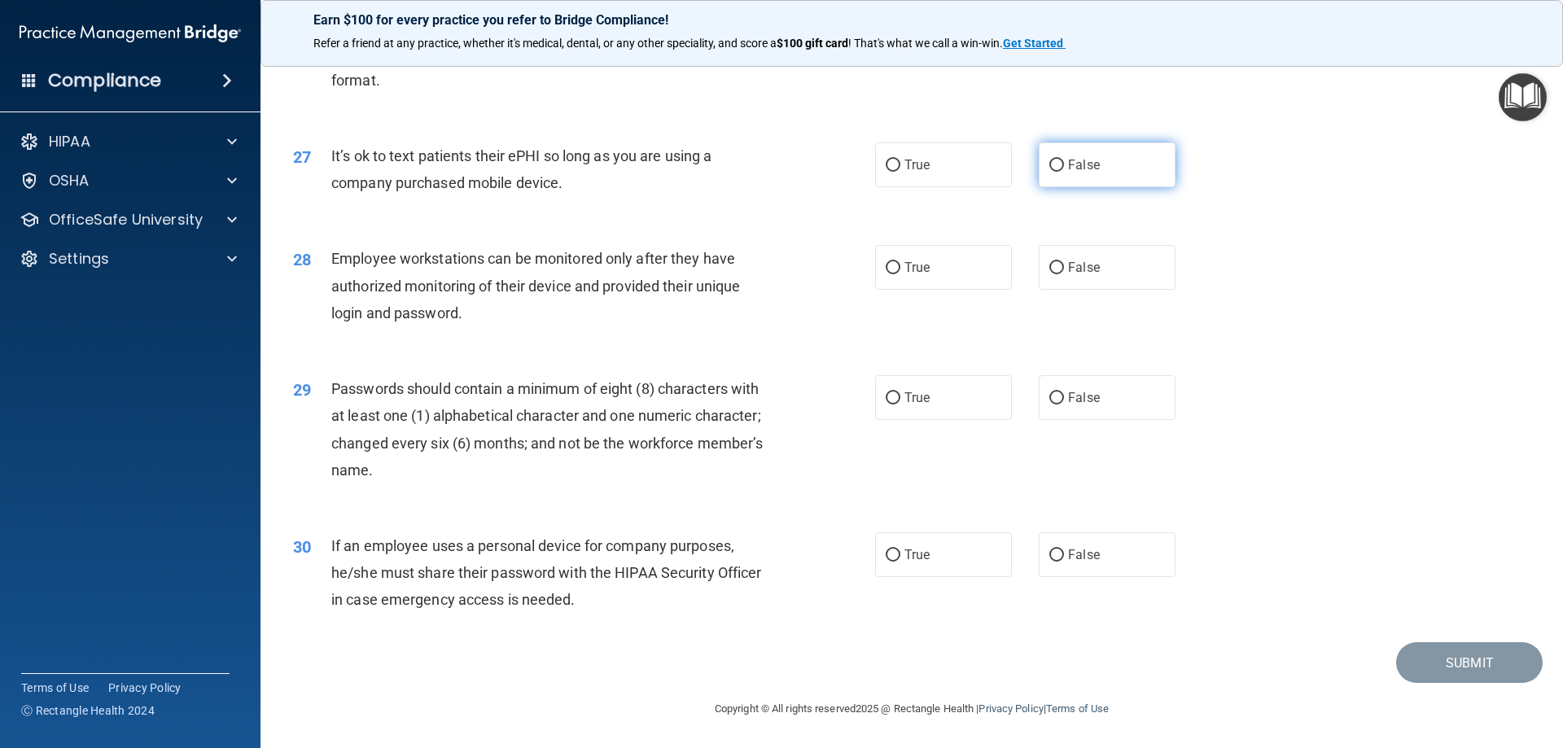
click at [1056, 160] on label "False" at bounding box center [1107, 164] width 137 height 45
click at [1056, 160] on input "False" at bounding box center [1056, 166] width 15 height 12
radio input "true"
click at [1049, 265] on input "False" at bounding box center [1056, 268] width 15 height 12
radio input "true"
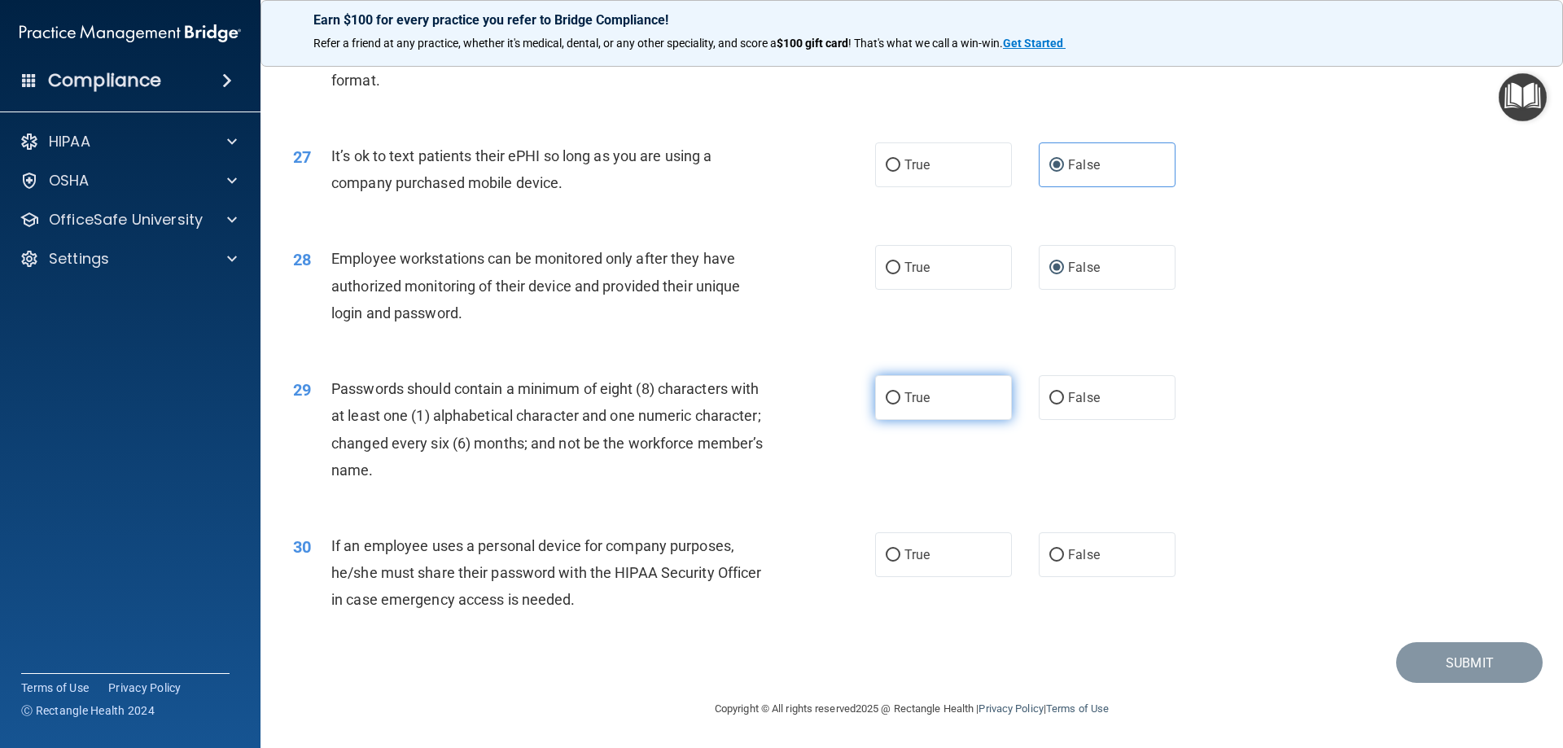
click at [890, 402] on input "True" at bounding box center [893, 398] width 15 height 12
radio input "true"
click at [1059, 553] on label "False" at bounding box center [1107, 554] width 137 height 45
click at [1059, 553] on input "False" at bounding box center [1056, 555] width 15 height 12
radio input "true"
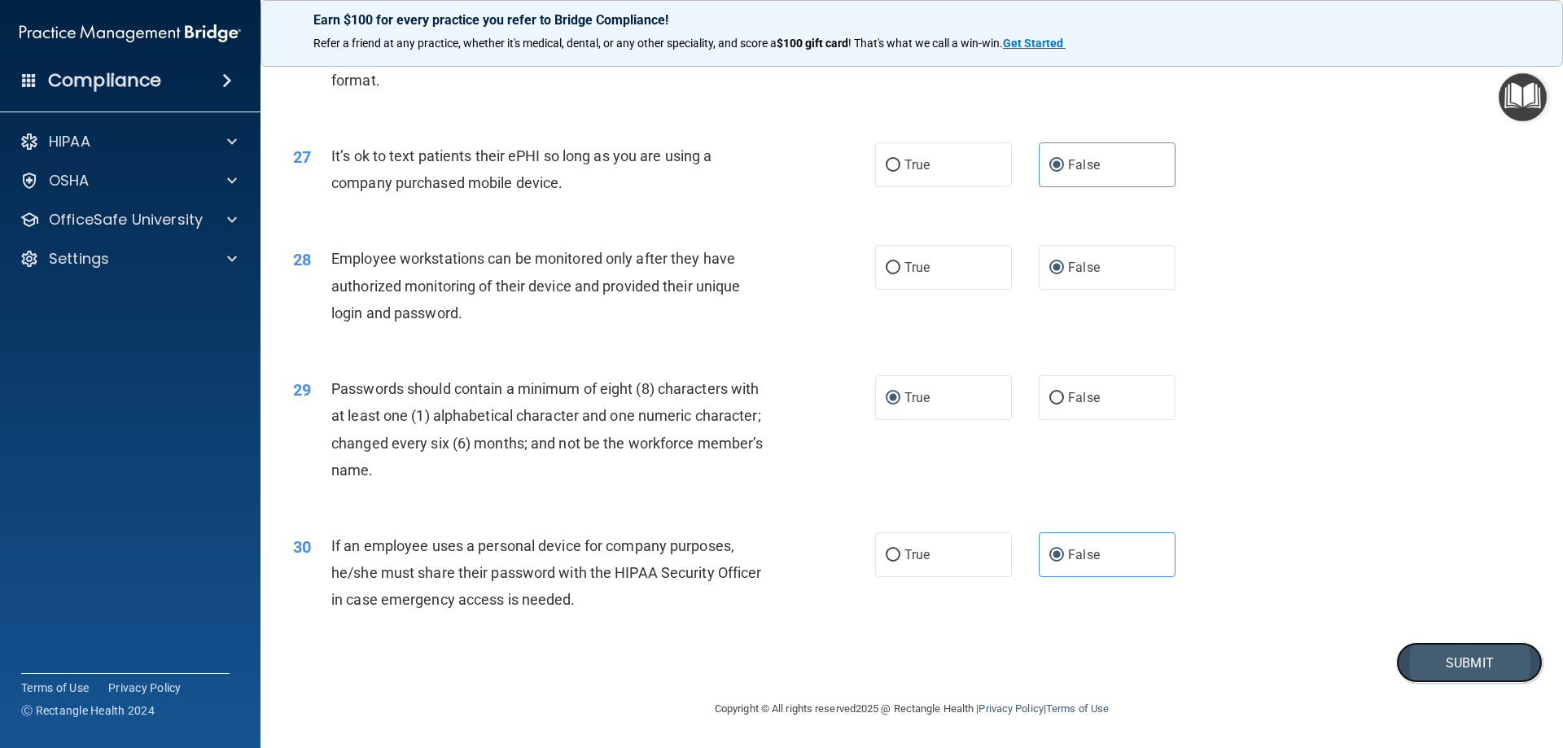
click at [1472, 656] on button "Submit" at bounding box center [1469, 663] width 147 height 42
click at [1448, 656] on button "Submit" at bounding box center [1469, 663] width 147 height 42
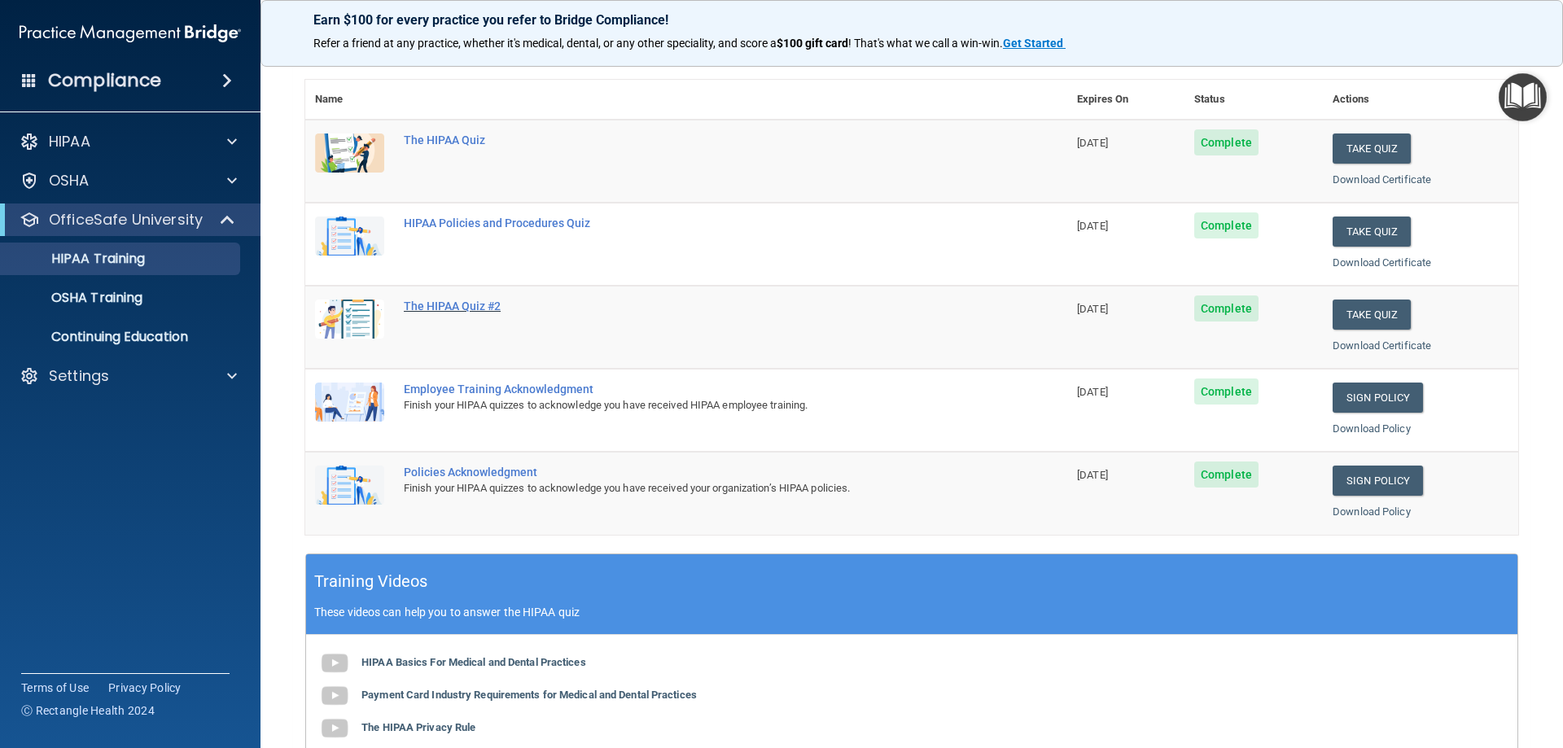
scroll to position [163, 0]
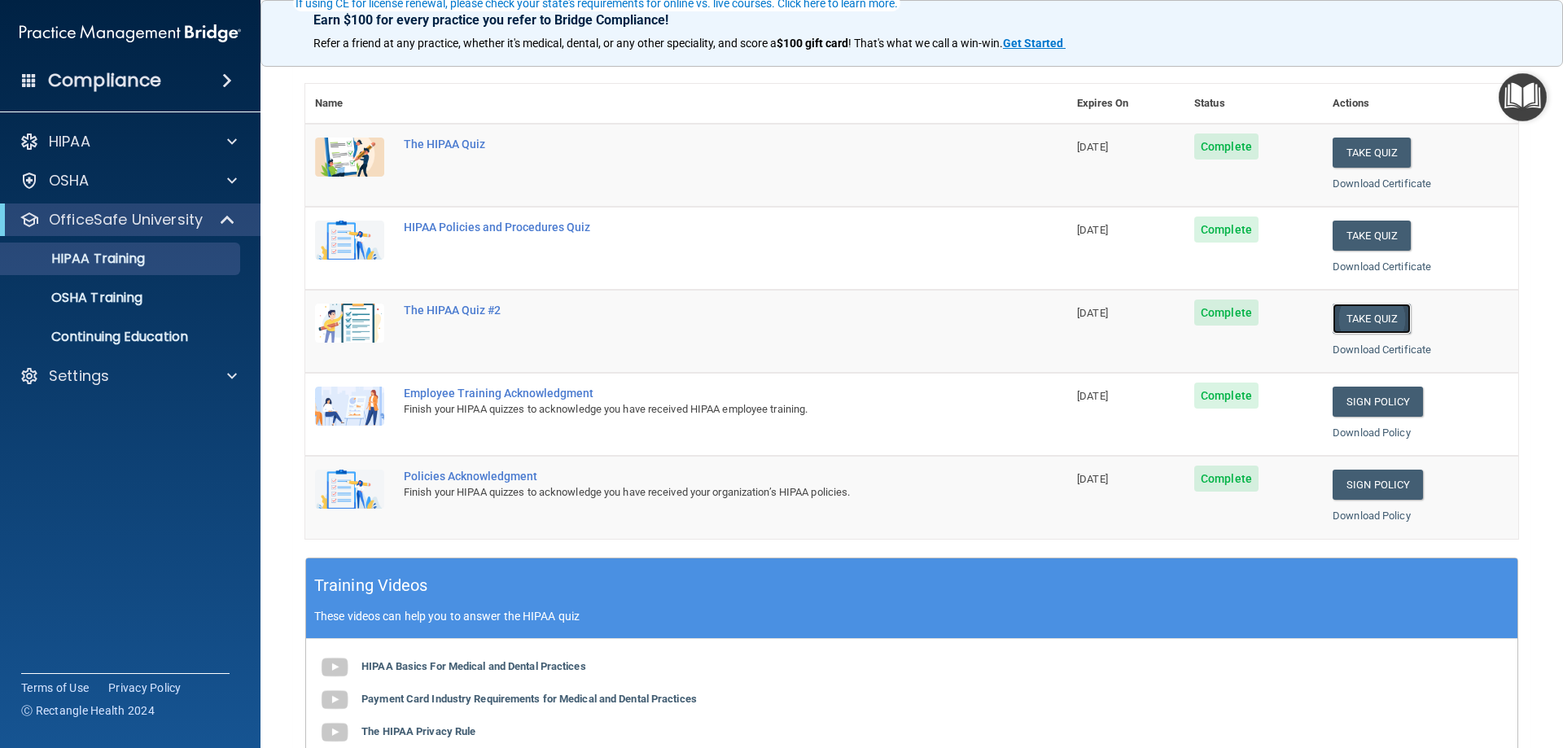
click at [1347, 311] on button "Take Quiz" at bounding box center [1371, 319] width 78 height 30
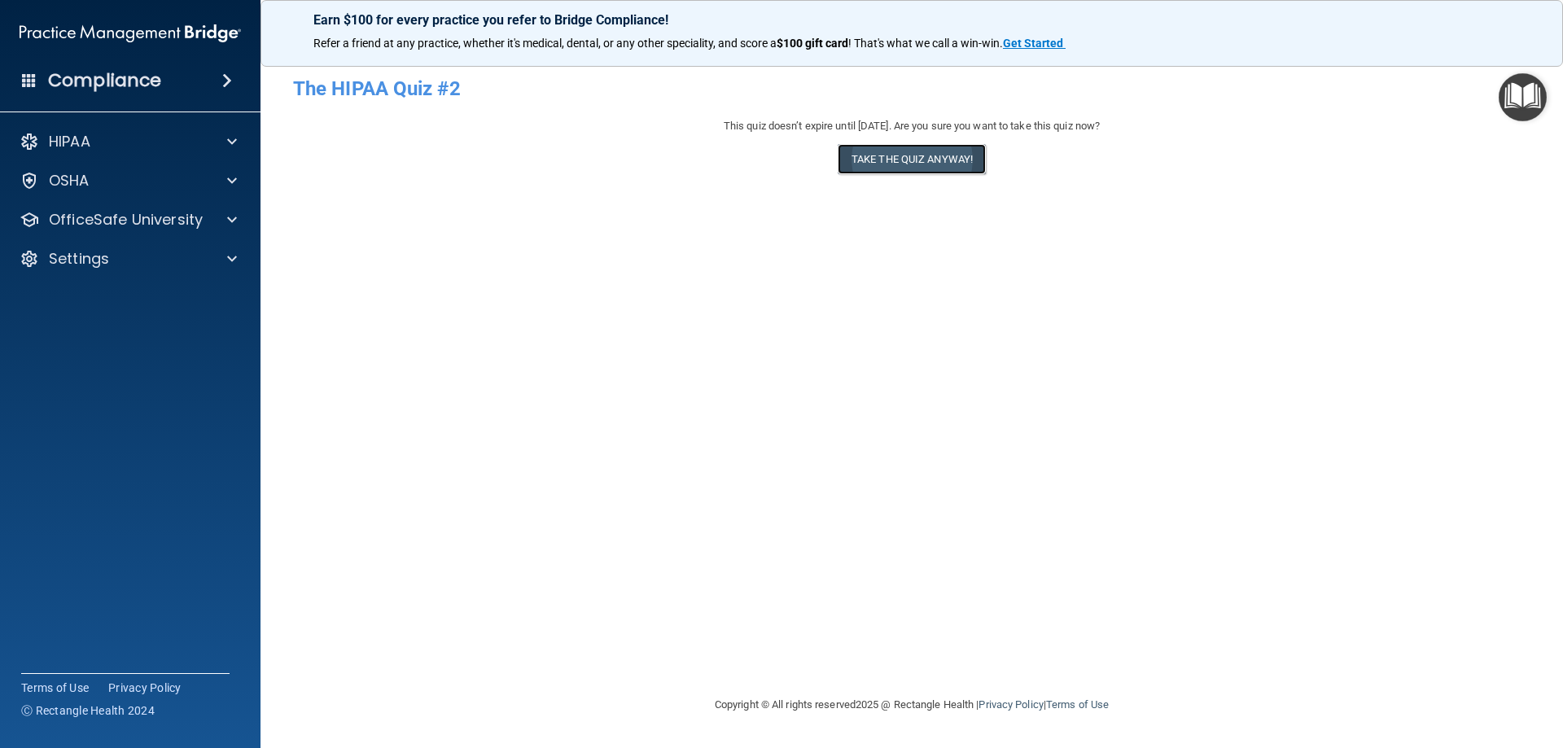
click at [916, 155] on button "Take the quiz anyway!" at bounding box center [912, 159] width 148 height 30
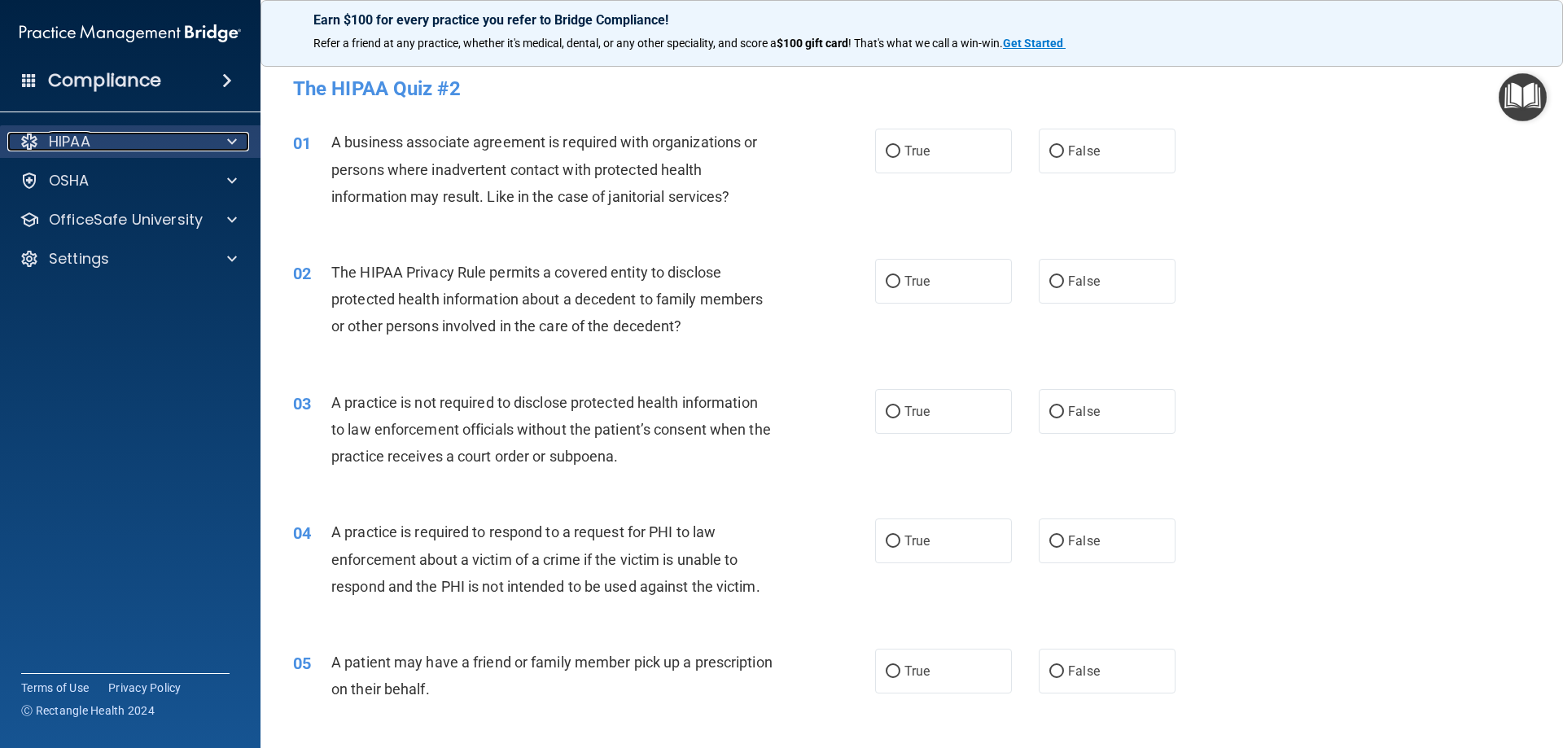
click at [90, 137] on p "HIPAA" at bounding box center [70, 142] width 42 height 20
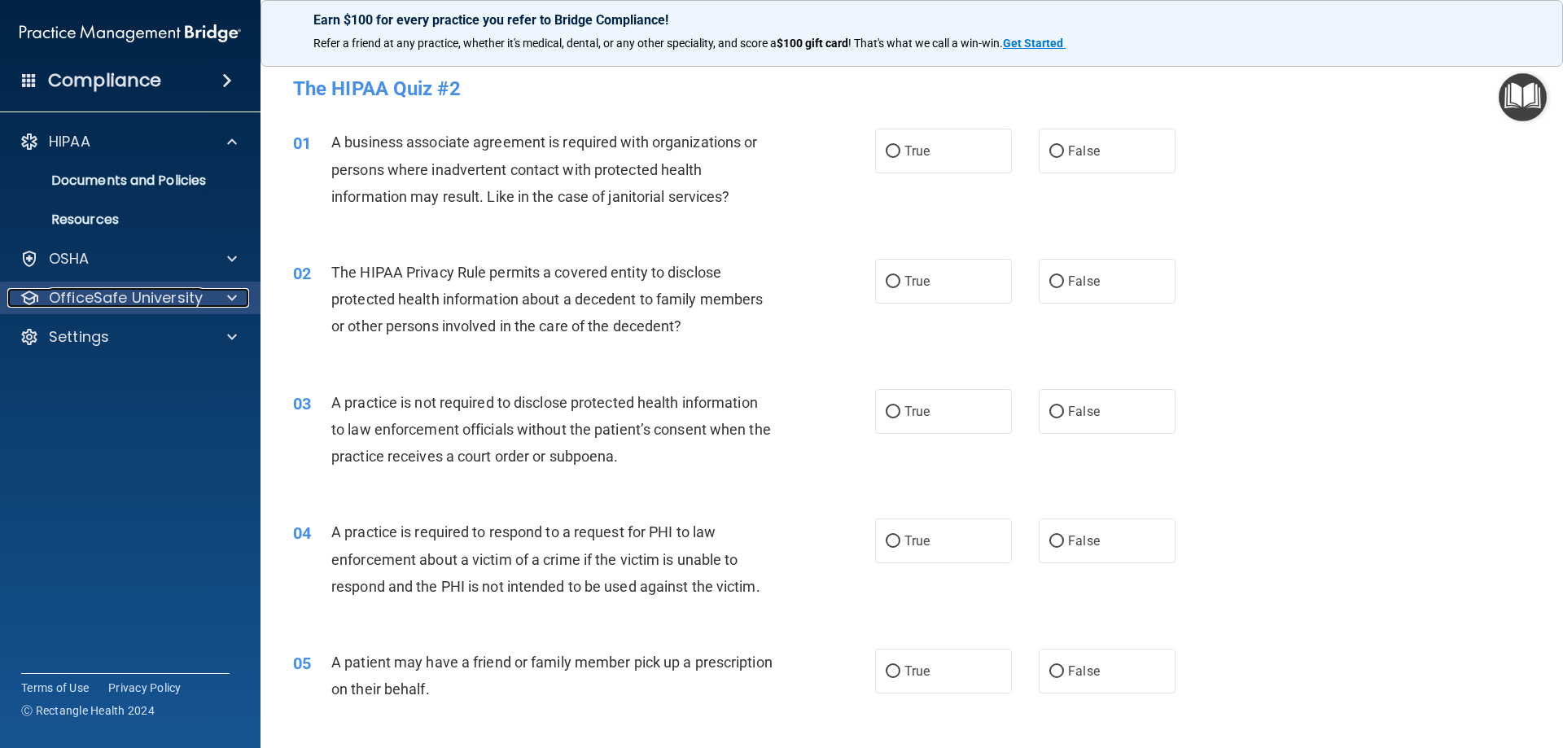
click at [175, 294] on p "OfficeSafe University" at bounding box center [126, 298] width 154 height 20
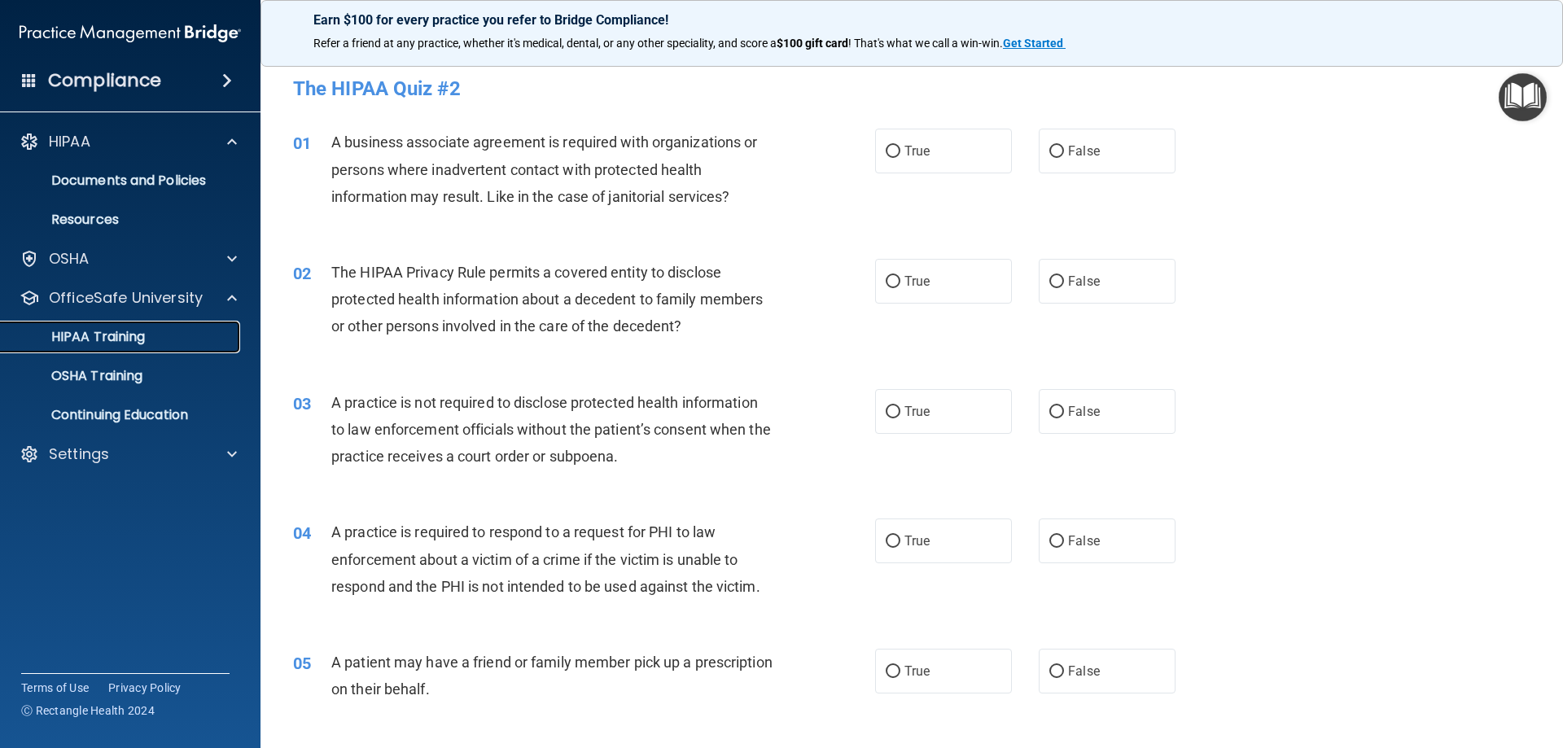
click at [143, 332] on p "HIPAA Training" at bounding box center [78, 337] width 134 height 16
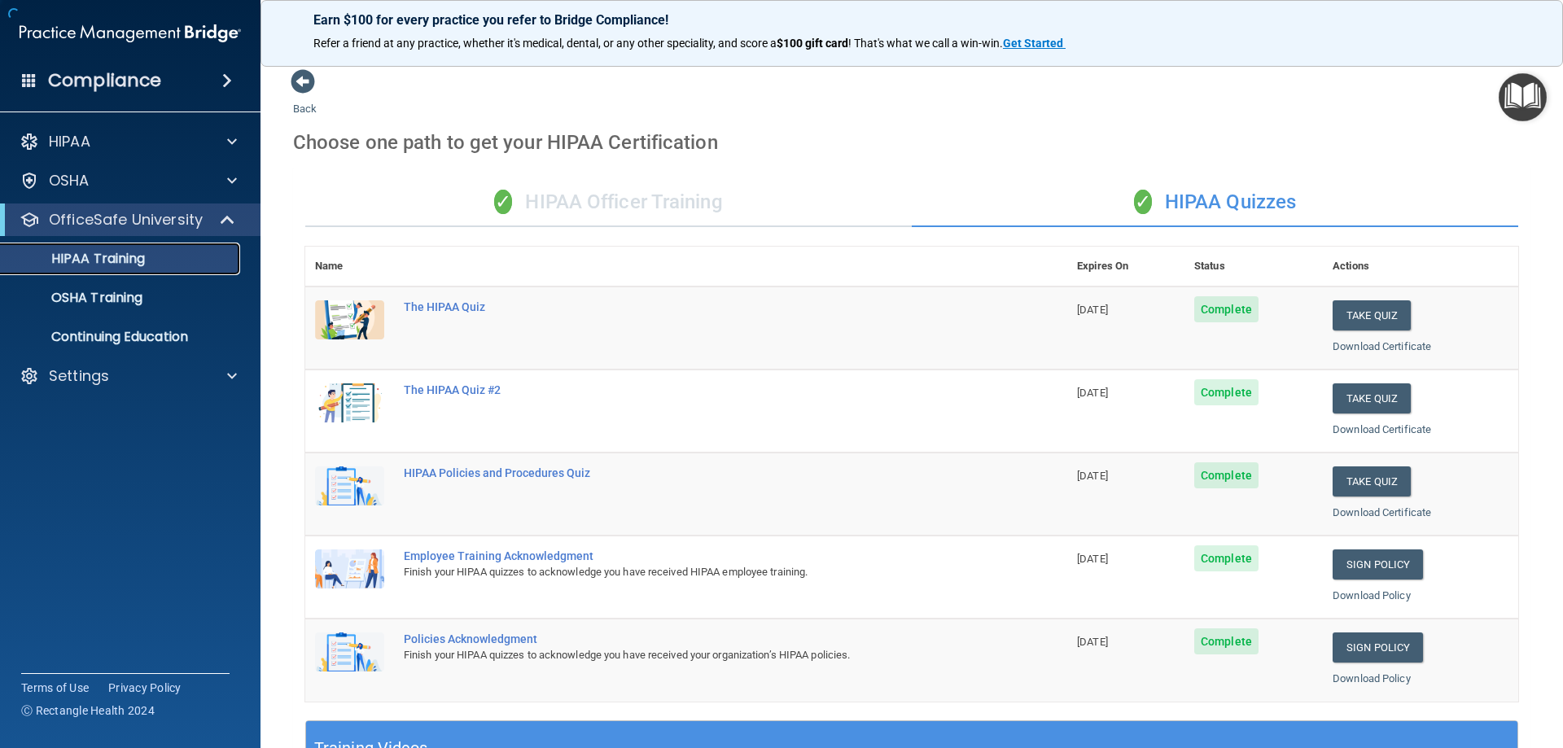
click at [133, 251] on p "HIPAA Training" at bounding box center [78, 259] width 134 height 16
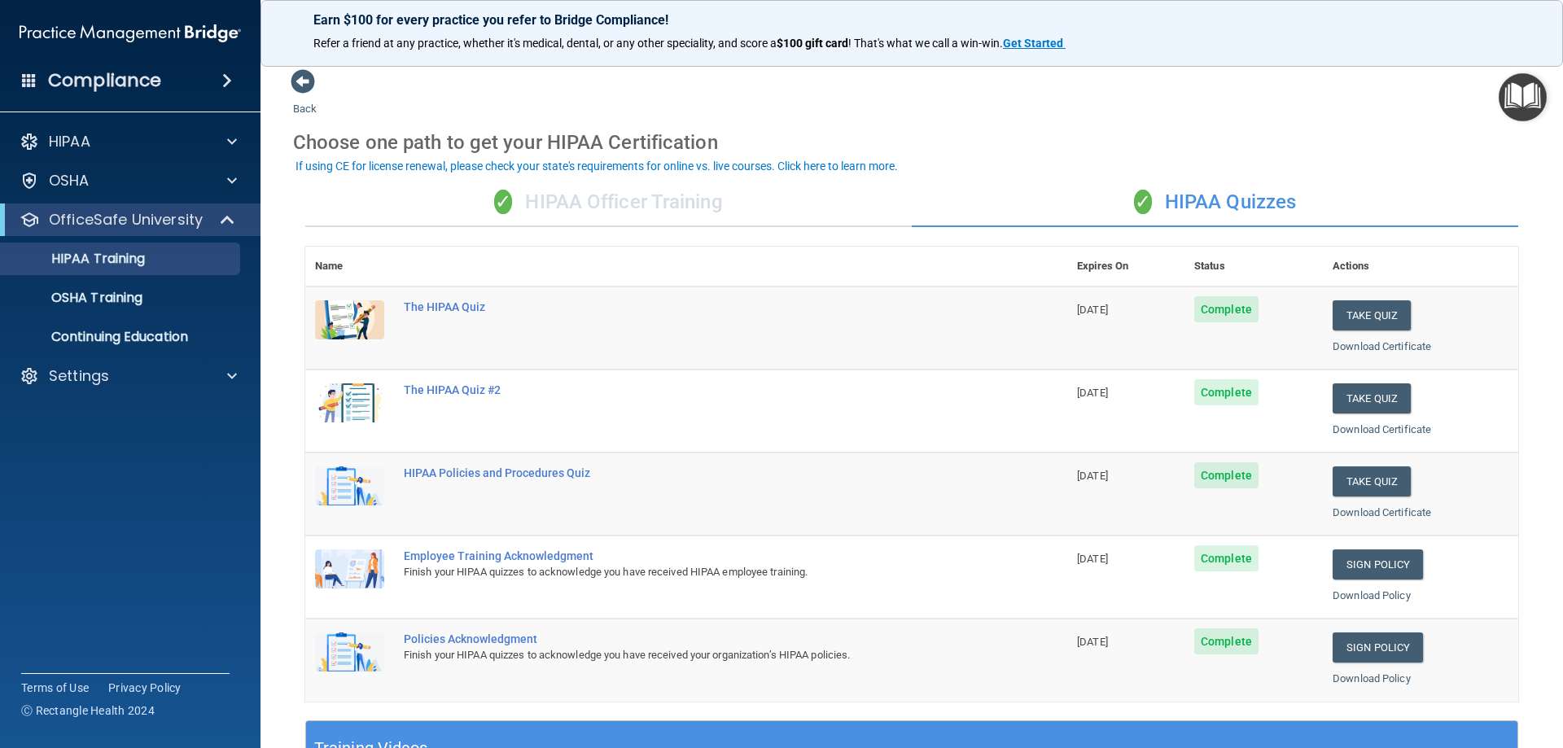
click at [1226, 396] on span "Complete" at bounding box center [1226, 392] width 64 height 26
click at [1380, 398] on button "Take Quiz" at bounding box center [1371, 398] width 78 height 30
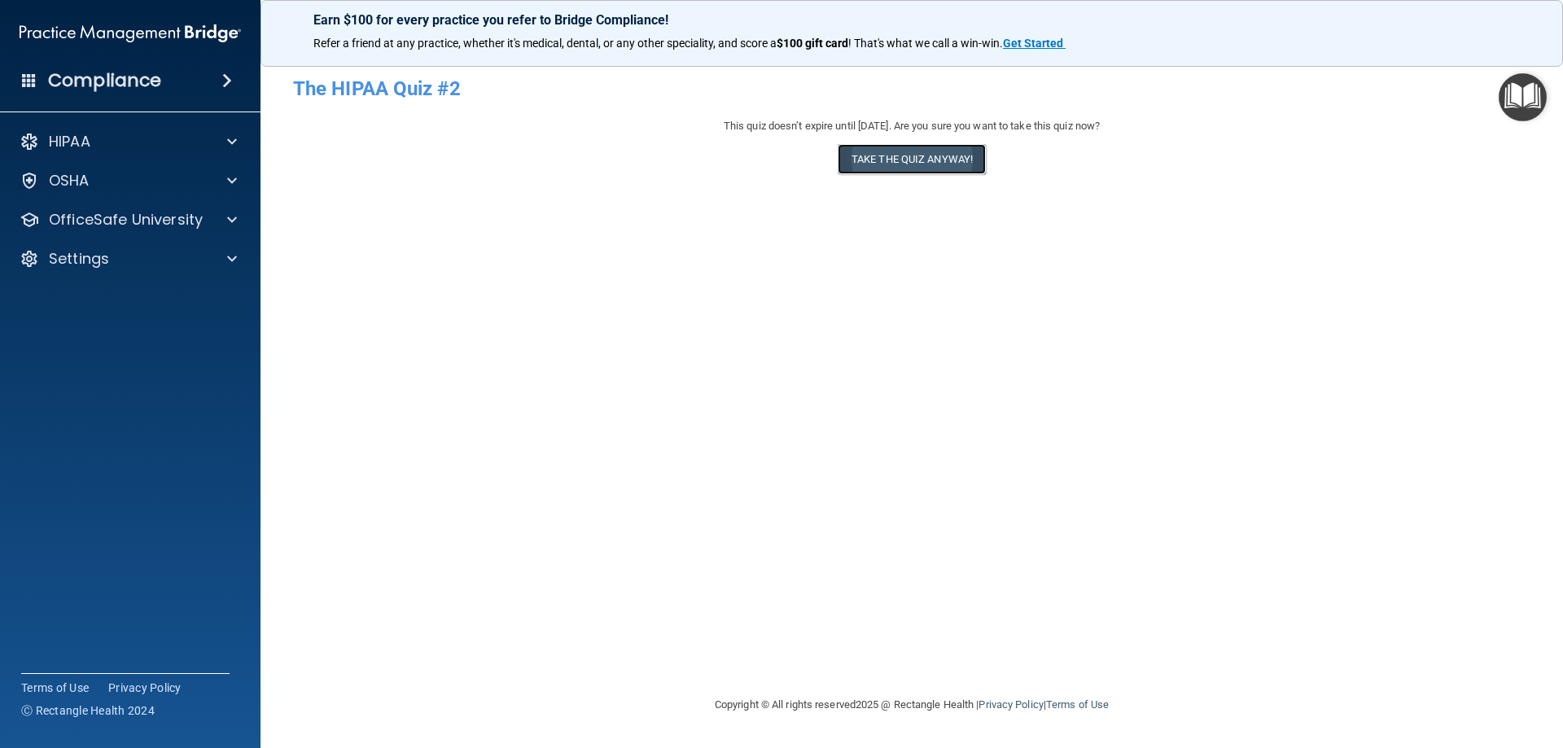
click at [881, 157] on button "Take the quiz anyway!" at bounding box center [912, 159] width 148 height 30
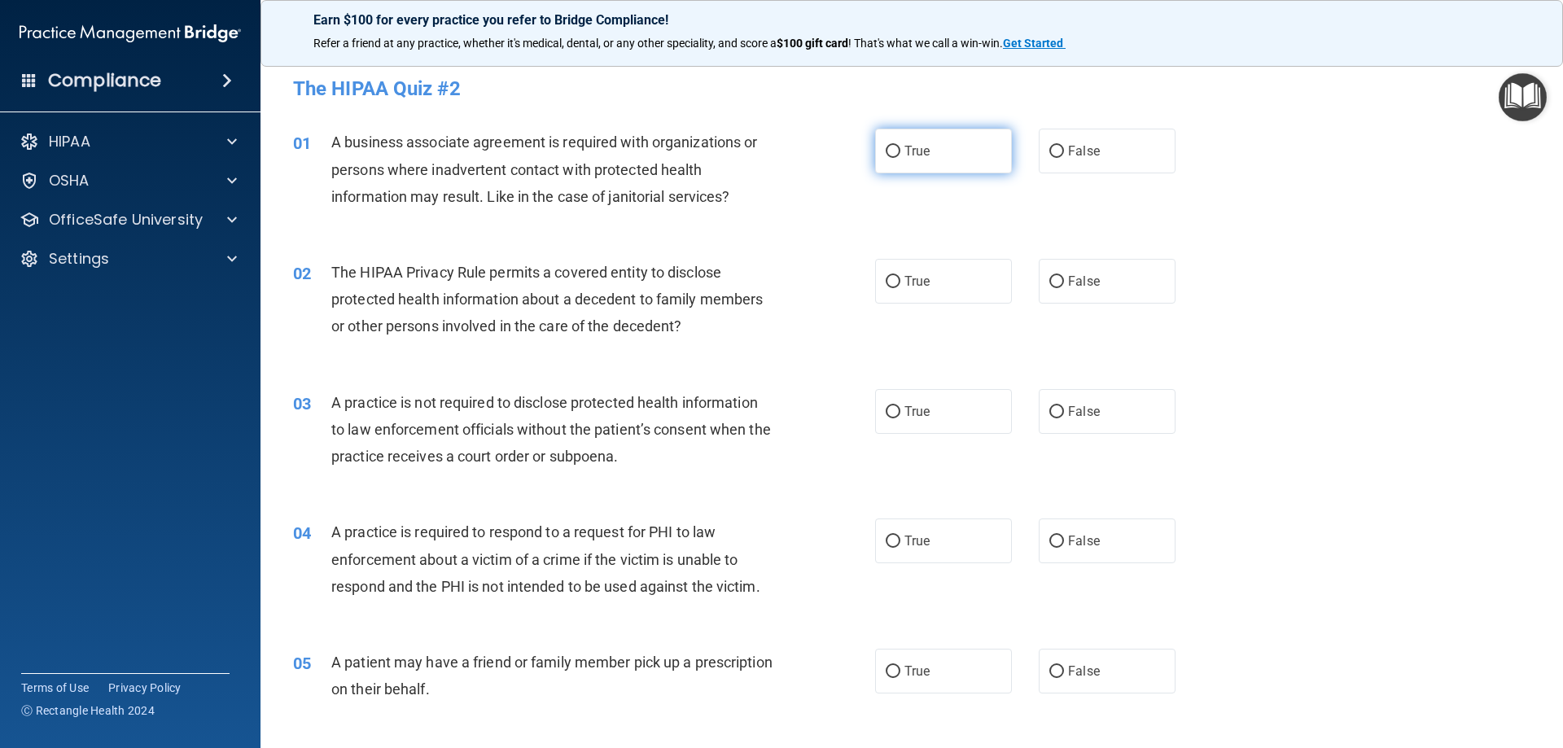
click at [887, 150] on input "True" at bounding box center [893, 152] width 15 height 12
radio input "true"
click at [1049, 277] on input "False" at bounding box center [1056, 282] width 15 height 12
radio input "true"
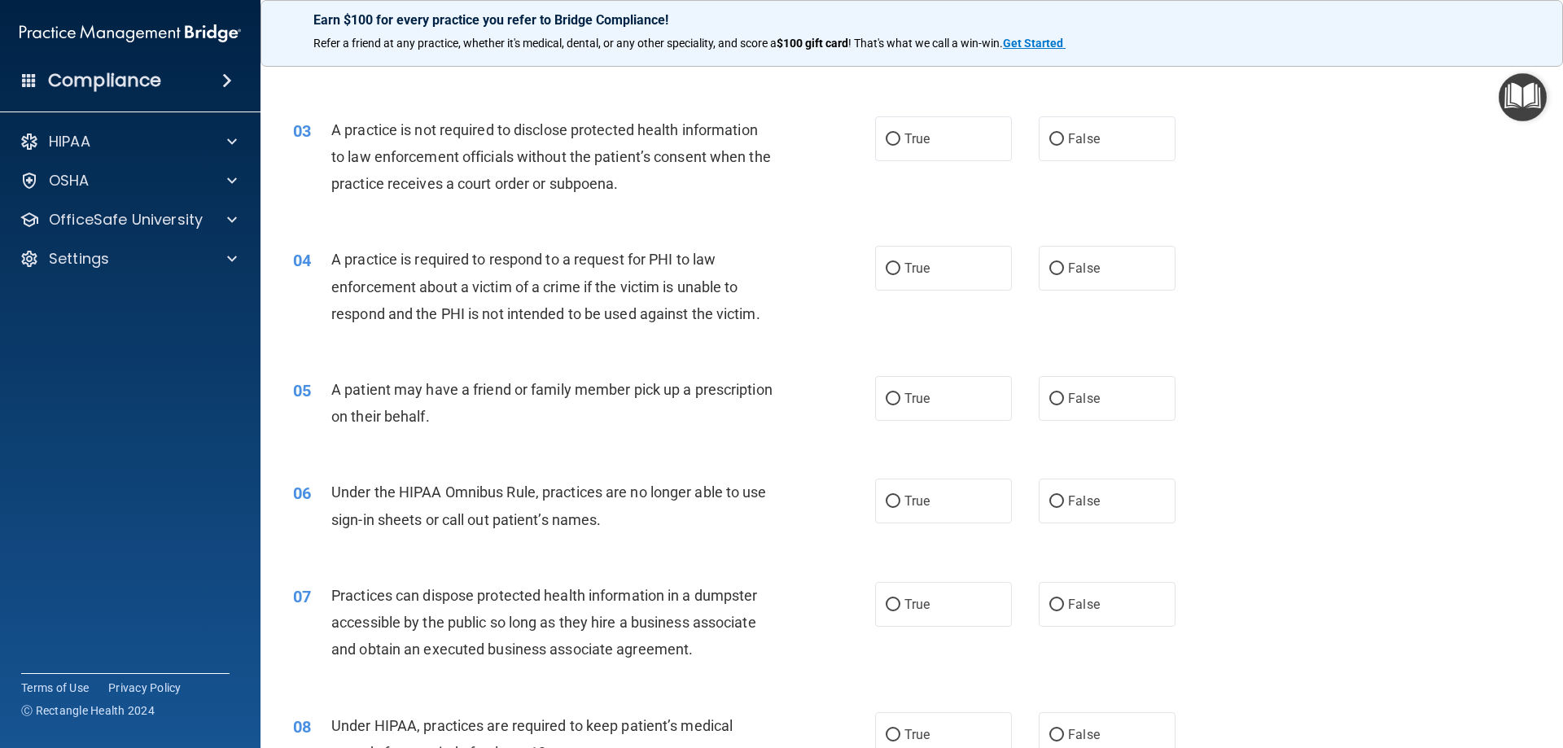
scroll to position [244, 0]
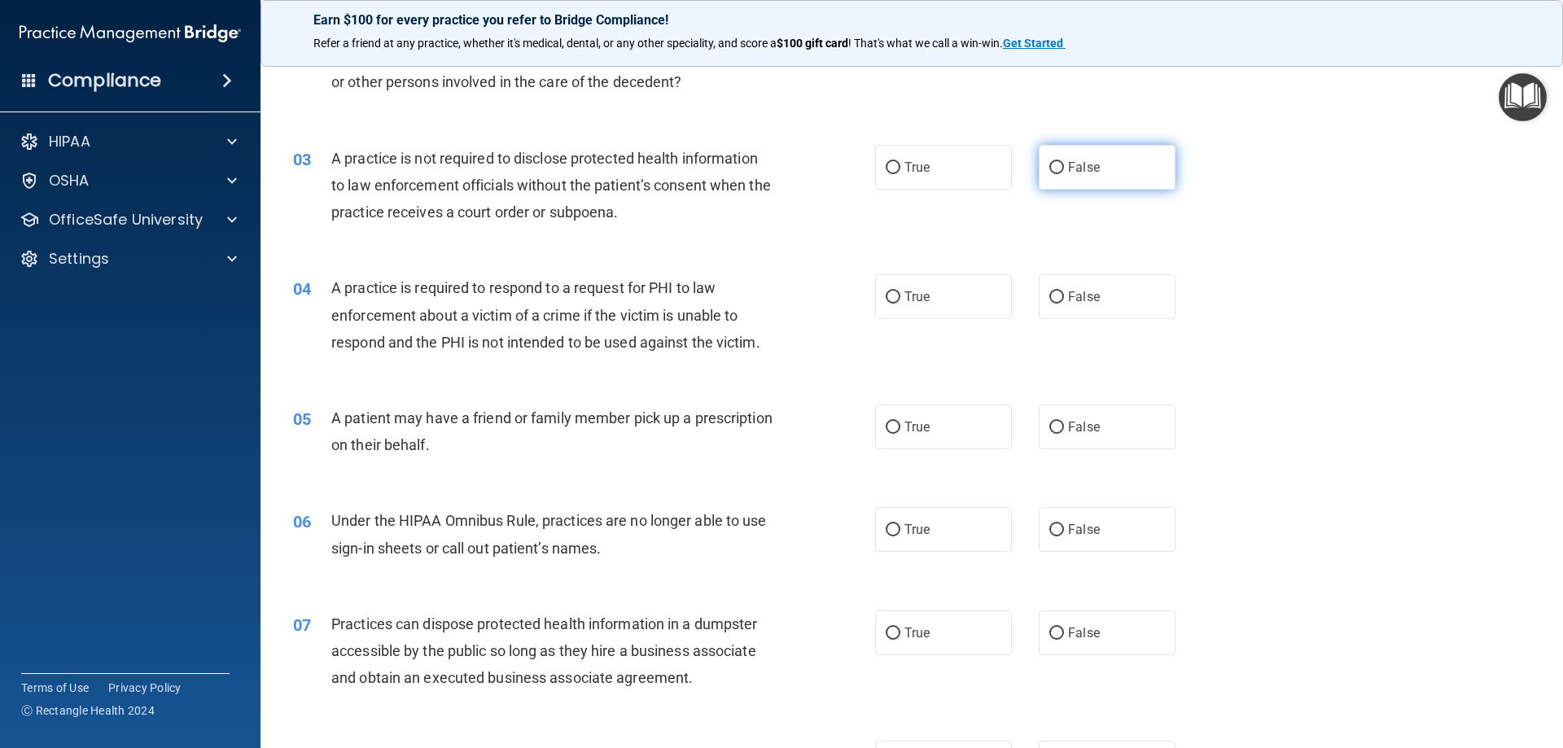
click at [1052, 168] on input "False" at bounding box center [1056, 168] width 15 height 12
radio input "true"
click at [1052, 299] on input "False" at bounding box center [1056, 297] width 15 height 12
radio input "true"
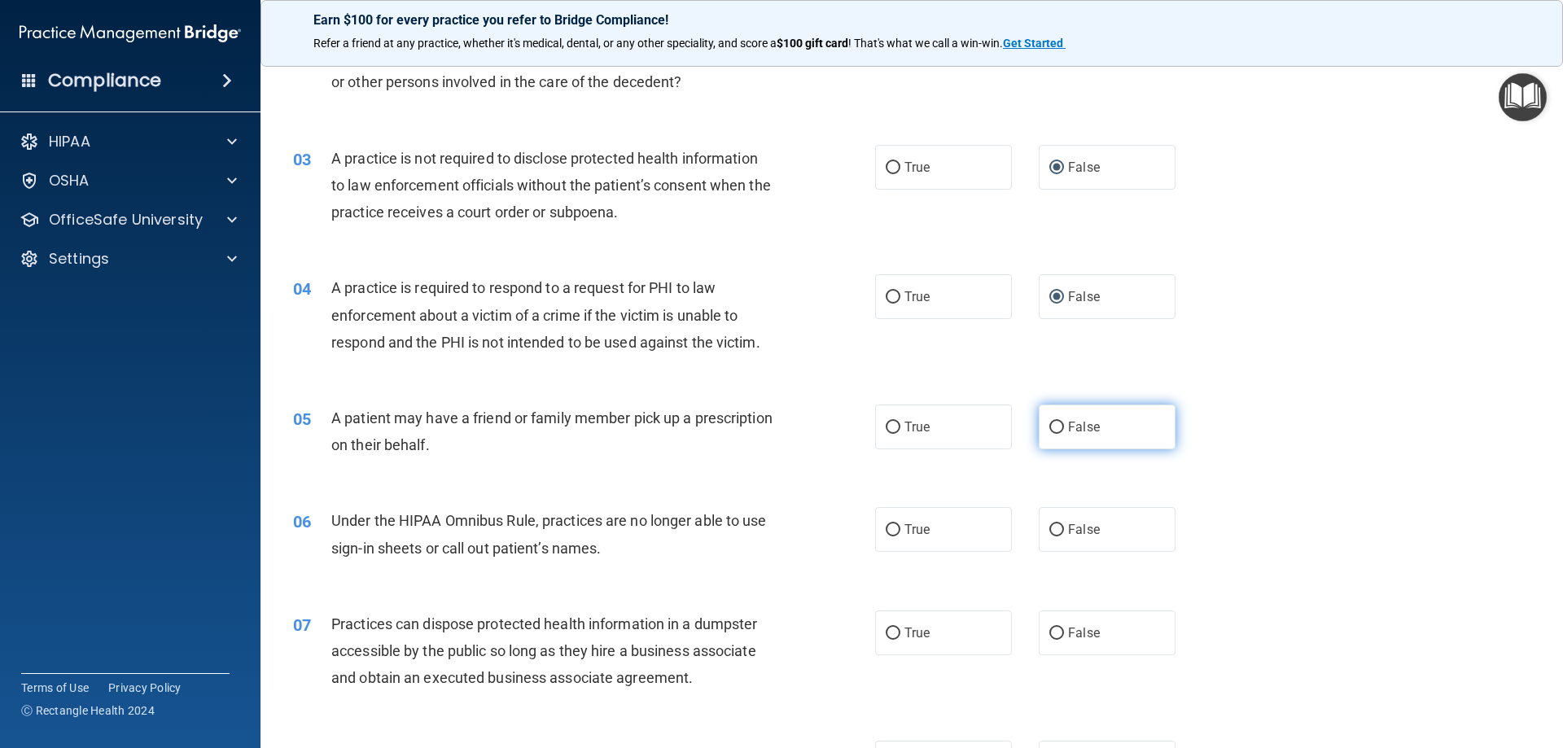
click at [1051, 428] on input "False" at bounding box center [1056, 428] width 15 height 12
radio input "true"
click at [886, 428] on input "True" at bounding box center [893, 428] width 15 height 12
radio input "true"
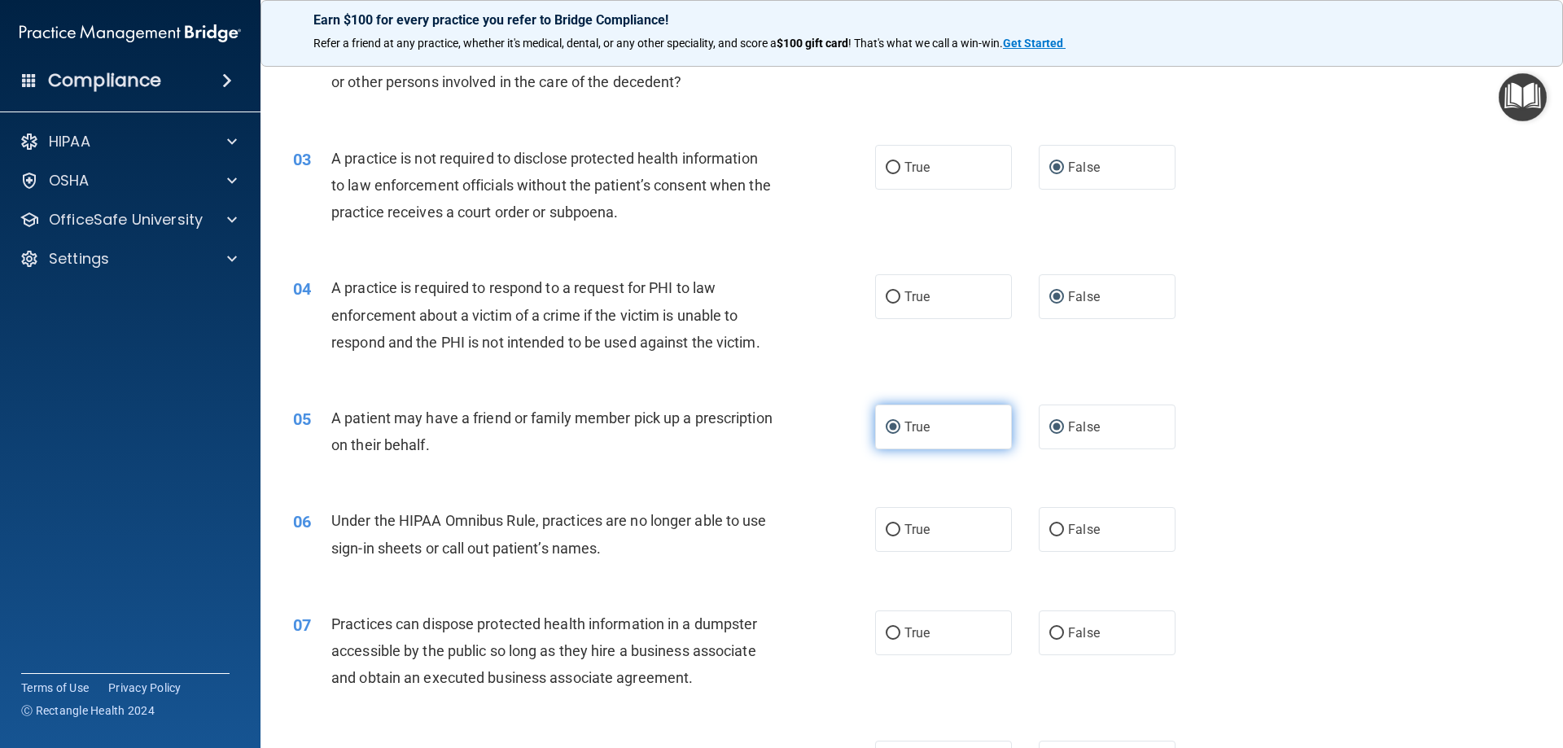
radio input "false"
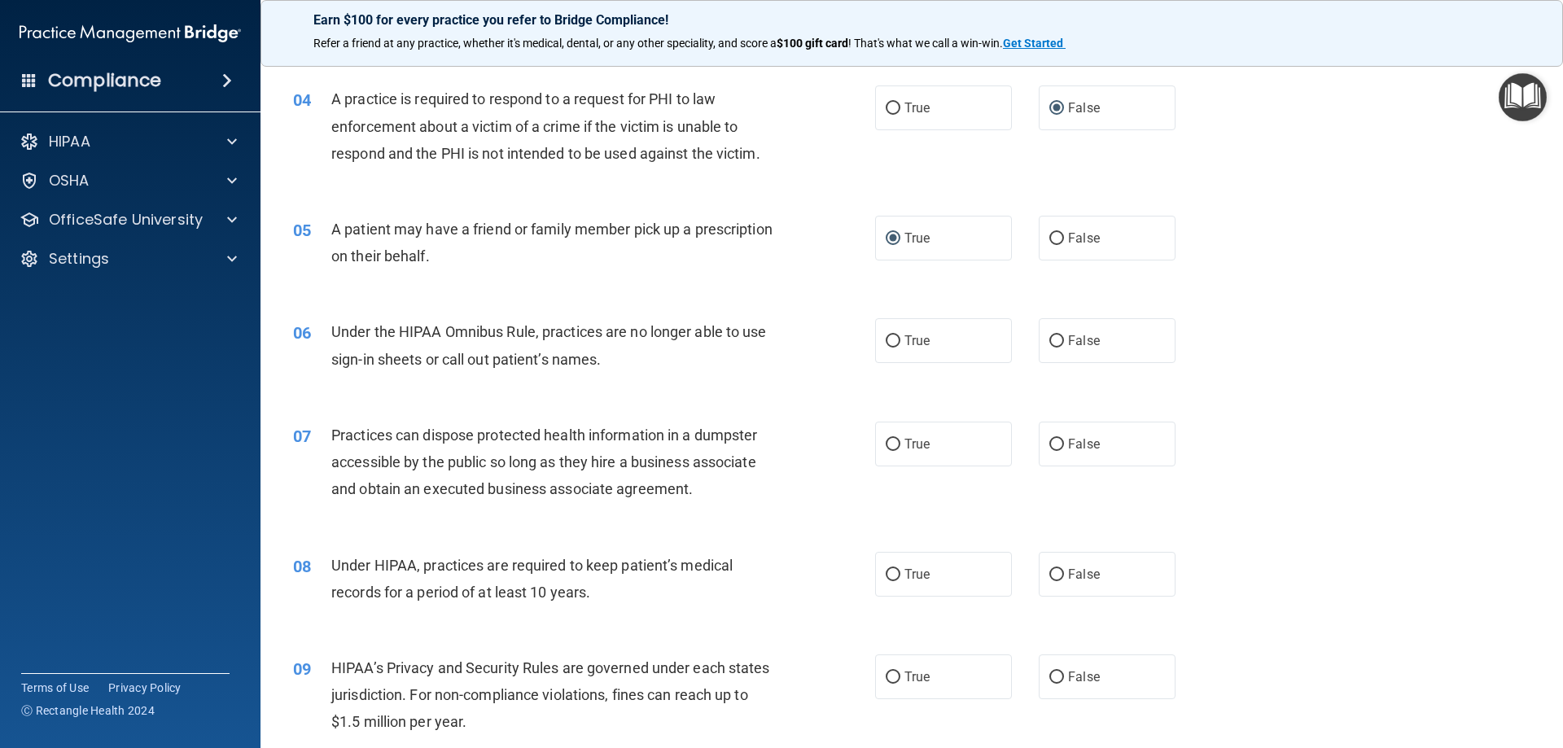
scroll to position [488, 0]
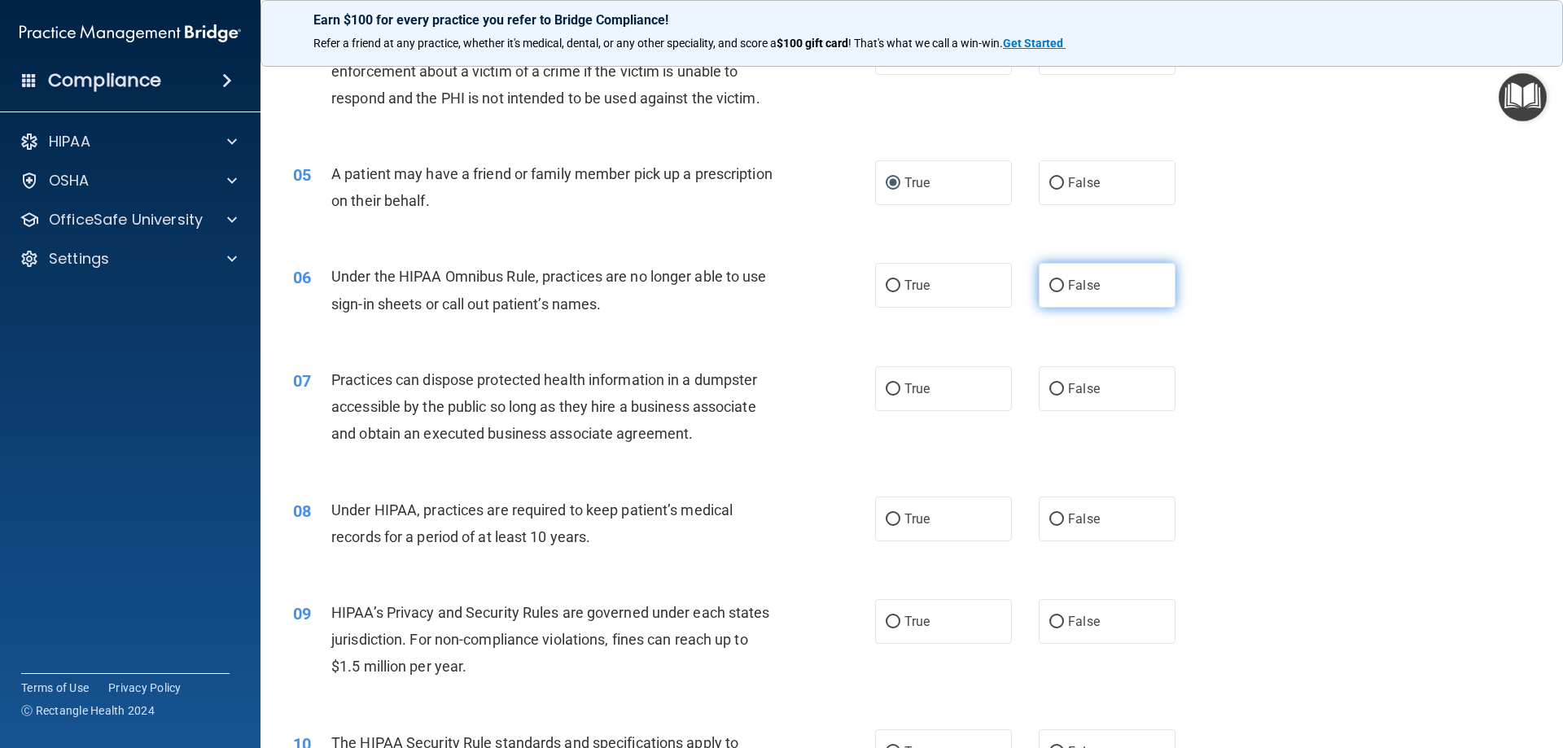
click at [1051, 285] on input "False" at bounding box center [1056, 286] width 15 height 12
radio input "true"
click at [1053, 390] on input "False" at bounding box center [1056, 389] width 15 height 12
radio input "true"
click at [1056, 523] on label "False" at bounding box center [1107, 518] width 137 height 45
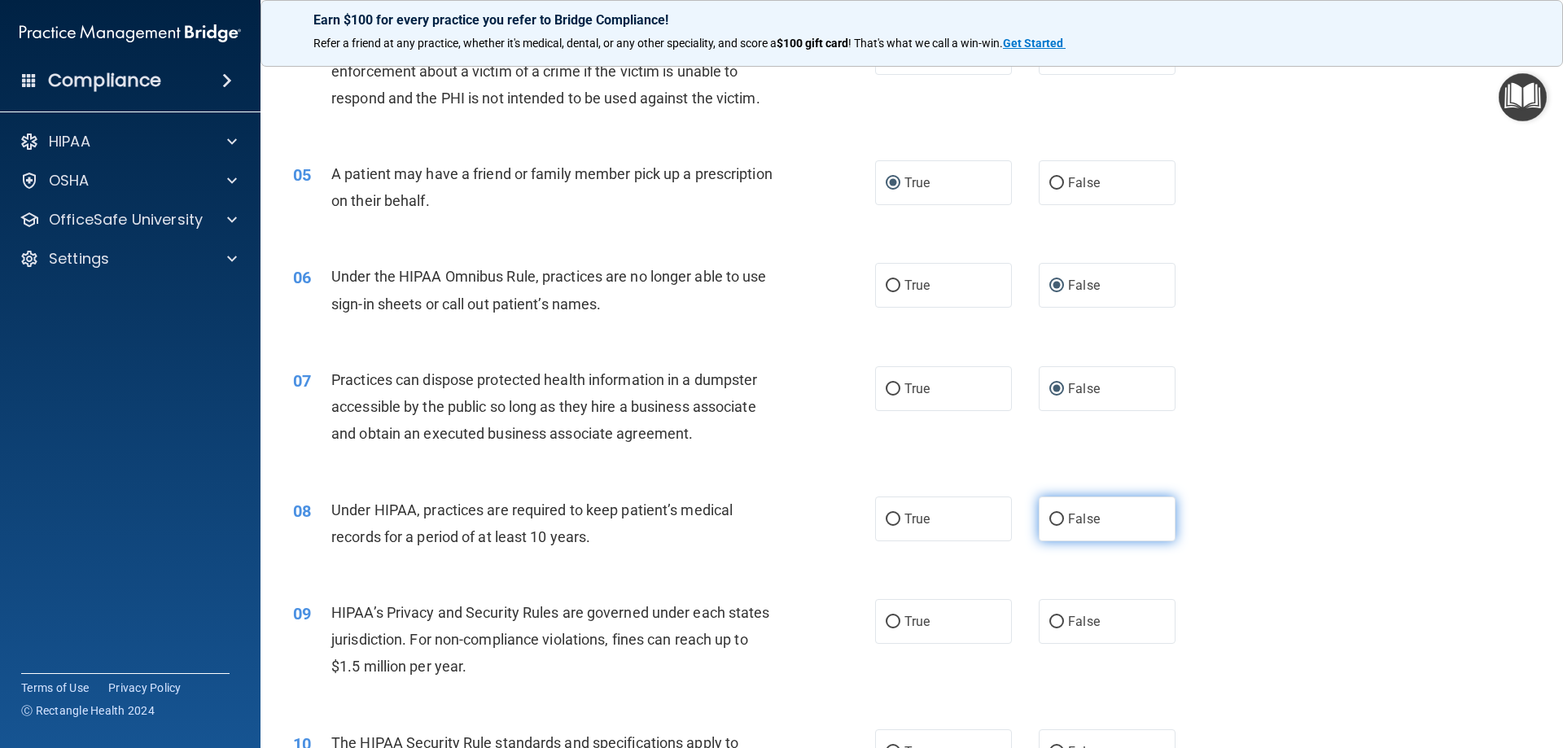
click at [1056, 523] on input "False" at bounding box center [1056, 520] width 15 height 12
radio input "true"
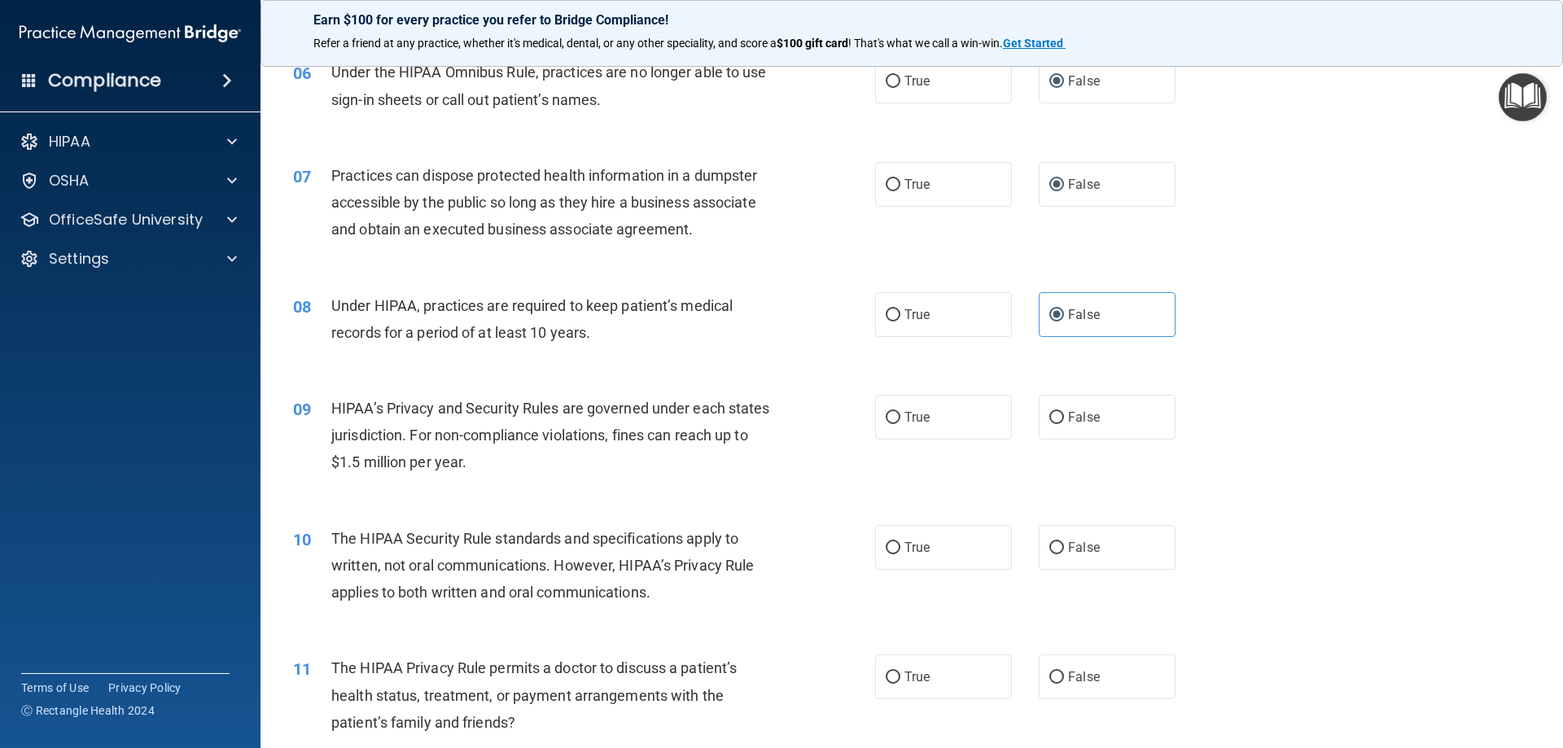
scroll to position [733, 0]
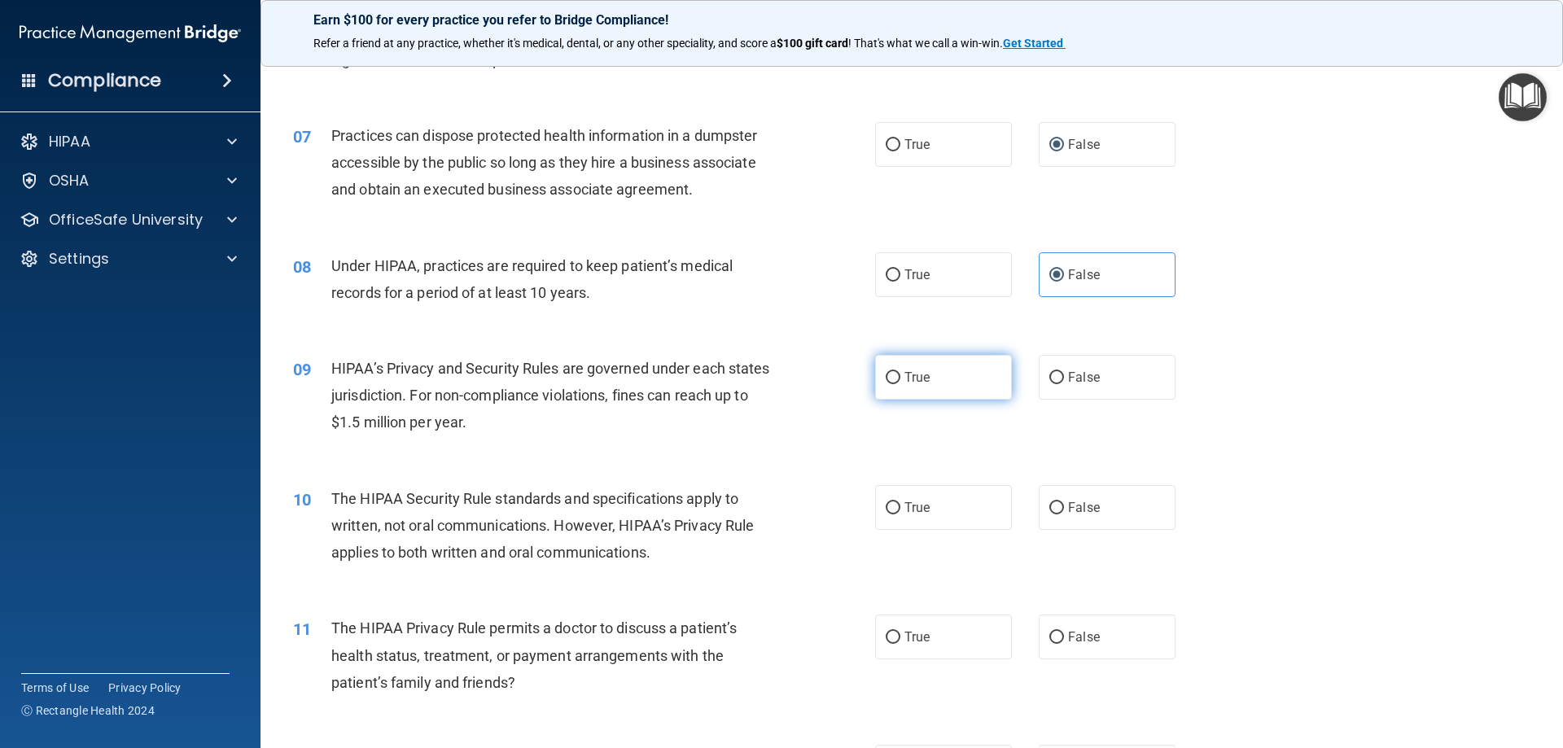
click at [886, 378] on input "True" at bounding box center [893, 378] width 15 height 12
radio input "true"
click at [886, 508] on input "True" at bounding box center [893, 508] width 15 height 12
radio input "true"
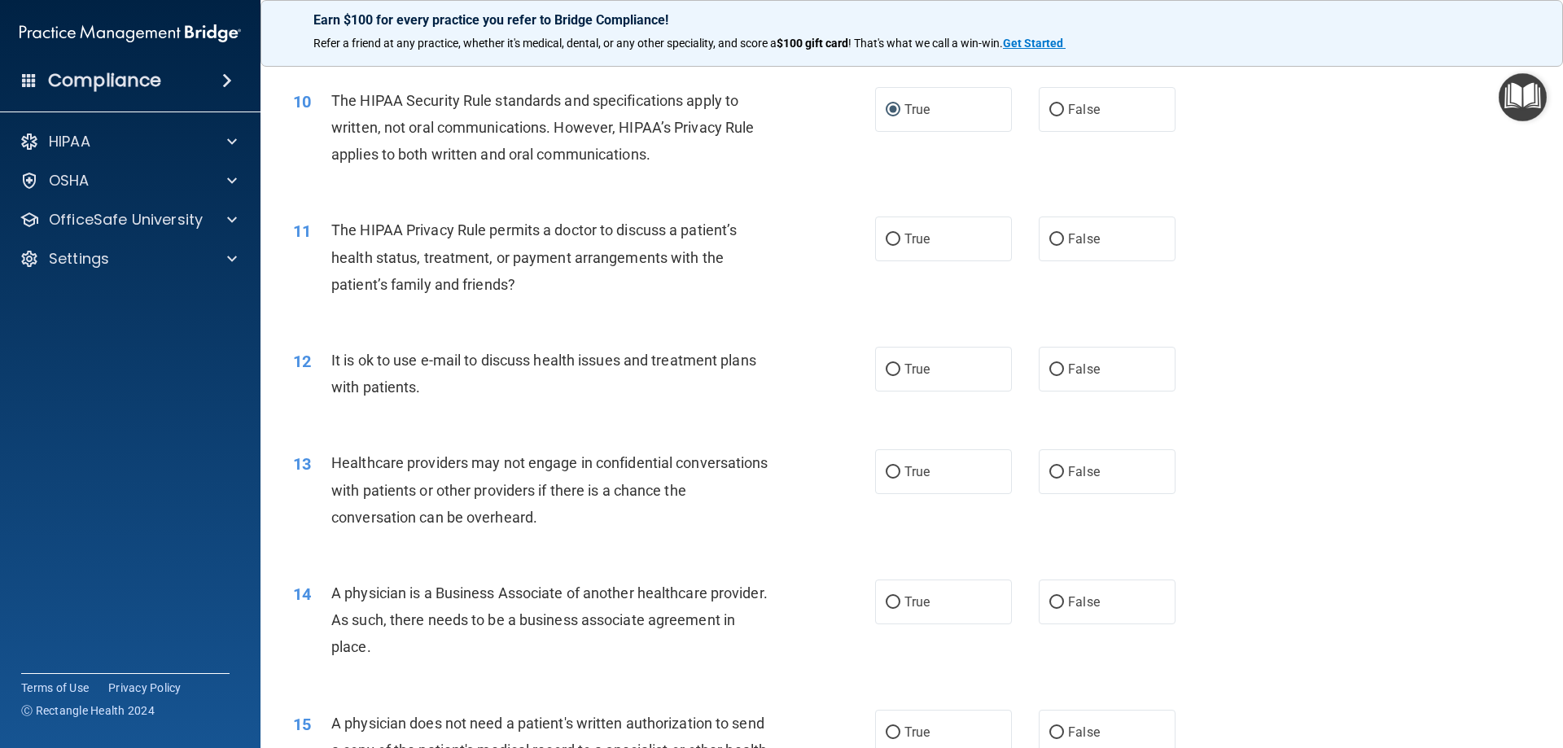
scroll to position [1139, 0]
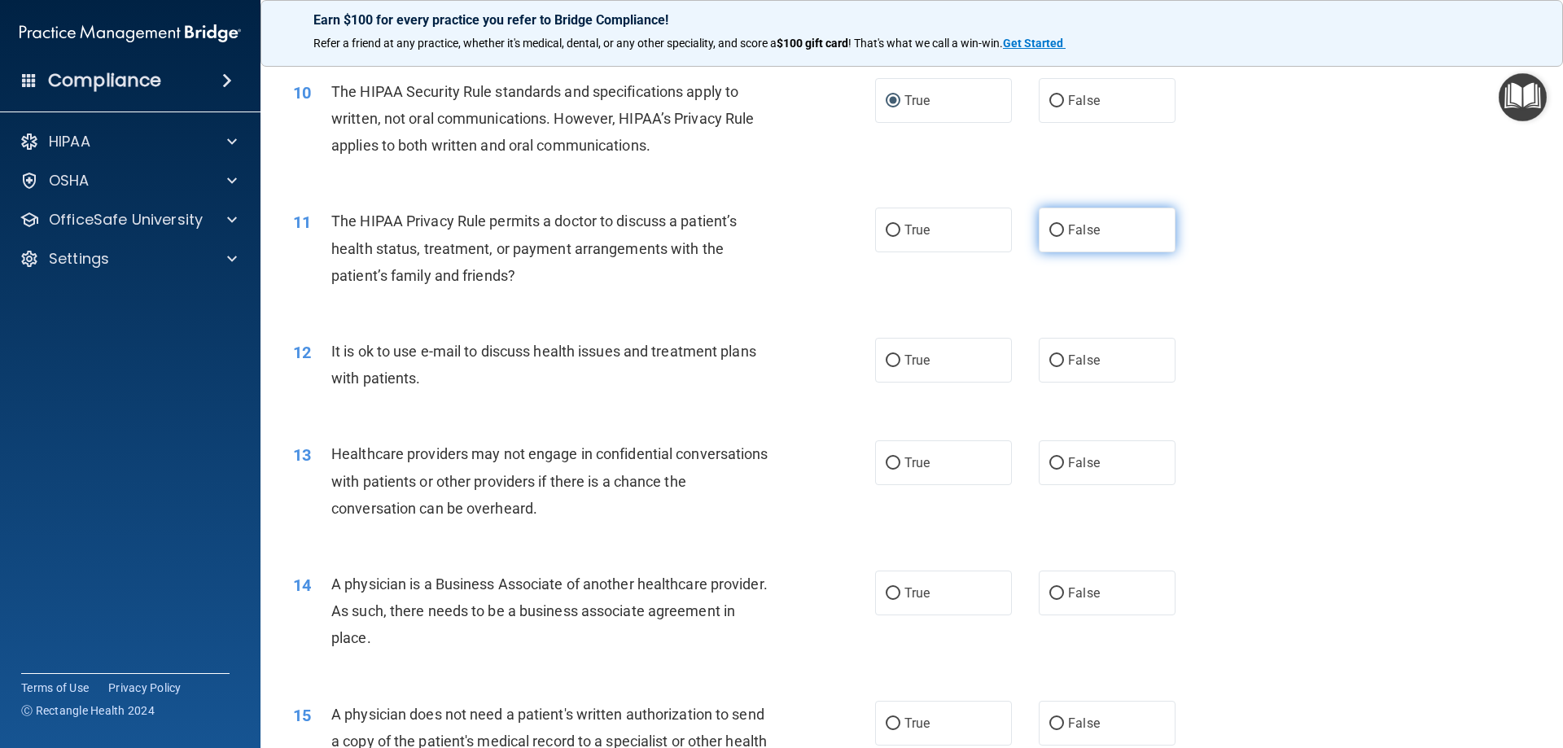
click at [1052, 230] on input "False" at bounding box center [1056, 231] width 15 height 12
radio input "true"
click at [886, 356] on input "True" at bounding box center [893, 361] width 15 height 12
radio input "true"
click at [890, 462] on input "True" at bounding box center [893, 463] width 15 height 12
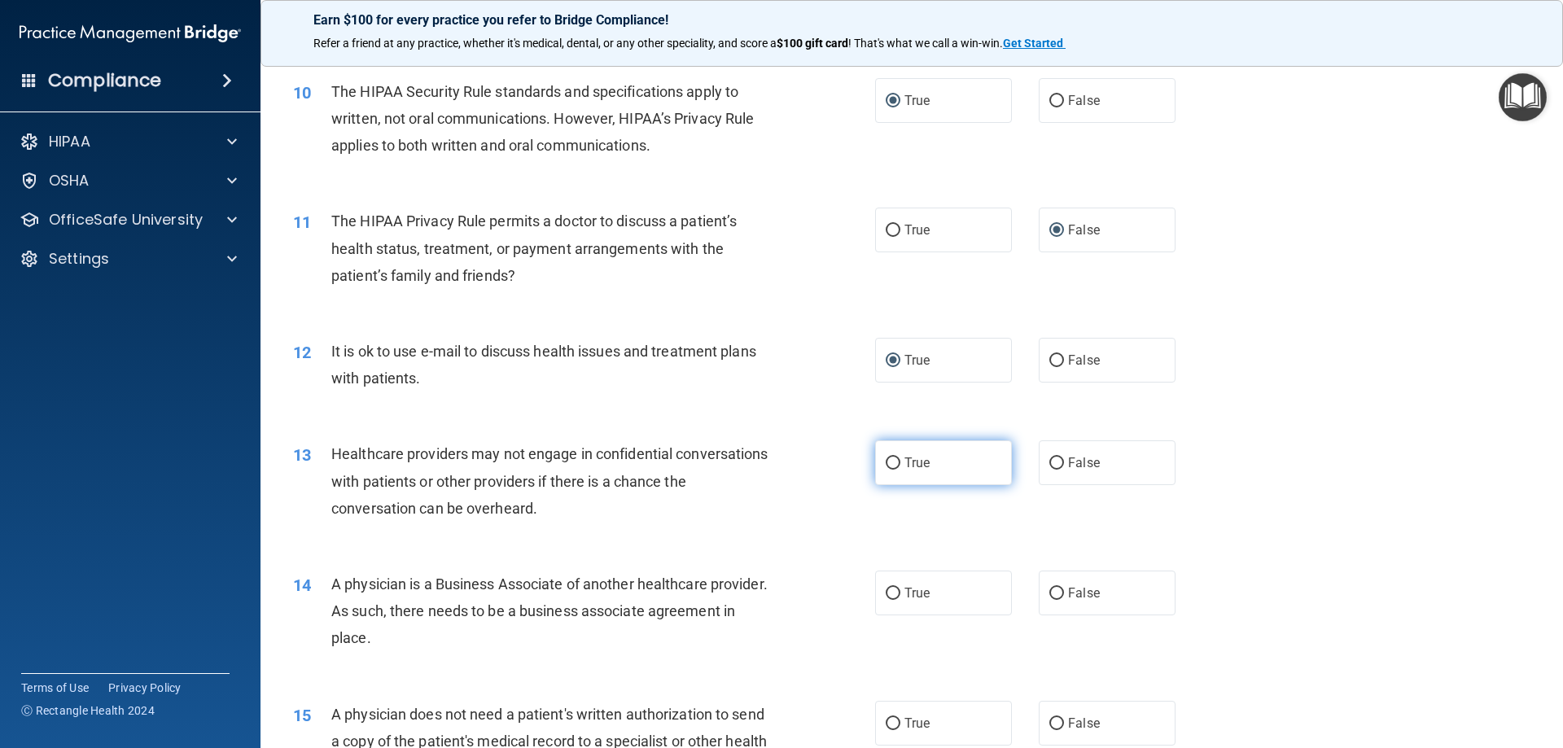
radio input "true"
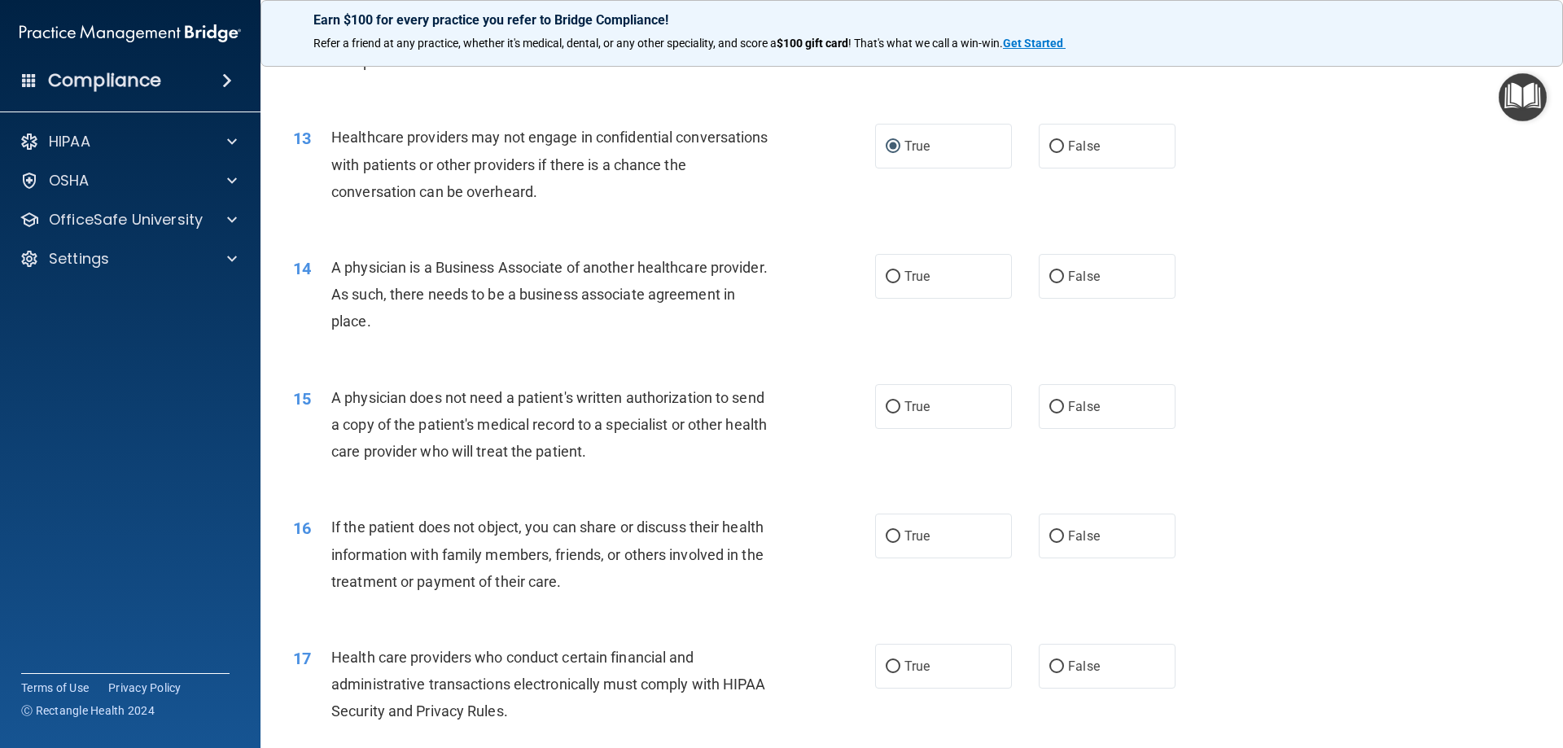
scroll to position [1465, 0]
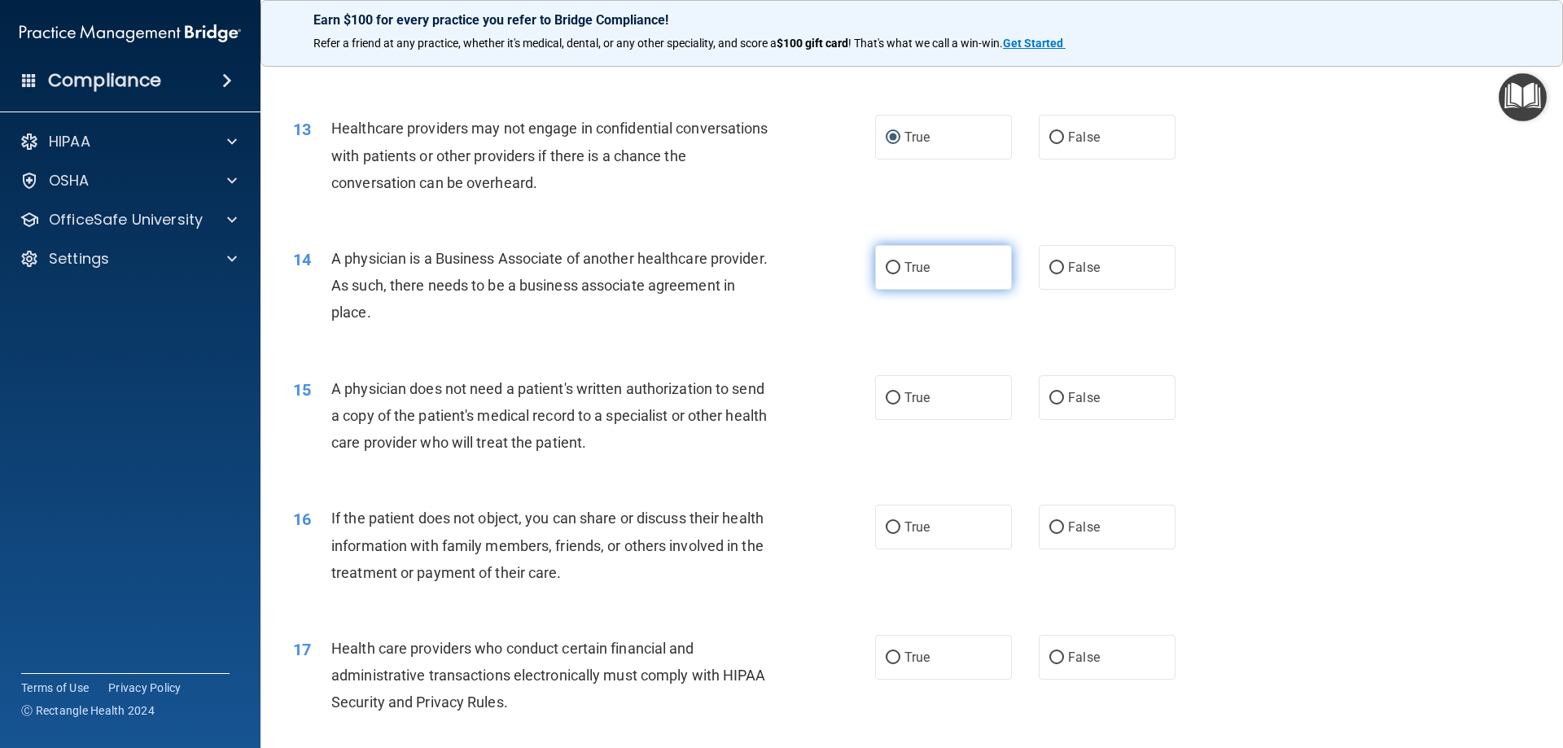
click at [893, 269] on input "True" at bounding box center [893, 268] width 15 height 12
radio input "true"
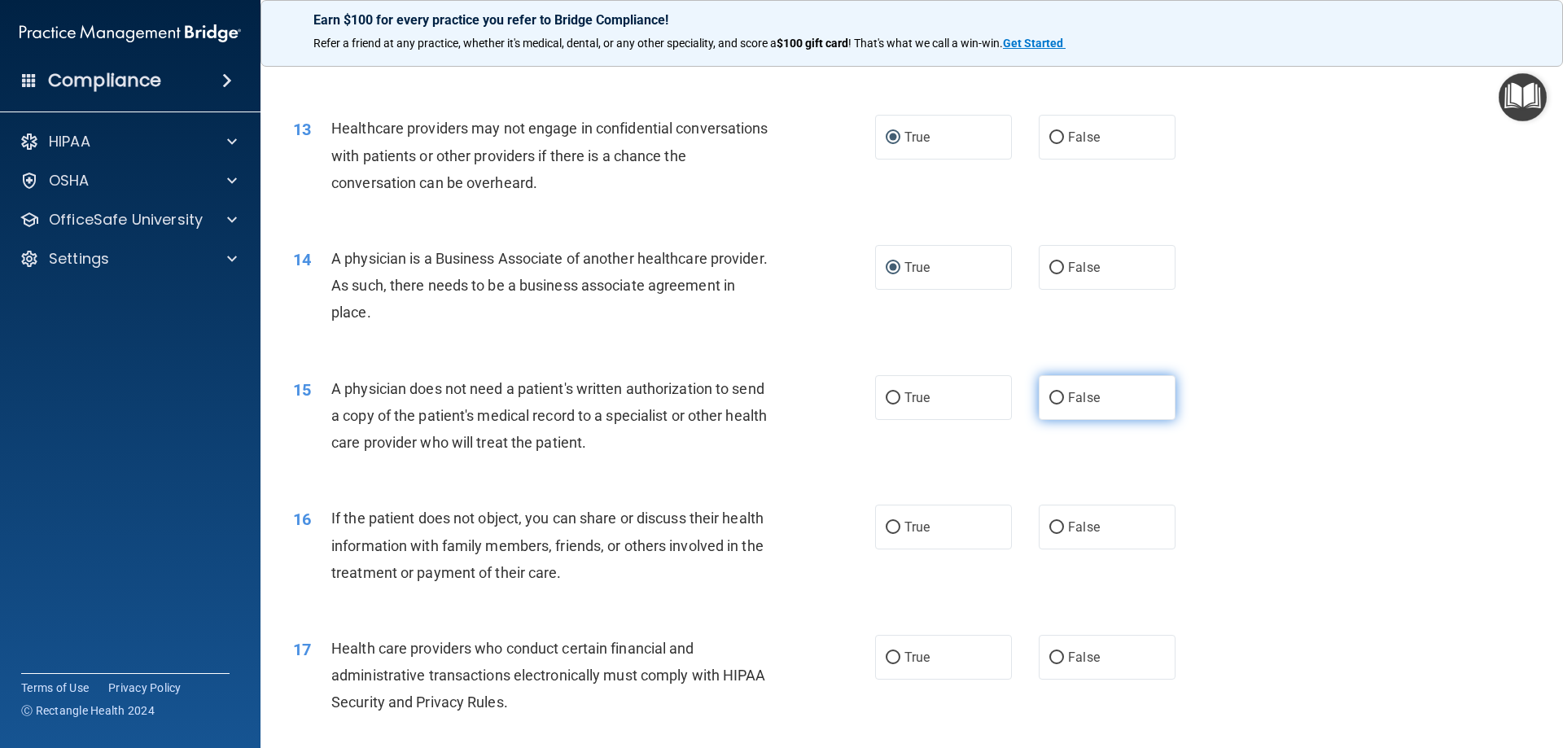
drag, startPoint x: 1050, startPoint y: 396, endPoint x: 1058, endPoint y: 393, distance: 8.8
click at [1054, 393] on input "False" at bounding box center [1056, 398] width 15 height 12
radio input "true"
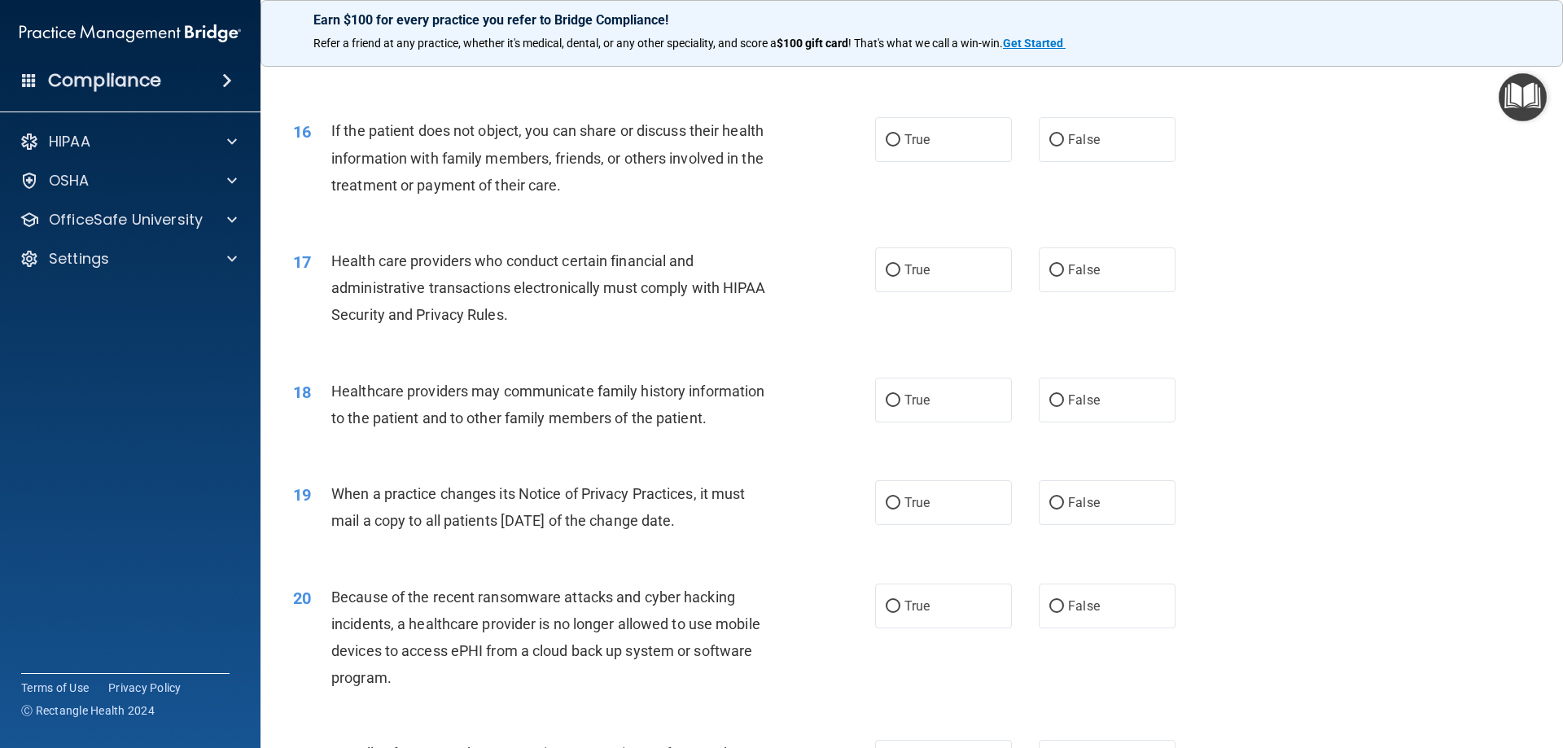
scroll to position [1872, 0]
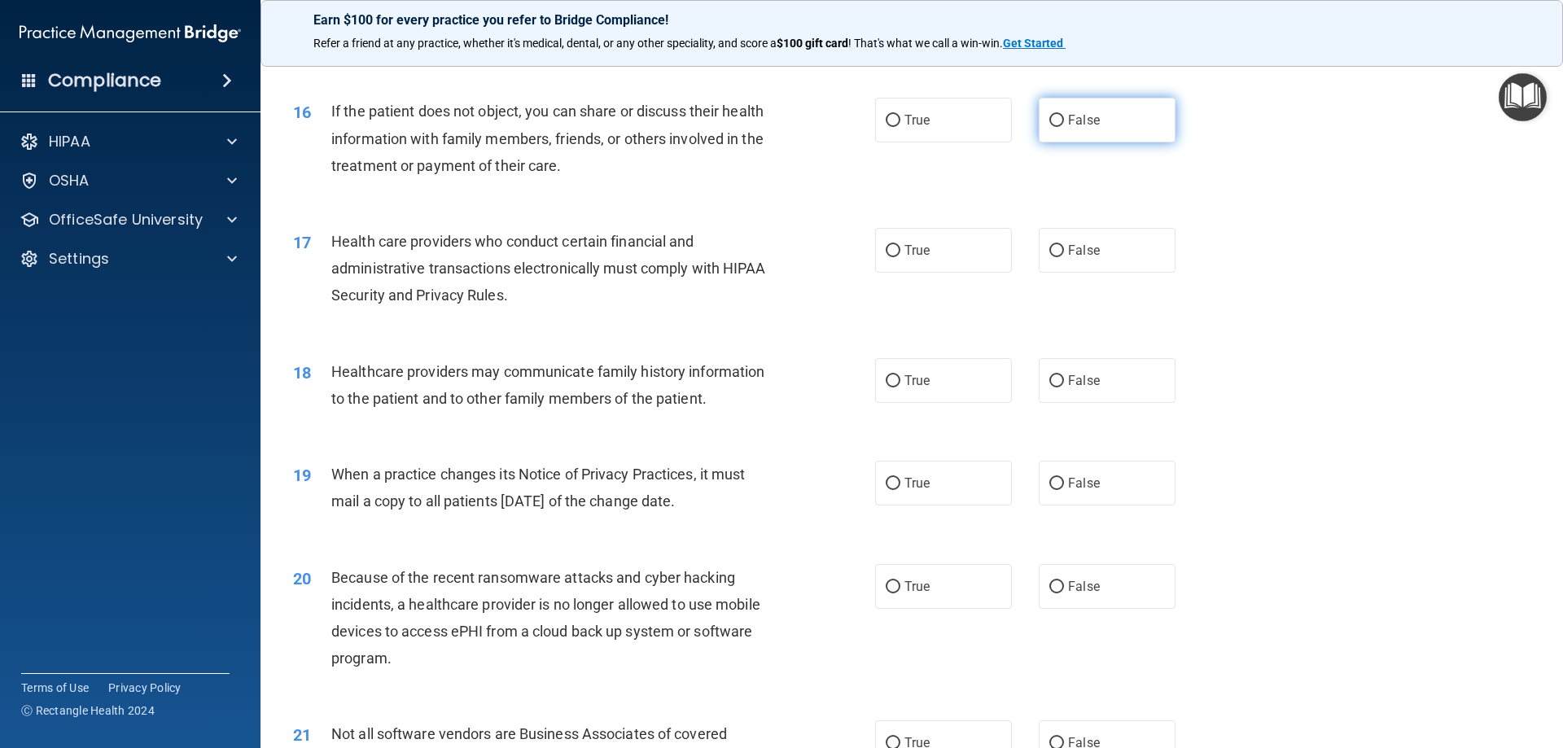
click at [1049, 118] on input "False" at bounding box center [1056, 121] width 15 height 12
radio input "true"
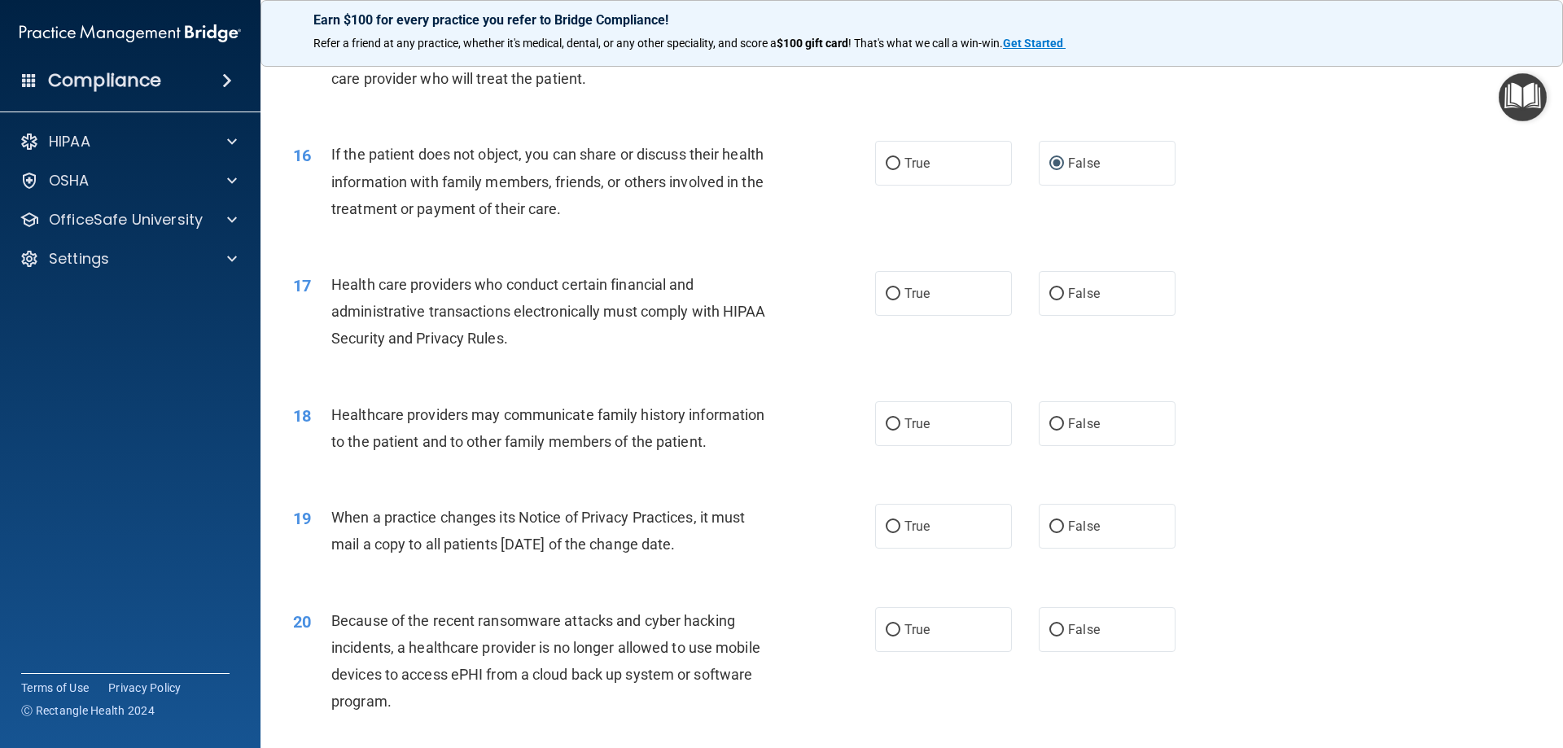
scroll to position [1791, 0]
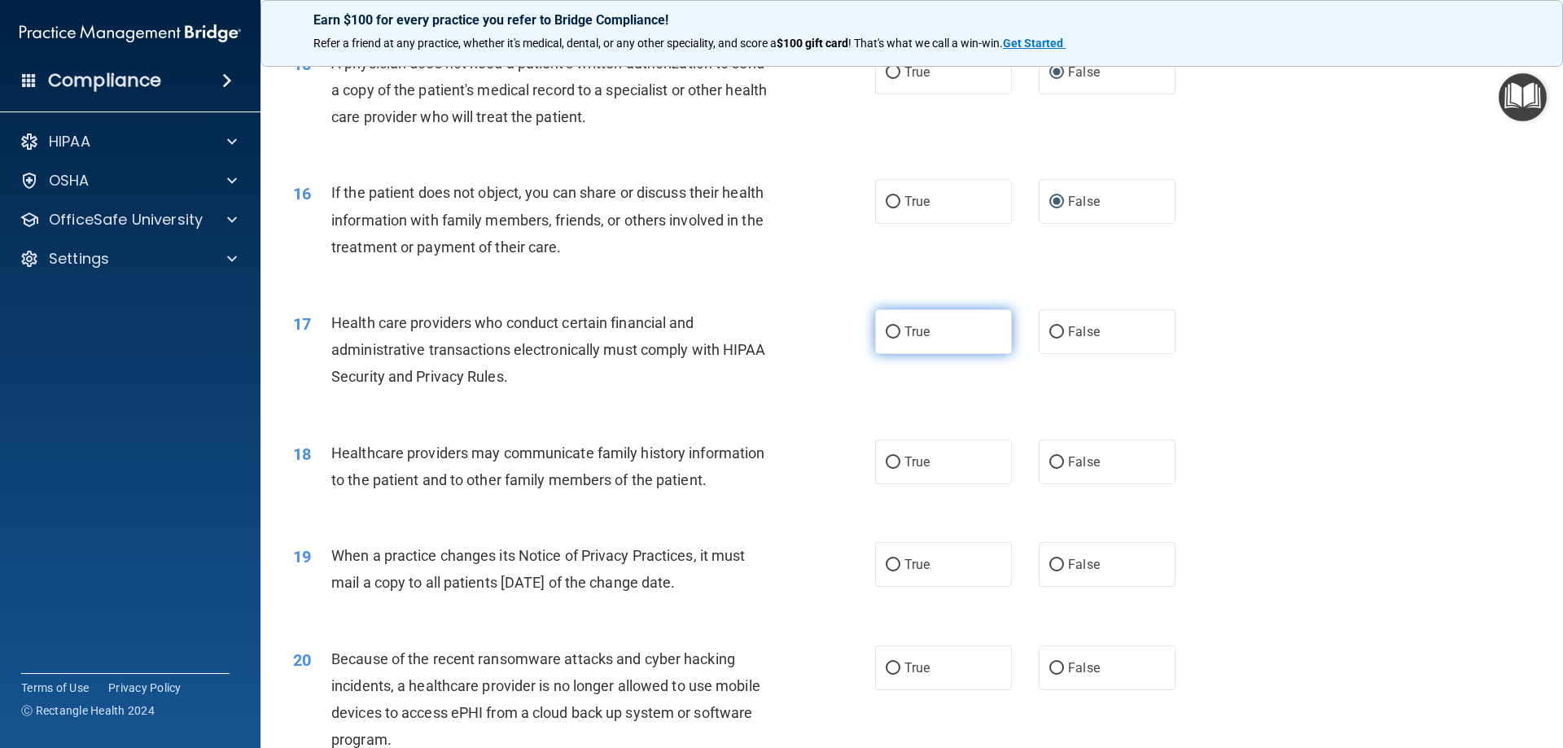
click at [886, 332] on input "True" at bounding box center [893, 332] width 15 height 12
radio input "true"
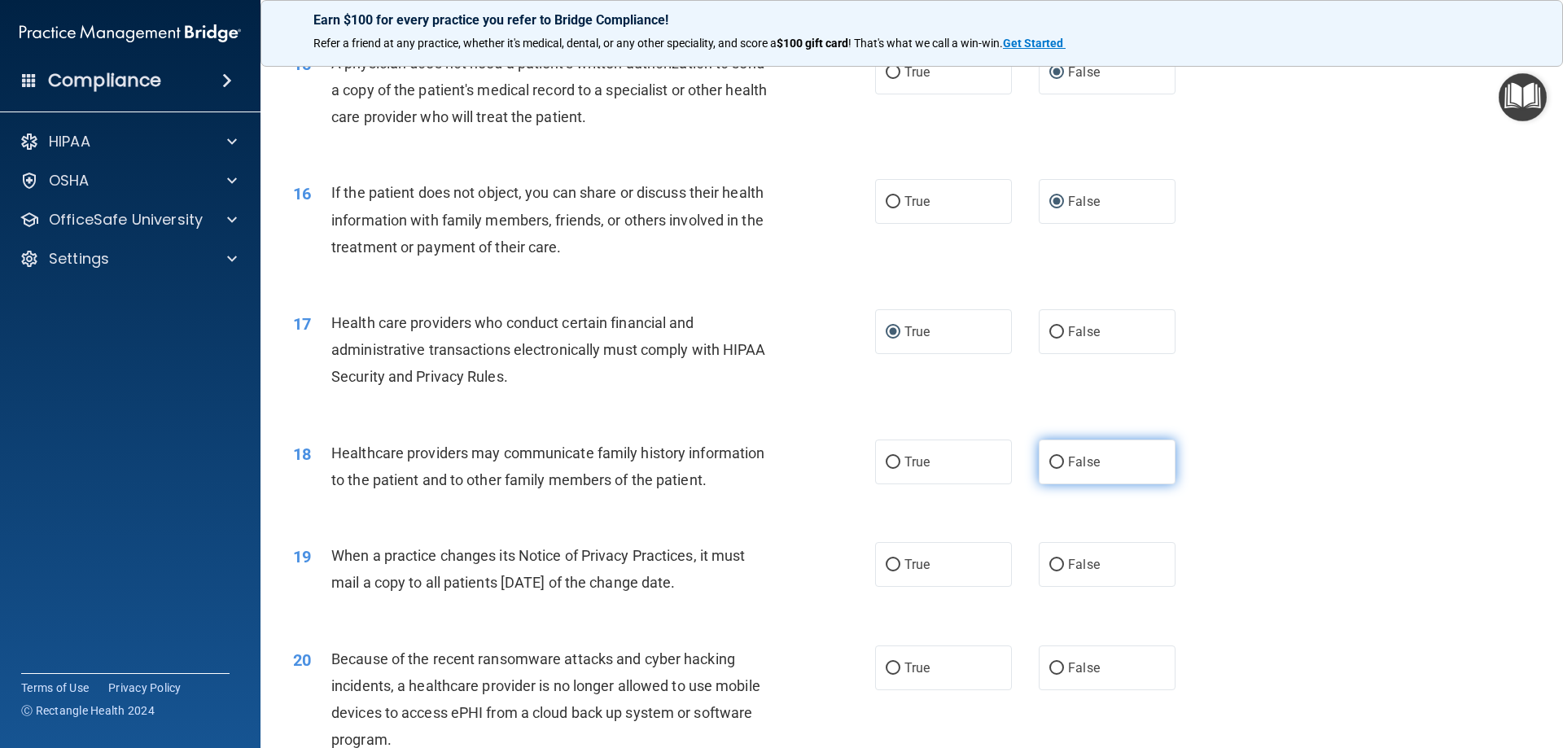
click at [1057, 462] on label "False" at bounding box center [1107, 462] width 137 height 45
click at [1057, 462] on input "False" at bounding box center [1056, 463] width 15 height 12
radio input "true"
click at [1049, 569] on input "False" at bounding box center [1056, 565] width 15 height 12
radio input "true"
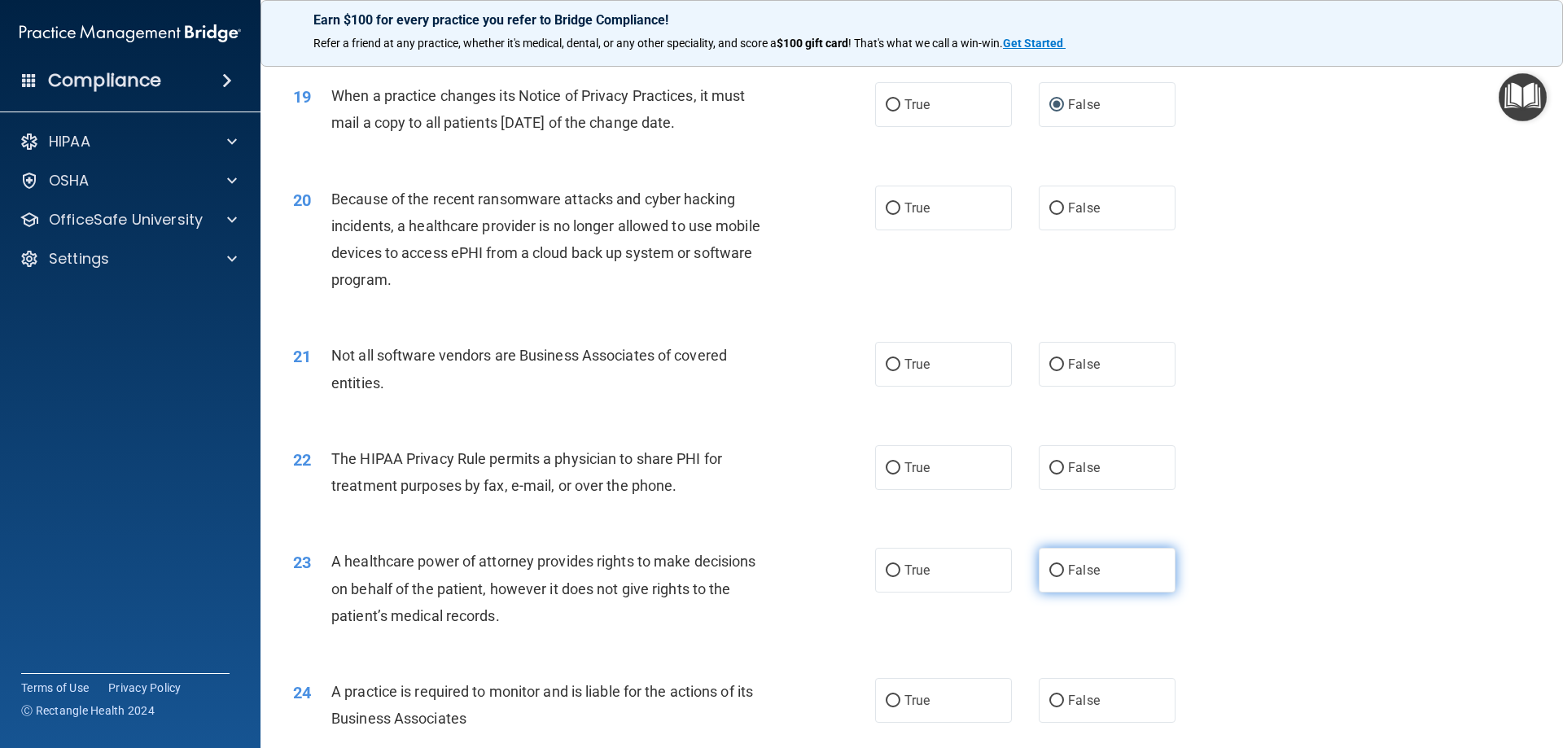
scroll to position [2279, 0]
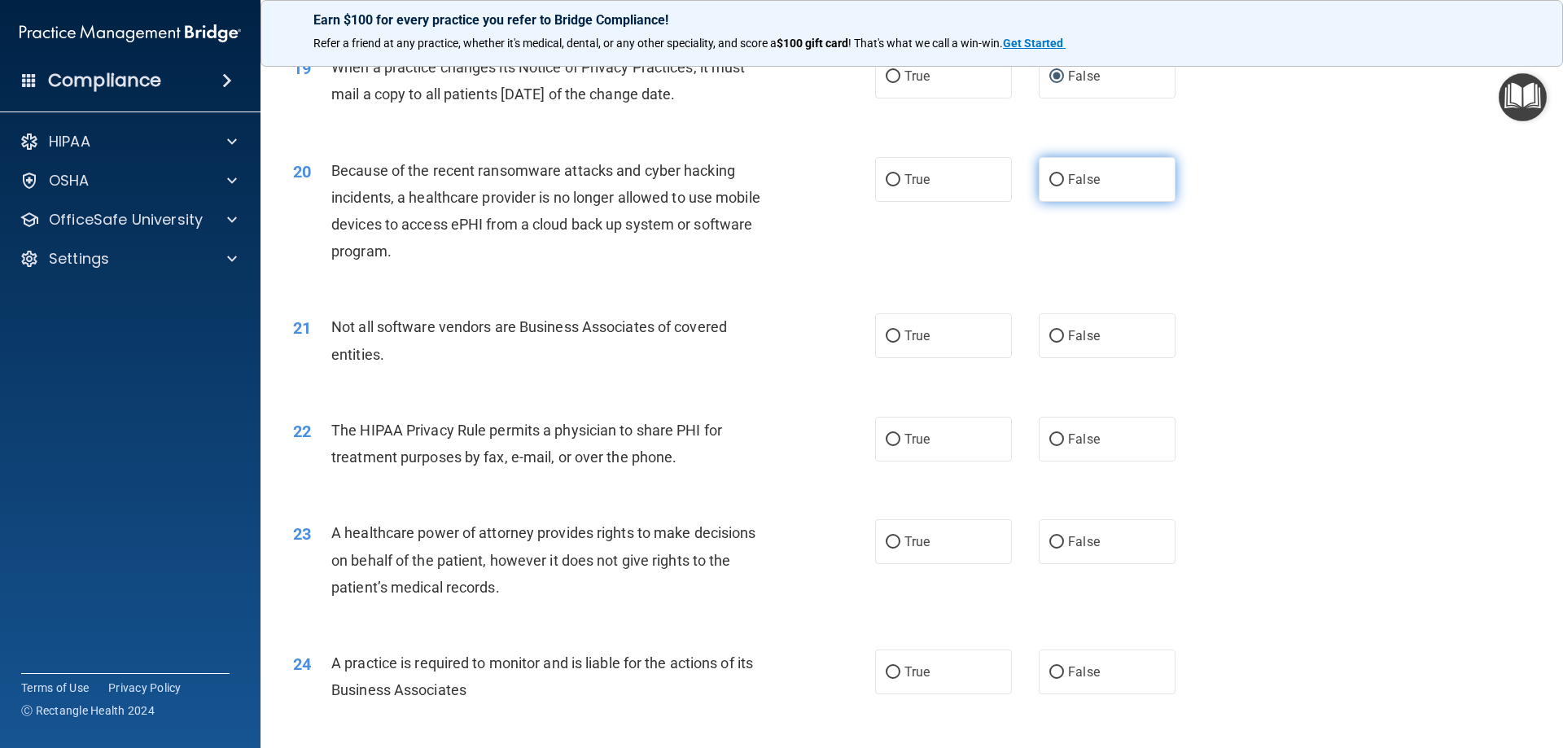
click at [1049, 181] on input "False" at bounding box center [1056, 180] width 15 height 12
radio input "true"
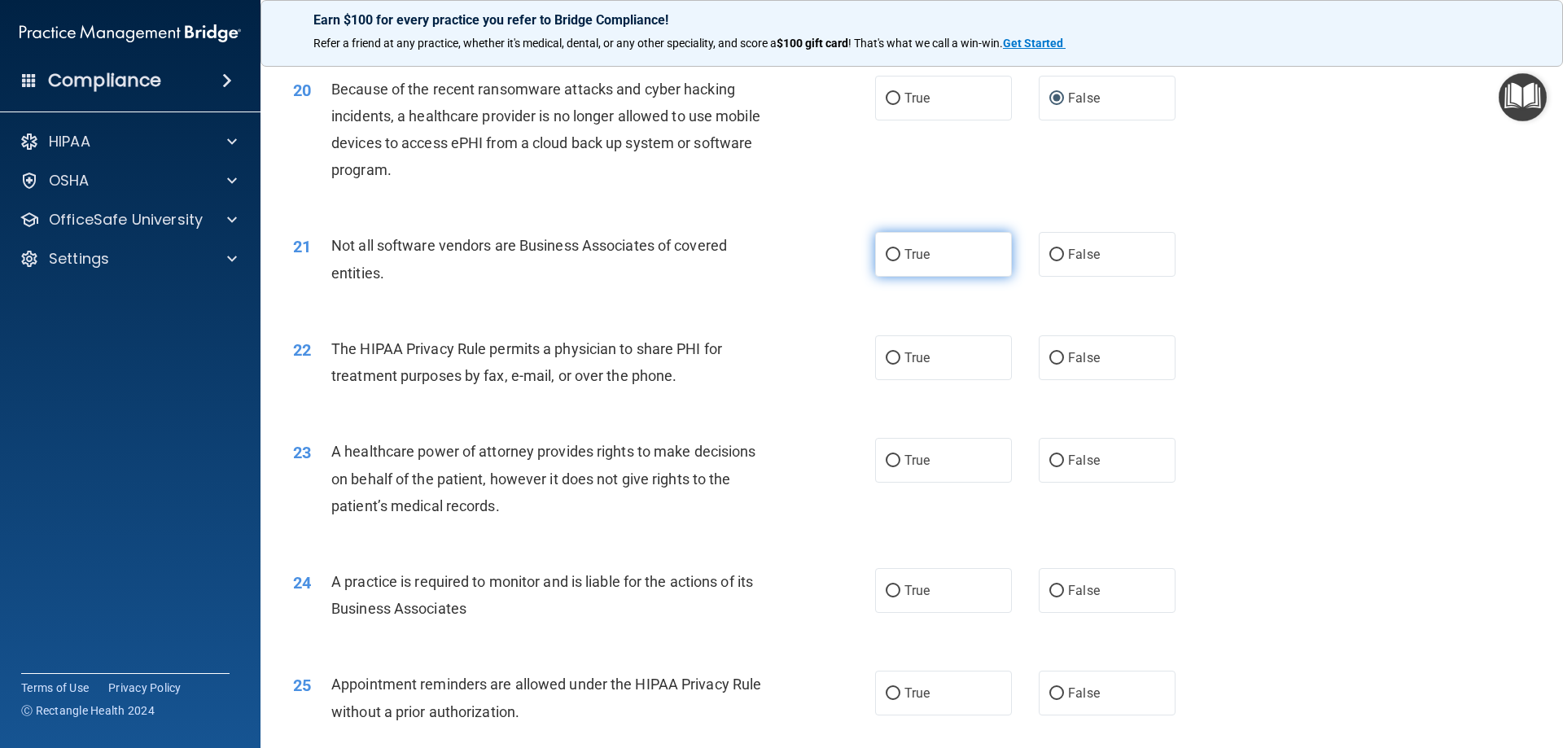
click at [894, 254] on input "True" at bounding box center [893, 255] width 15 height 12
radio input "true"
click at [1049, 361] on input "False" at bounding box center [1056, 358] width 15 height 12
radio input "true"
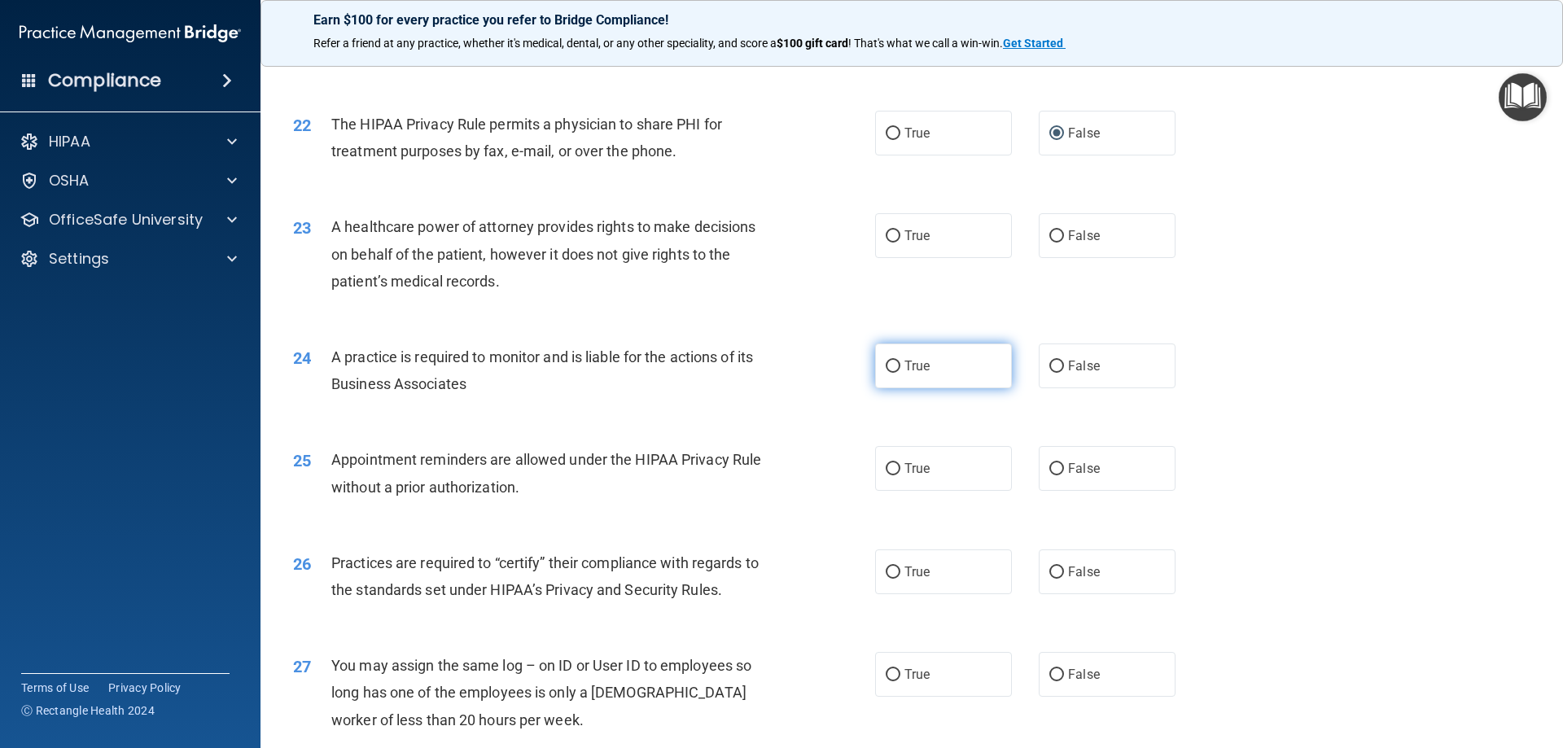
scroll to position [2605, 0]
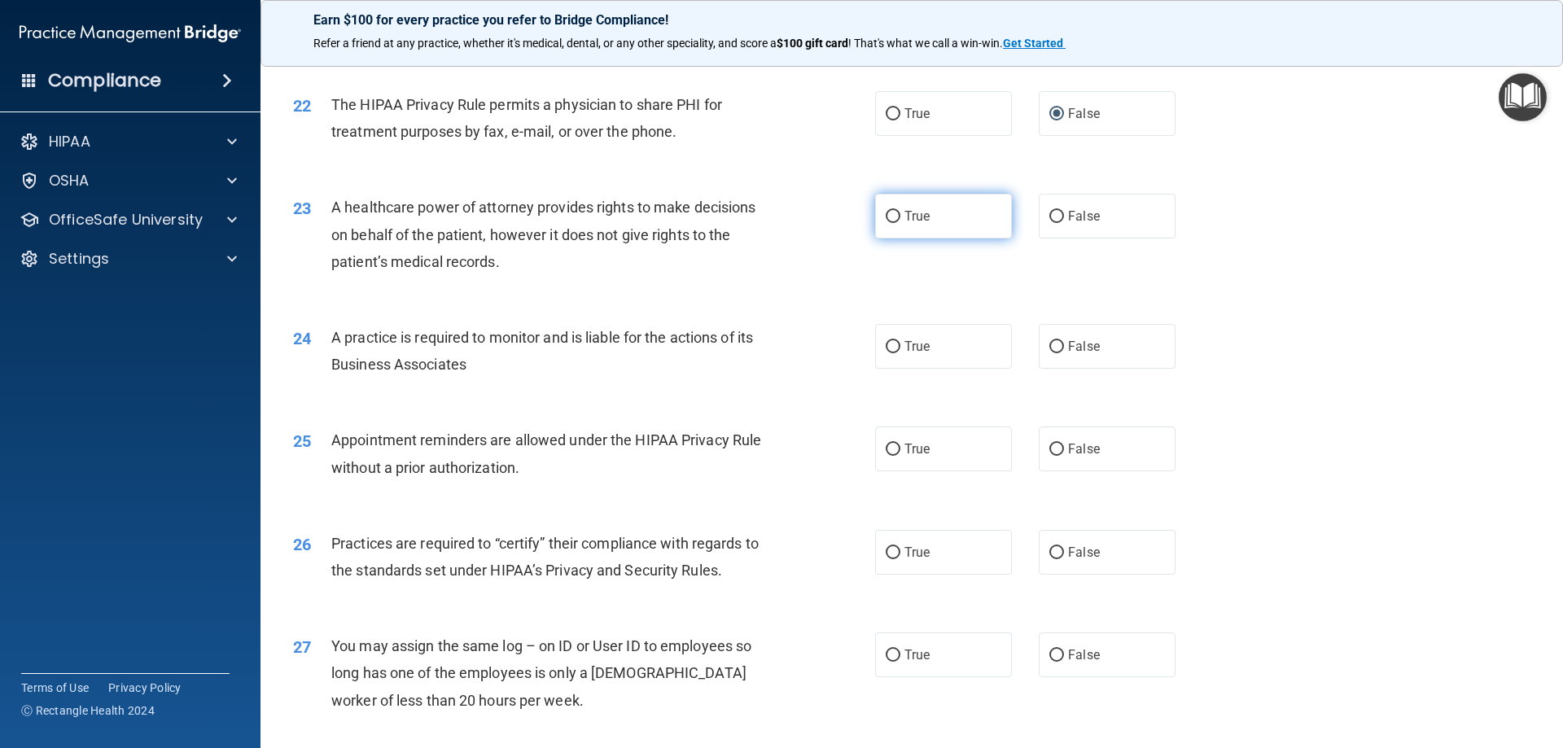
click at [886, 214] on input "True" at bounding box center [893, 217] width 15 height 12
radio input "true"
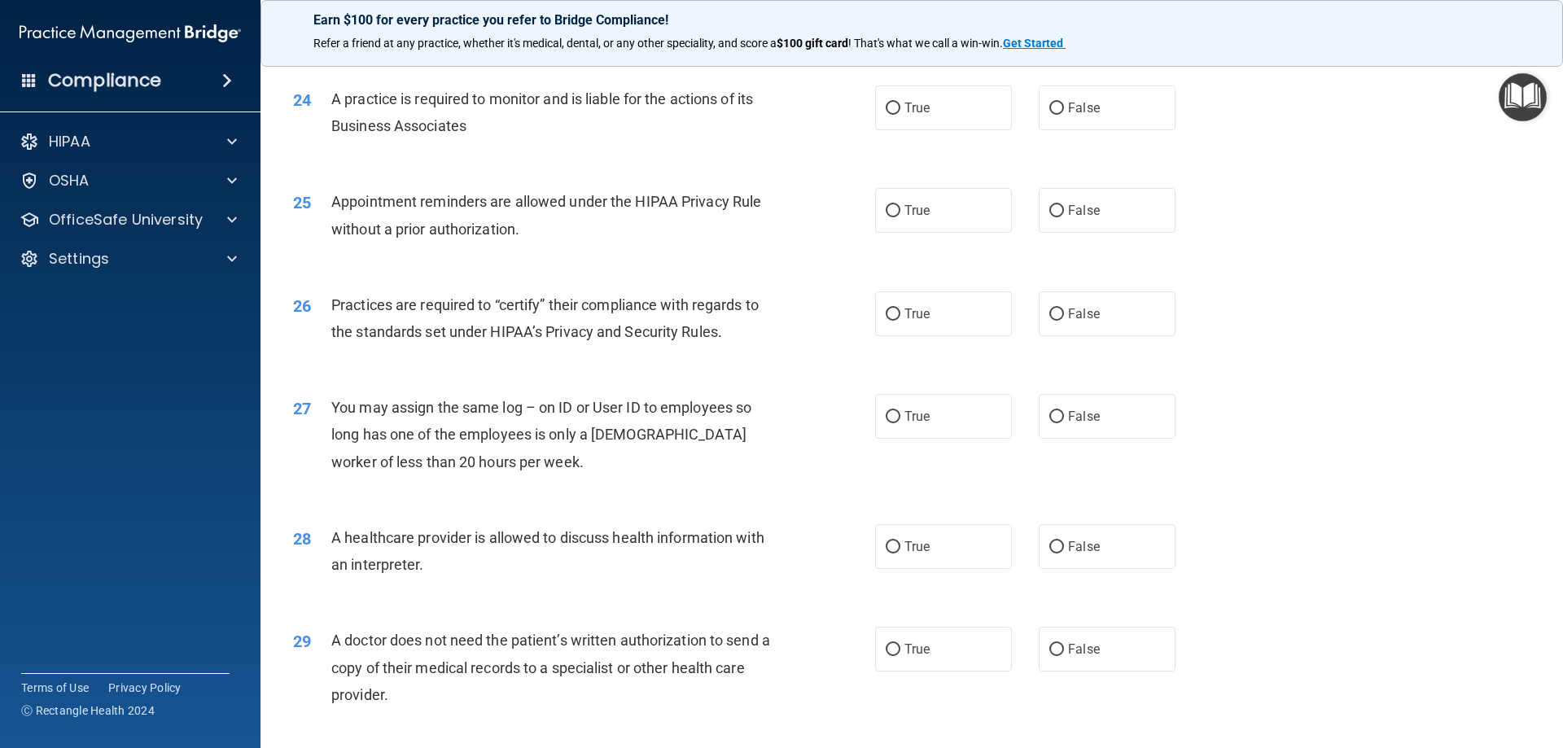
scroll to position [2849, 0]
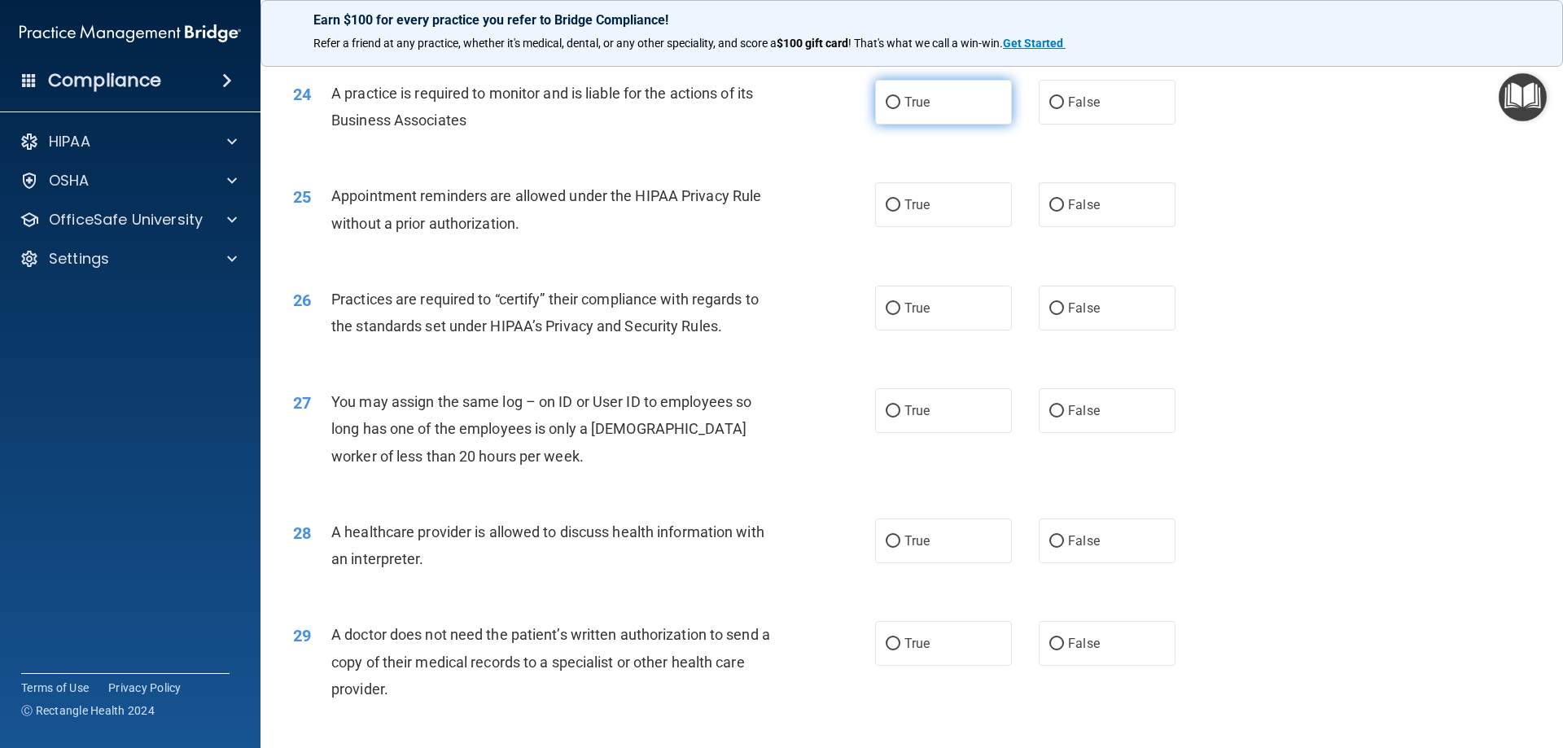
click at [891, 101] on input "True" at bounding box center [893, 103] width 15 height 12
radio input "true"
click at [893, 201] on input "True" at bounding box center [893, 205] width 15 height 12
radio input "true"
click at [886, 306] on input "True" at bounding box center [893, 309] width 15 height 12
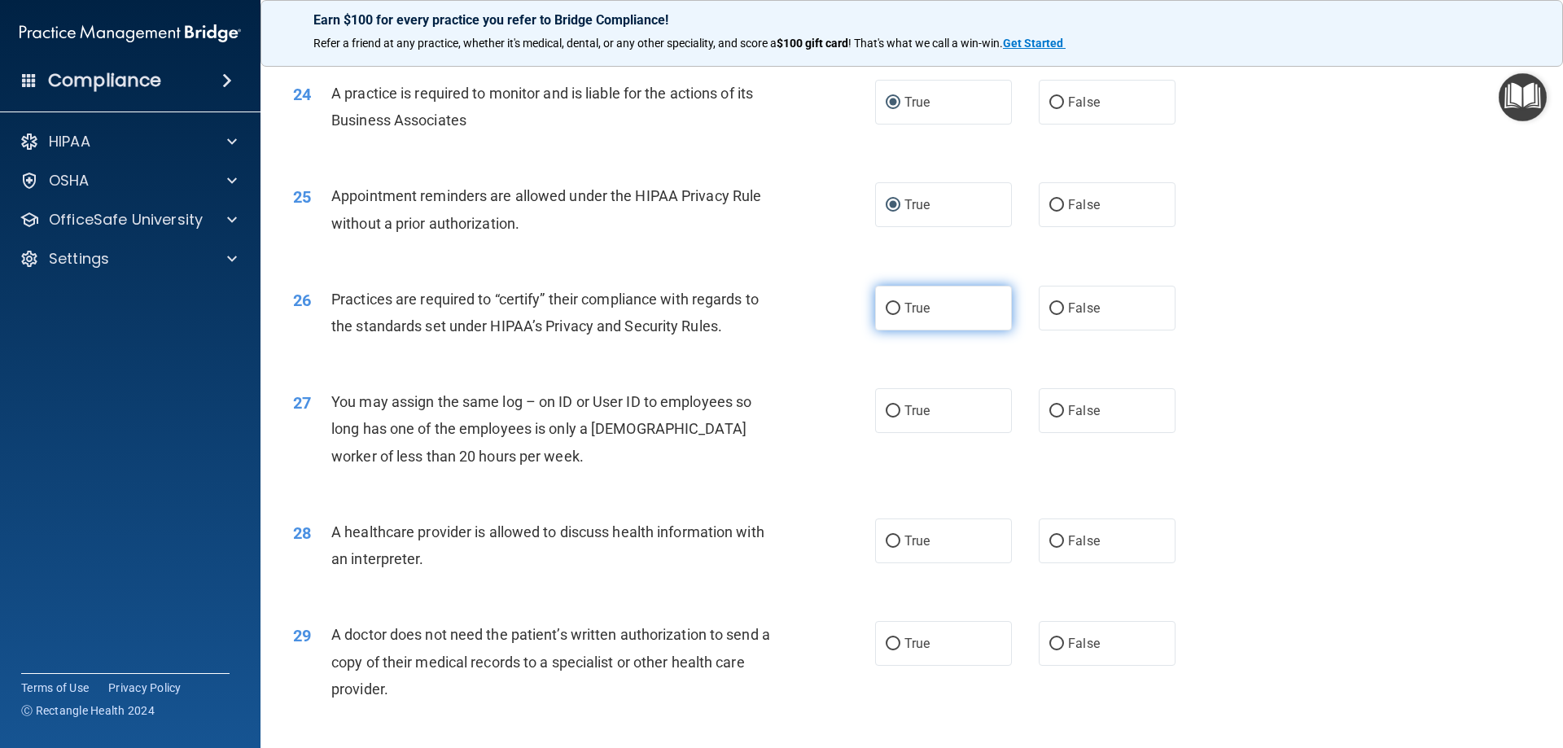
radio input "true"
click at [1058, 408] on label "False" at bounding box center [1107, 410] width 137 height 45
click at [1058, 408] on input "False" at bounding box center [1056, 411] width 15 height 12
radio input "true"
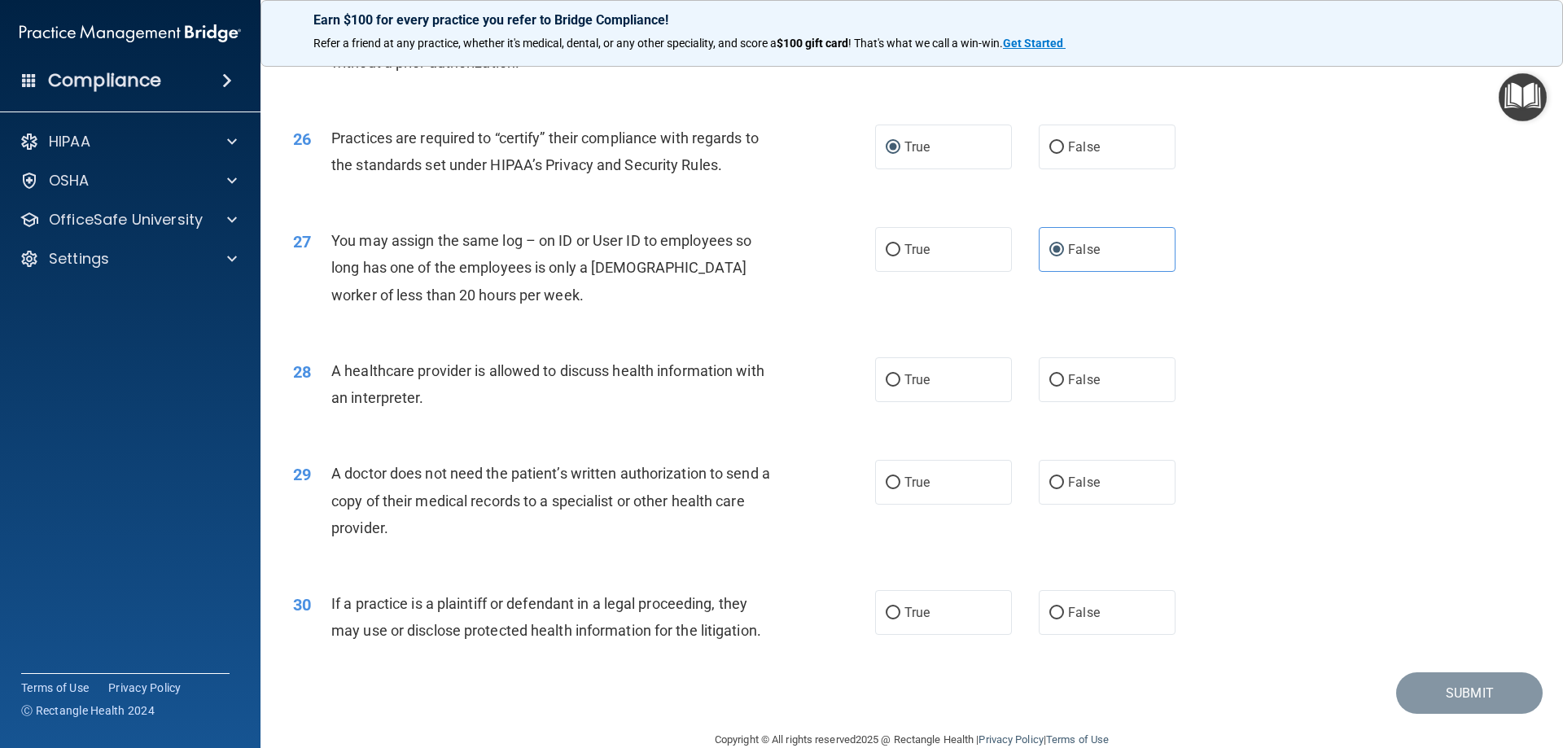
scroll to position [3011, 0]
click at [890, 380] on input "True" at bounding box center [893, 379] width 15 height 12
radio input "true"
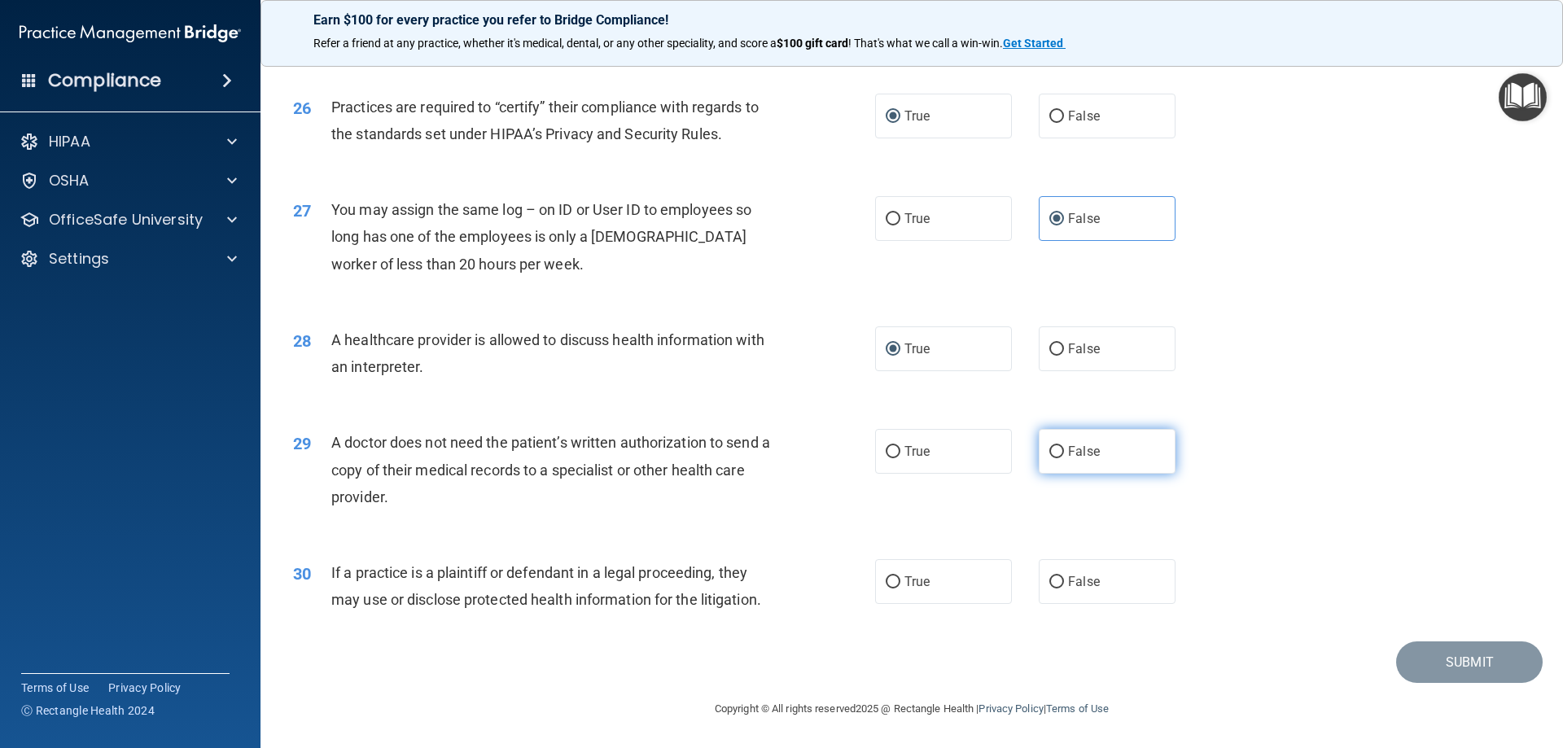
click at [1049, 451] on input "False" at bounding box center [1056, 452] width 15 height 12
radio input "true"
click at [1050, 579] on input "False" at bounding box center [1056, 582] width 15 height 12
radio input "true"
click at [1465, 653] on button "Submit" at bounding box center [1469, 662] width 147 height 42
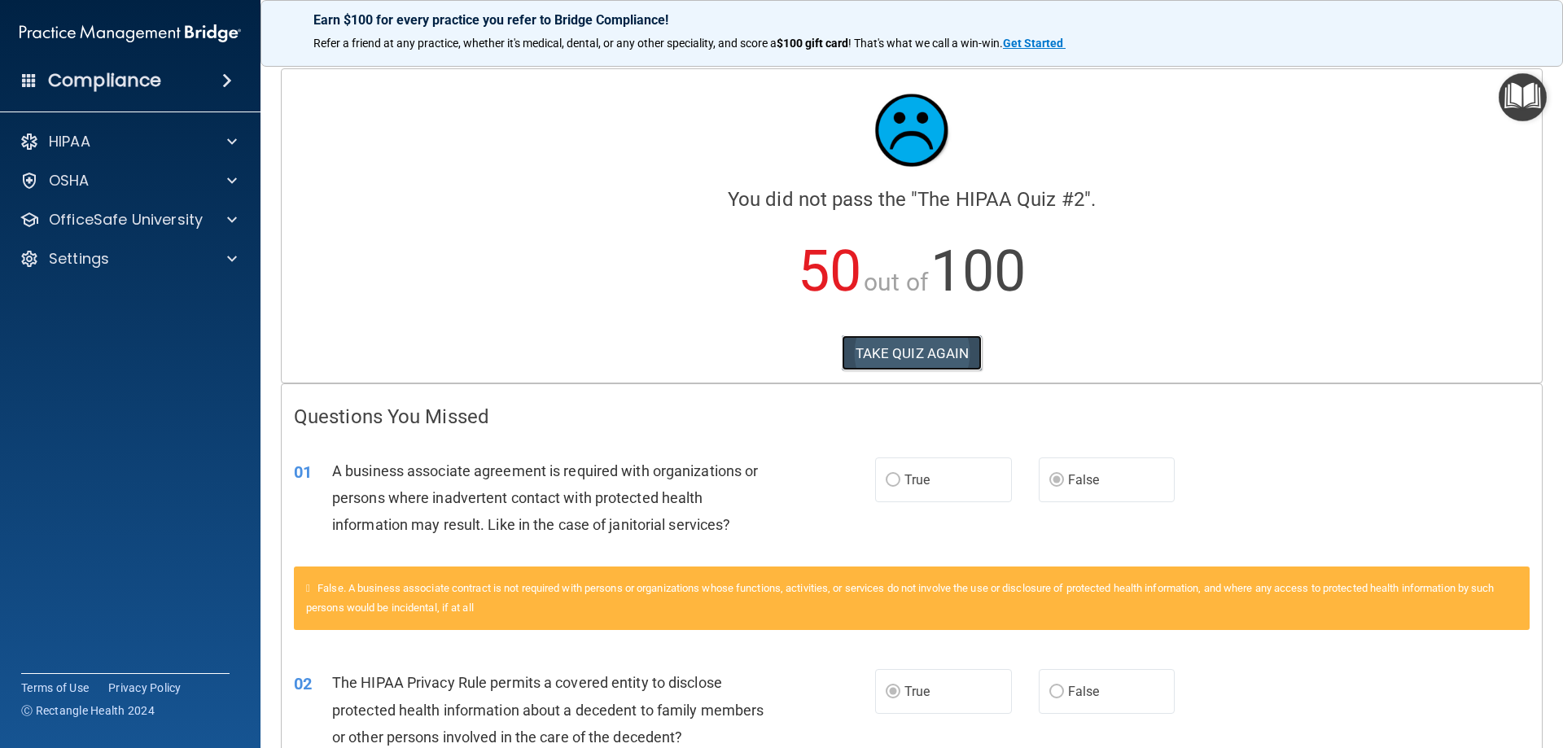
click at [903, 343] on button "TAKE QUIZ AGAIN" at bounding box center [912, 353] width 141 height 36
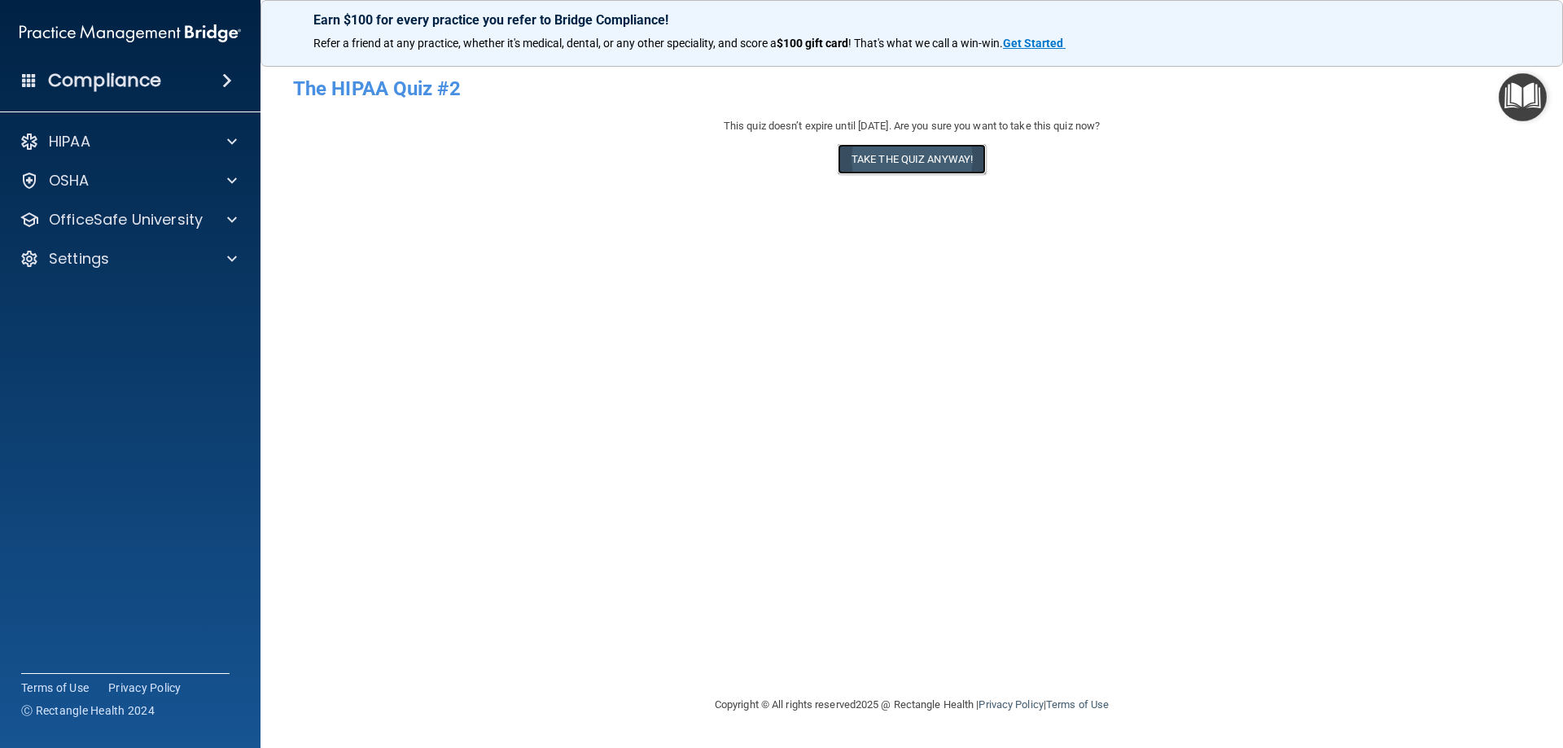
click at [899, 156] on button "Take the quiz anyway!" at bounding box center [912, 159] width 148 height 30
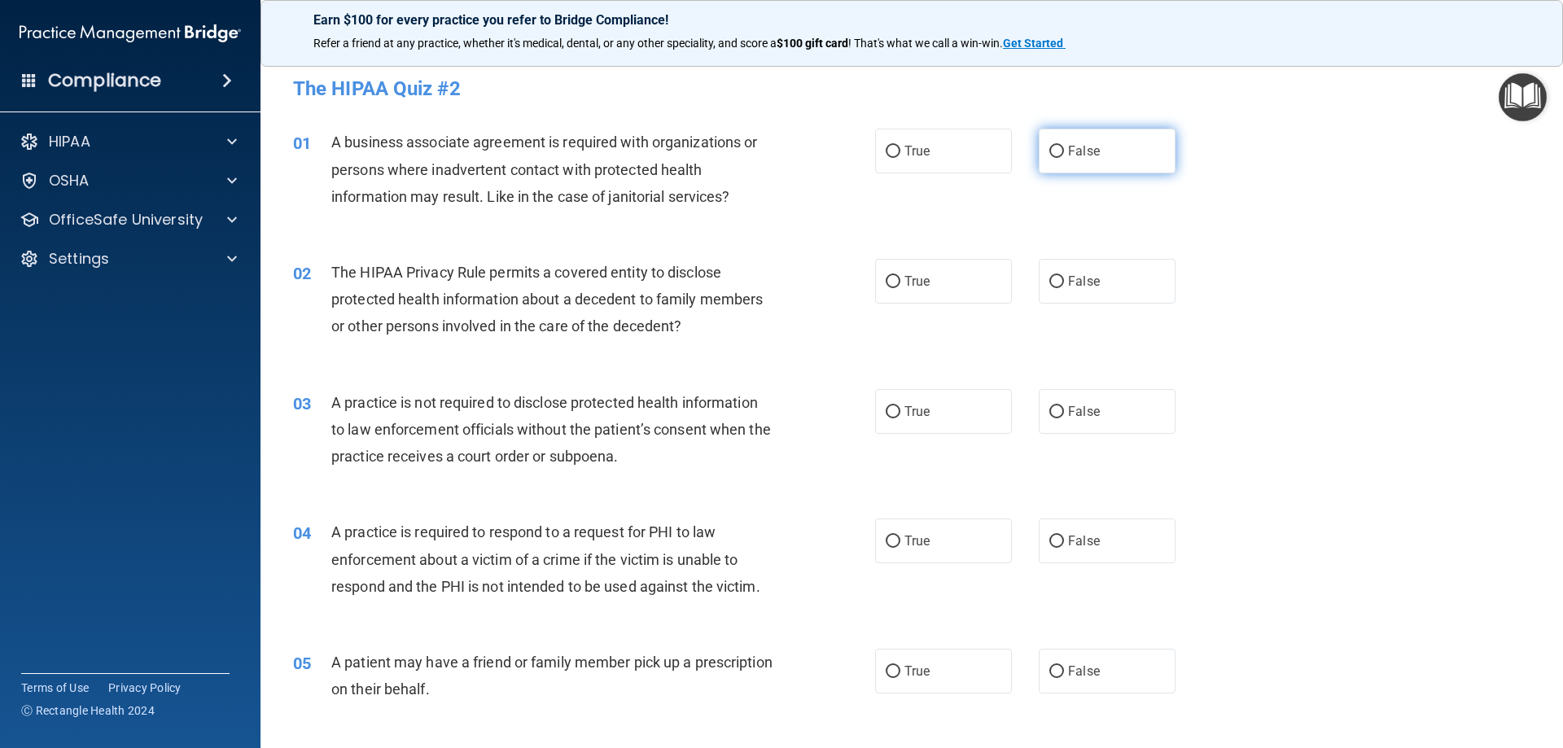
click at [1050, 151] on input "False" at bounding box center [1056, 152] width 15 height 12
radio input "true"
click at [887, 284] on input "True" at bounding box center [893, 282] width 15 height 12
radio input "true"
click at [1056, 410] on label "False" at bounding box center [1107, 411] width 137 height 45
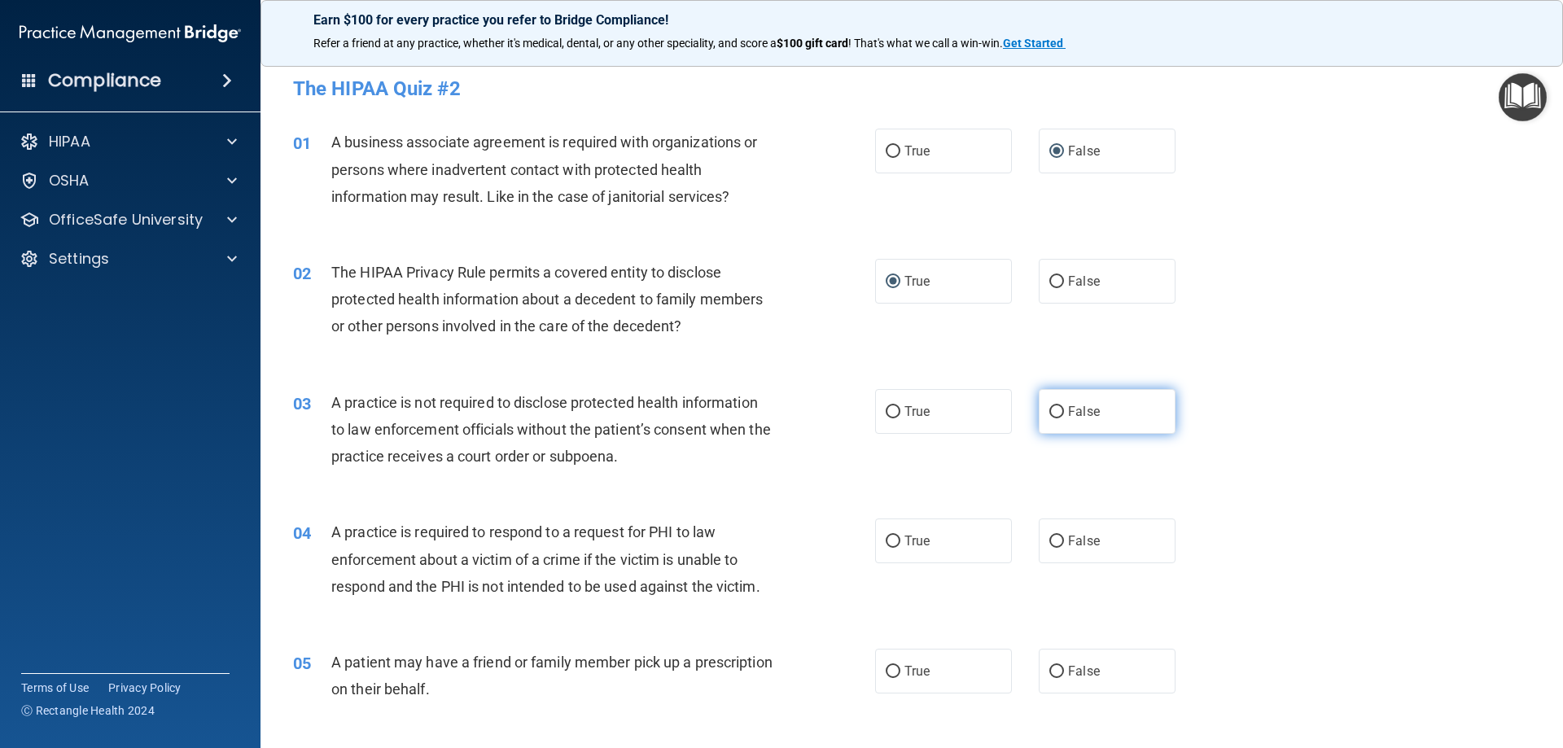
click at [1056, 410] on input "False" at bounding box center [1056, 412] width 15 height 12
radio input "true"
click at [886, 536] on input "True" at bounding box center [893, 542] width 15 height 12
radio input "true"
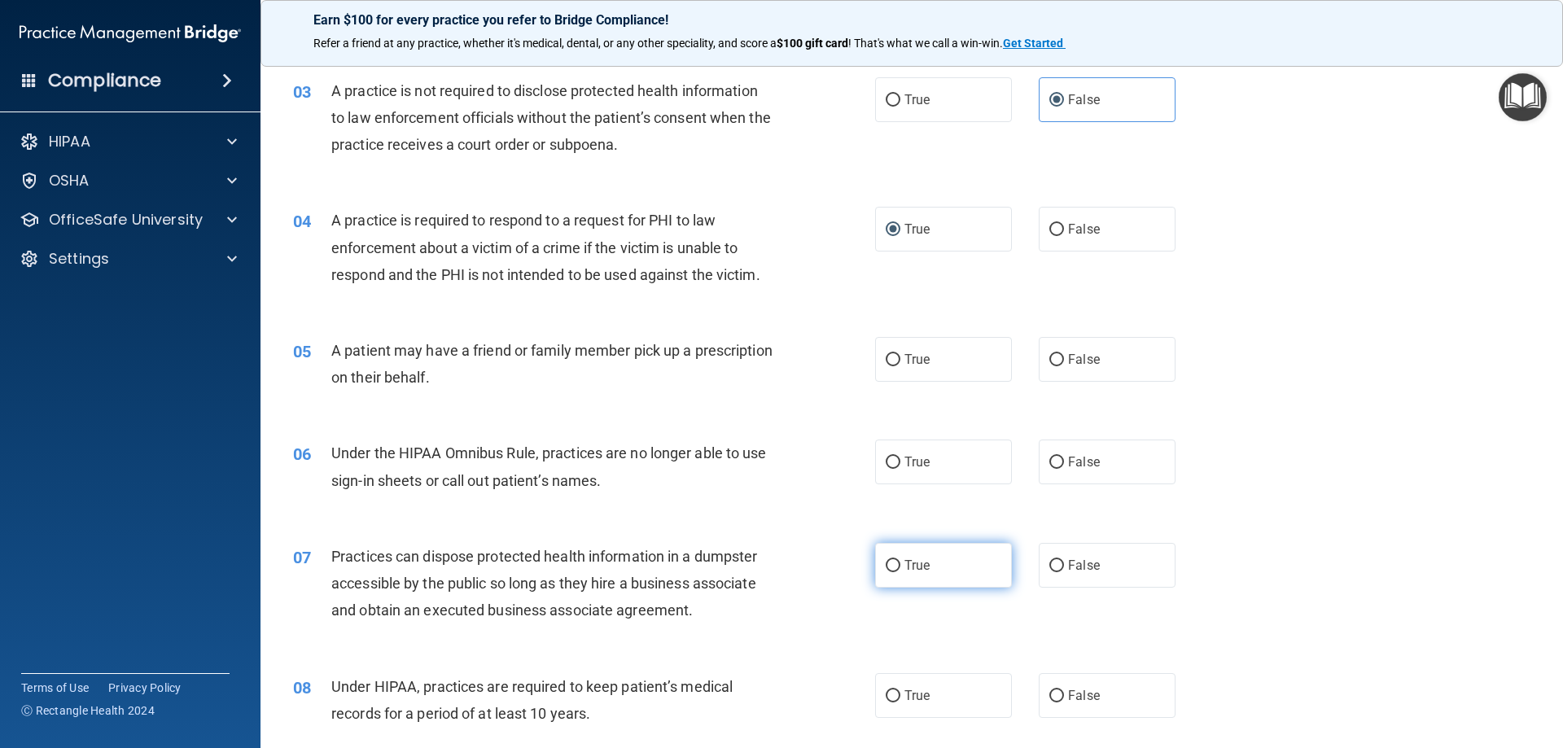
scroll to position [326, 0]
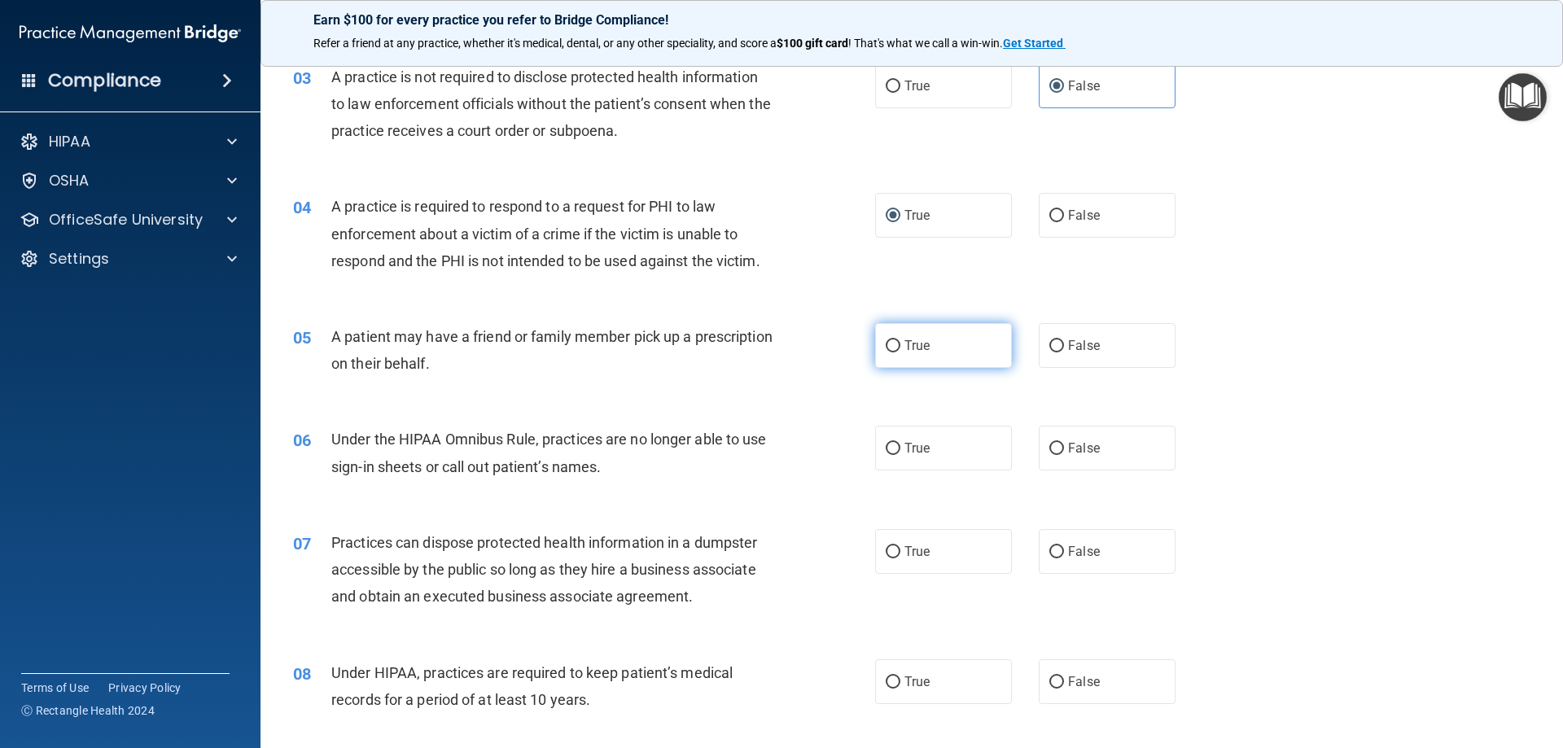
click at [892, 348] on input "True" at bounding box center [893, 346] width 15 height 12
radio input "true"
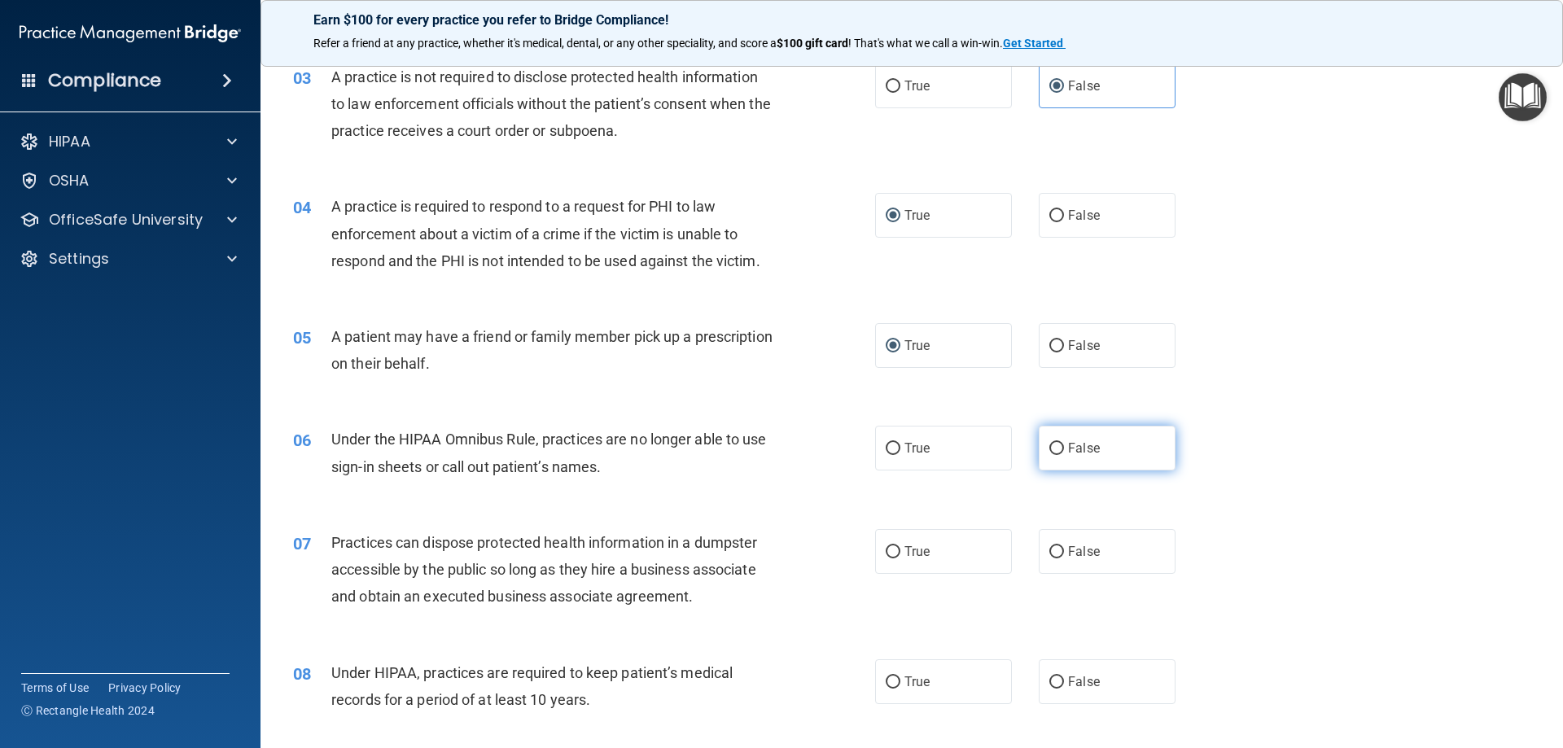
click at [1050, 451] on input "False" at bounding box center [1056, 449] width 15 height 12
radio input "true"
click at [1052, 554] on input "False" at bounding box center [1056, 552] width 15 height 12
radio input "true"
click at [1052, 686] on input "False" at bounding box center [1056, 682] width 15 height 12
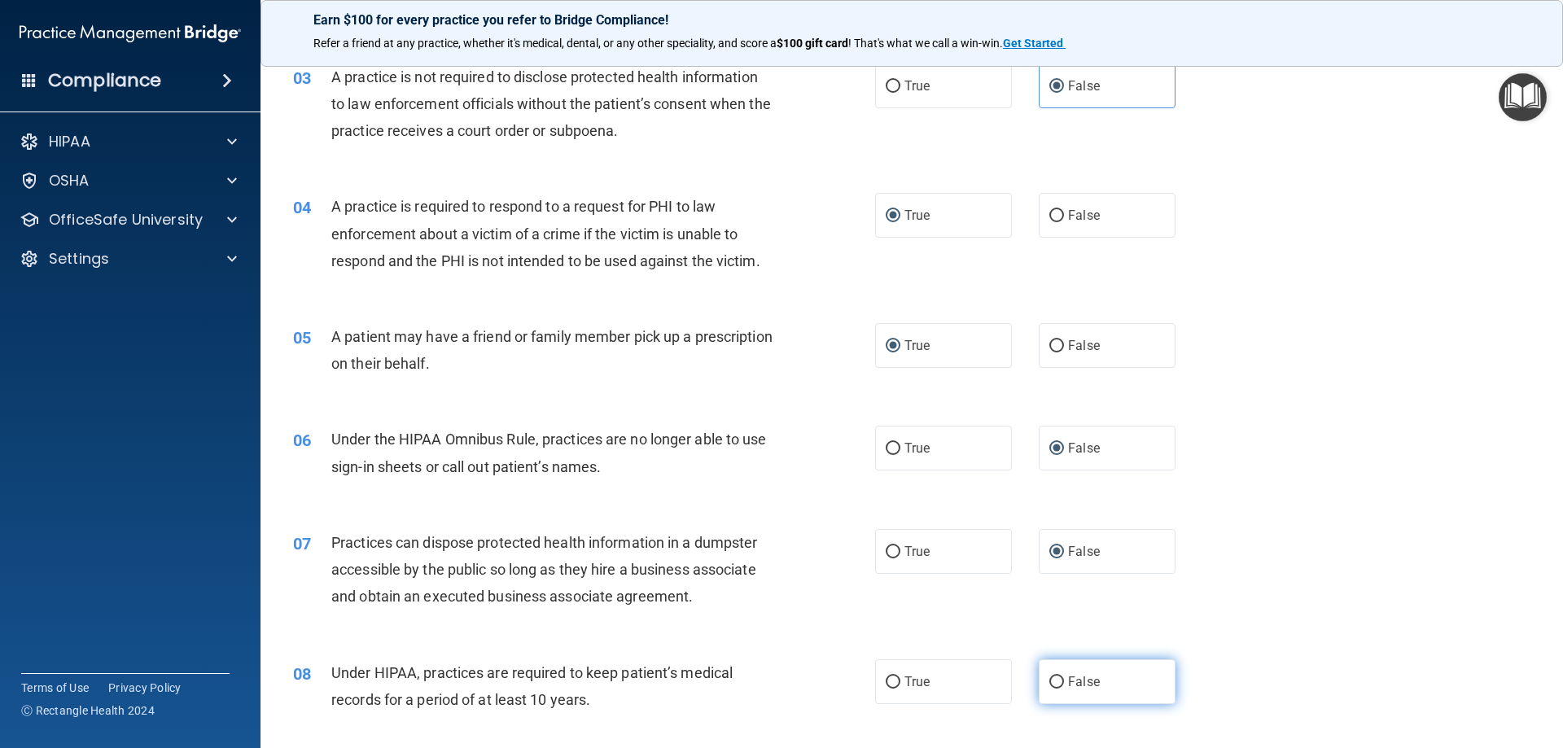
radio input "true"
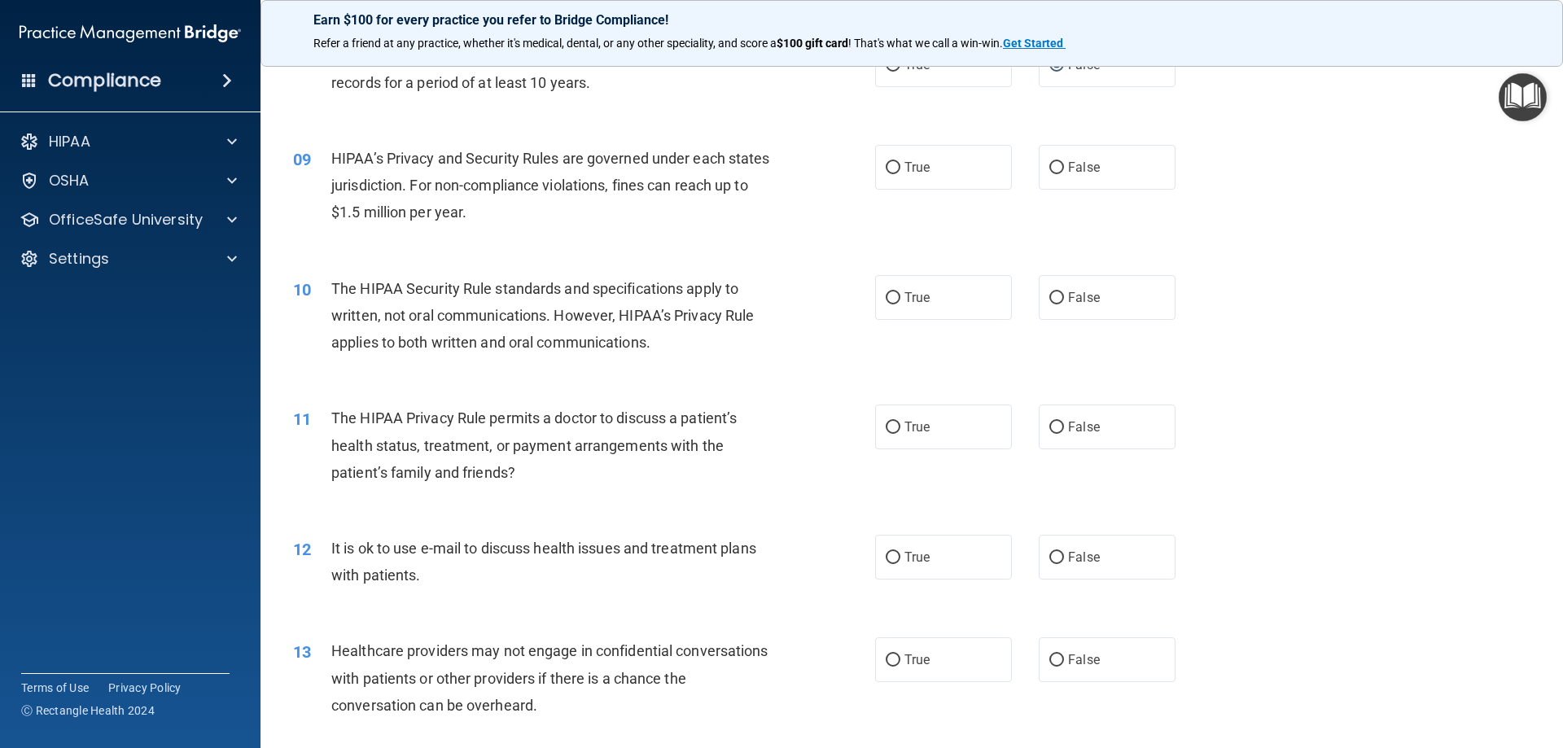
scroll to position [977, 0]
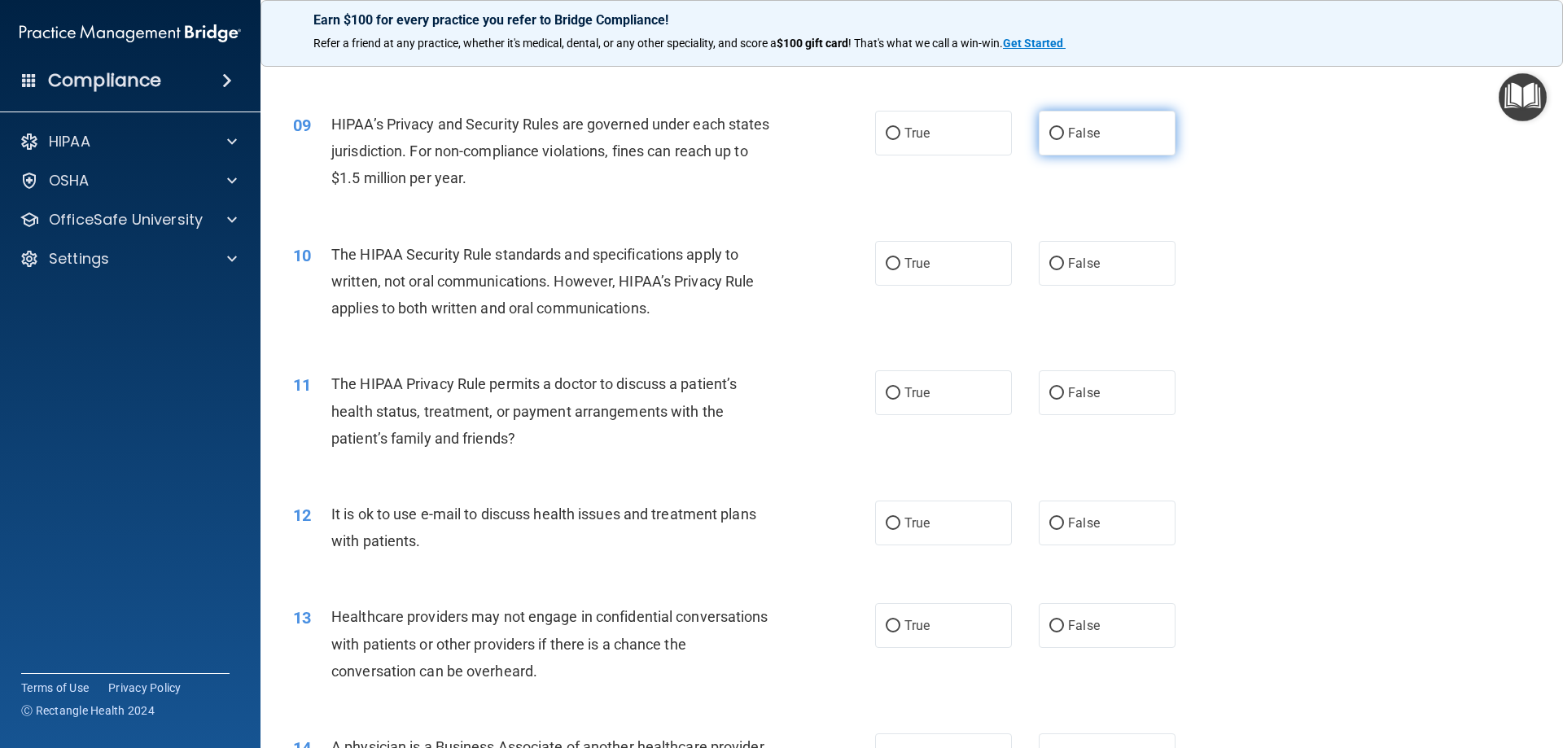
click at [1052, 133] on input "False" at bounding box center [1056, 134] width 15 height 12
radio input "true"
click at [888, 260] on input "True" at bounding box center [893, 264] width 15 height 12
radio input "true"
click at [890, 393] on input "True" at bounding box center [893, 393] width 15 height 12
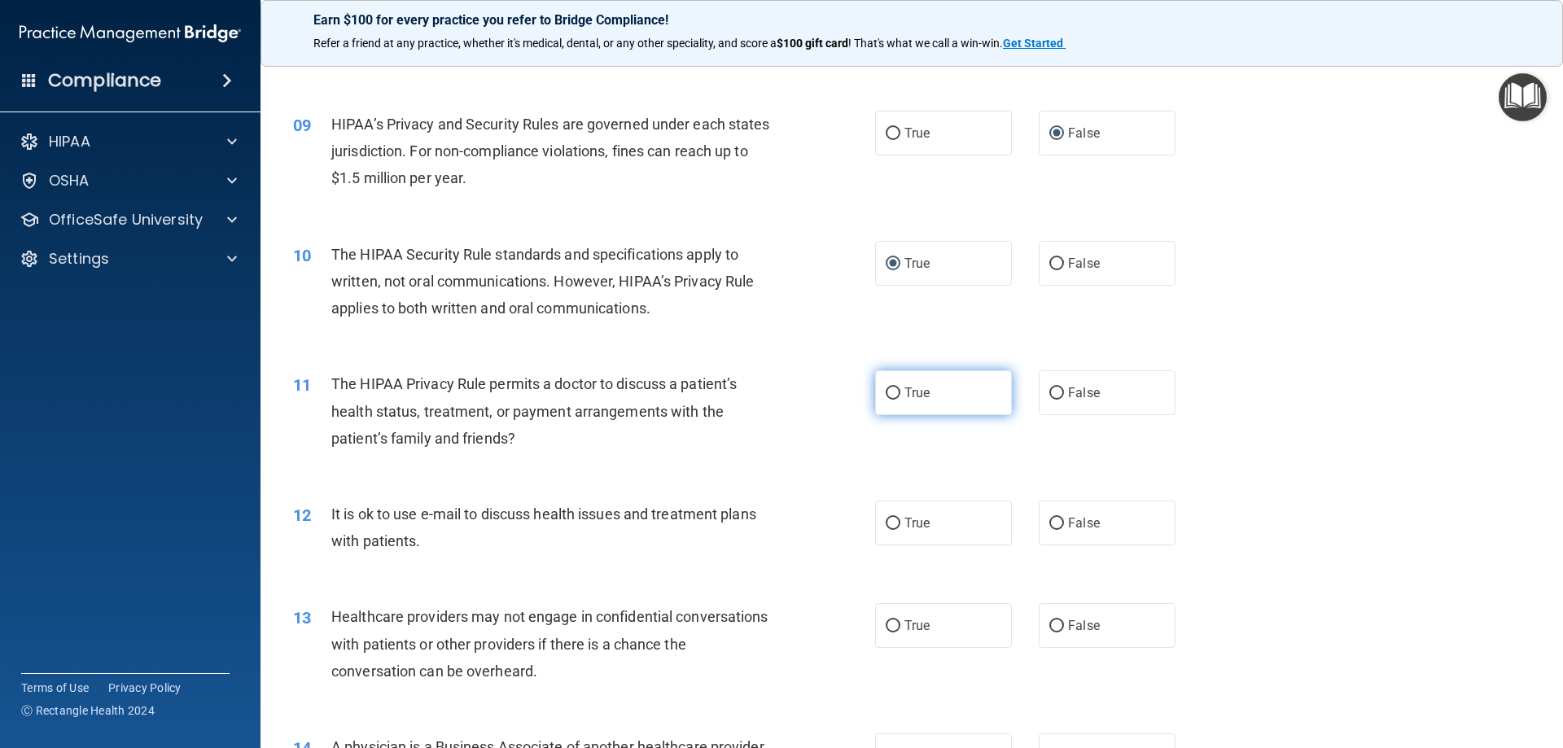
radio input "true"
click at [892, 516] on label "True" at bounding box center [943, 523] width 137 height 45
click at [892, 518] on input "True" at bounding box center [893, 524] width 15 height 12
radio input "true"
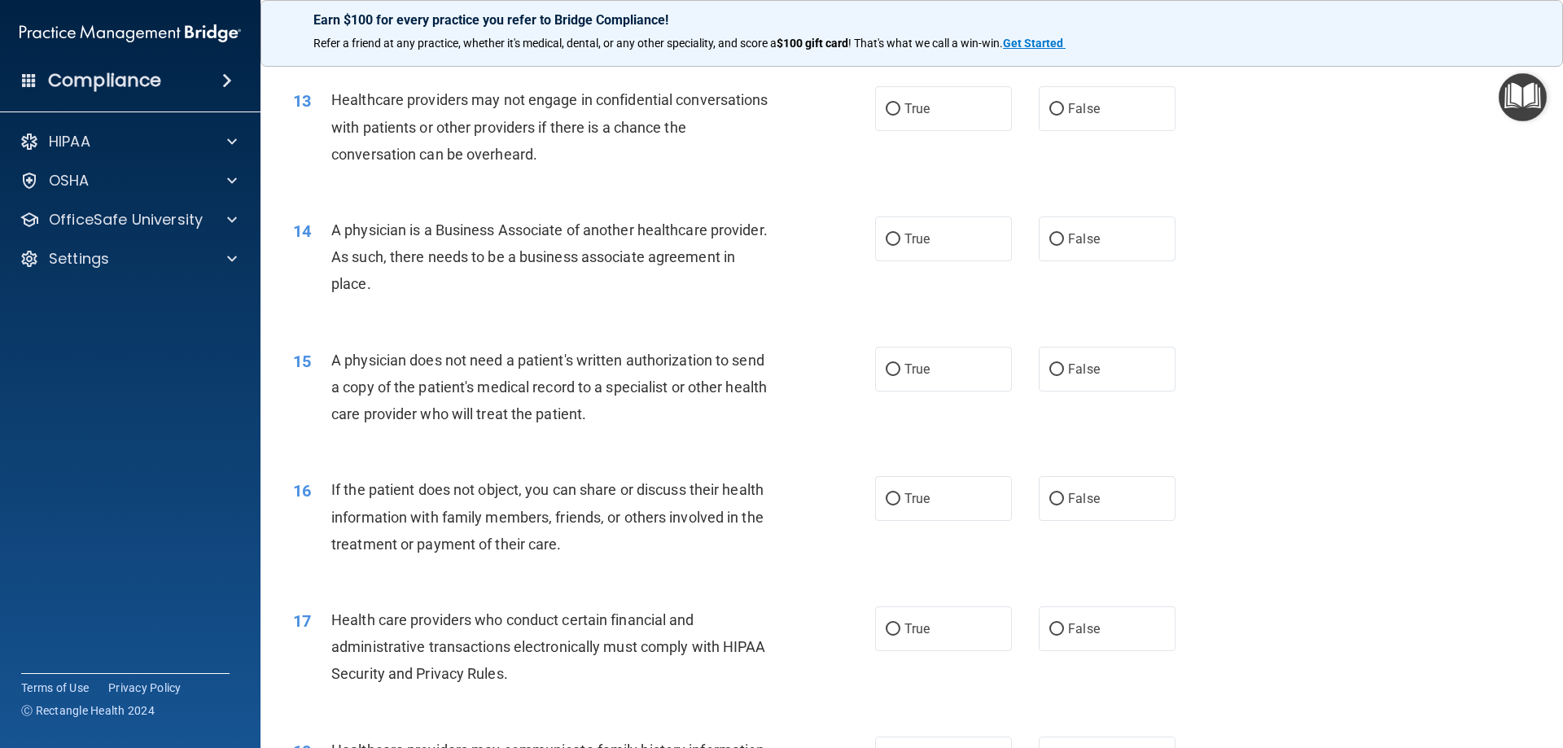
scroll to position [1465, 0]
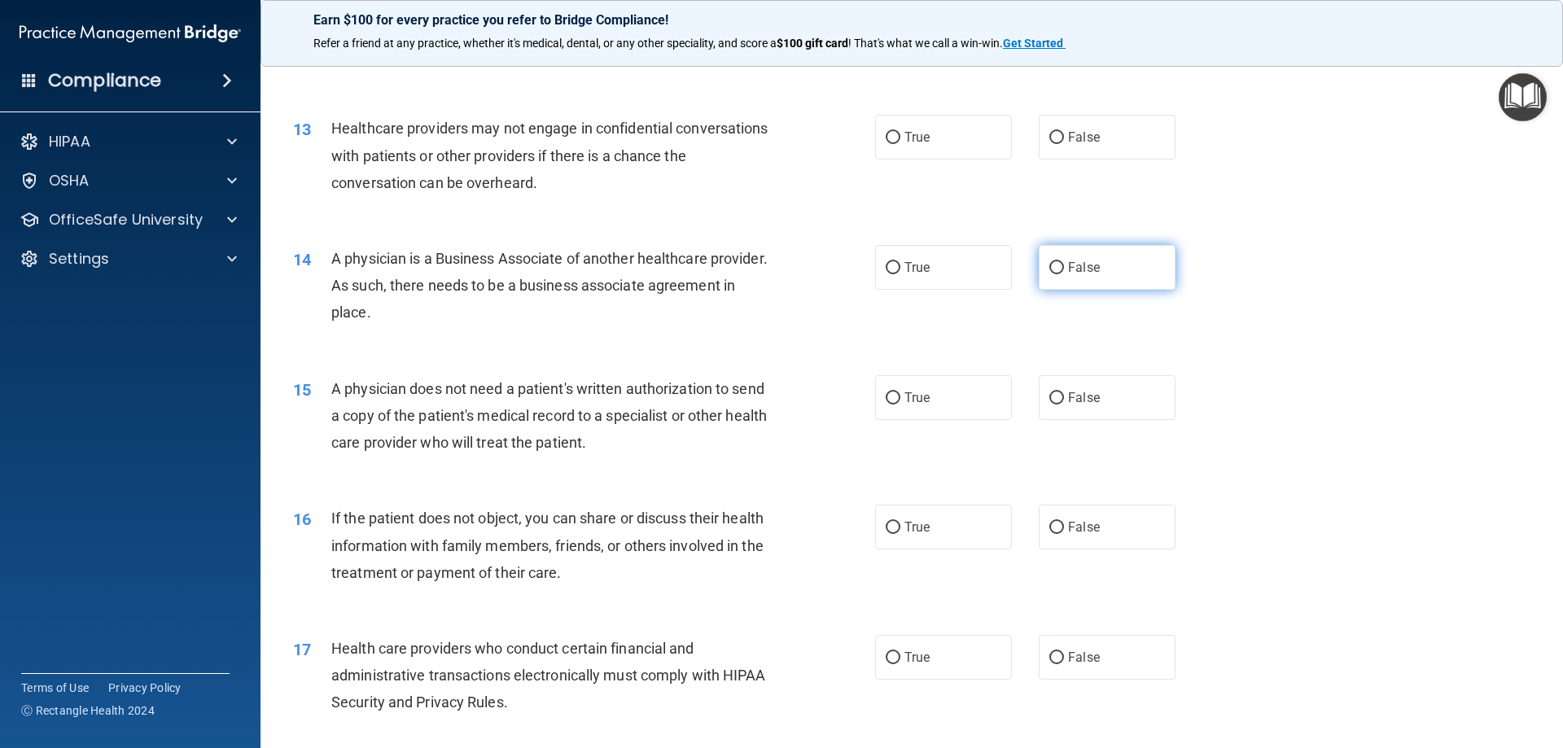
click at [1059, 271] on label "False" at bounding box center [1107, 267] width 137 height 45
click at [1059, 271] on input "False" at bounding box center [1056, 268] width 15 height 12
radio input "true"
click at [1056, 396] on label "False" at bounding box center [1107, 397] width 137 height 45
click at [1056, 396] on input "False" at bounding box center [1056, 398] width 15 height 12
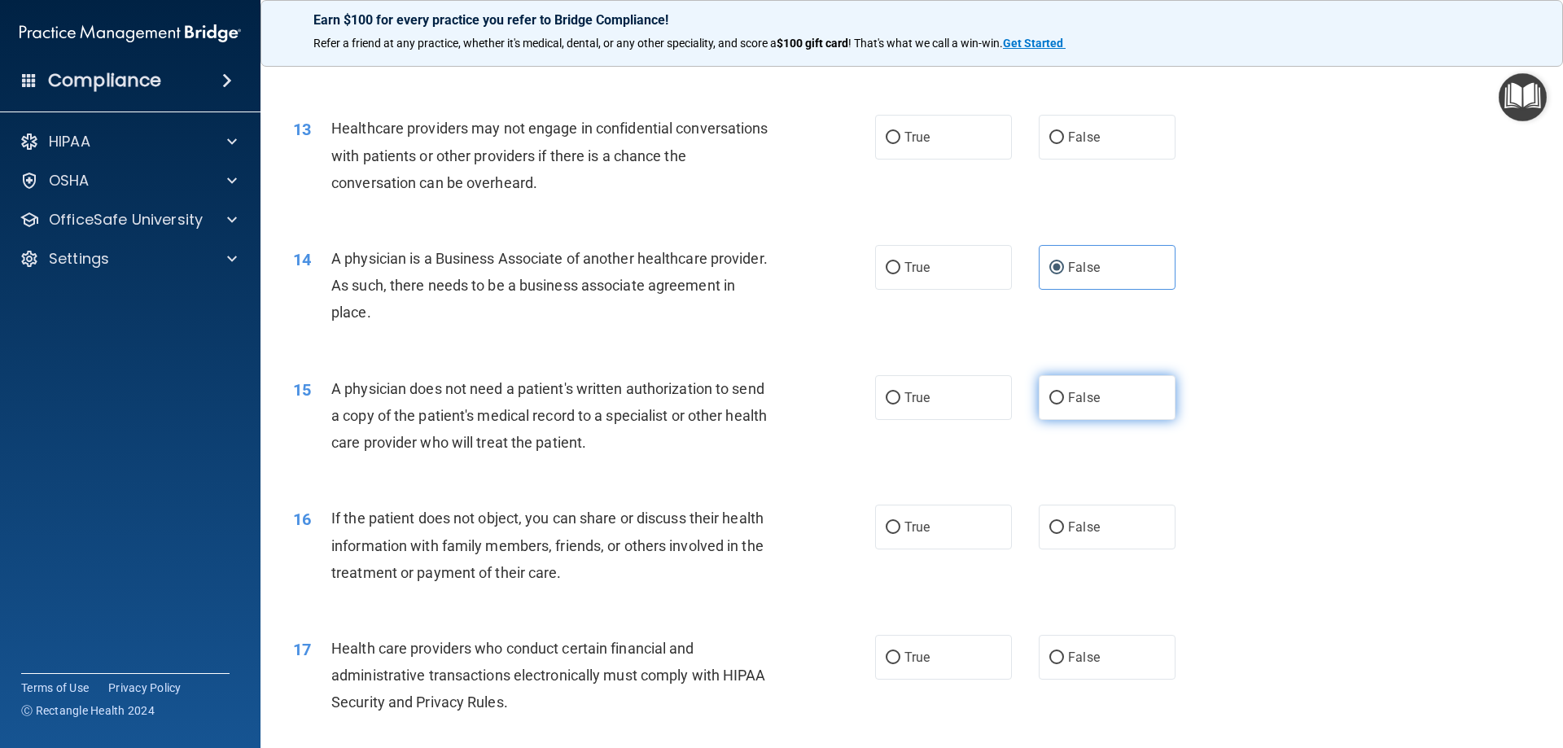
radio input "true"
click at [889, 530] on input "True" at bounding box center [893, 528] width 15 height 12
radio input "true"
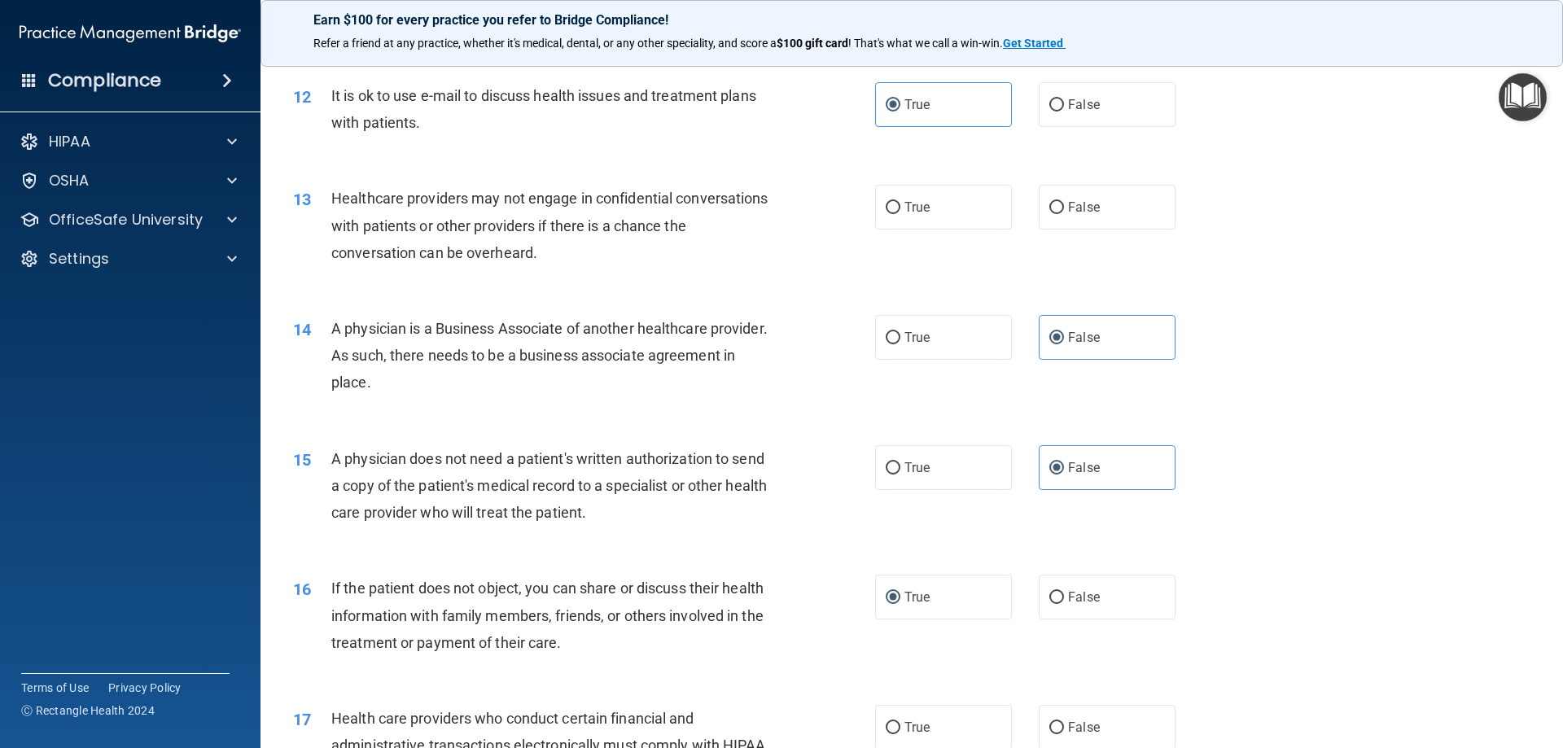
scroll to position [1221, 0]
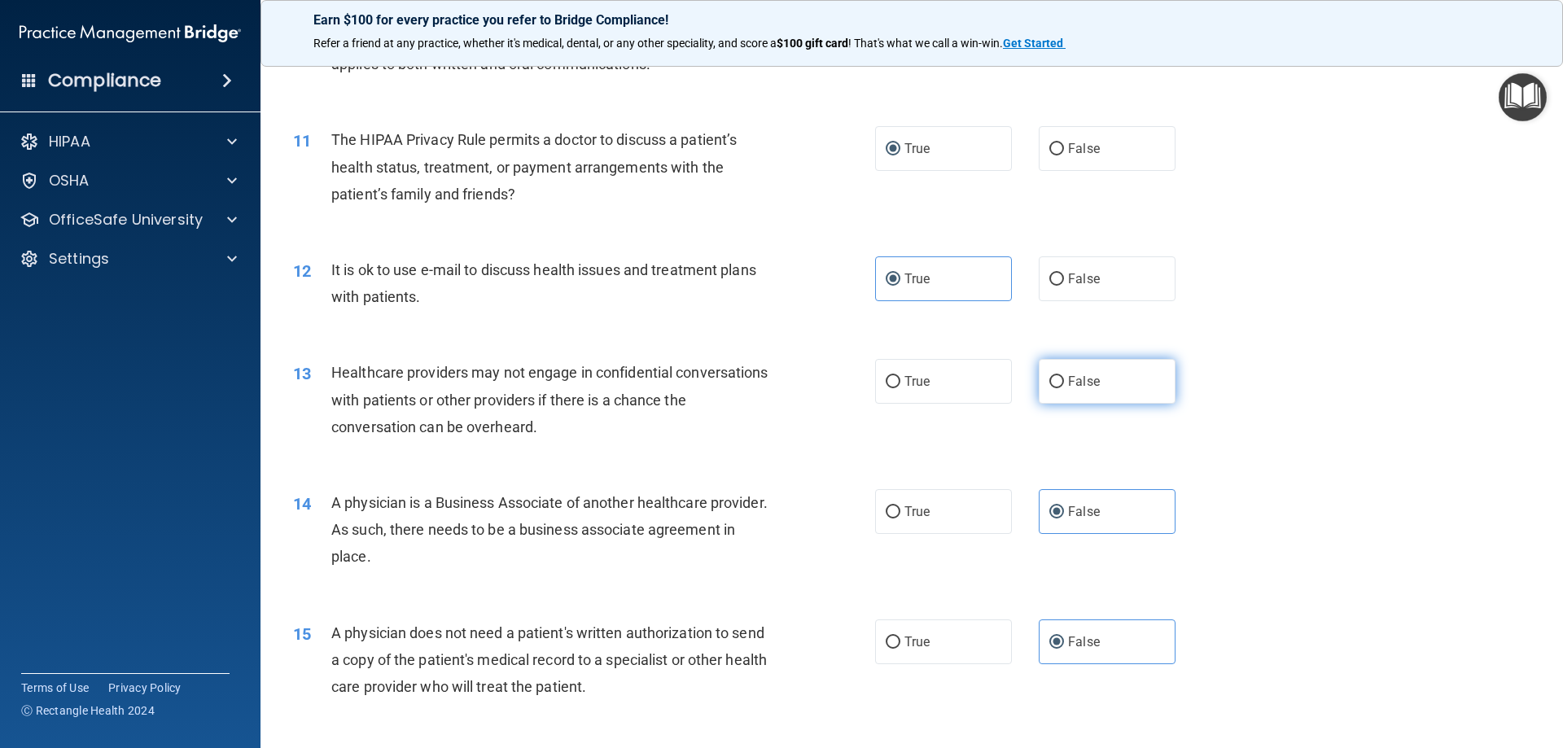
click at [1054, 378] on input "False" at bounding box center [1056, 382] width 15 height 12
radio input "true"
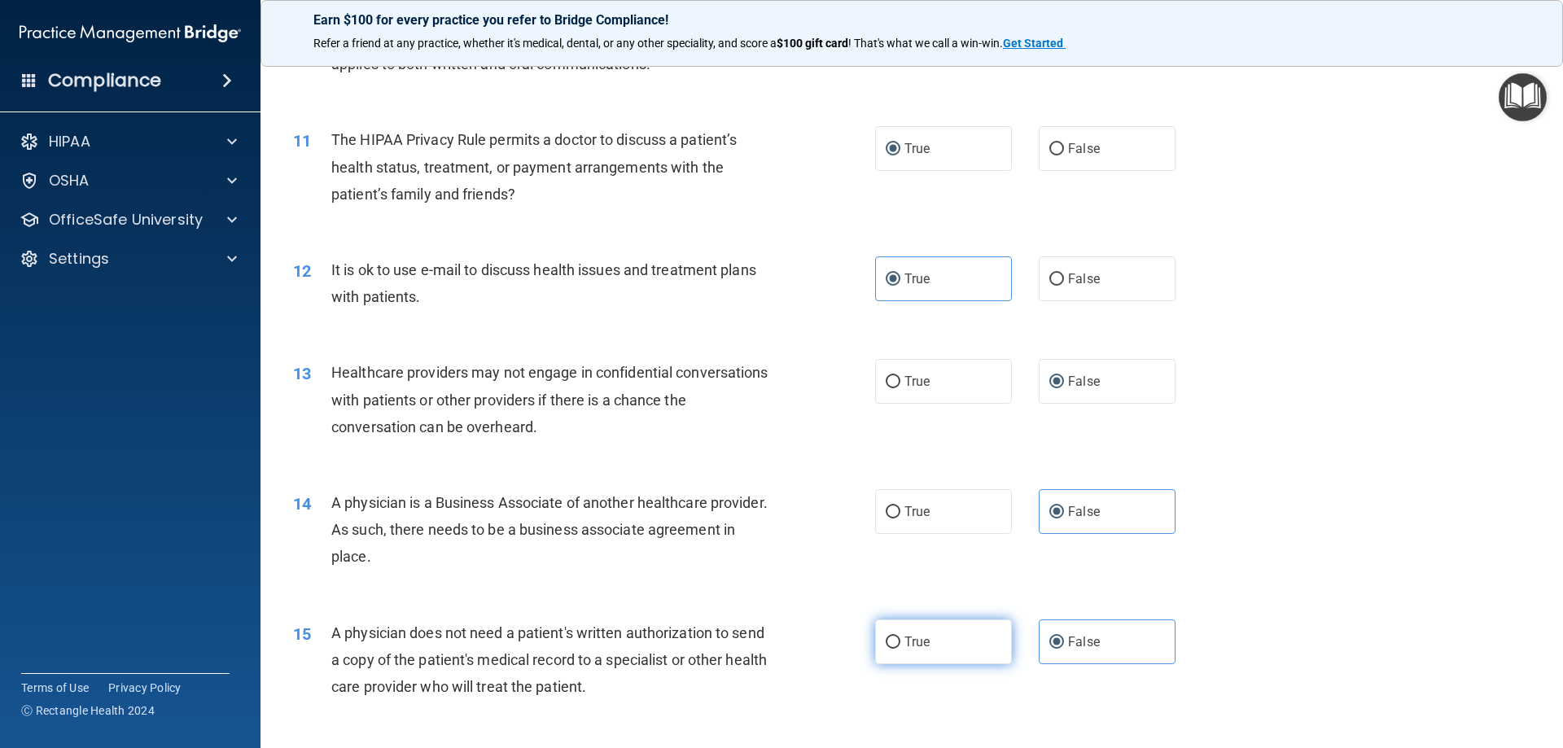
click at [887, 641] on input "True" at bounding box center [893, 642] width 15 height 12
radio input "true"
radio input "false"
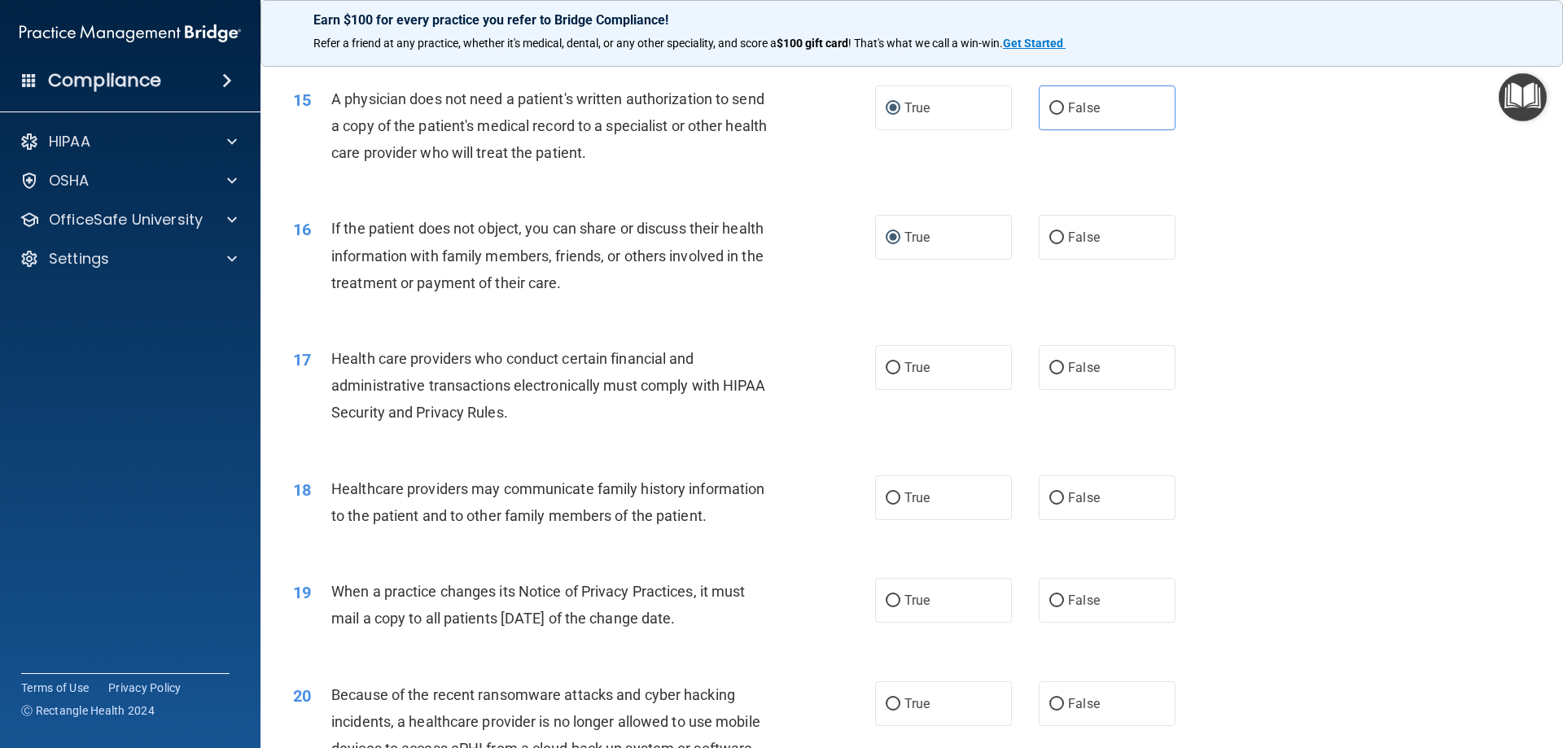
scroll to position [1791, 0]
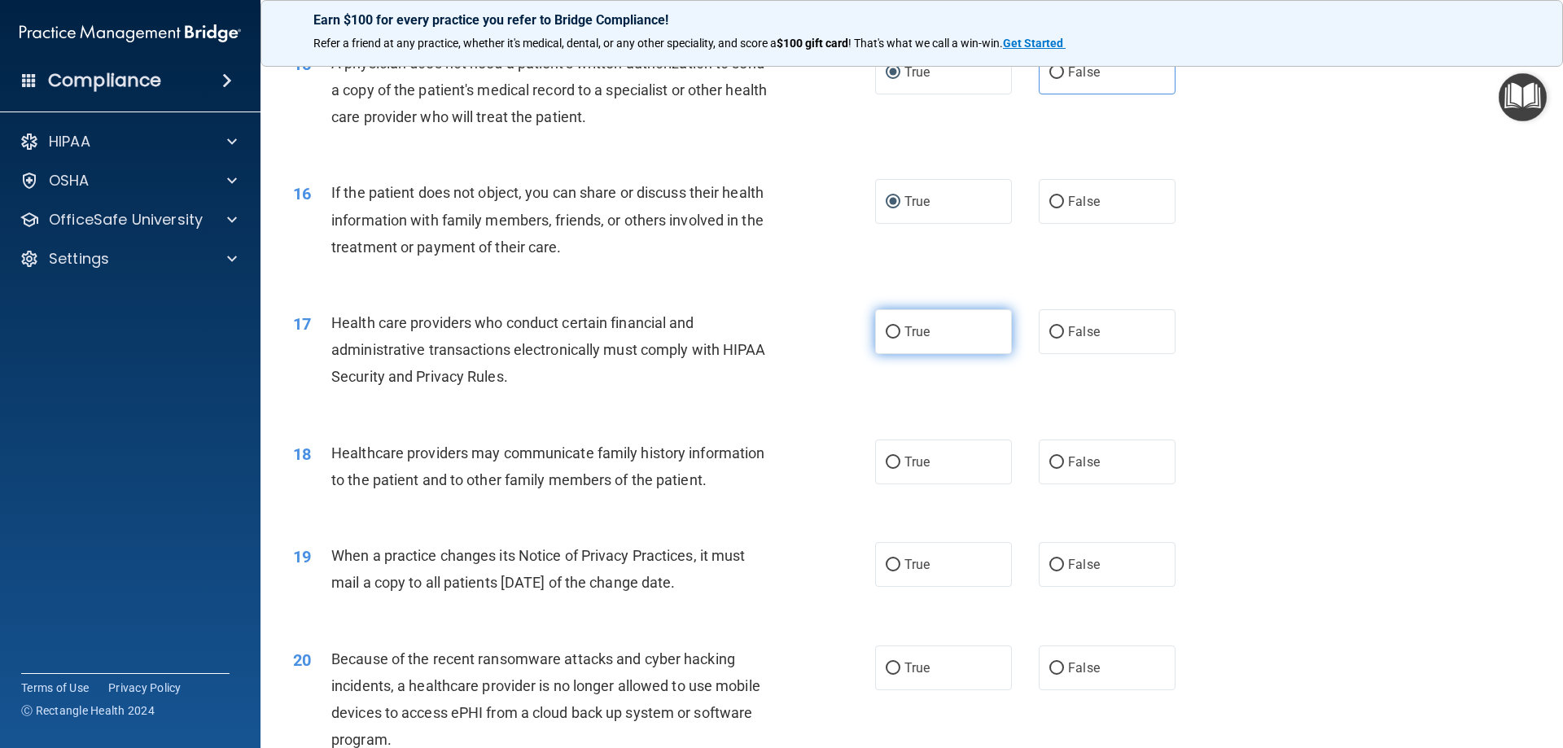
click at [894, 335] on label "True" at bounding box center [943, 331] width 137 height 45
click at [894, 335] on input "True" at bounding box center [893, 332] width 15 height 12
radio input "true"
click at [1049, 459] on input "False" at bounding box center [1056, 463] width 15 height 12
radio input "true"
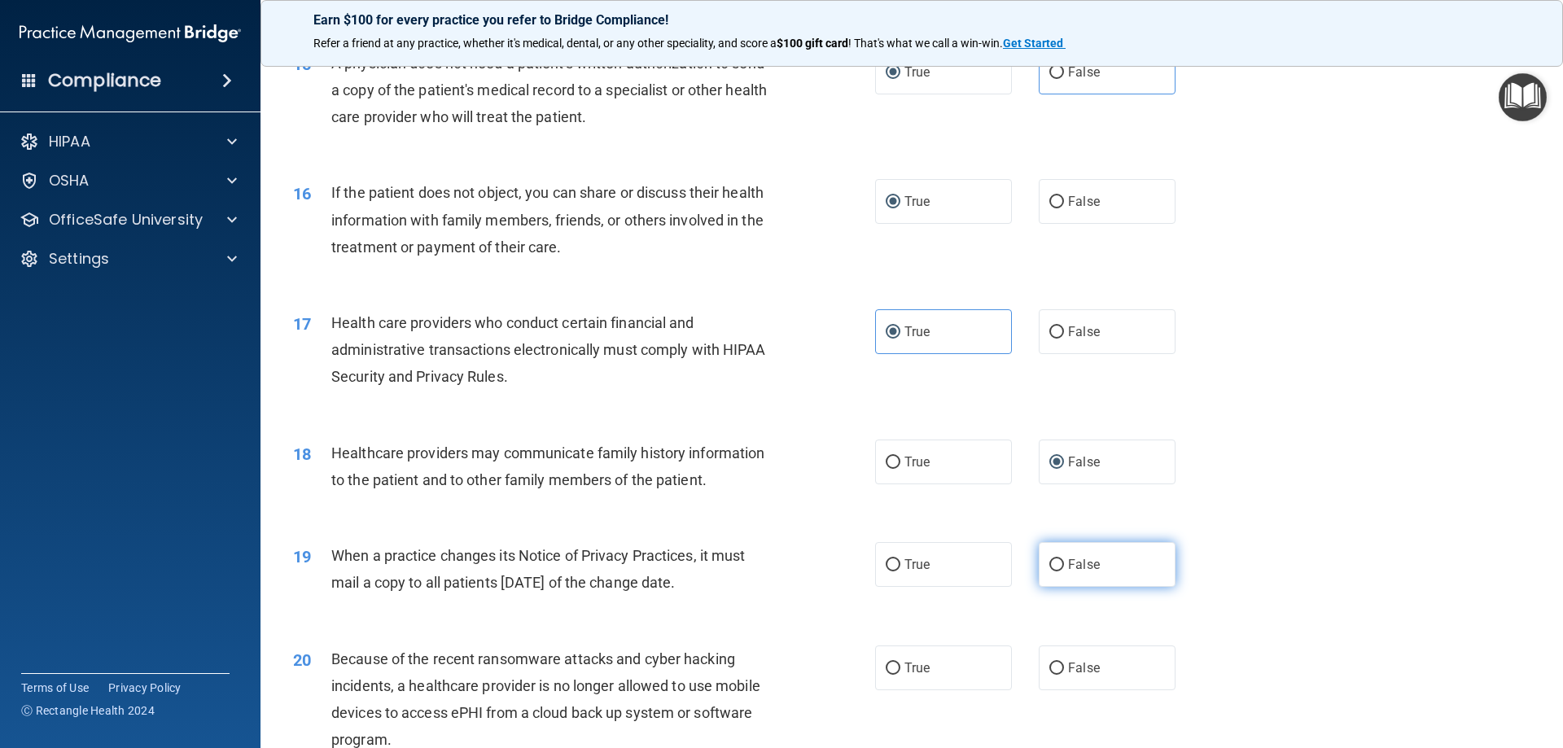
click at [1052, 571] on input "False" at bounding box center [1056, 565] width 15 height 12
radio input "true"
click at [1050, 663] on input "False" at bounding box center [1056, 669] width 15 height 12
radio input "true"
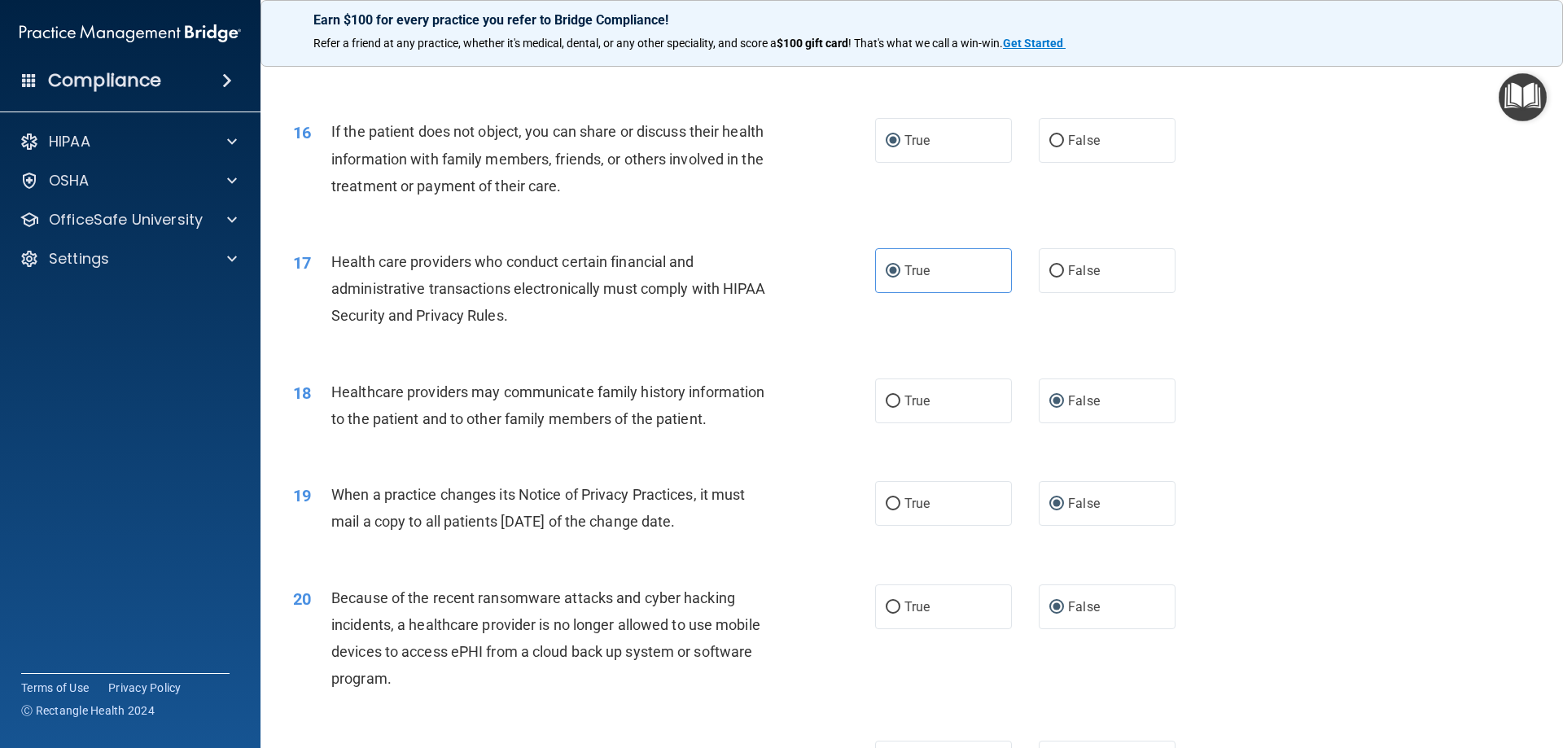
scroll to position [2198, 0]
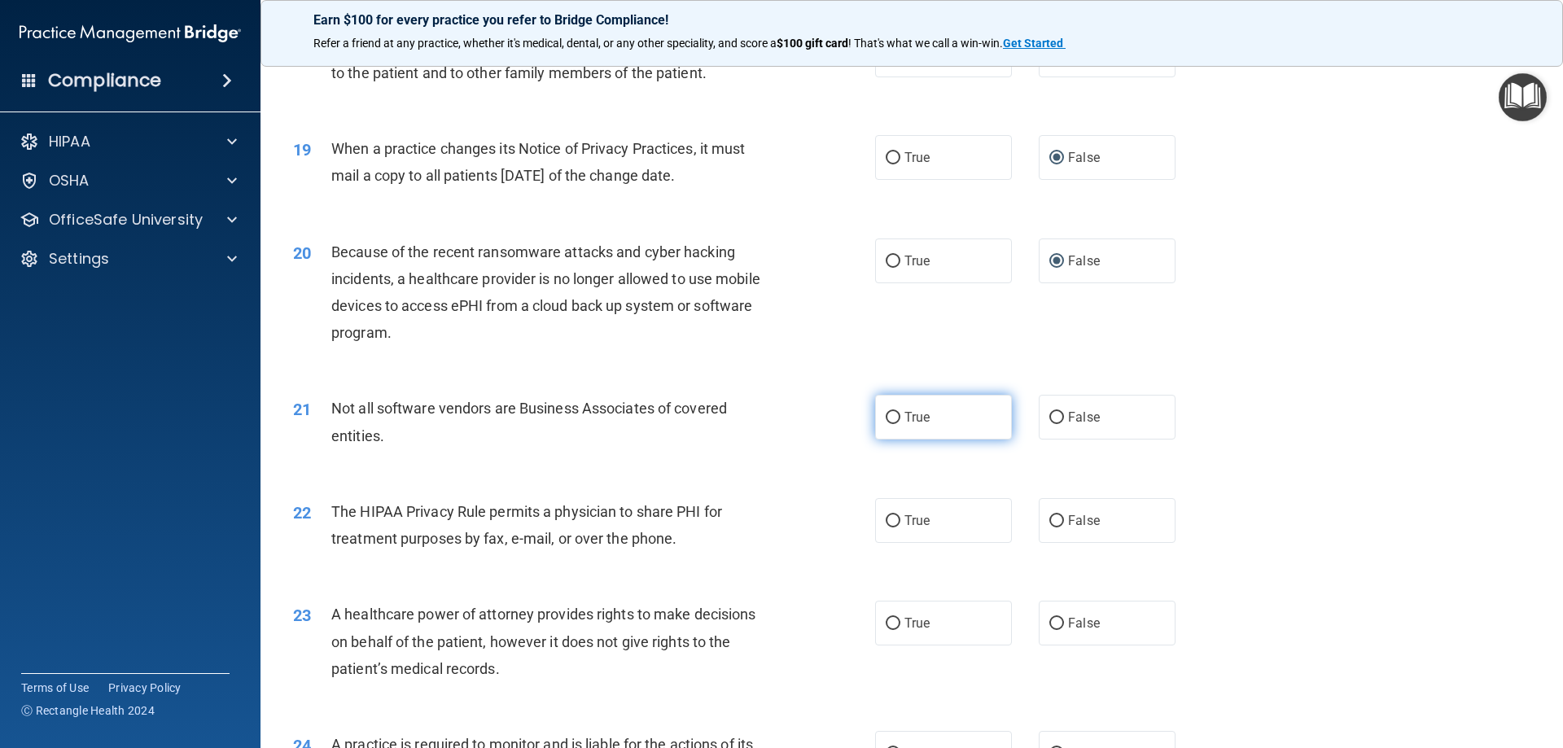
click at [890, 418] on input "True" at bounding box center [893, 418] width 15 height 12
radio input "true"
click at [889, 519] on input "True" at bounding box center [893, 521] width 15 height 12
radio input "true"
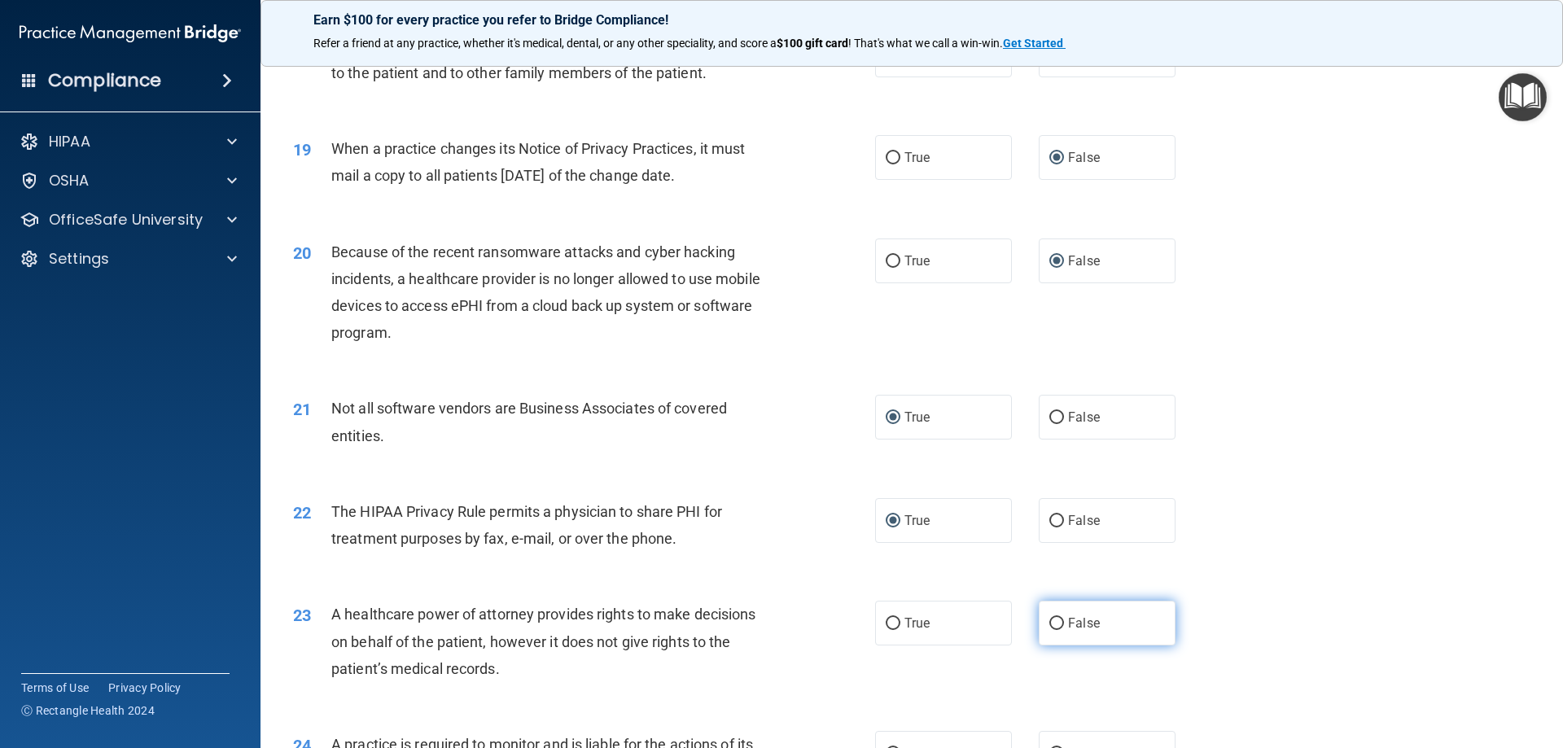
click at [1049, 623] on input "False" at bounding box center [1056, 624] width 15 height 12
radio input "true"
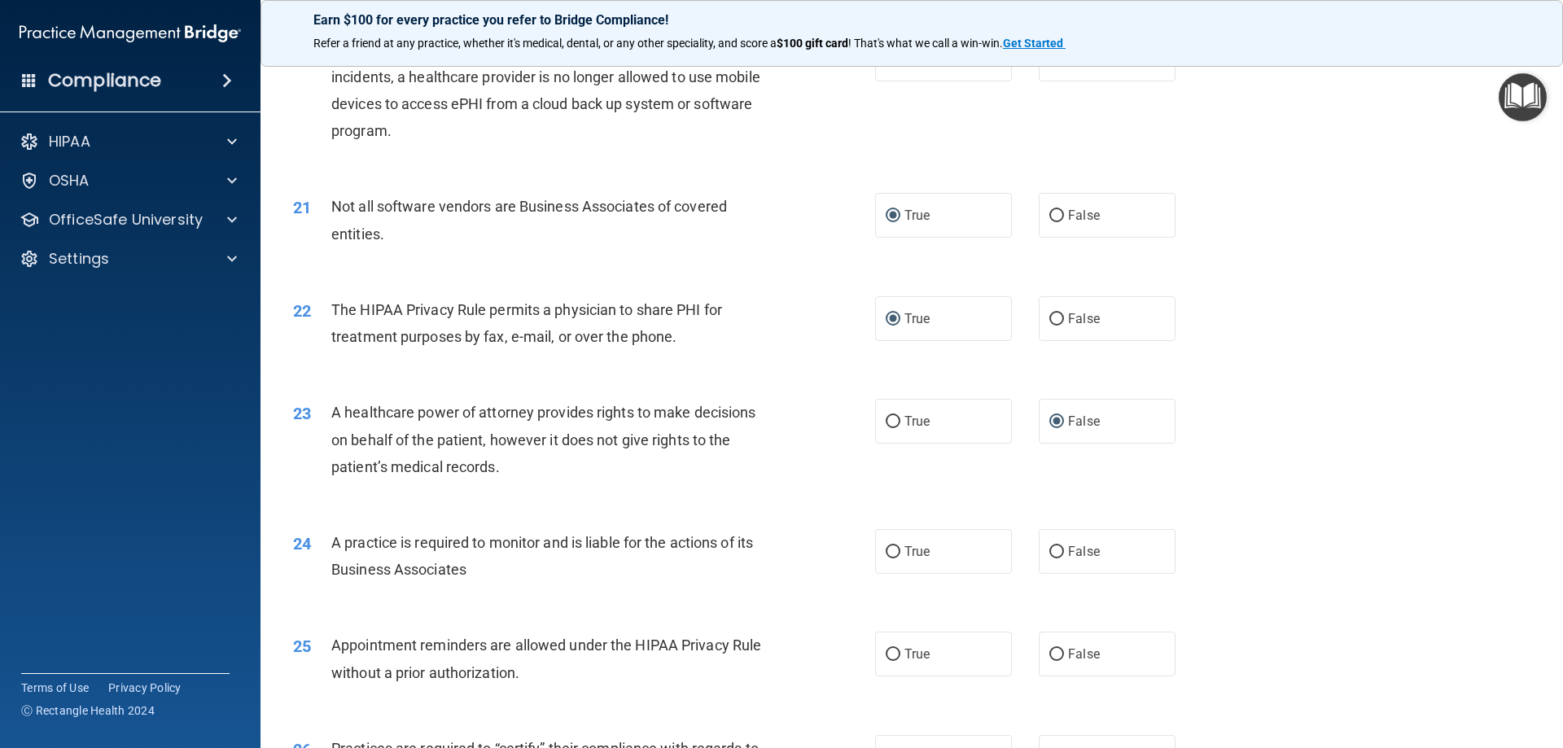
scroll to position [2442, 0]
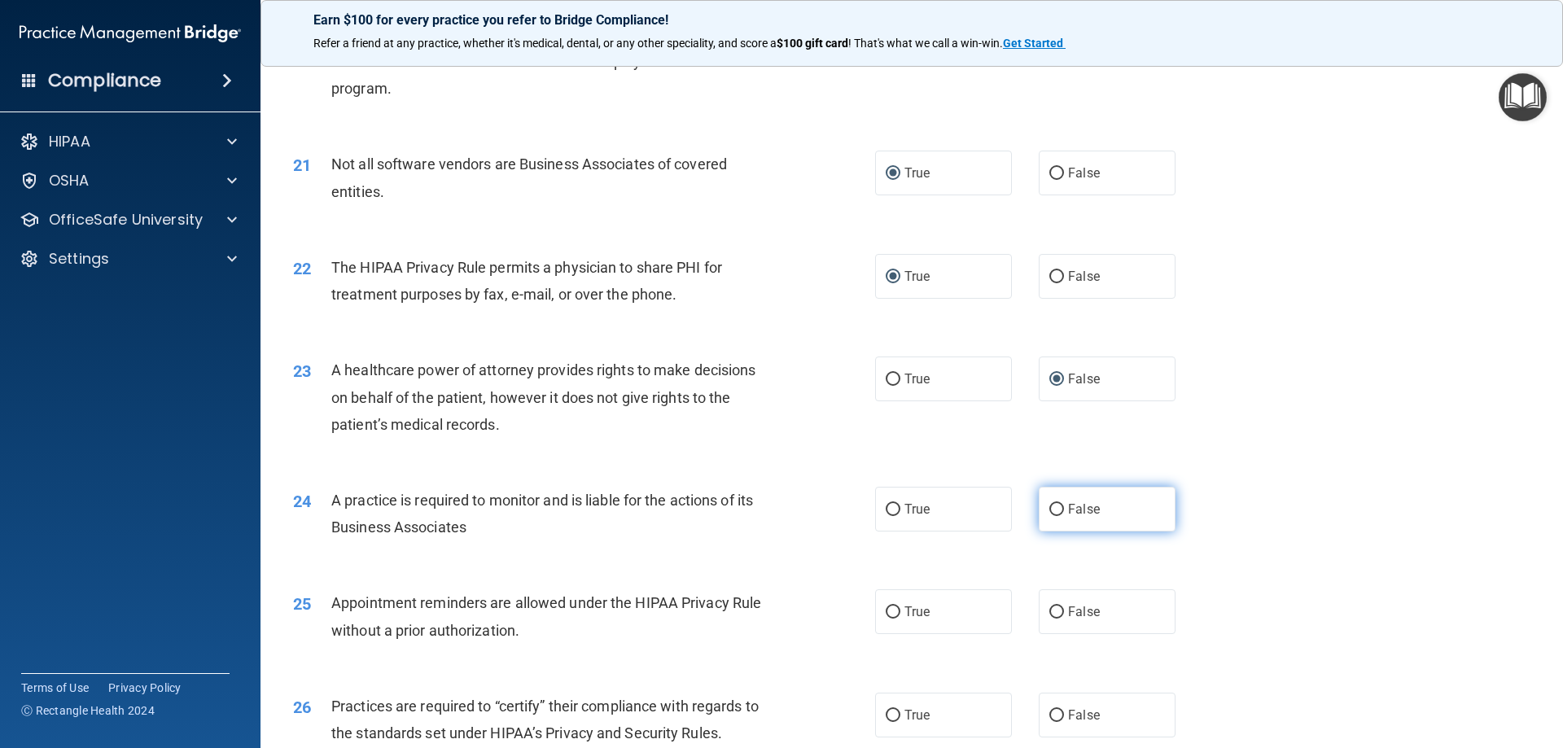
click at [1051, 510] on input "False" at bounding box center [1056, 510] width 15 height 12
radio input "true"
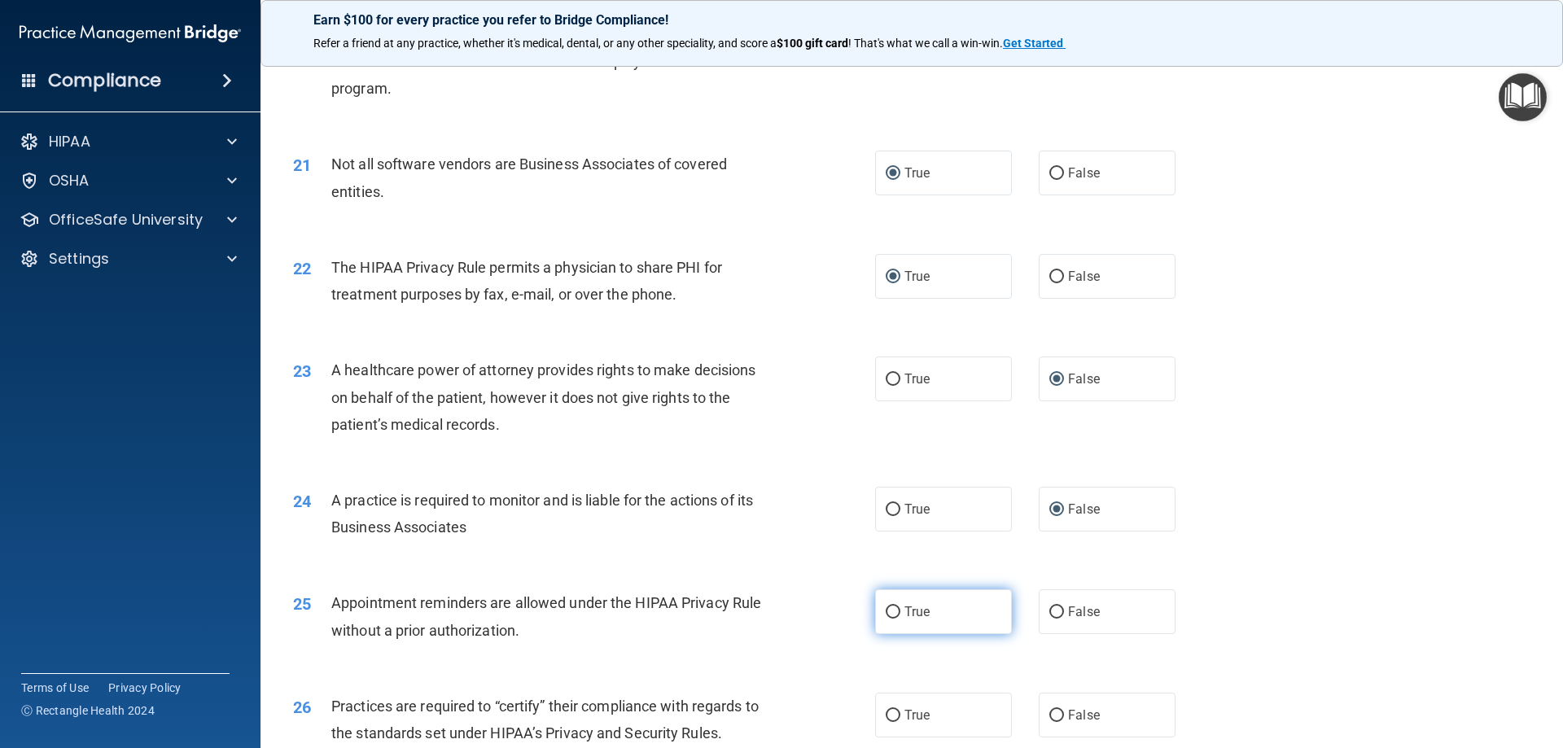
click at [888, 615] on input "True" at bounding box center [893, 612] width 15 height 12
radio input "true"
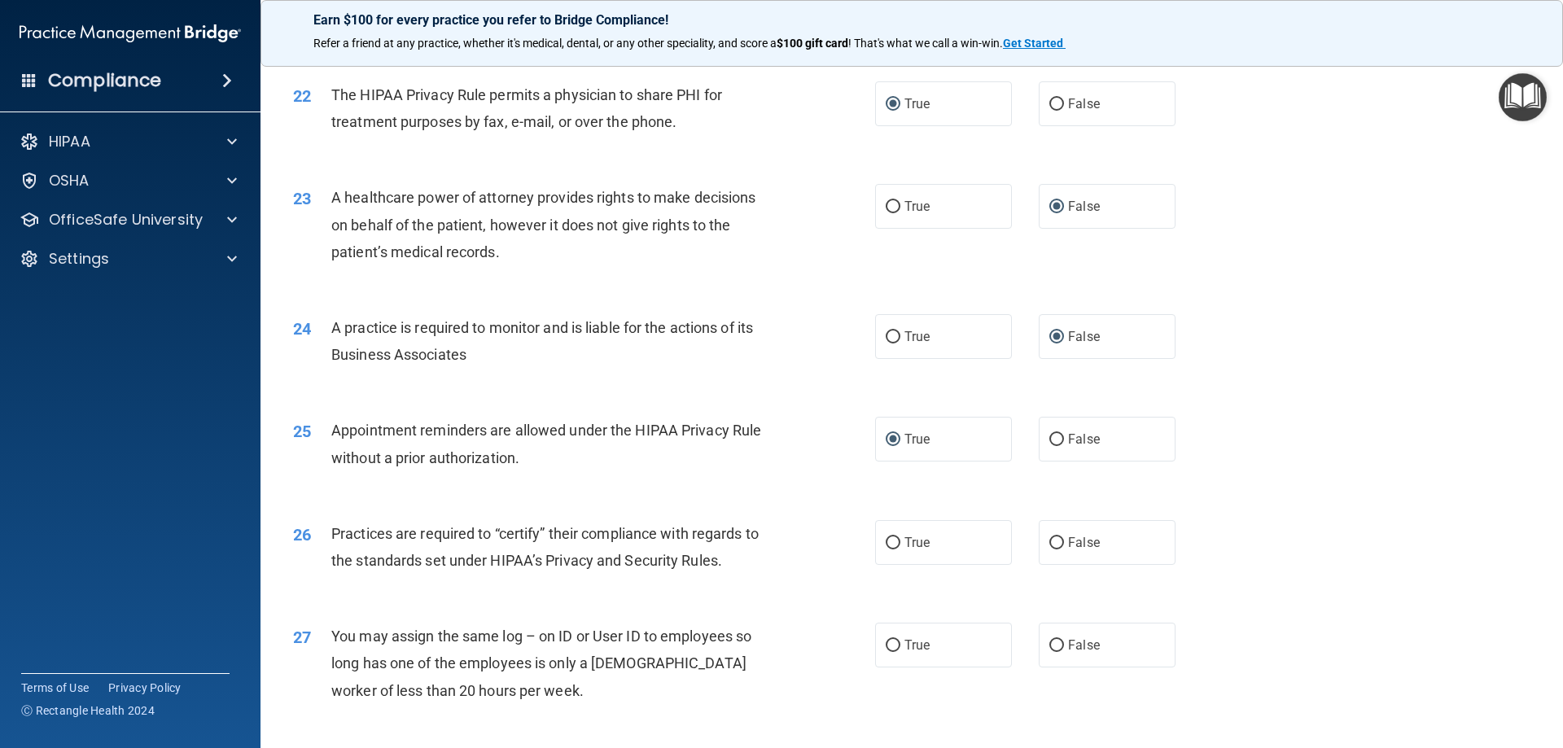
scroll to position [2686, 0]
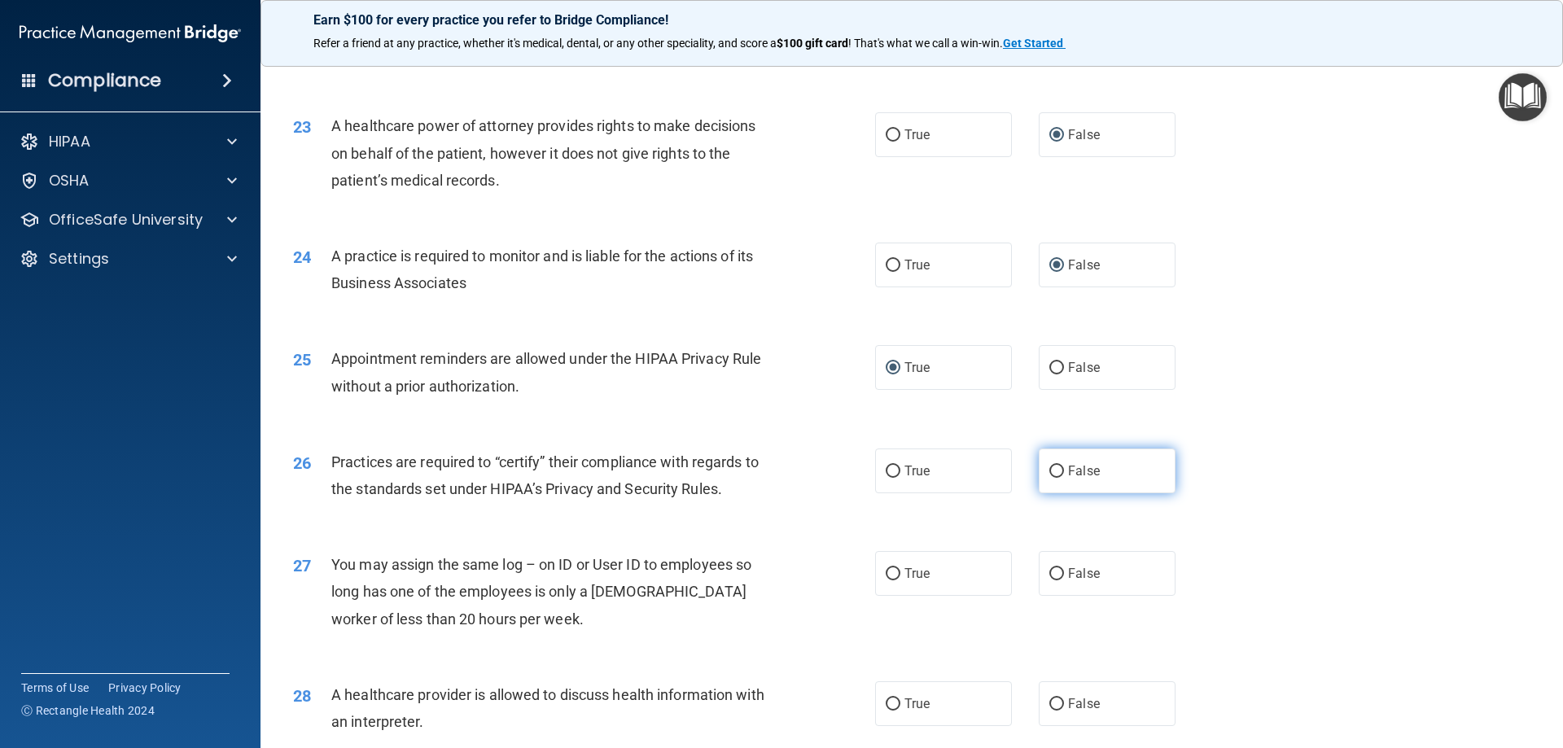
click at [1053, 470] on input "False" at bounding box center [1056, 472] width 15 height 12
radio input "true"
click at [1049, 572] on input "False" at bounding box center [1056, 574] width 15 height 12
radio input "true"
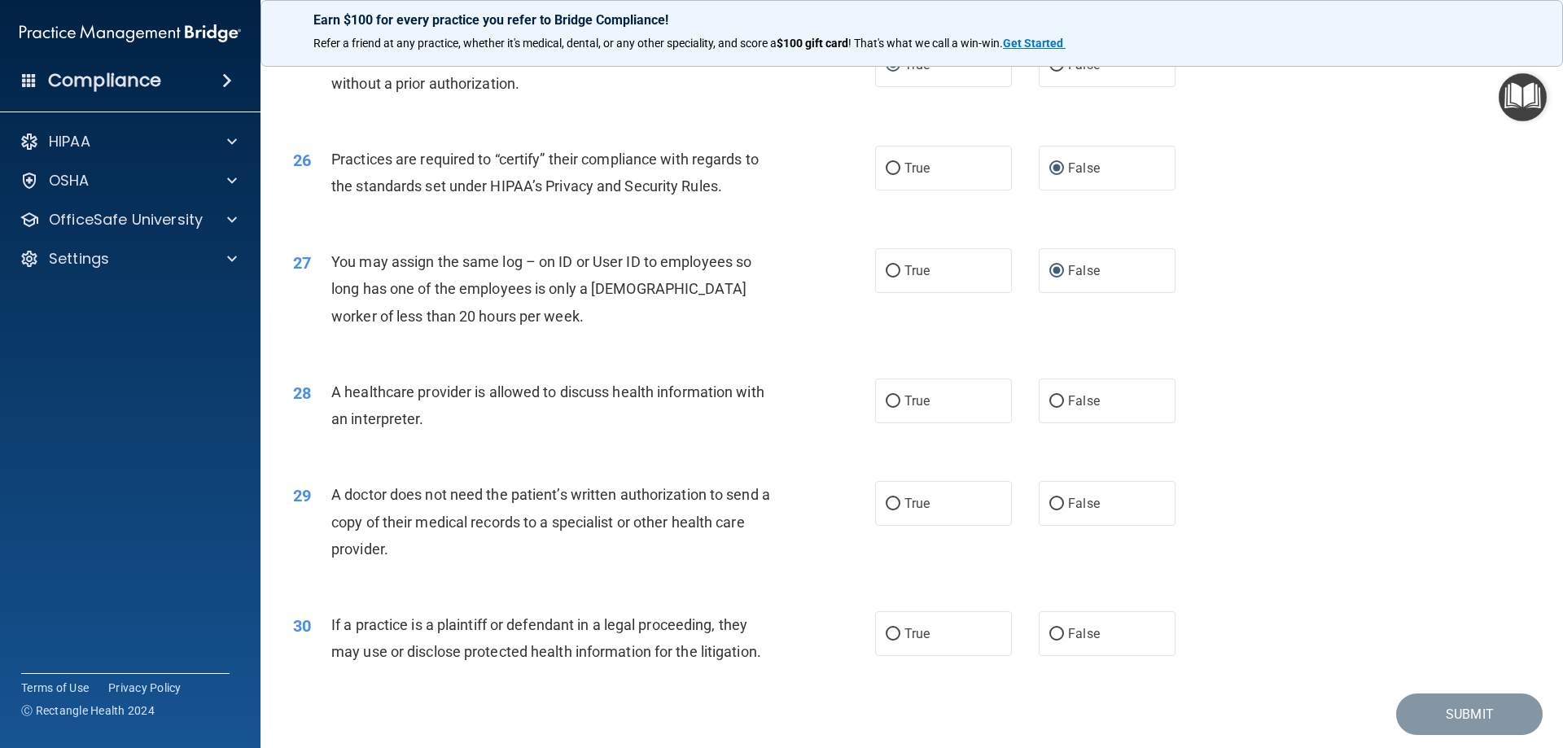
scroll to position [3011, 0]
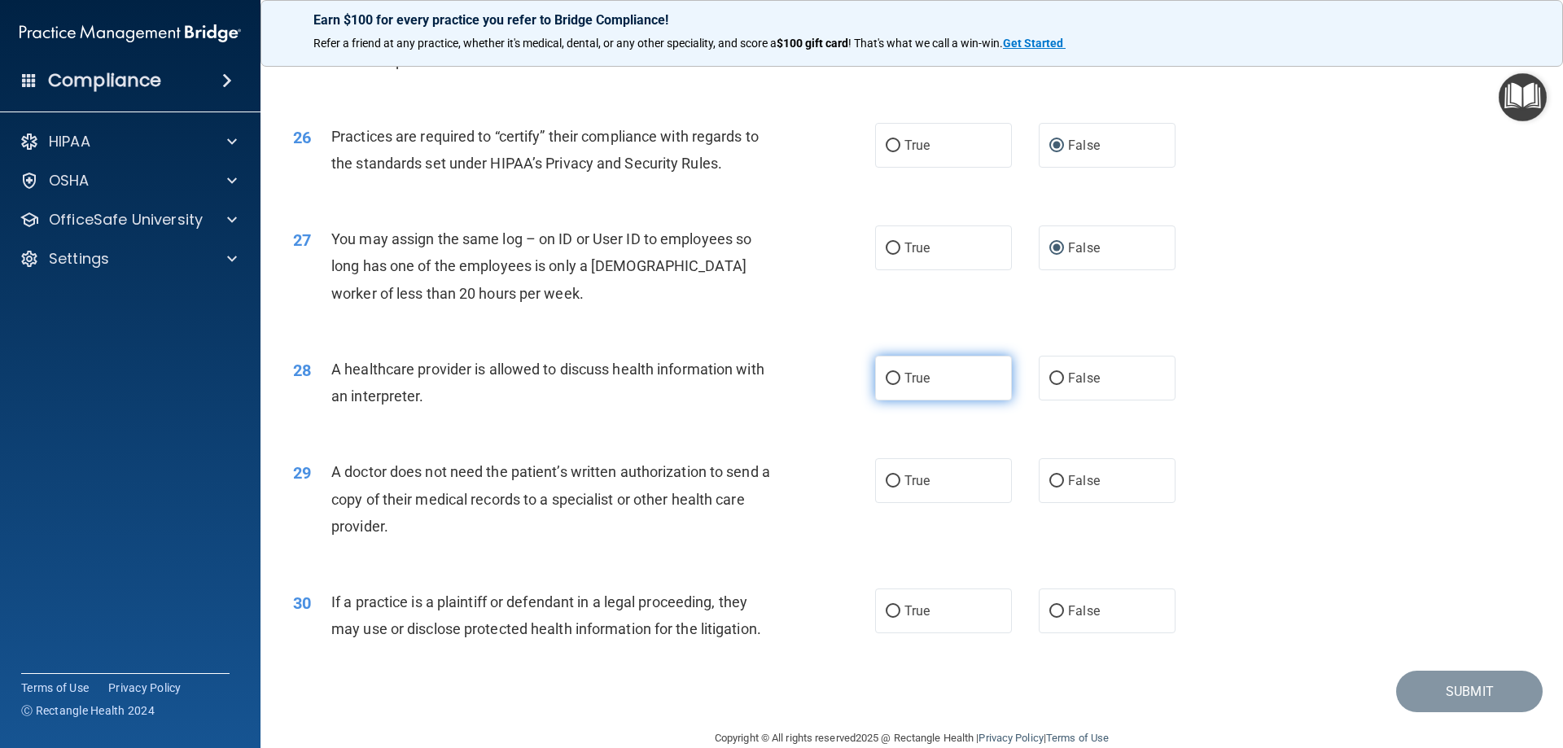
click at [890, 383] on input "True" at bounding box center [893, 379] width 15 height 12
radio input "true"
click at [889, 483] on input "True" at bounding box center [893, 481] width 15 height 12
radio input "true"
click at [890, 612] on input "True" at bounding box center [893, 612] width 15 height 12
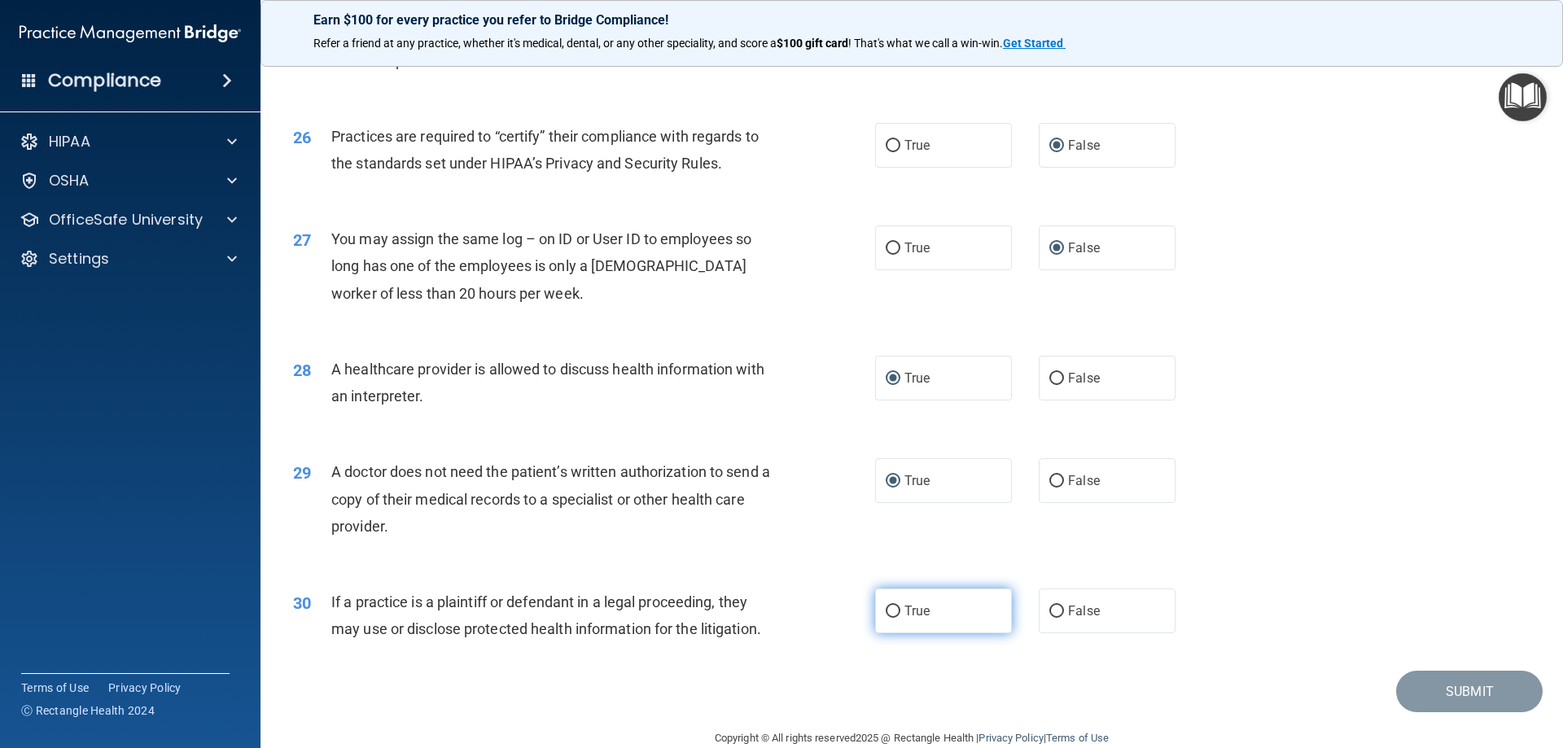
radio input "true"
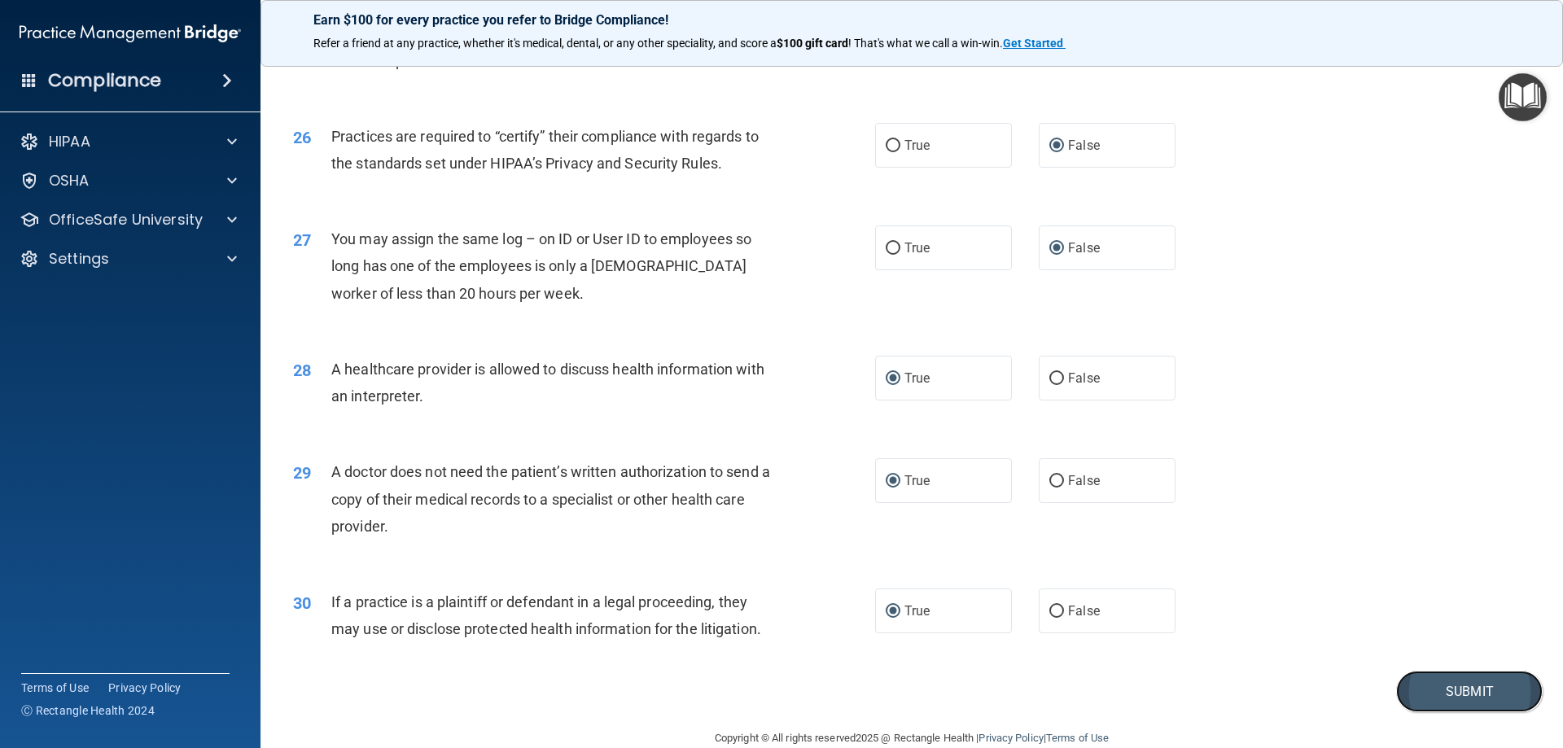
click at [1417, 685] on button "Submit" at bounding box center [1469, 692] width 147 height 42
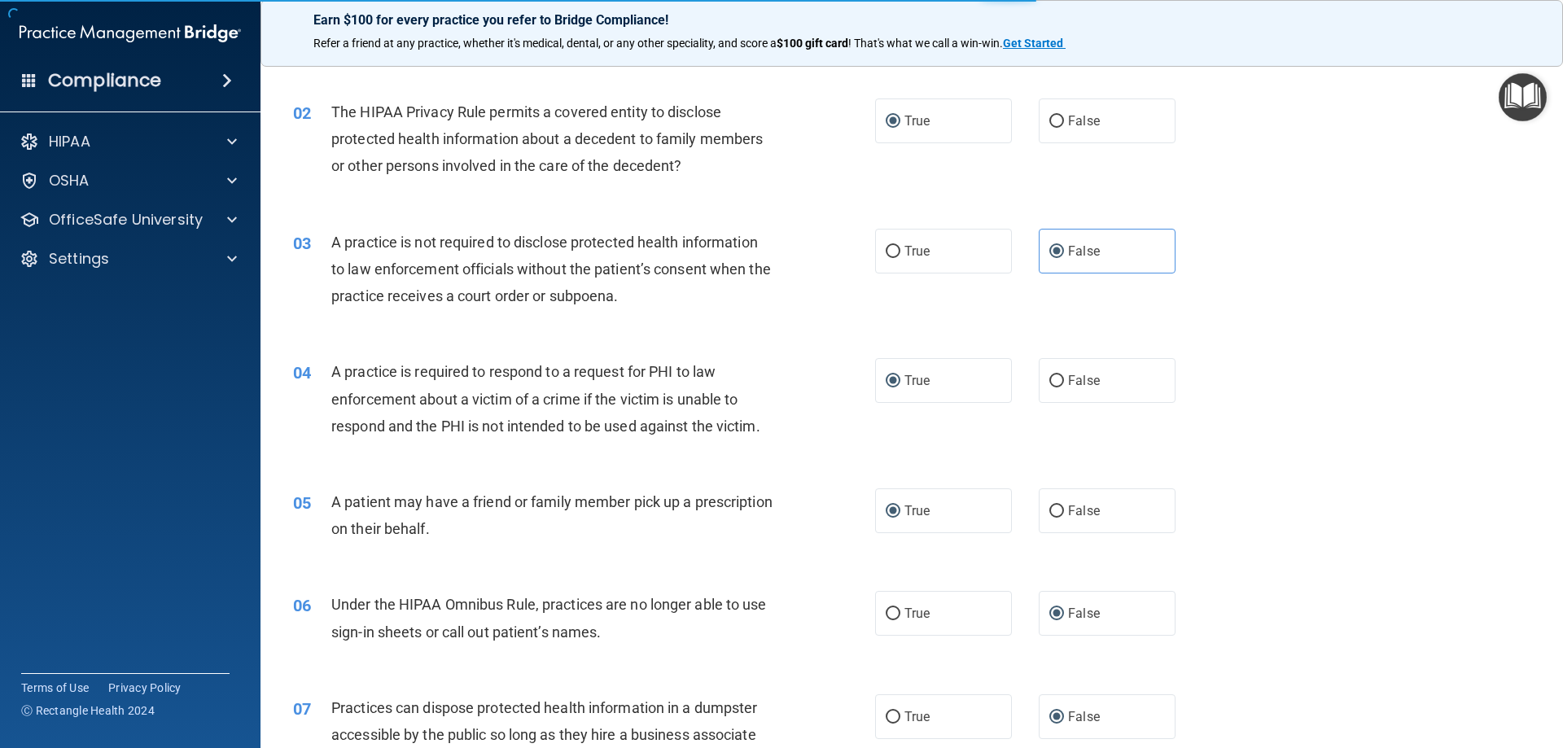
scroll to position [0, 0]
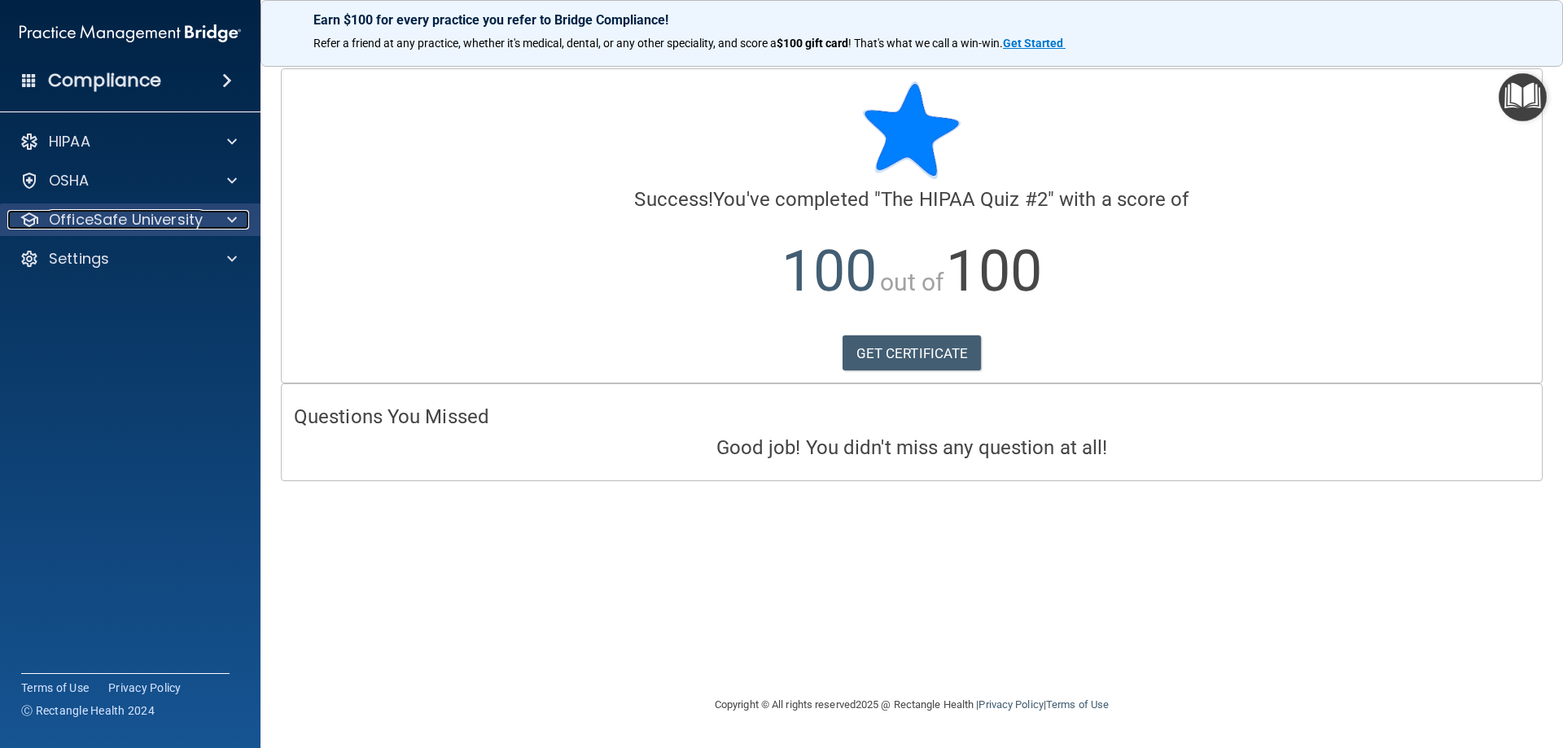
click at [235, 216] on span at bounding box center [232, 220] width 10 height 20
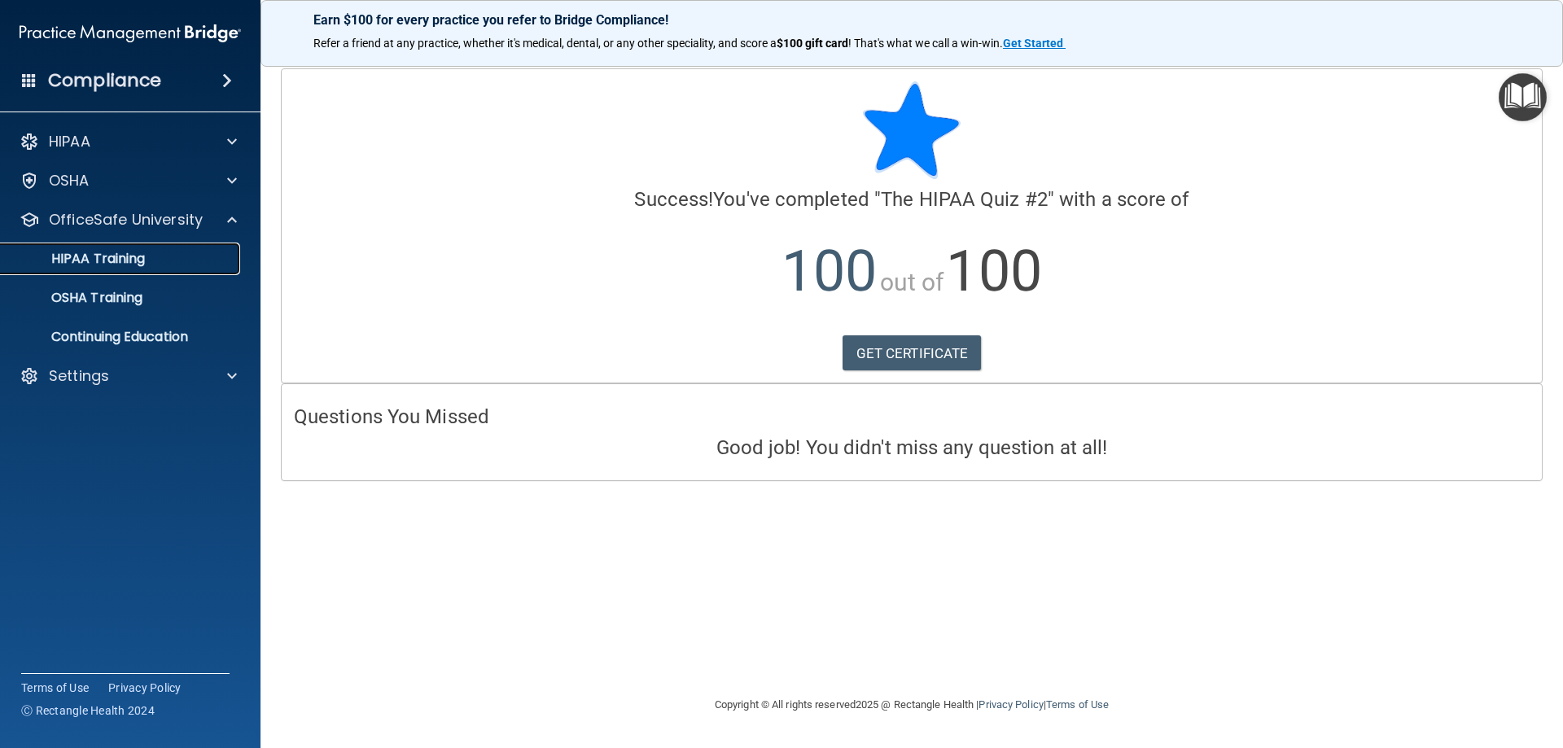
click at [152, 257] on div "HIPAA Training" at bounding box center [122, 259] width 222 height 16
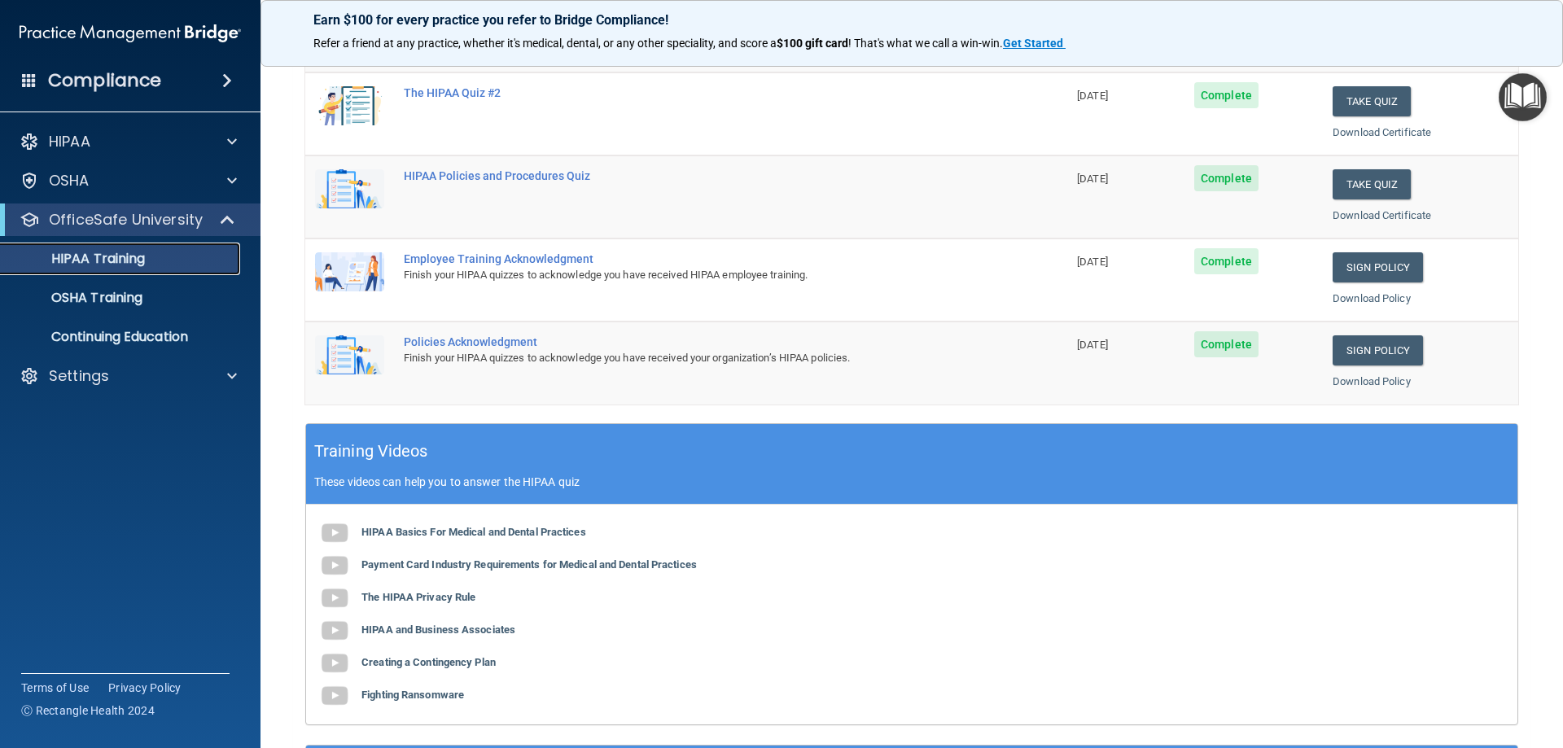
scroll to position [326, 0]
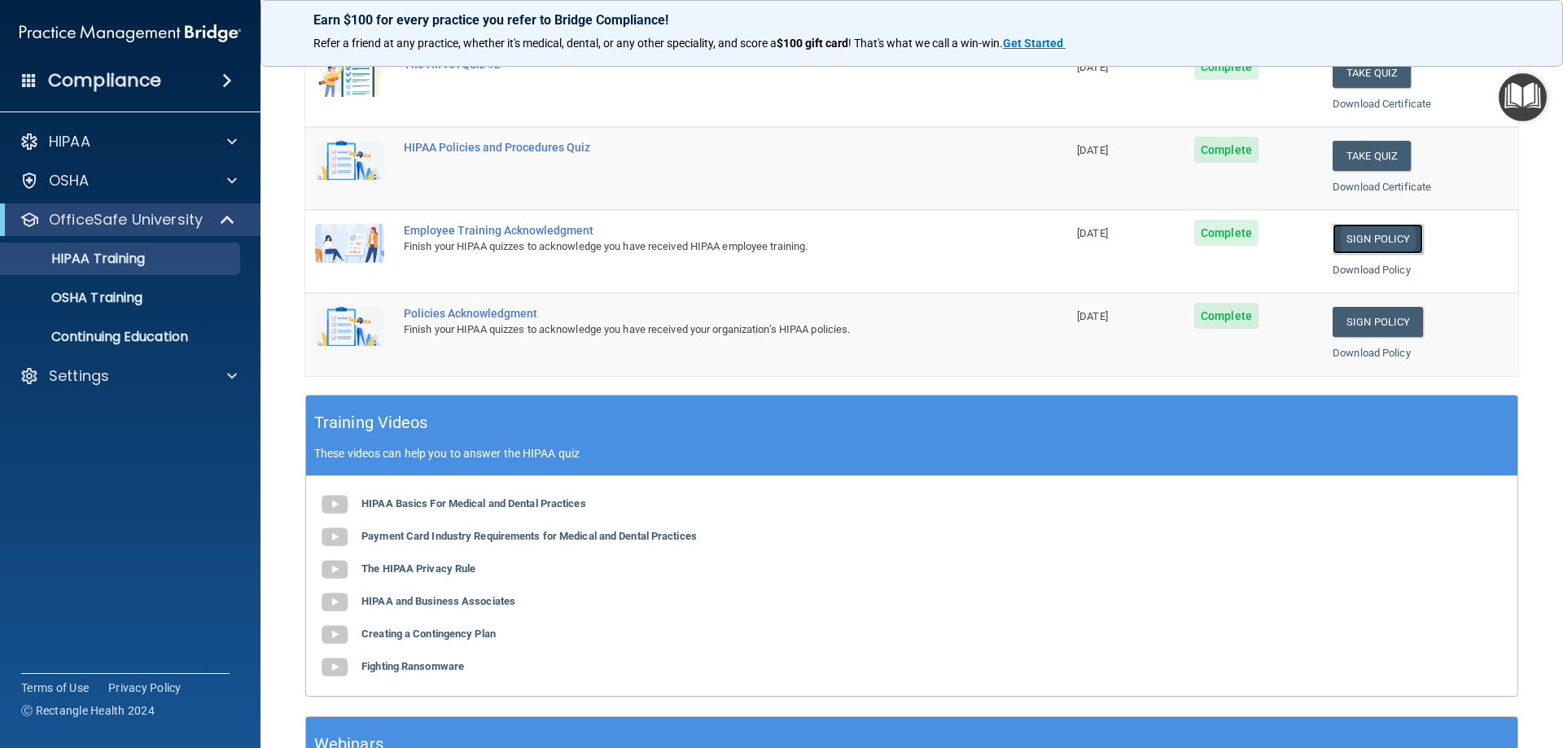
click at [1358, 233] on link "Sign Policy" at bounding box center [1377, 239] width 90 height 30
click at [1385, 244] on link "Sign Policy" at bounding box center [1377, 239] width 90 height 30
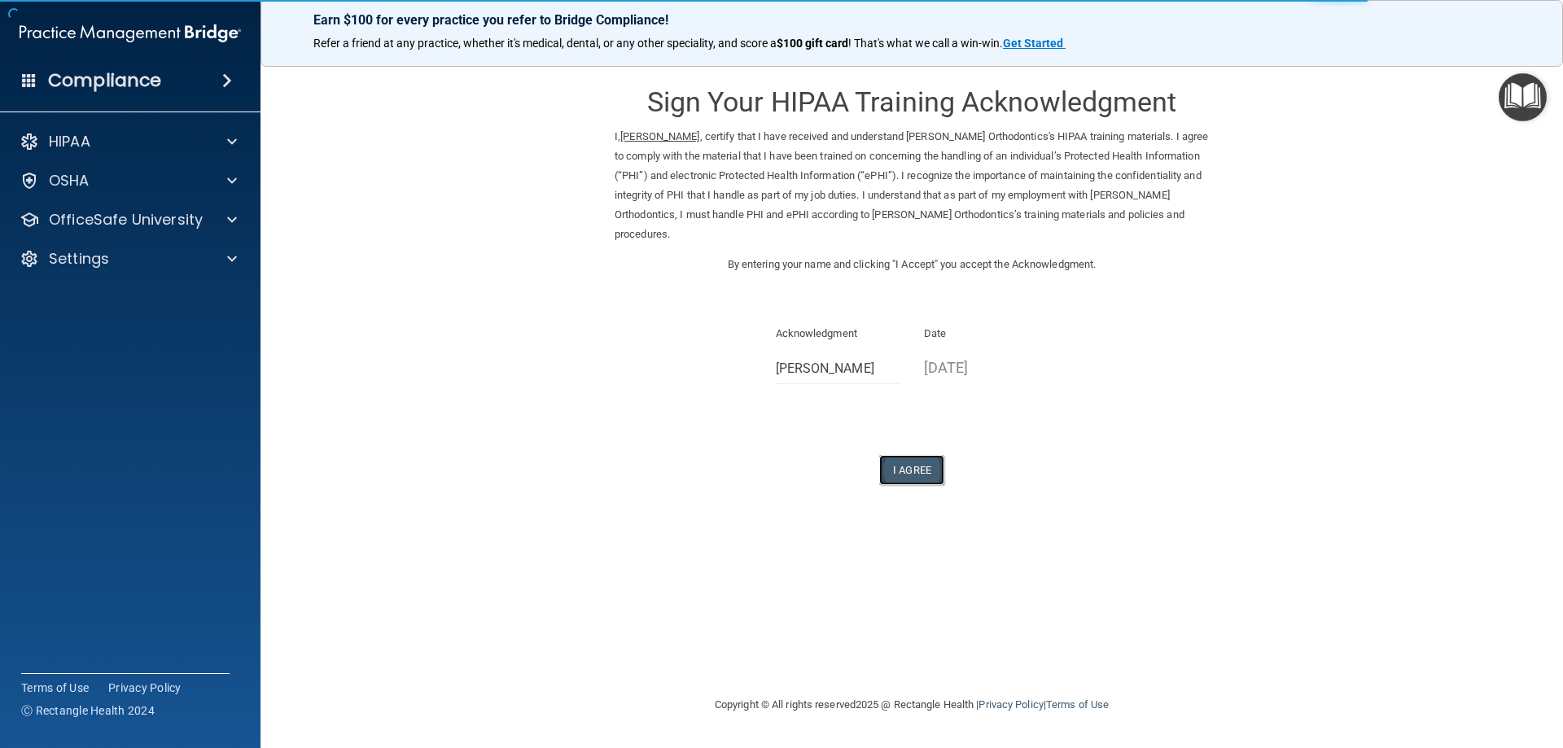
click at [905, 479] on button "I Agree" at bounding box center [911, 470] width 65 height 30
click at [895, 471] on button "I Agree" at bounding box center [911, 470] width 65 height 30
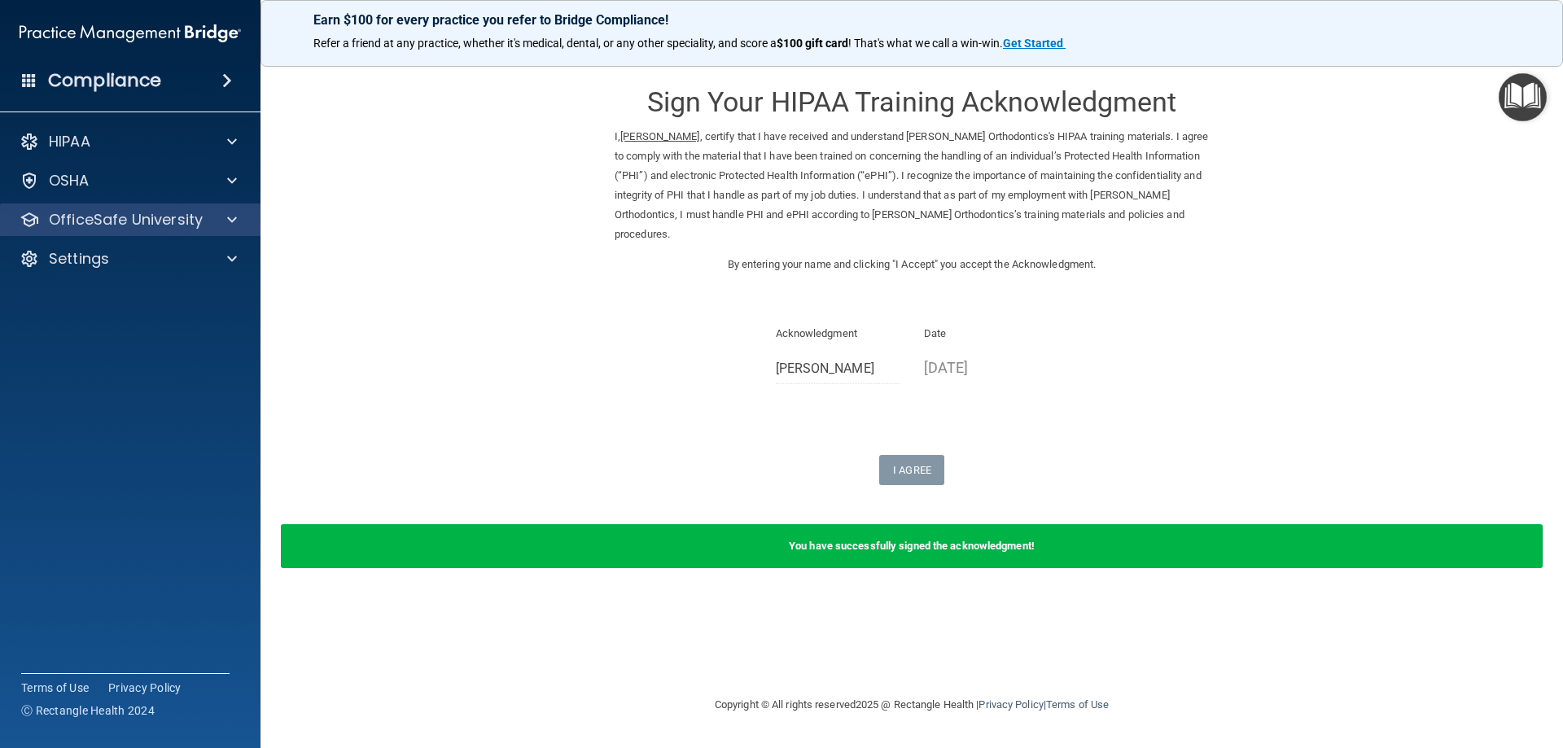
click at [82, 208] on div "OfficeSafe University" at bounding box center [130, 219] width 261 height 33
click at [86, 223] on p "OfficeSafe University" at bounding box center [126, 220] width 154 height 20
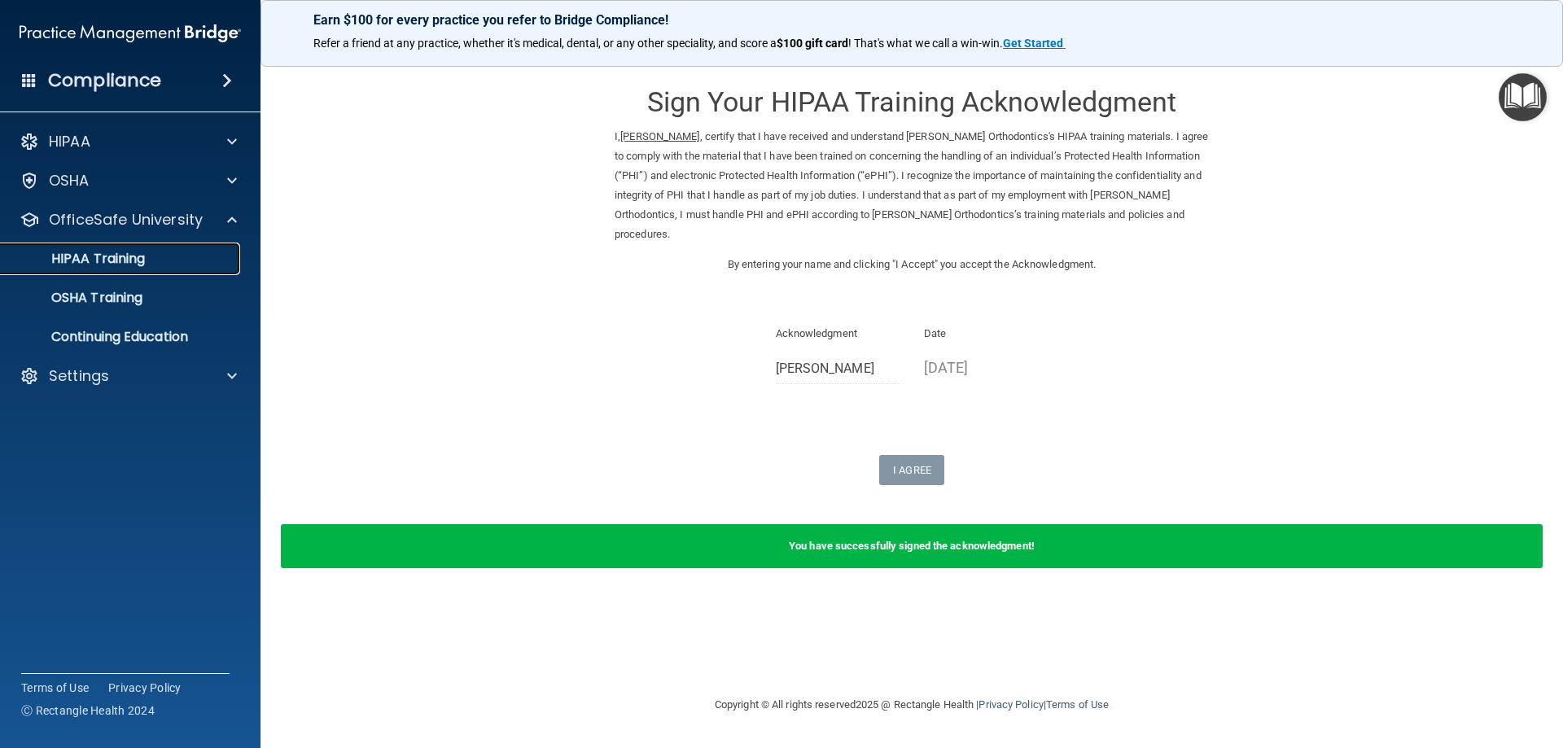
click at [103, 259] on p "HIPAA Training" at bounding box center [78, 259] width 134 height 16
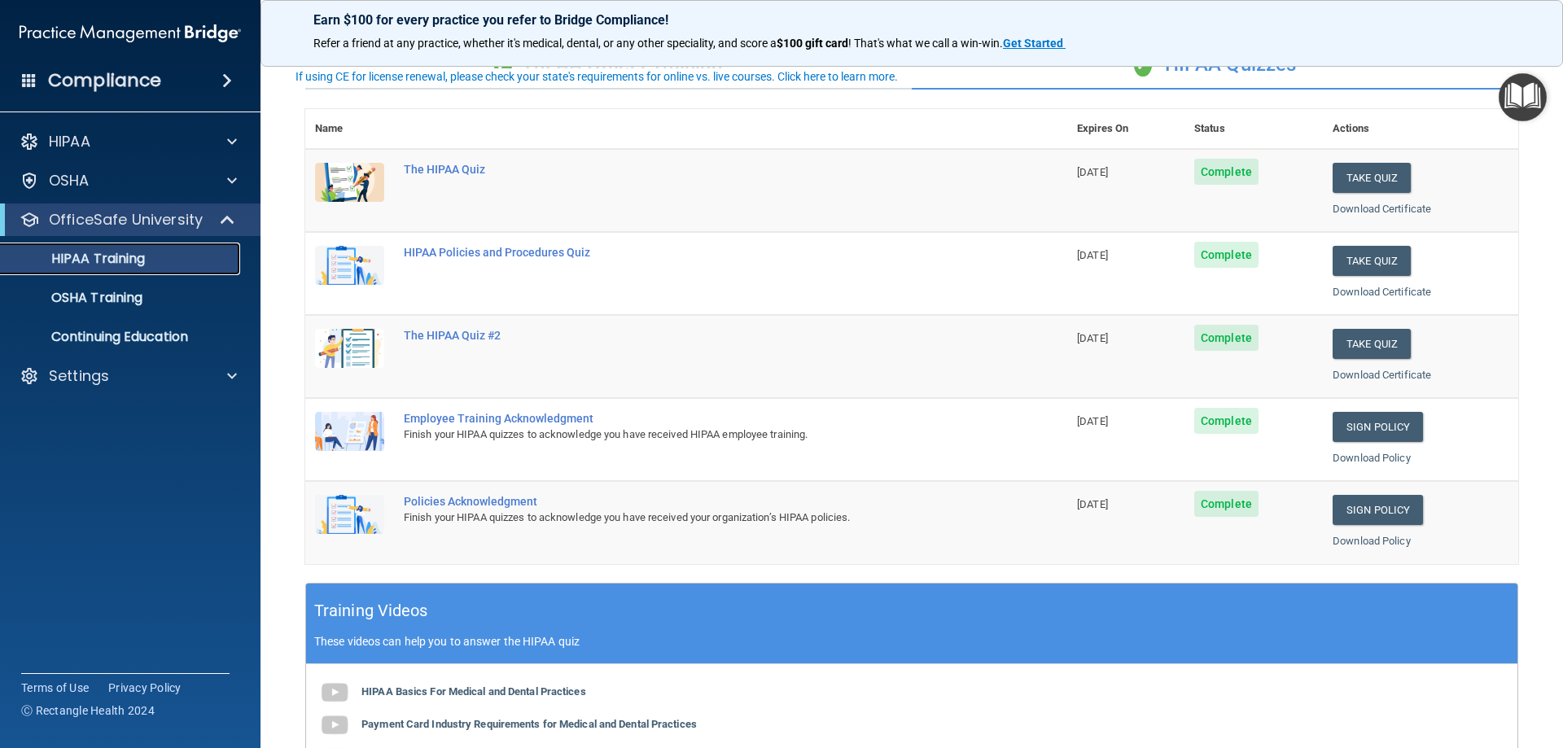
scroll to position [163, 0]
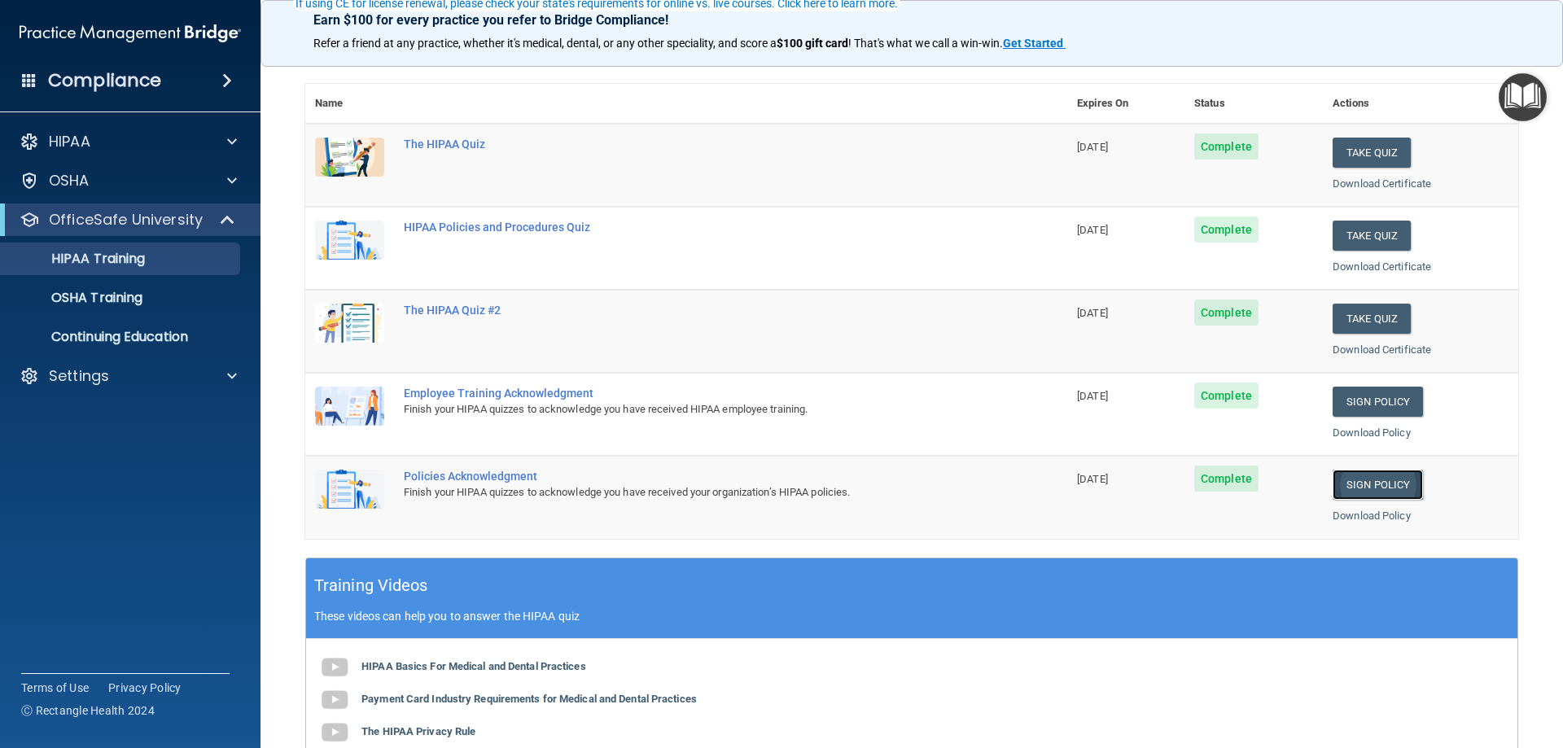
click at [1378, 484] on link "Sign Policy" at bounding box center [1377, 485] width 90 height 30
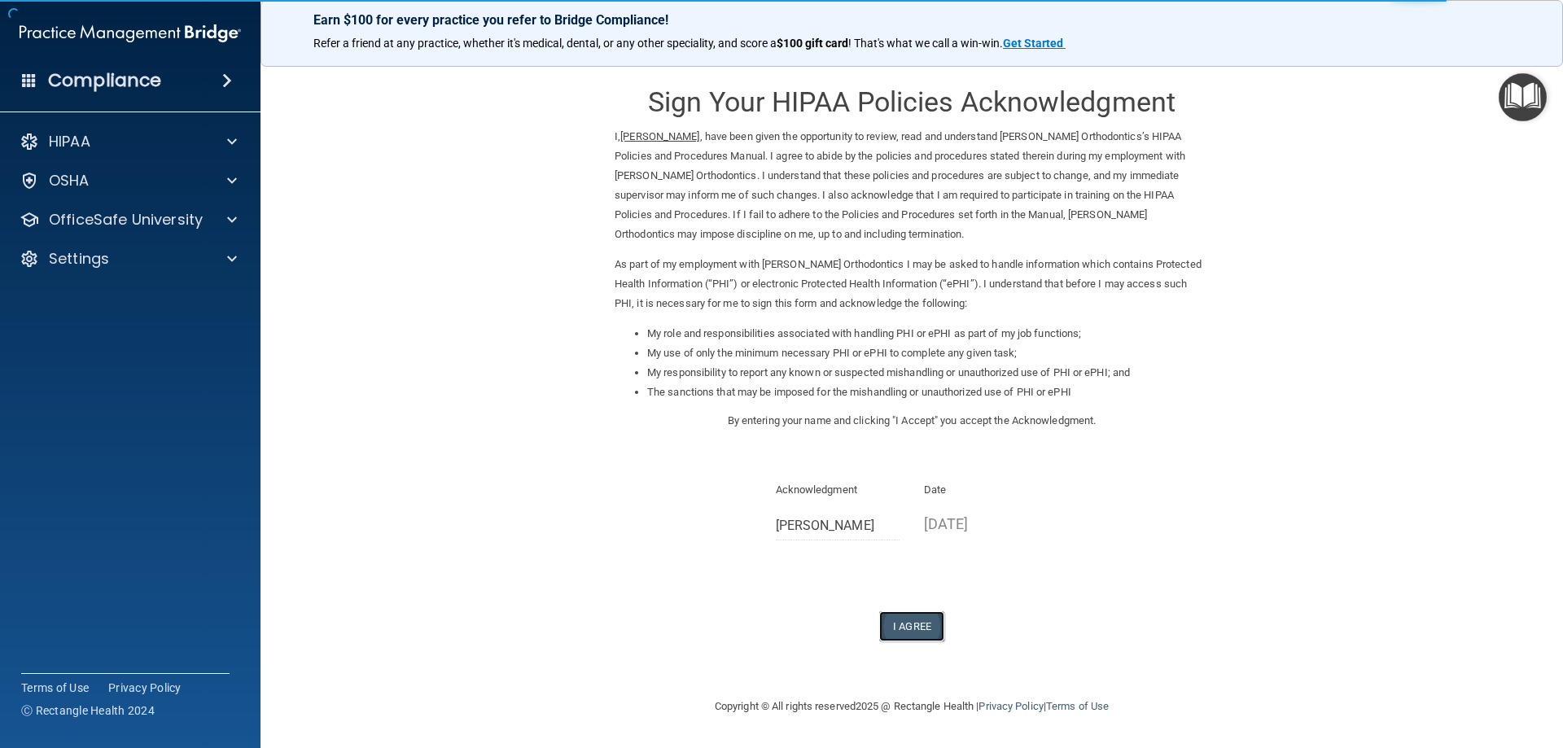
click at [916, 626] on button "I Agree" at bounding box center [911, 626] width 65 height 30
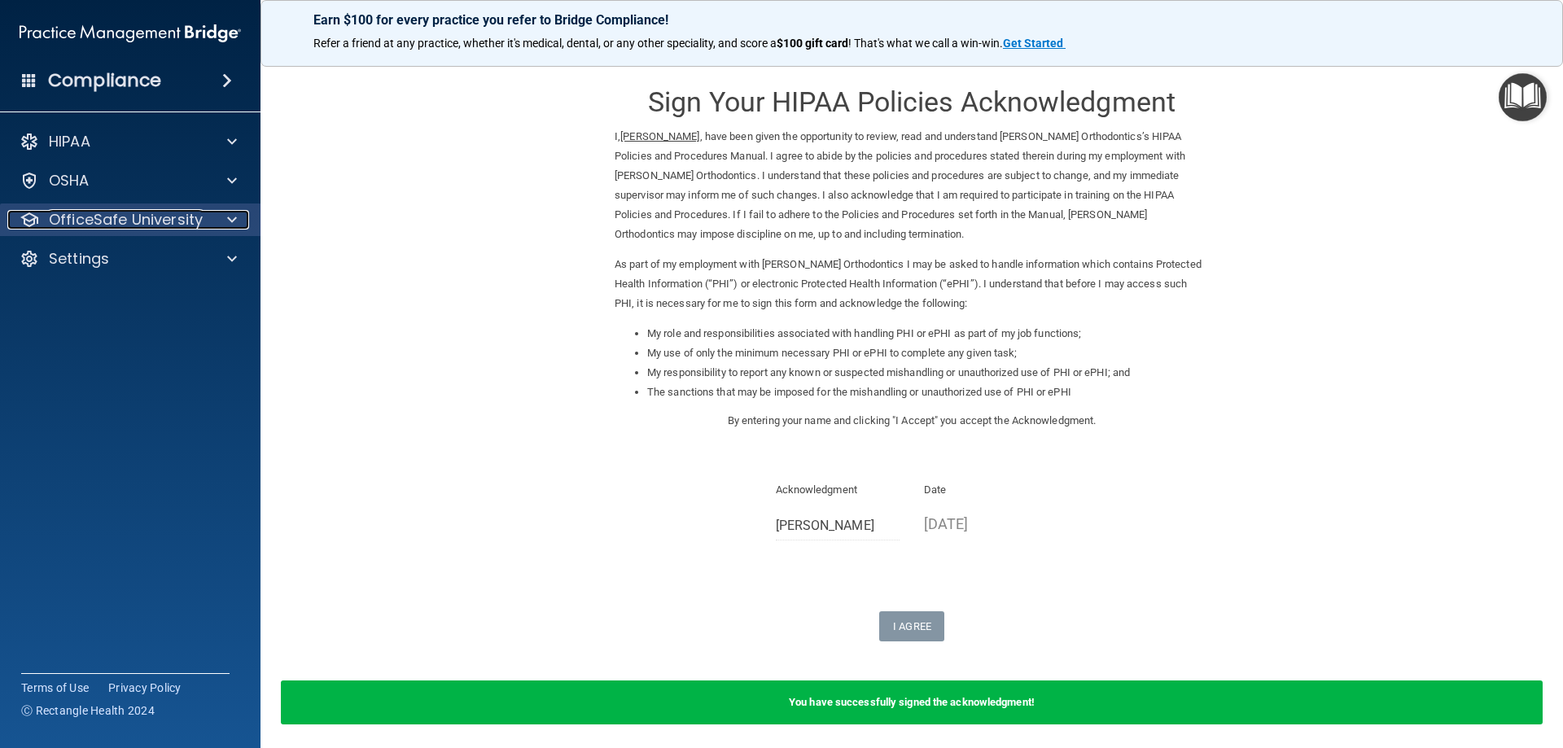
click at [153, 219] on p "OfficeSafe University" at bounding box center [126, 220] width 154 height 20
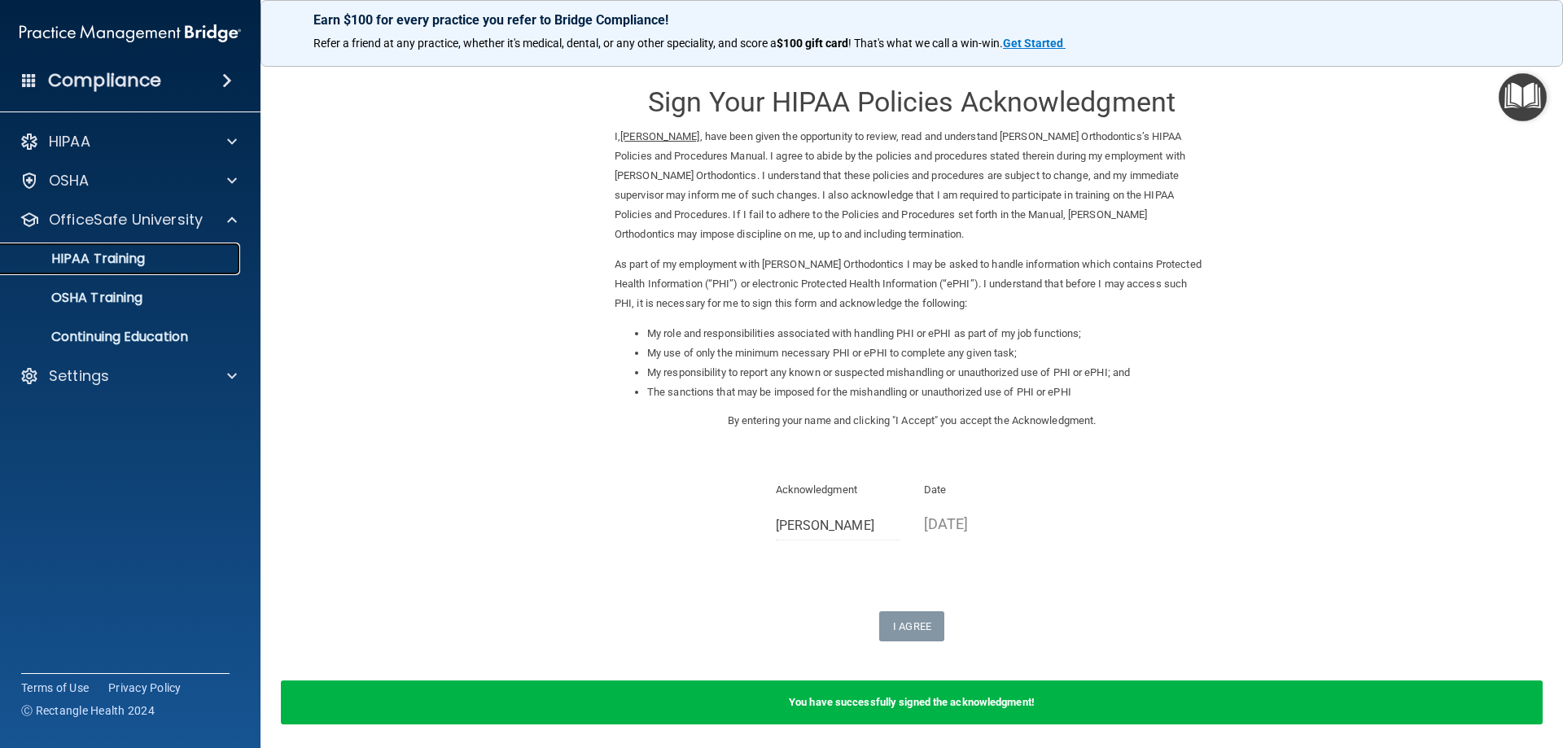
click at [144, 269] on link "HIPAA Training" at bounding box center [112, 259] width 256 height 33
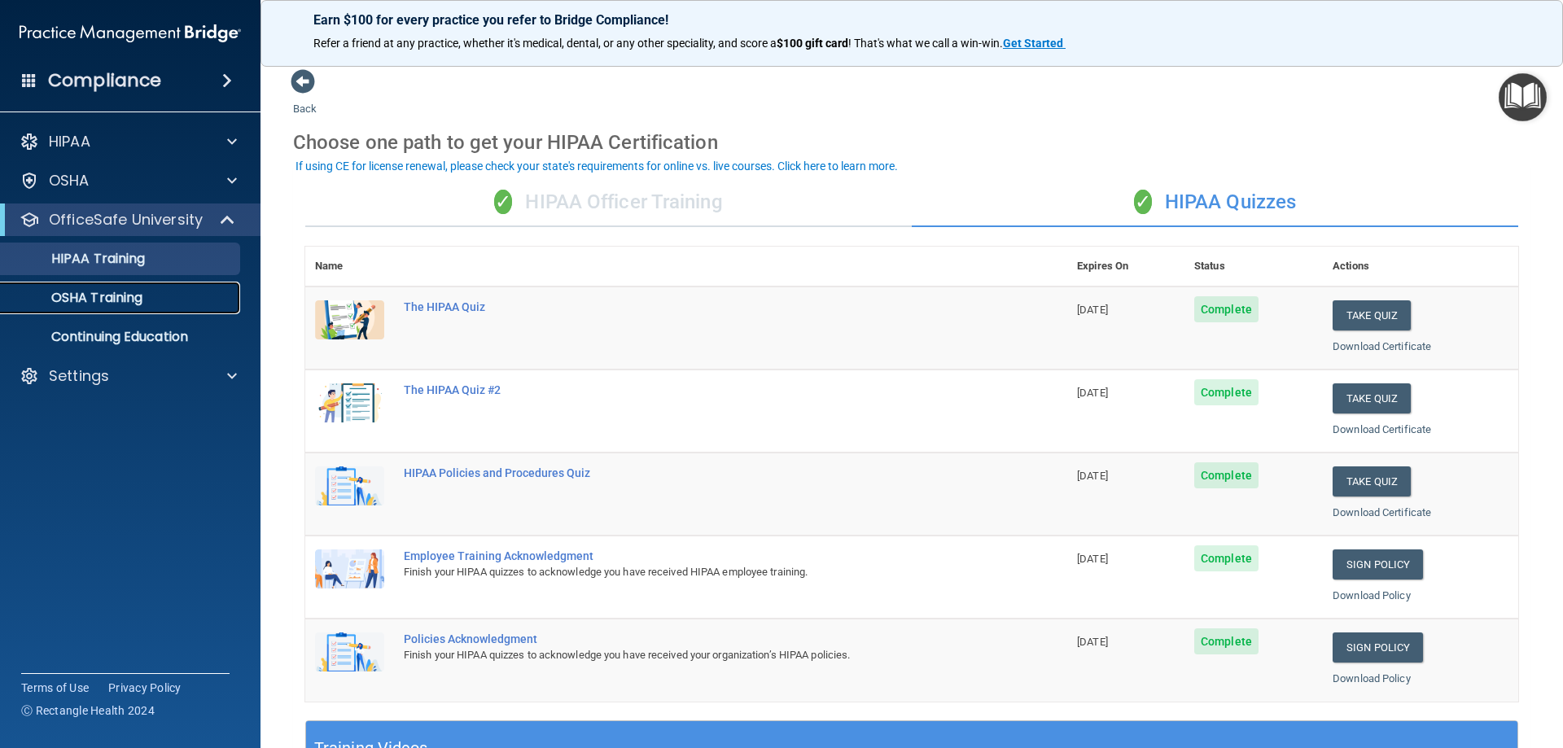
click at [116, 293] on p "OSHA Training" at bounding box center [77, 298] width 132 height 16
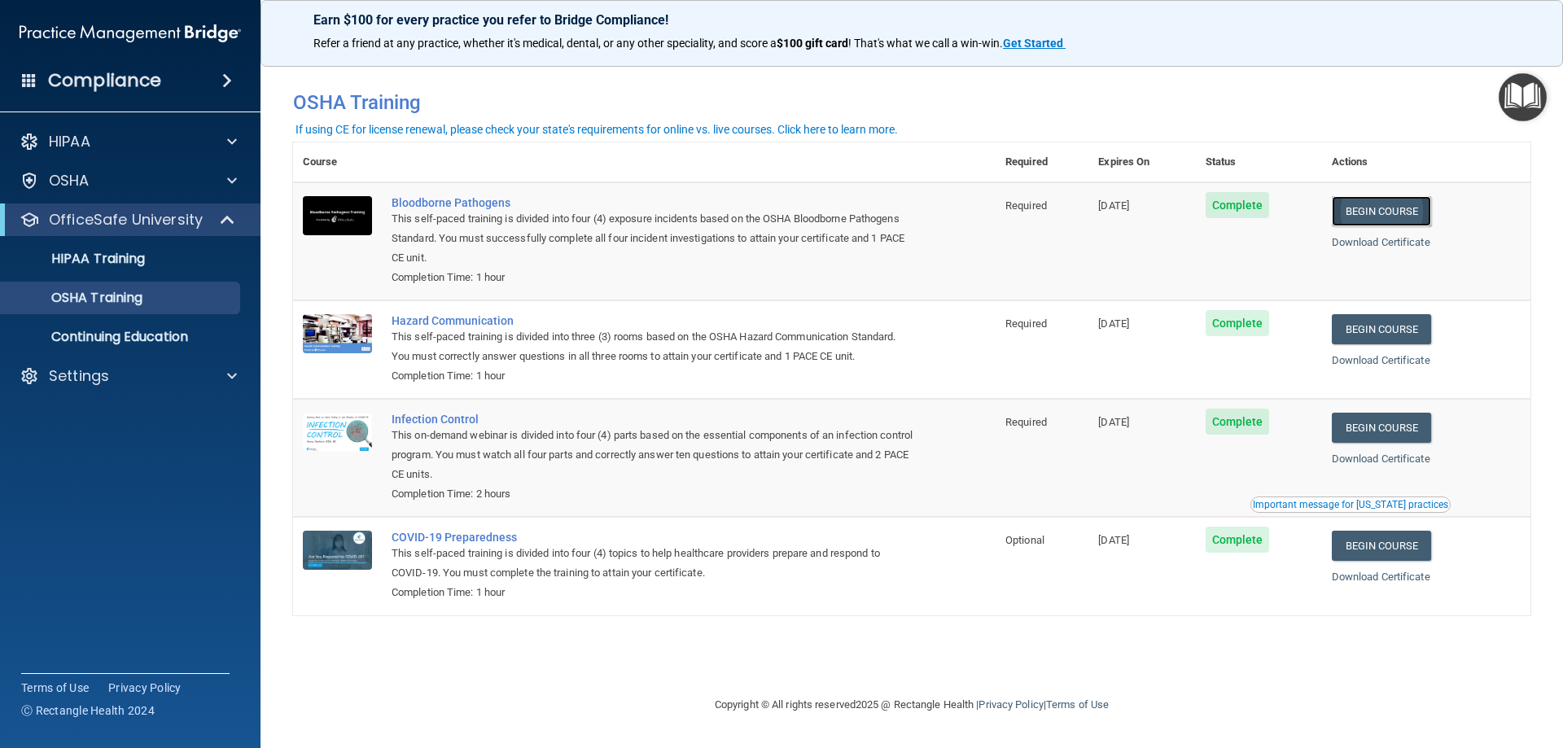
click at [1383, 210] on link "Begin Course" at bounding box center [1381, 211] width 99 height 30
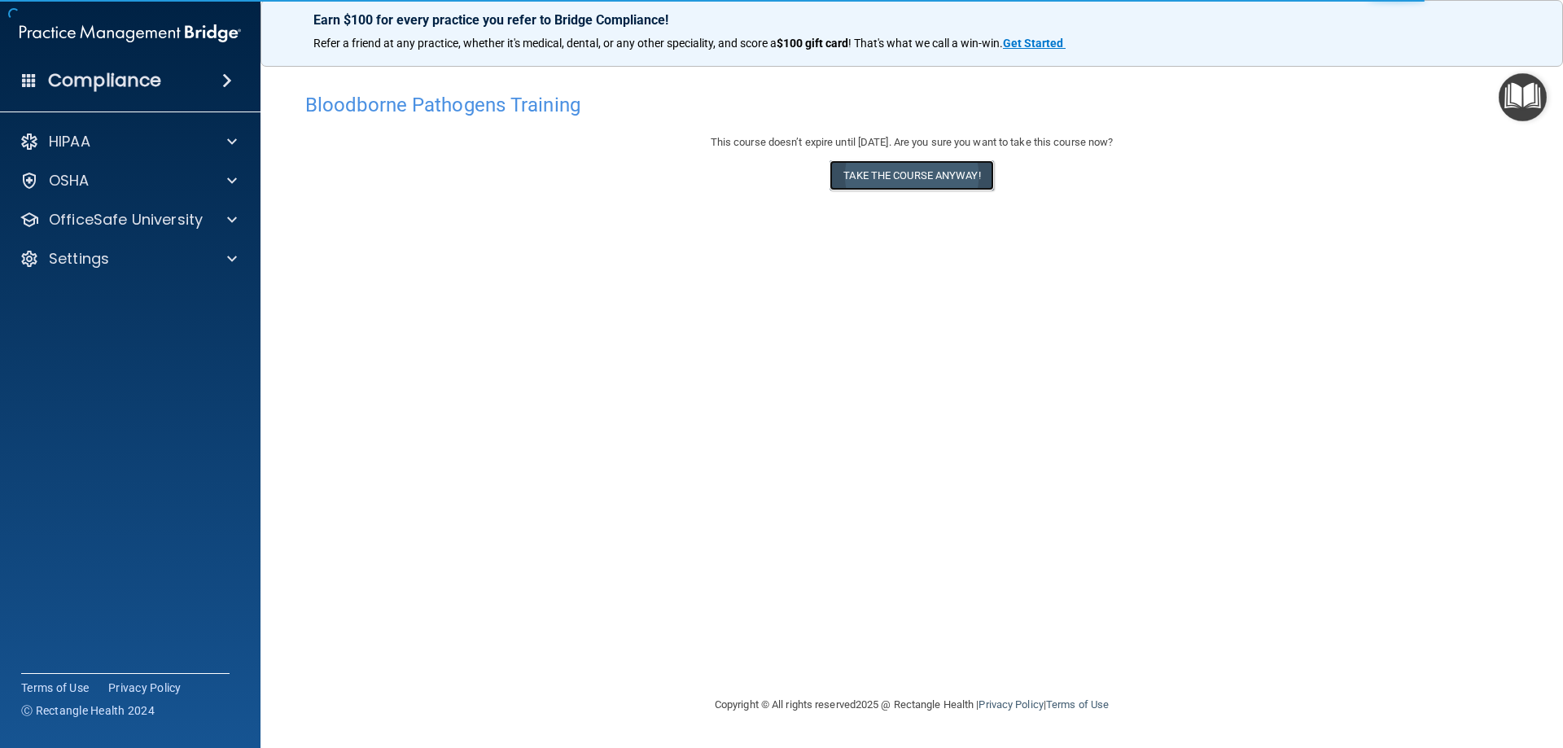
click at [912, 174] on button "Take the course anyway!" at bounding box center [911, 175] width 164 height 30
